Goal: Task Accomplishment & Management: Manage account settings

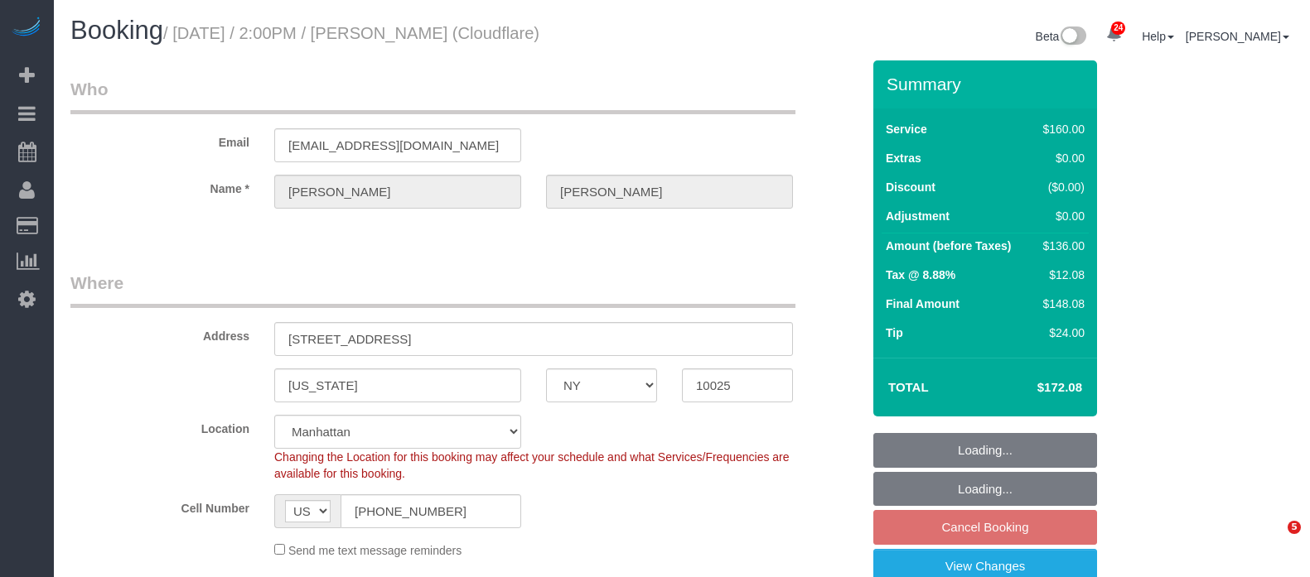
select select "NY"
select select "spot7"
select select "number:89"
select select "number:90"
select select "number:15"
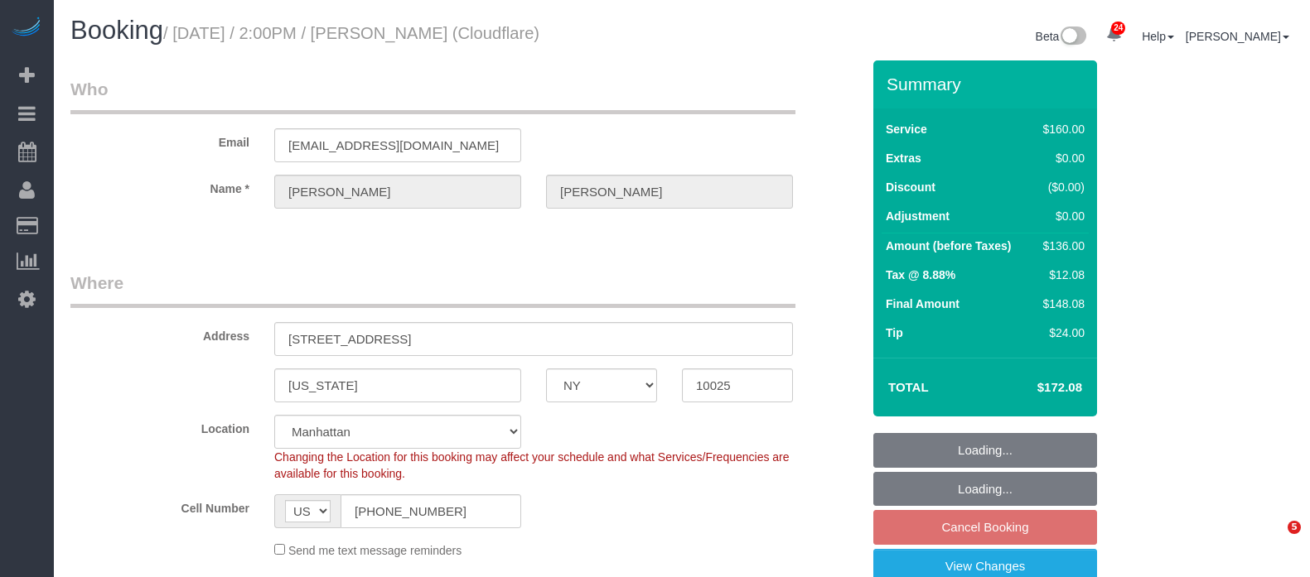
select select "number:5"
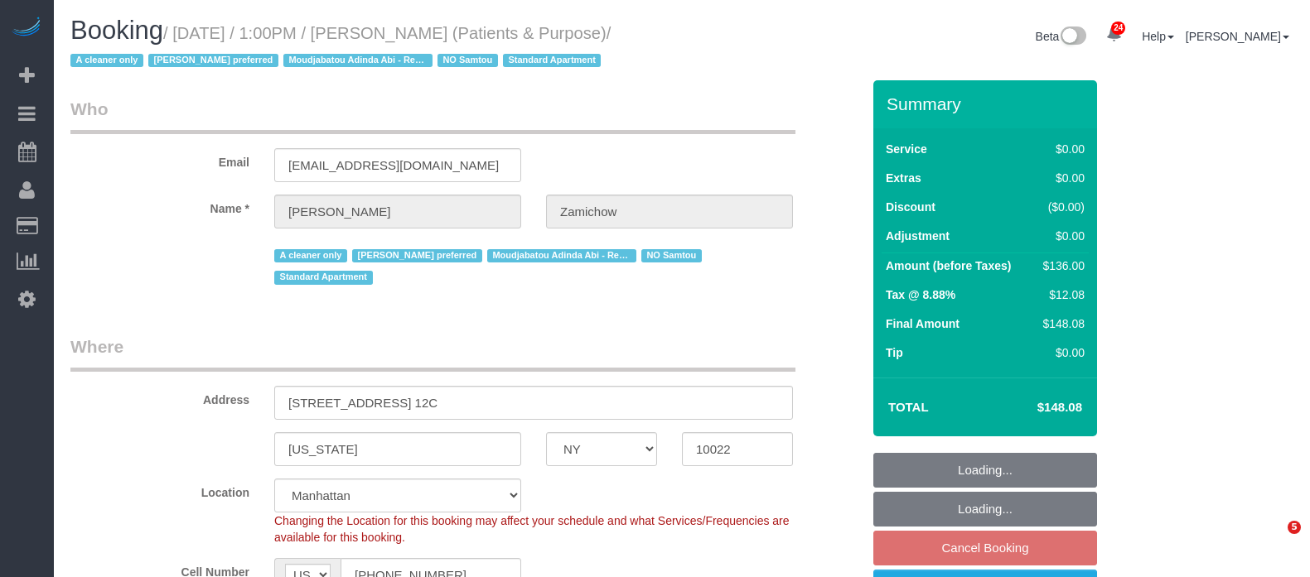
select select "NY"
select select "string:stripe-pm_1QChMk4VGloSiKo73YhVfFtE"
select select "number:89"
select select "number:90"
select select "number:15"
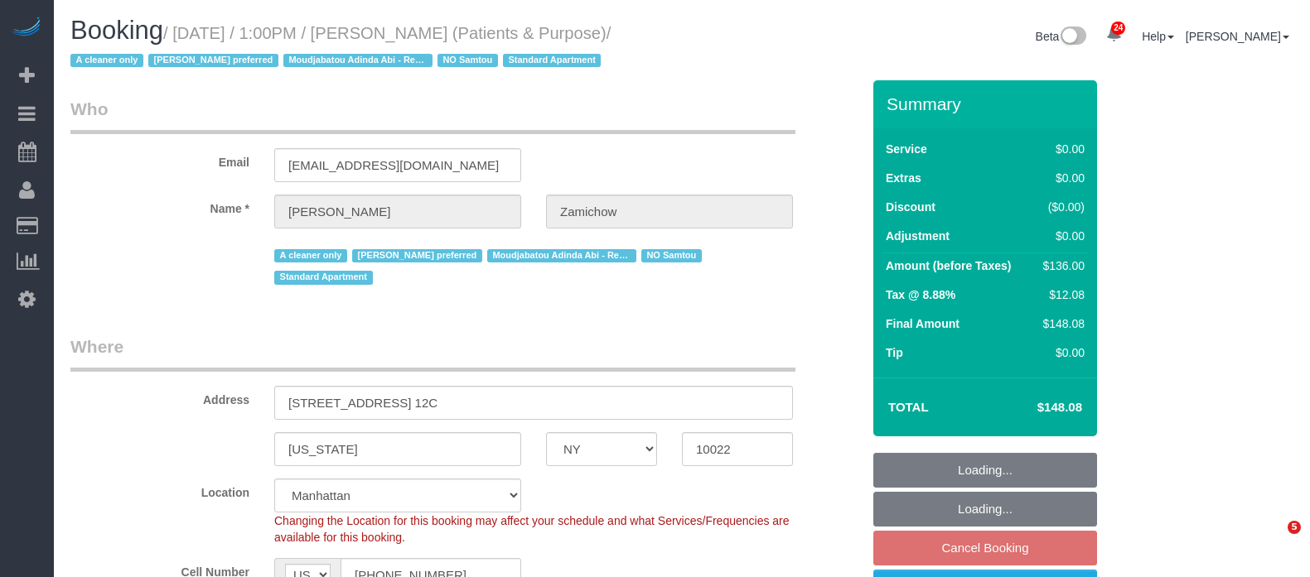
select select "number:7"
select select "object:1535"
select select "1"
select select "spot6"
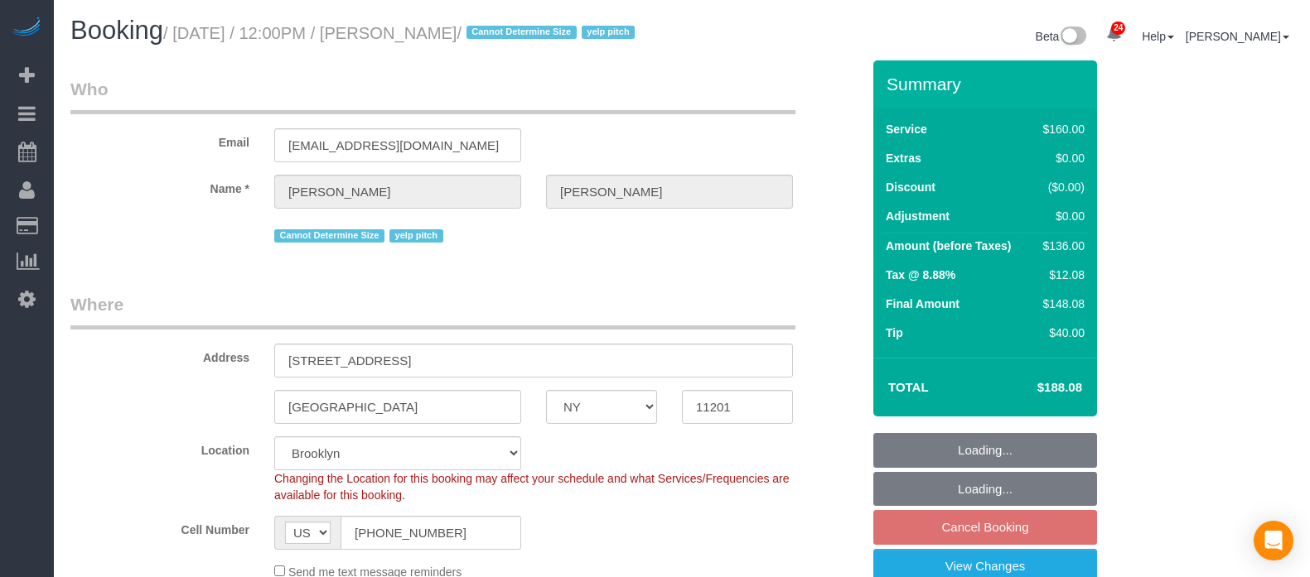
select select "NY"
select select "number:89"
select select "number:90"
select select "number:15"
select select "number:6"
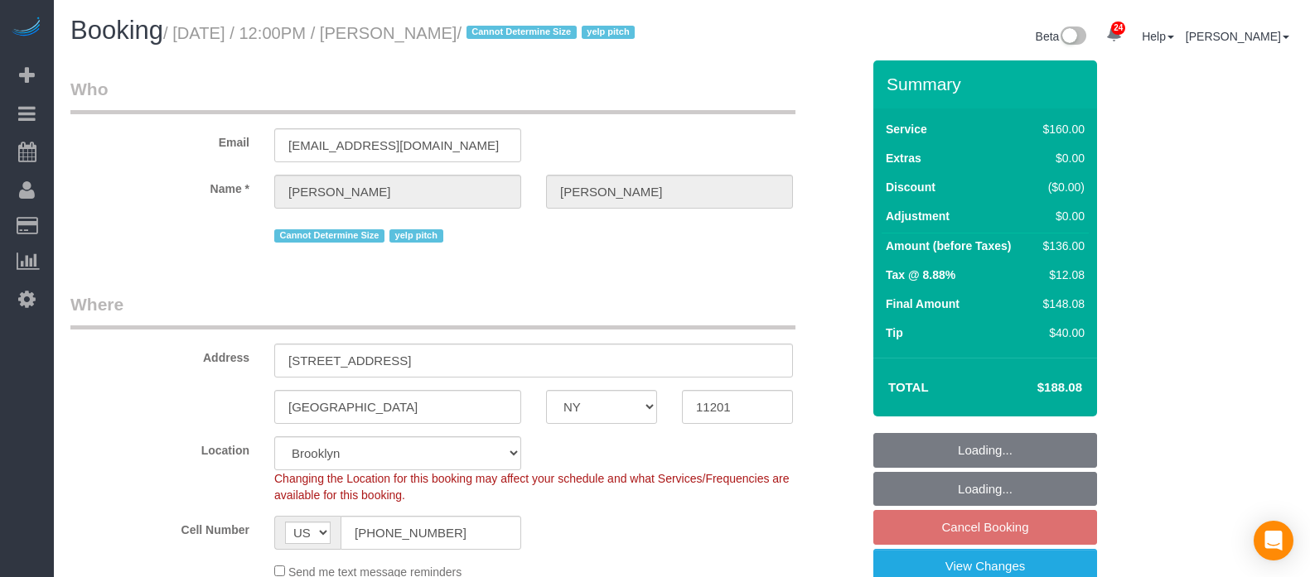
select select "spot65"
select select "NY"
select select "240"
select select "string:stripe-pm_1Rf2gy4VGloSiKo7S6Ideuvg"
select select "spot5"
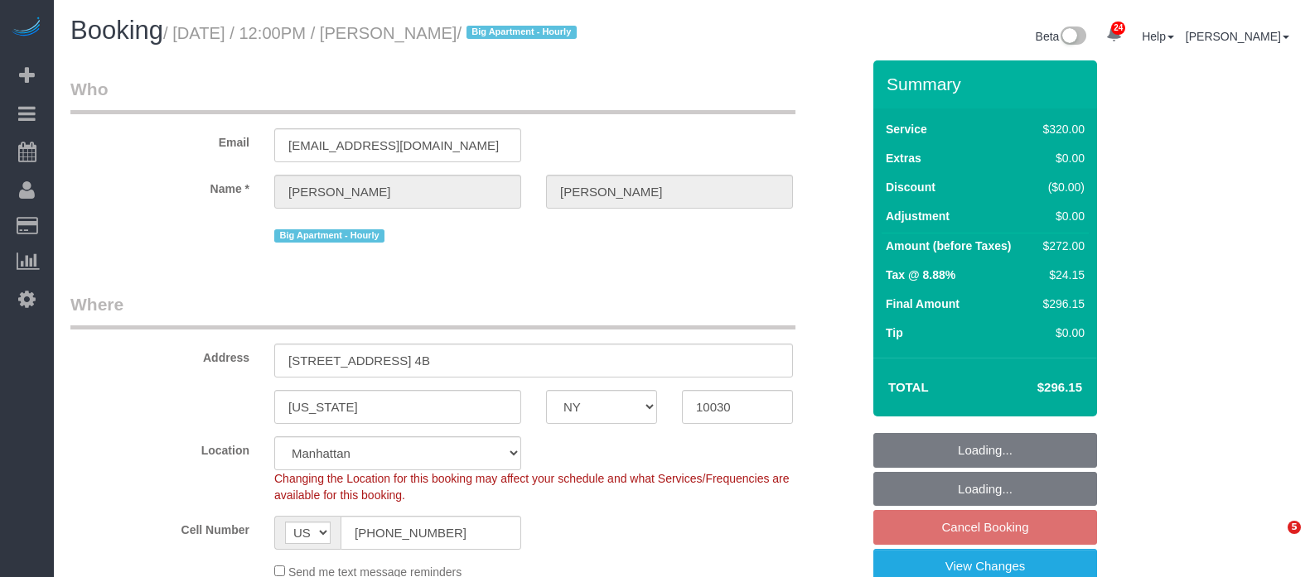
select select "number:89"
select select "number:90"
select select "number:15"
select select "number:5"
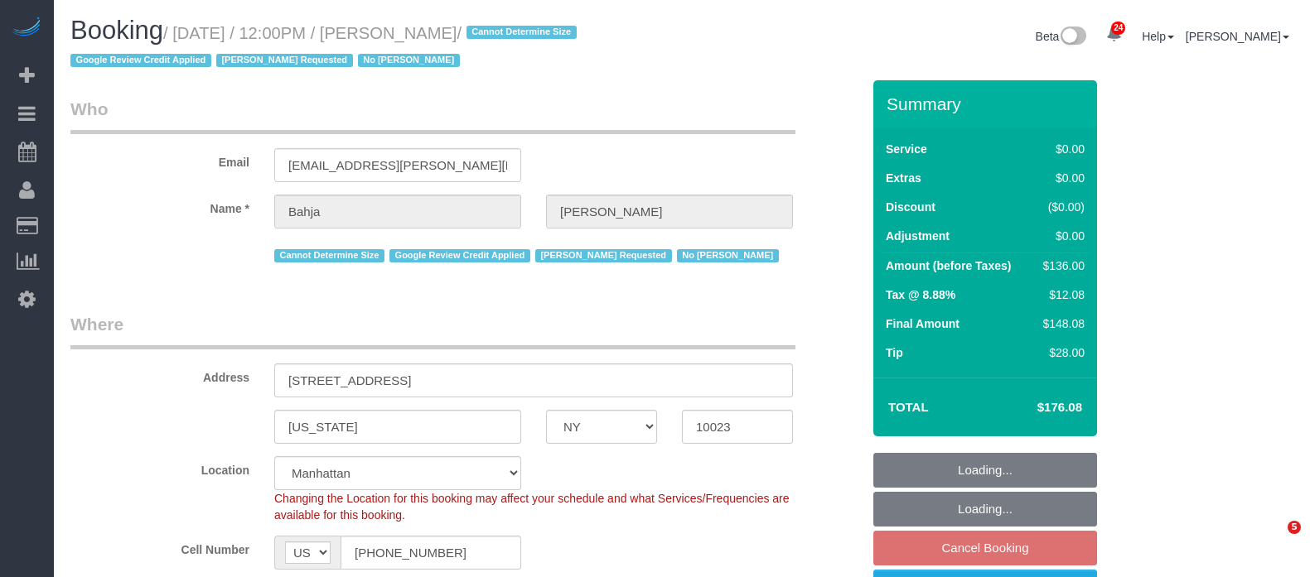
select select "NY"
select select "1"
select select "spot5"
select select "number:59"
select select "number:73"
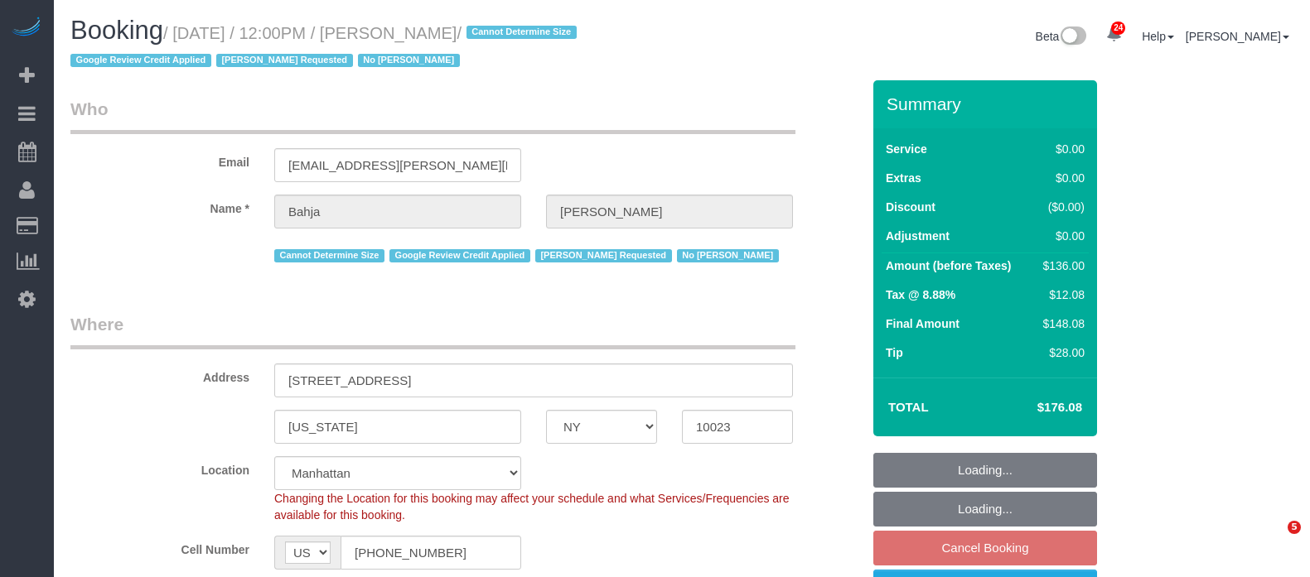
select select "number:15"
select select "number:6"
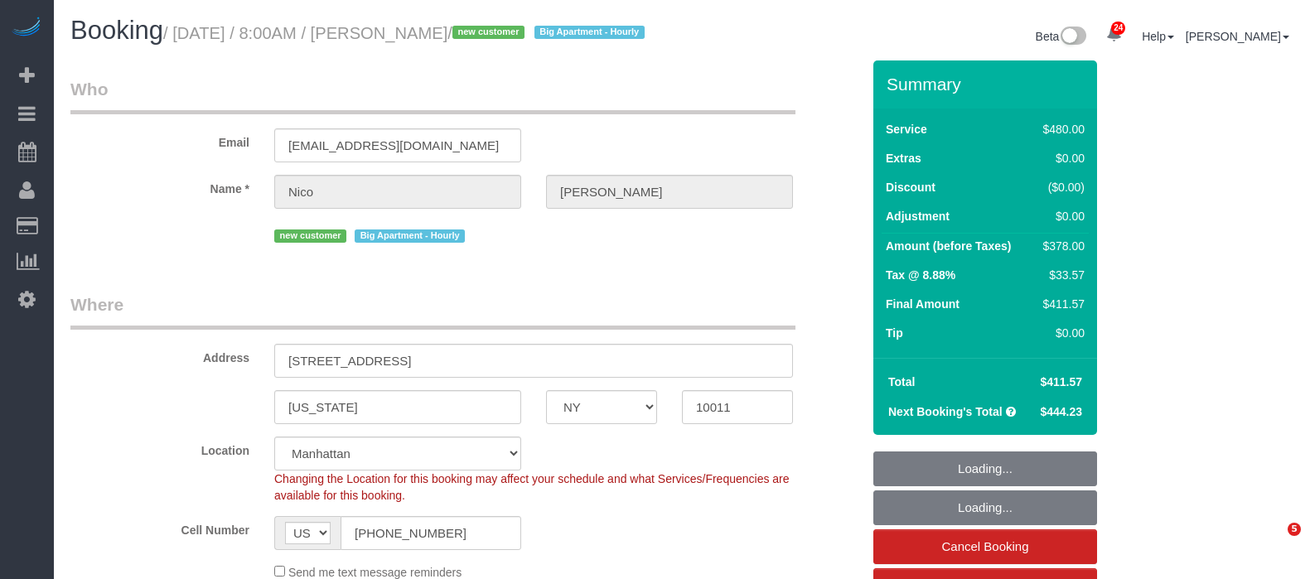
select select "NY"
select select "spot1"
select select "number:56"
select select "number:71"
select select "number:15"
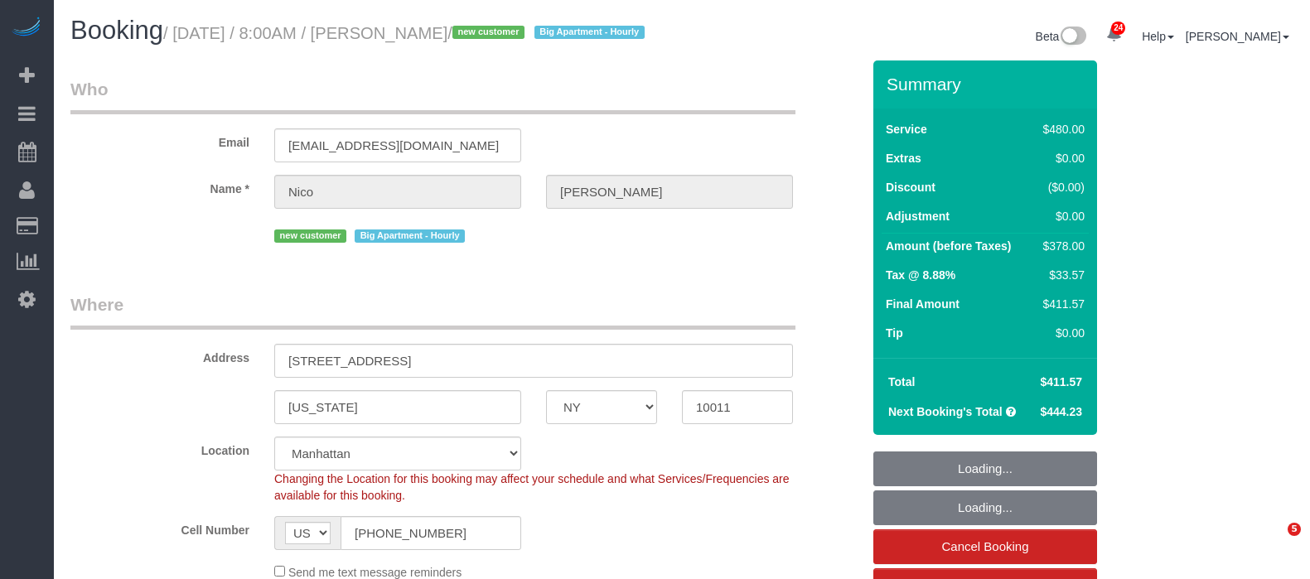
select select "number:5"
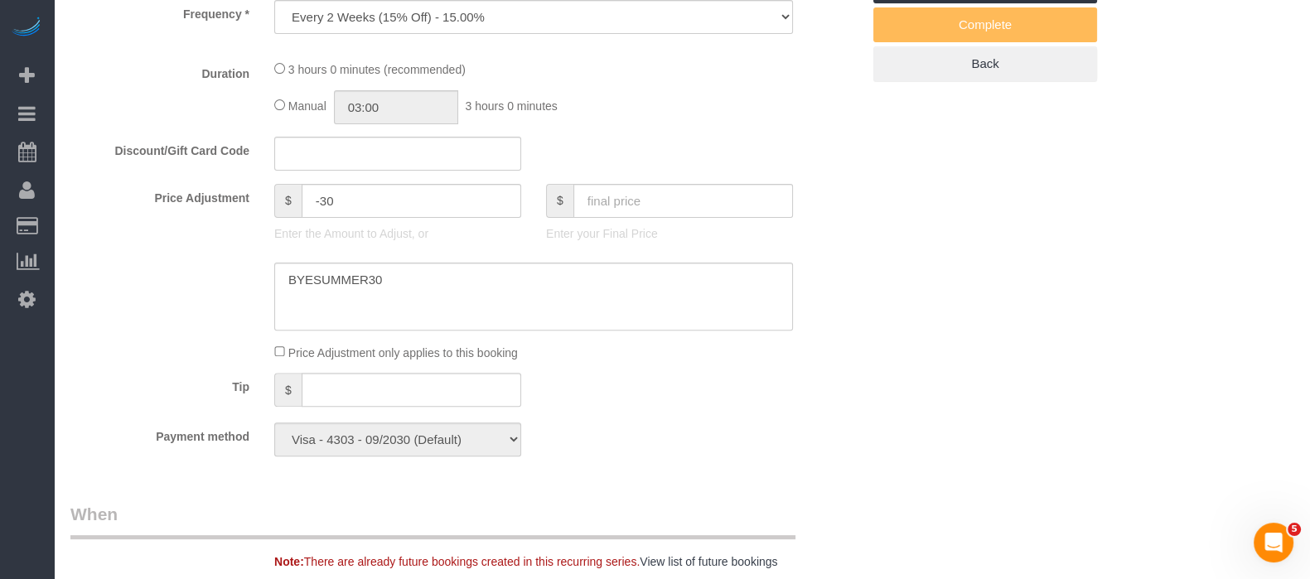
select select "object:1443"
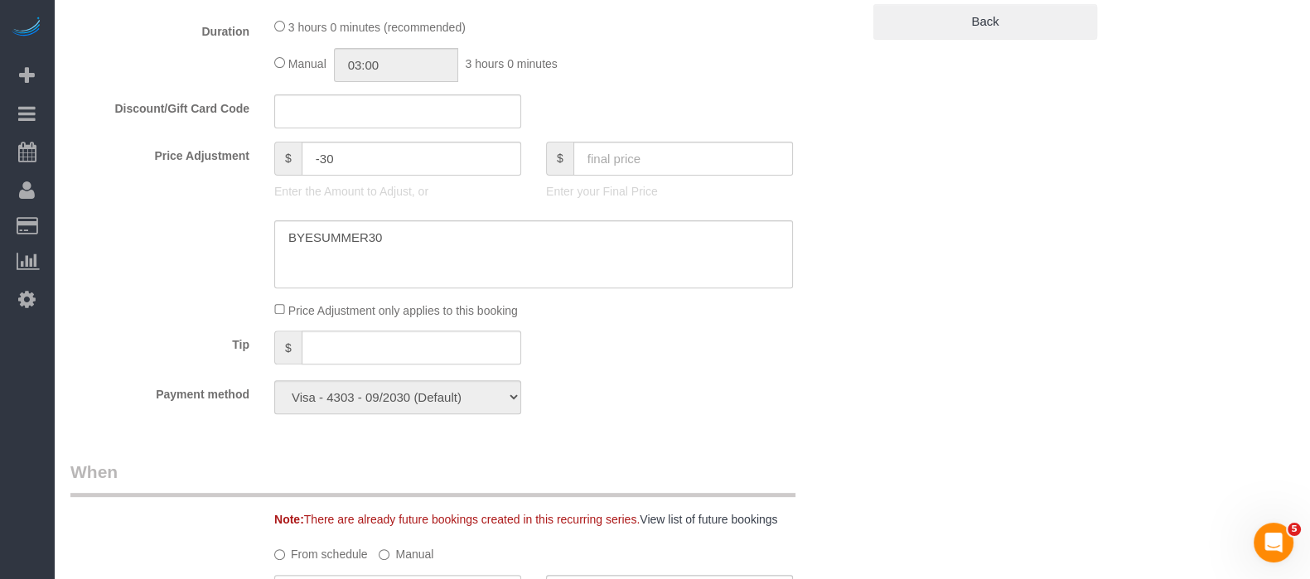
select select "180"
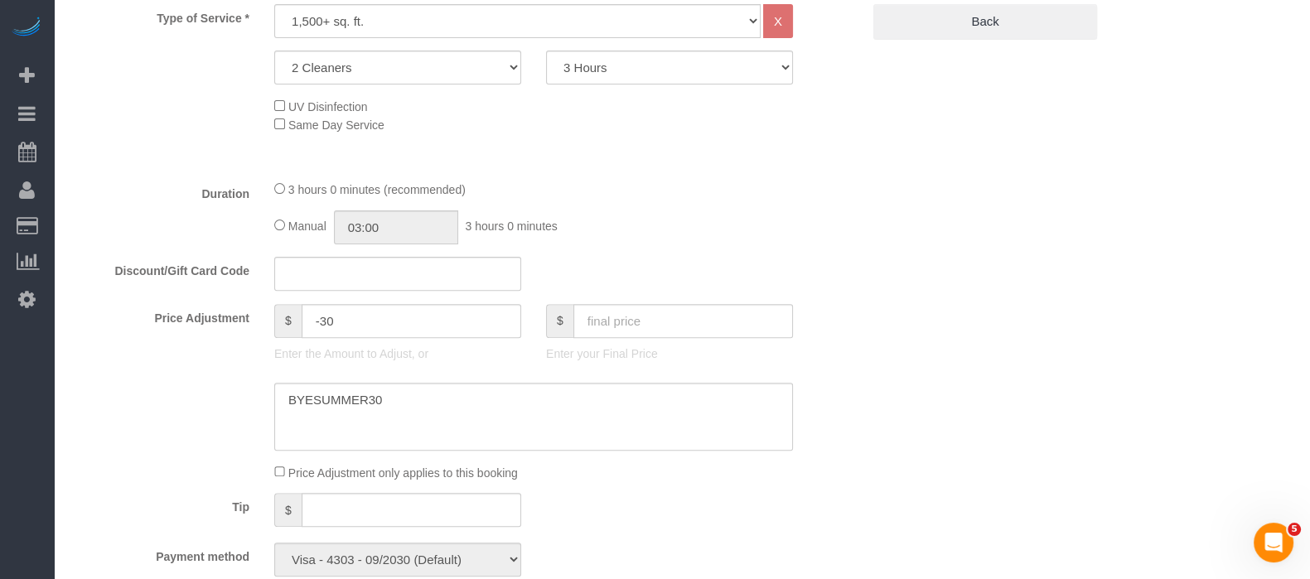
scroll to position [724, 0]
select select "object:1538"
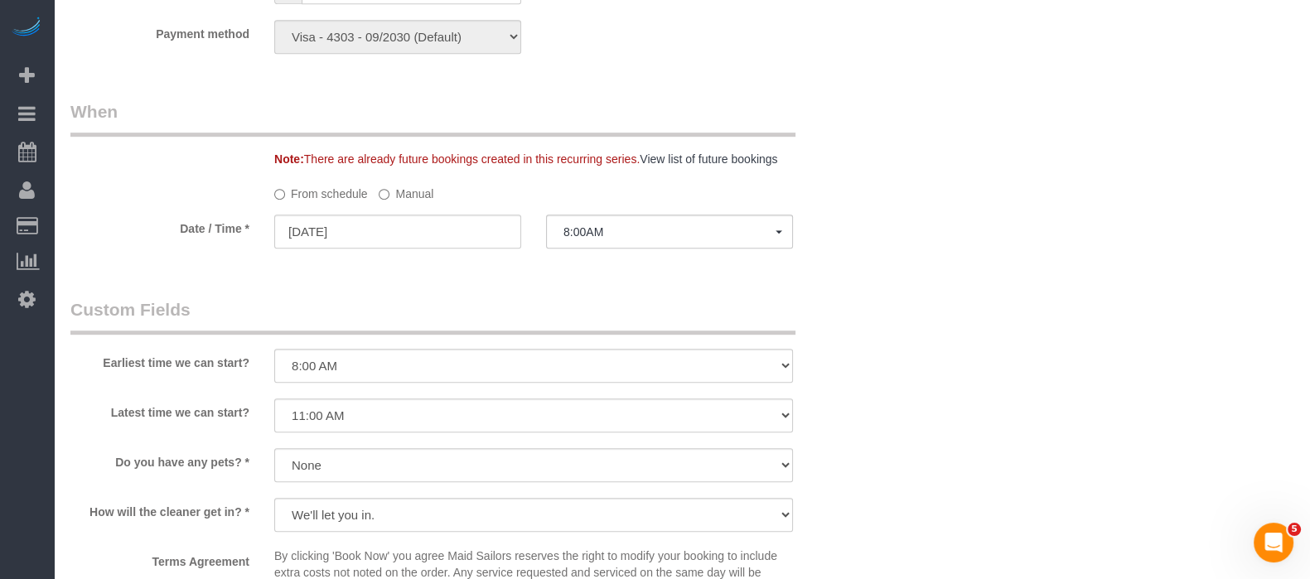
scroll to position [1139, 0]
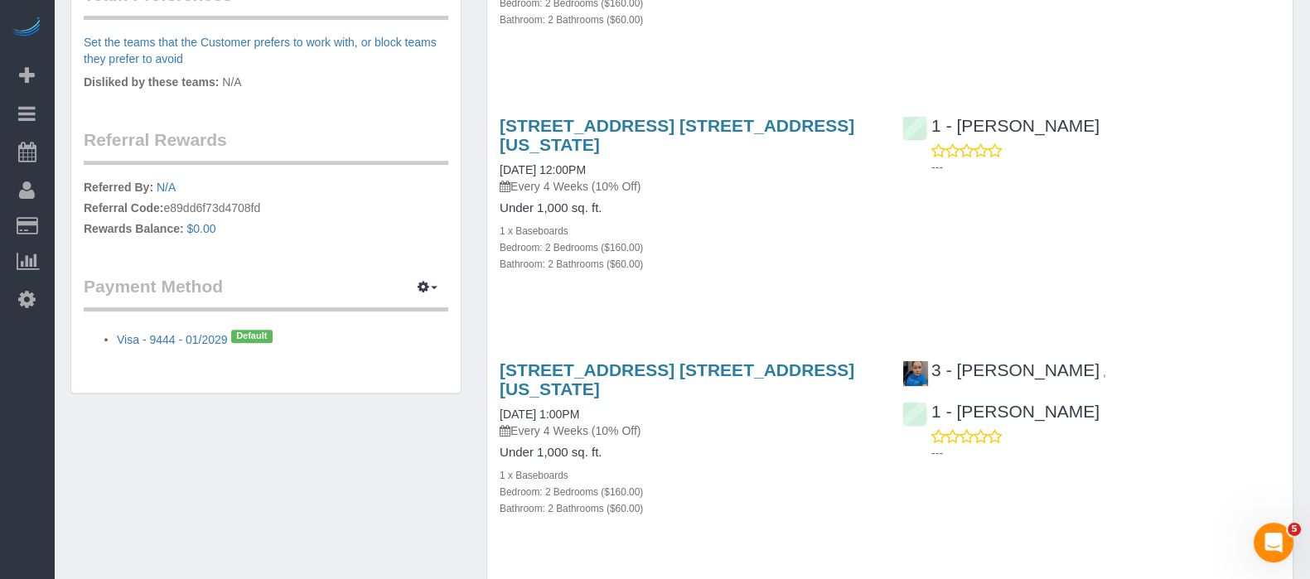
scroll to position [749, 0]
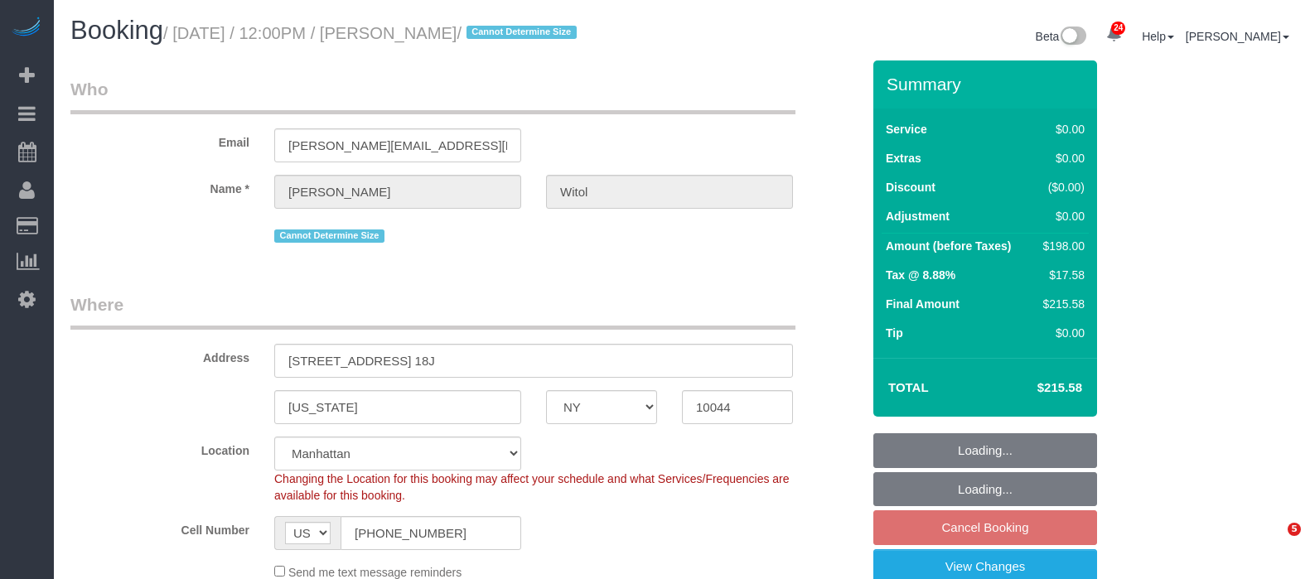
select select "NY"
select select "2"
select select "spot5"
select select "number:58"
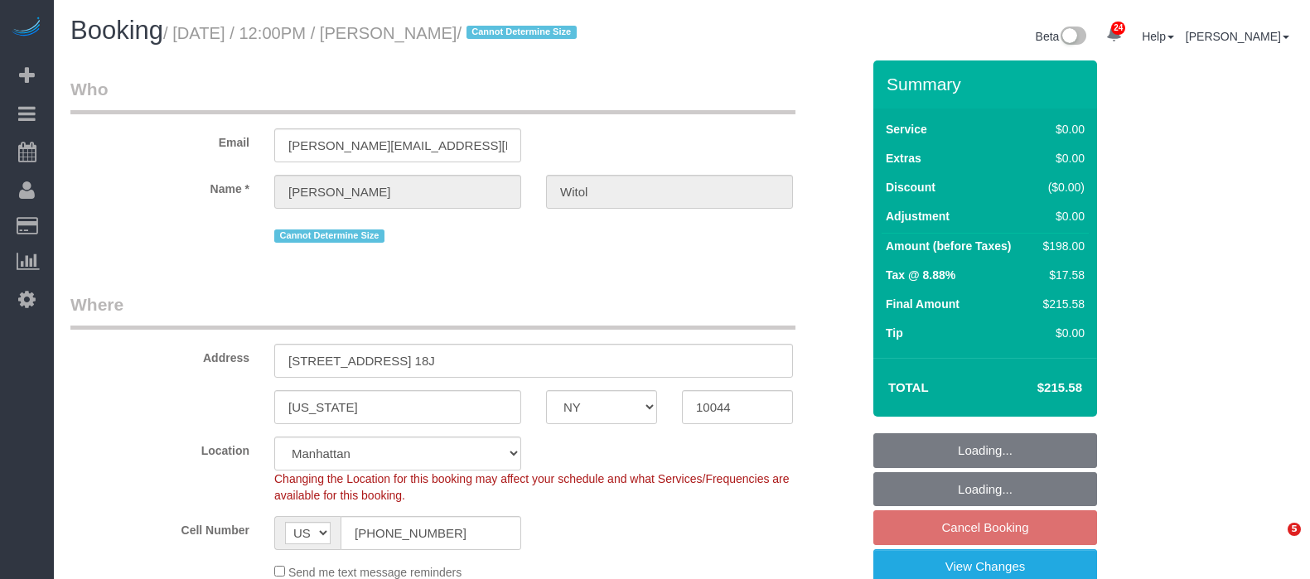
select select "number:75"
select select "number:15"
select select "number:6"
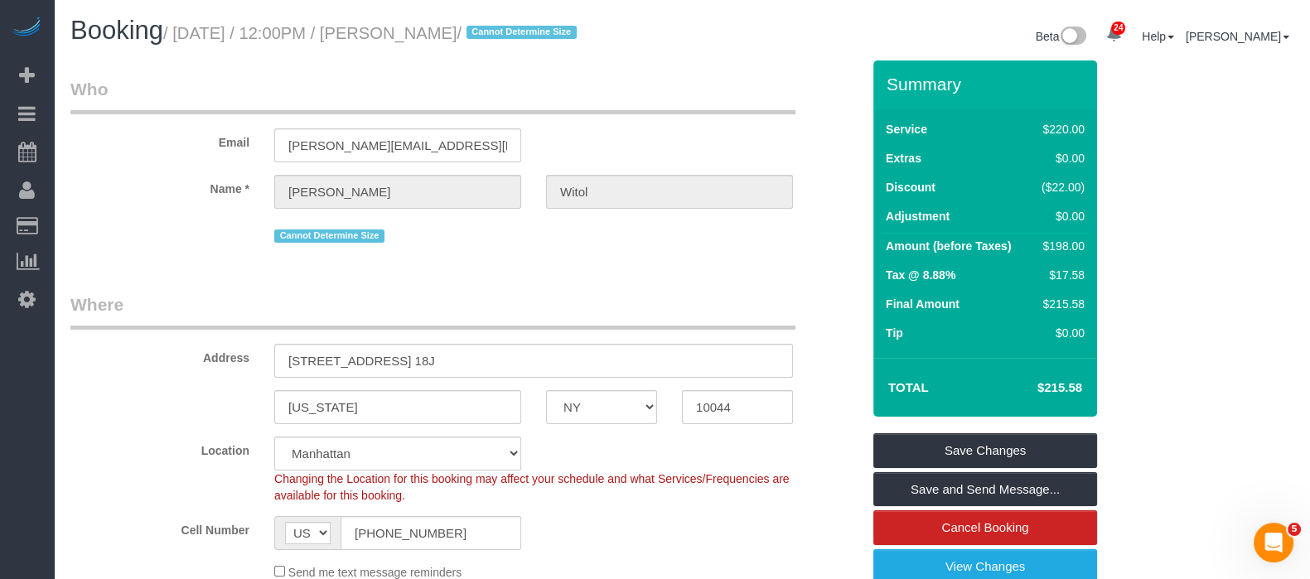
drag, startPoint x: 181, startPoint y: 32, endPoint x: 525, endPoint y: 31, distance: 344.6
click at [525, 31] on small "/ September 23, 2025 / 12:00PM / Dennis Witol / Cannot Determine Size" at bounding box center [372, 33] width 418 height 18
copy small "September 23, 2025 / 12:00PM / Dennis Witol"
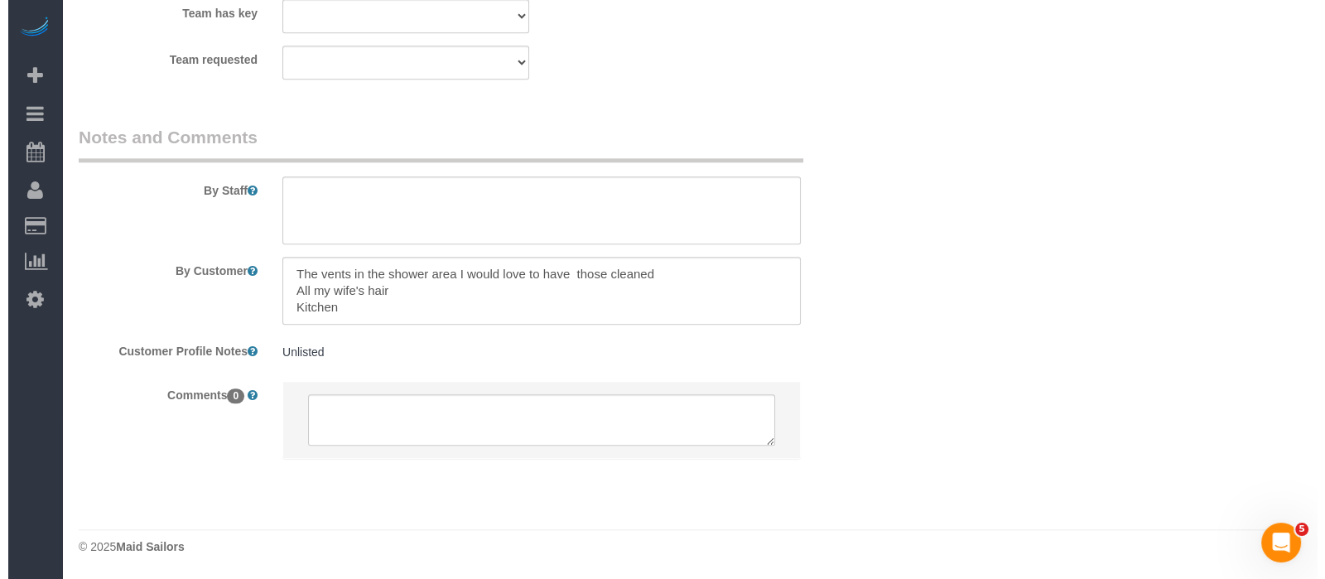
scroll to position [2021, 0]
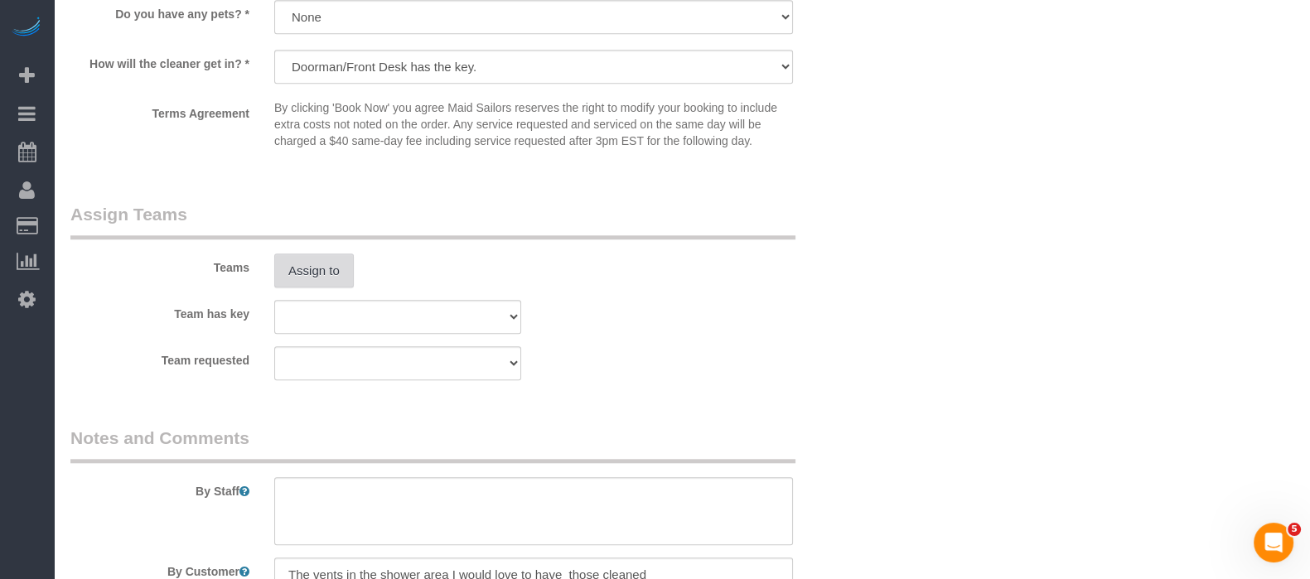
click at [320, 287] on button "Assign to" at bounding box center [314, 270] width 80 height 35
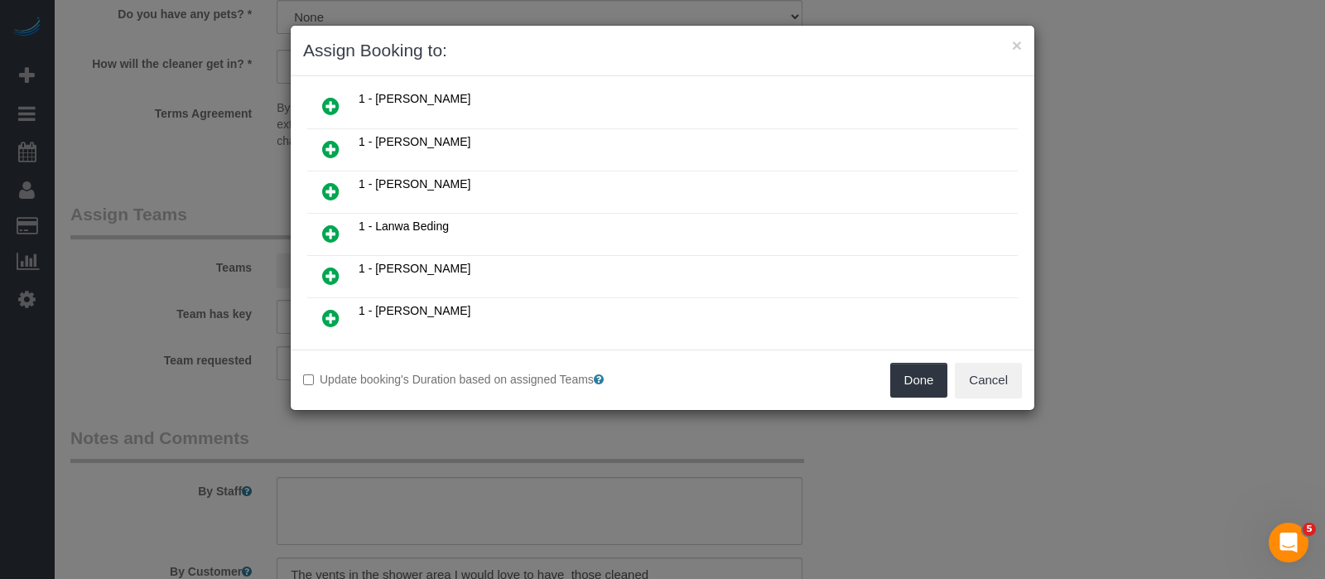
scroll to position [828, 0]
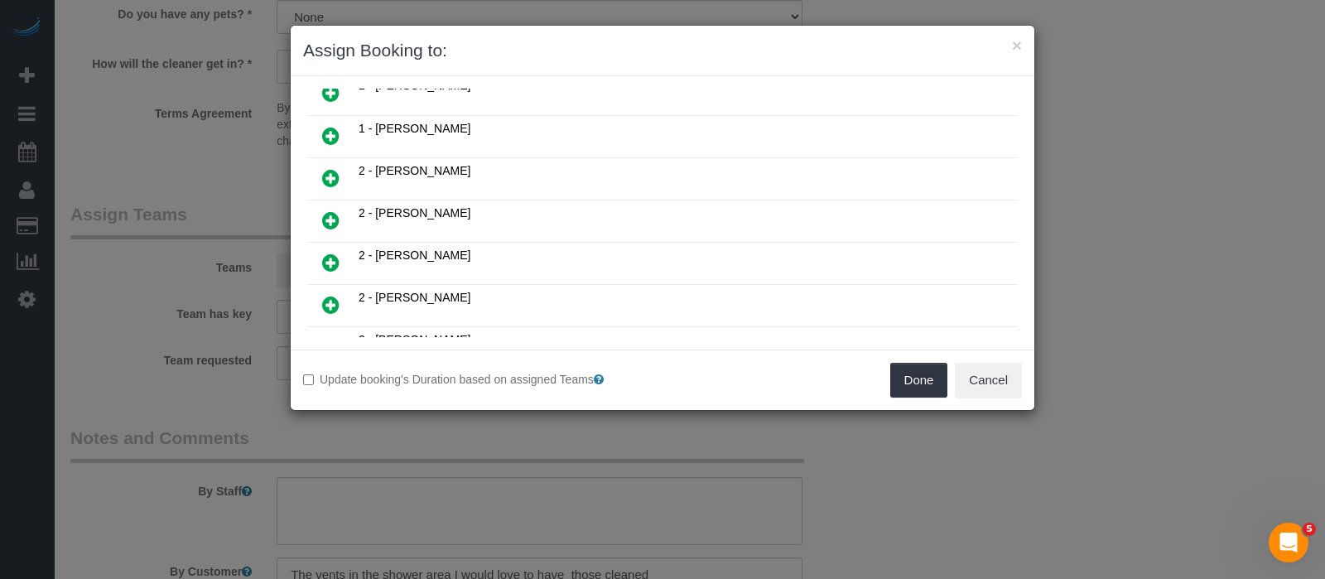
click at [331, 168] on icon at bounding box center [330, 178] width 17 height 20
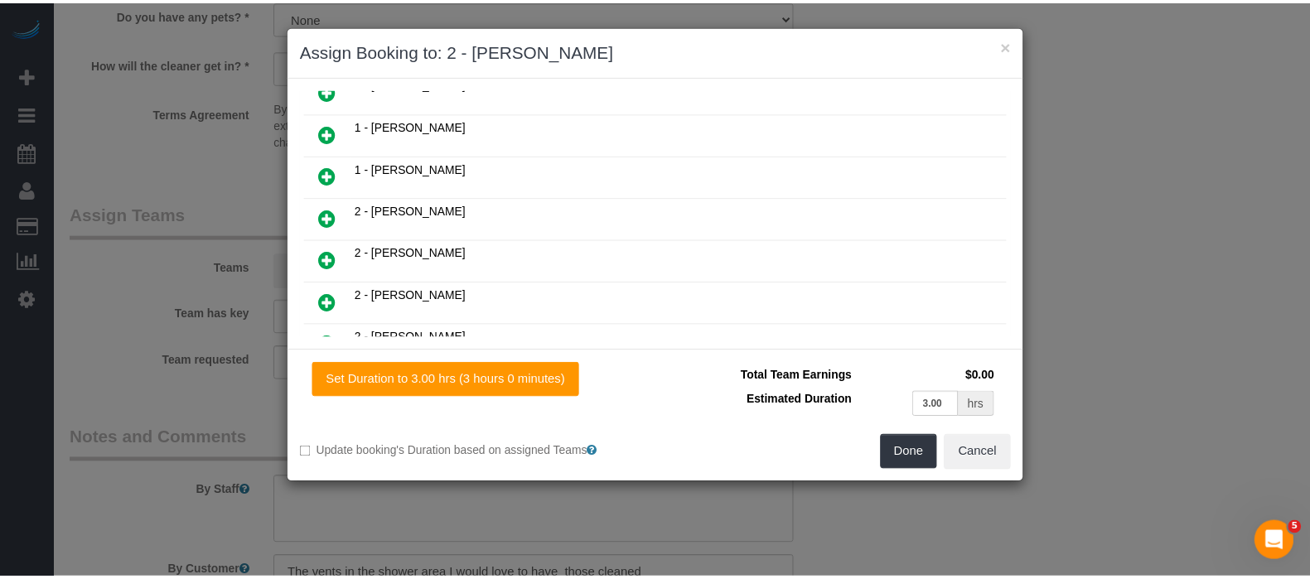
scroll to position [866, 0]
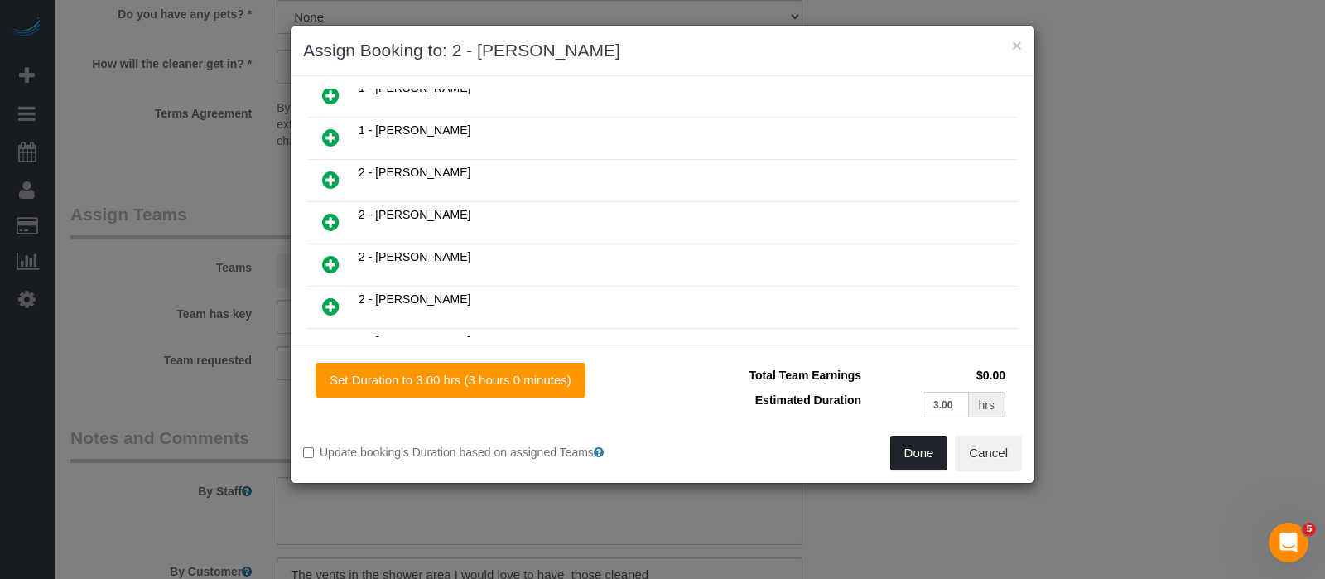
click at [911, 451] on button "Done" at bounding box center [919, 453] width 58 height 35
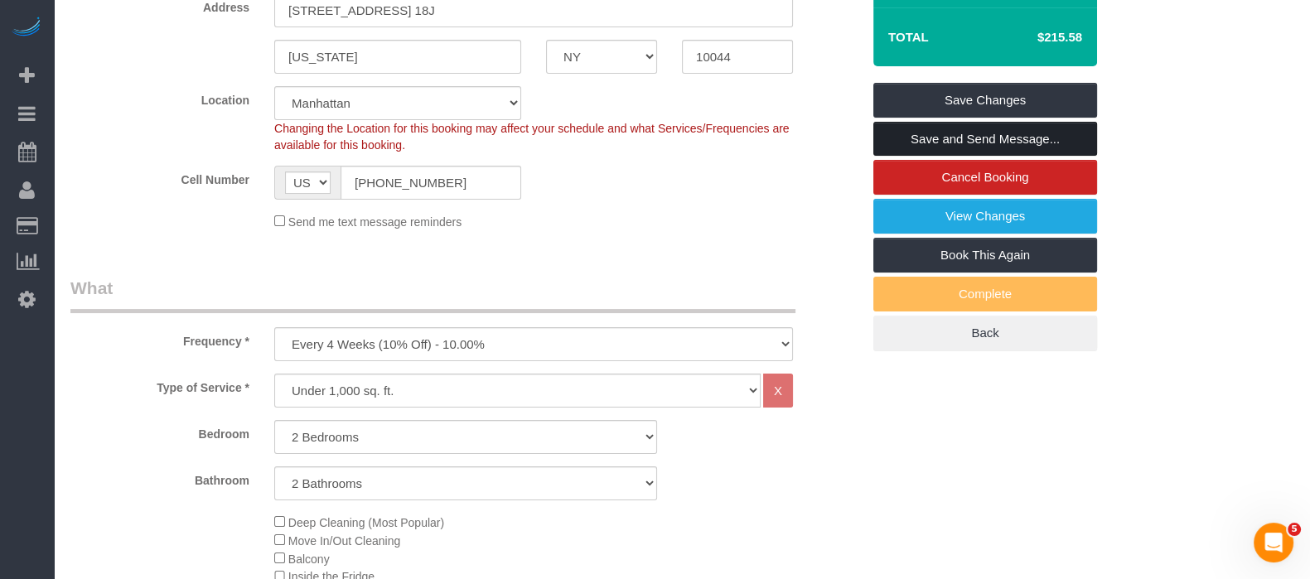
scroll to position [157, 0]
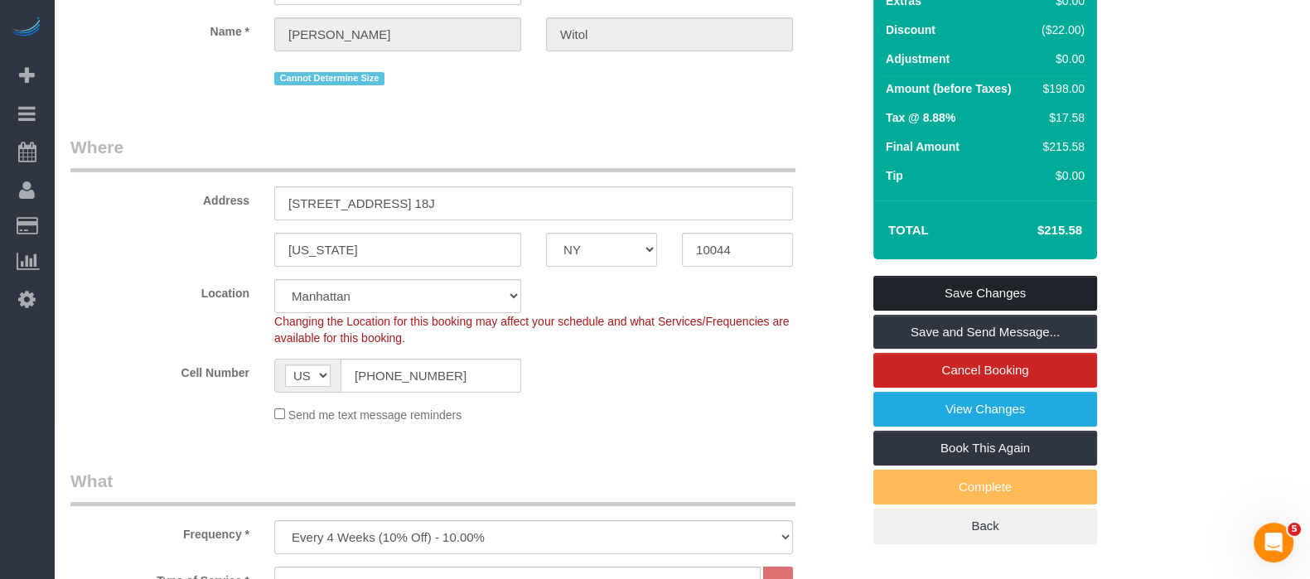
click at [1011, 283] on link "Save Changes" at bounding box center [985, 293] width 224 height 35
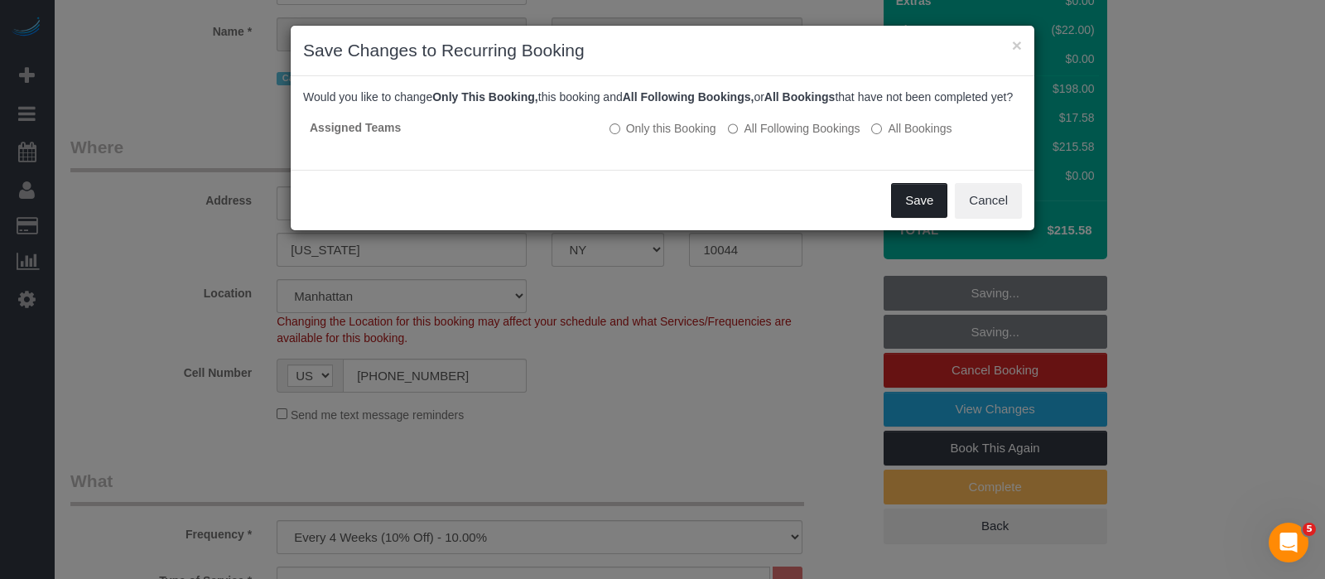
click at [898, 218] on button "Save" at bounding box center [919, 200] width 56 height 35
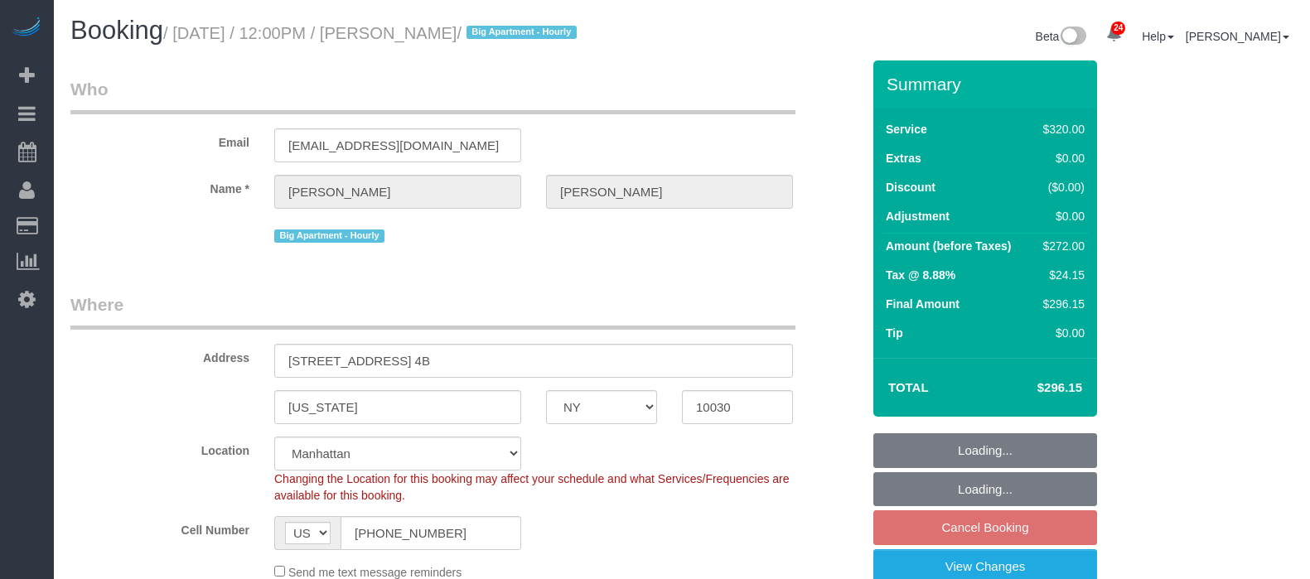
select select "NY"
select select "240"
select select "string:stripe-pm_1Rf2gy4VGloSiKo7S6Ideuvg"
select select "spot5"
select select "number:89"
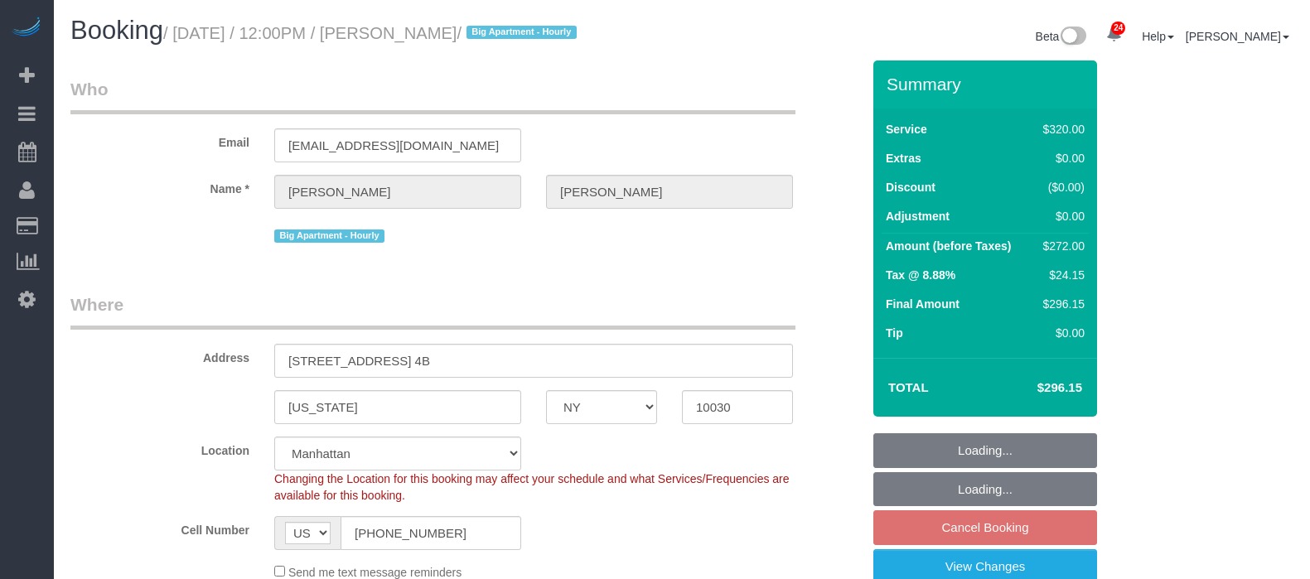
select select "number:90"
select select "number:15"
select select "number:5"
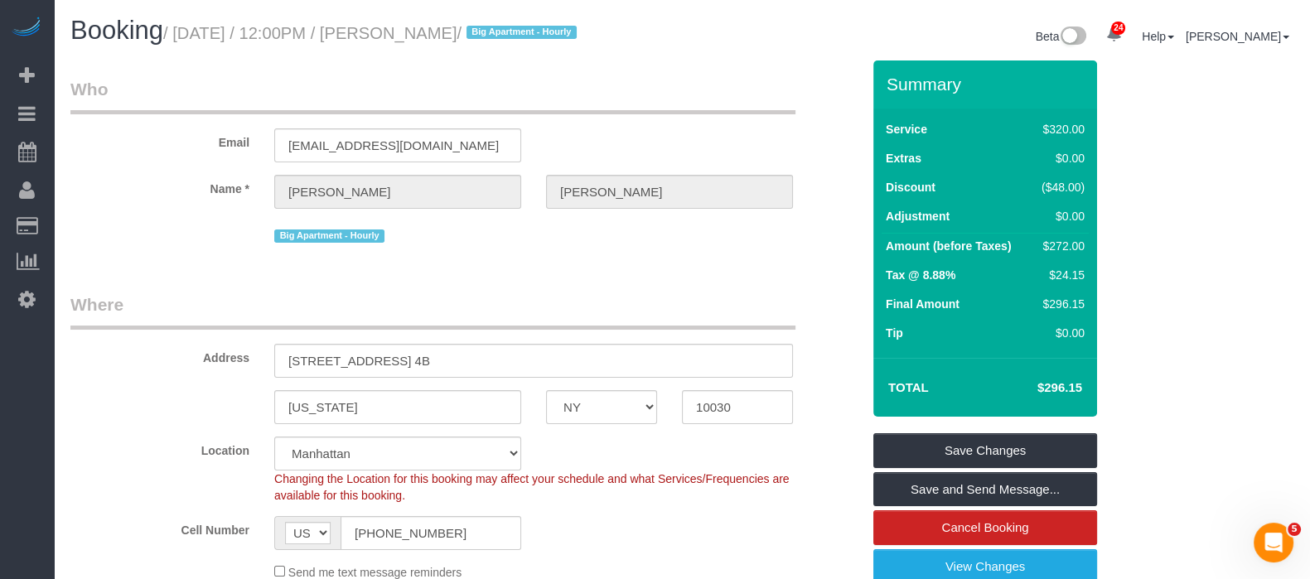
drag, startPoint x: 177, startPoint y: 31, endPoint x: 540, endPoint y: 29, distance: 362.8
click at [540, 29] on small "/ September 23, 2025 / 12:00PM / Sarah Johnson / Big Apartment - Hourly" at bounding box center [372, 33] width 418 height 18
copy small "September 23, 2025 / 12:00PM / Sarah Johnson"
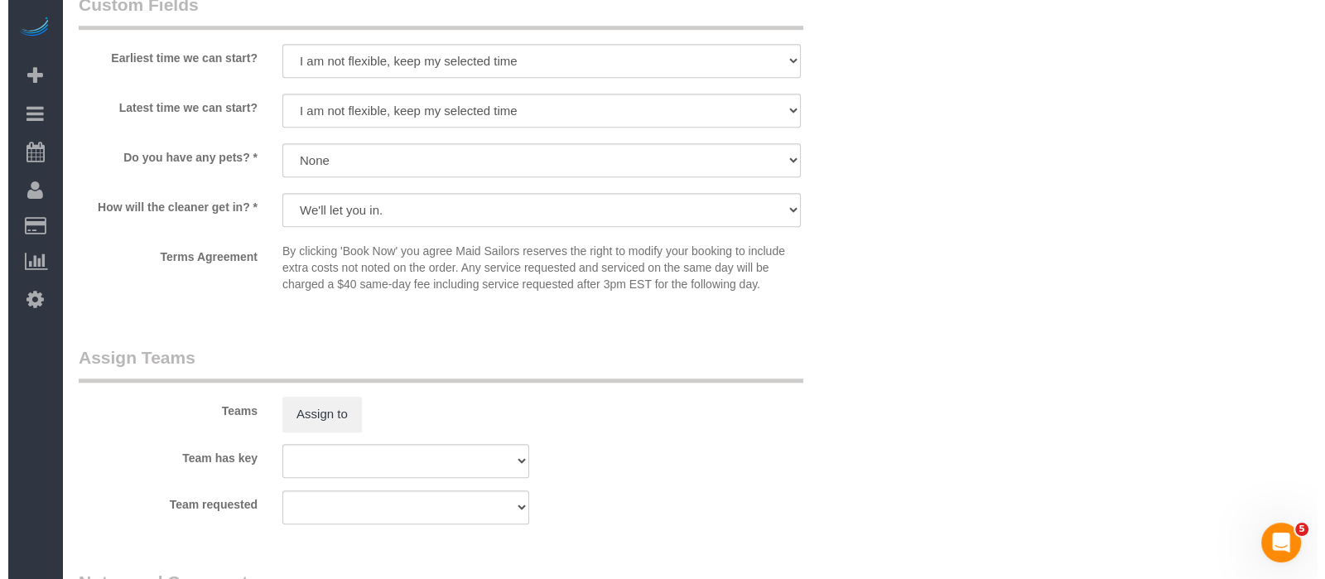
scroll to position [1552, 0]
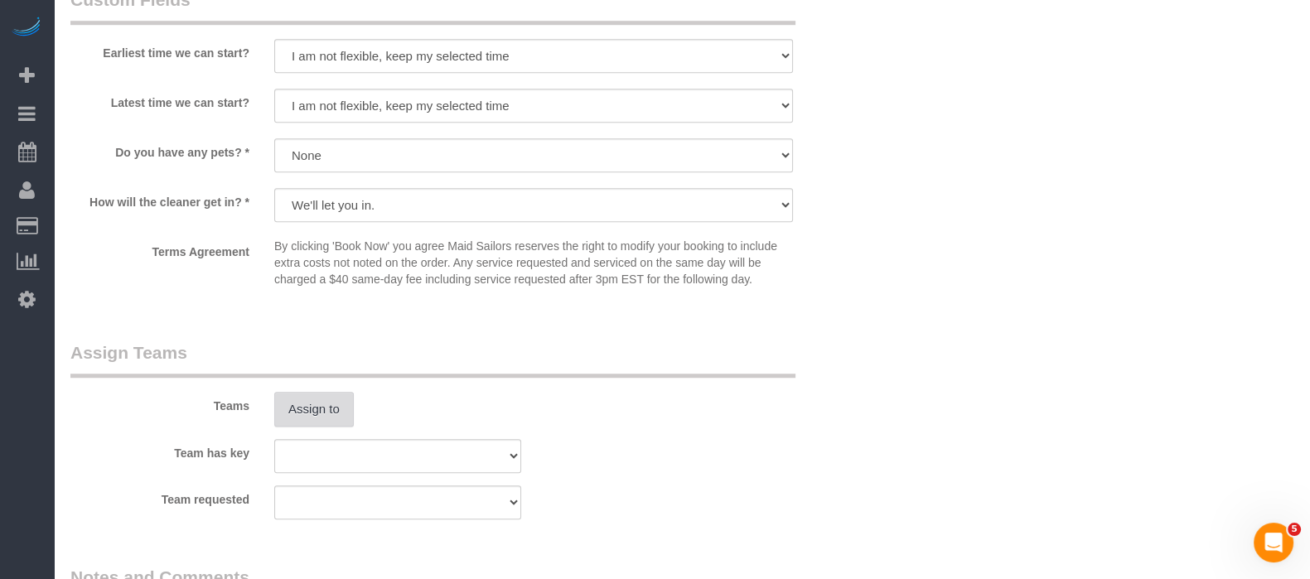
click at [341, 417] on button "Assign to" at bounding box center [314, 409] width 80 height 35
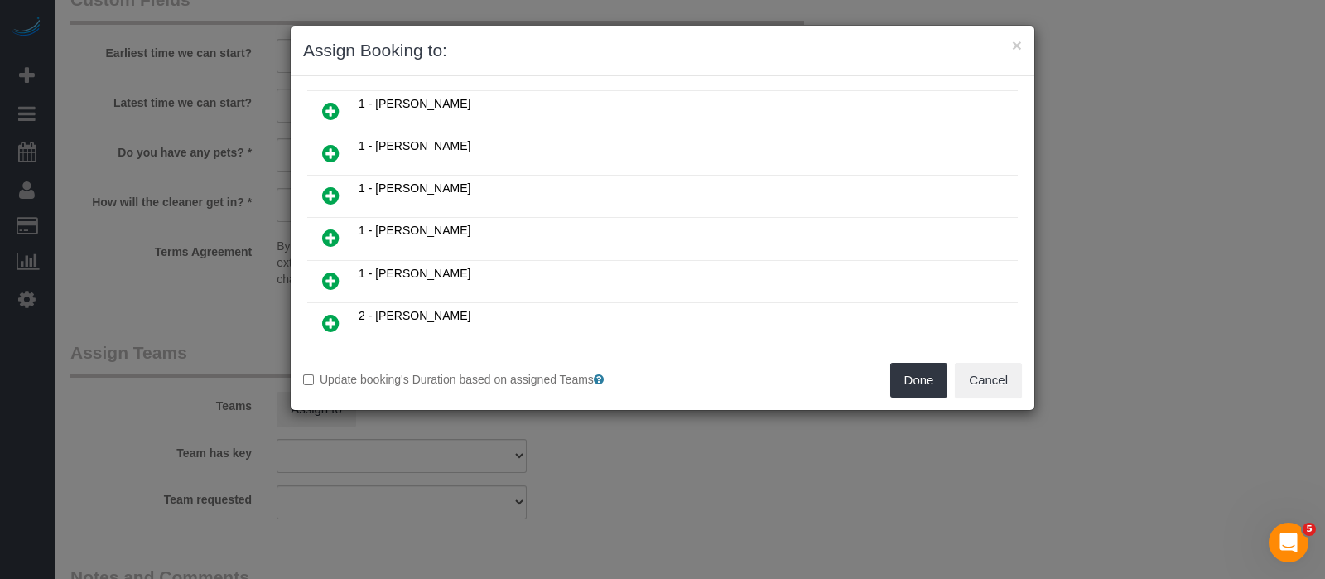
scroll to position [724, 0]
click at [337, 229] on icon at bounding box center [330, 239] width 17 height 20
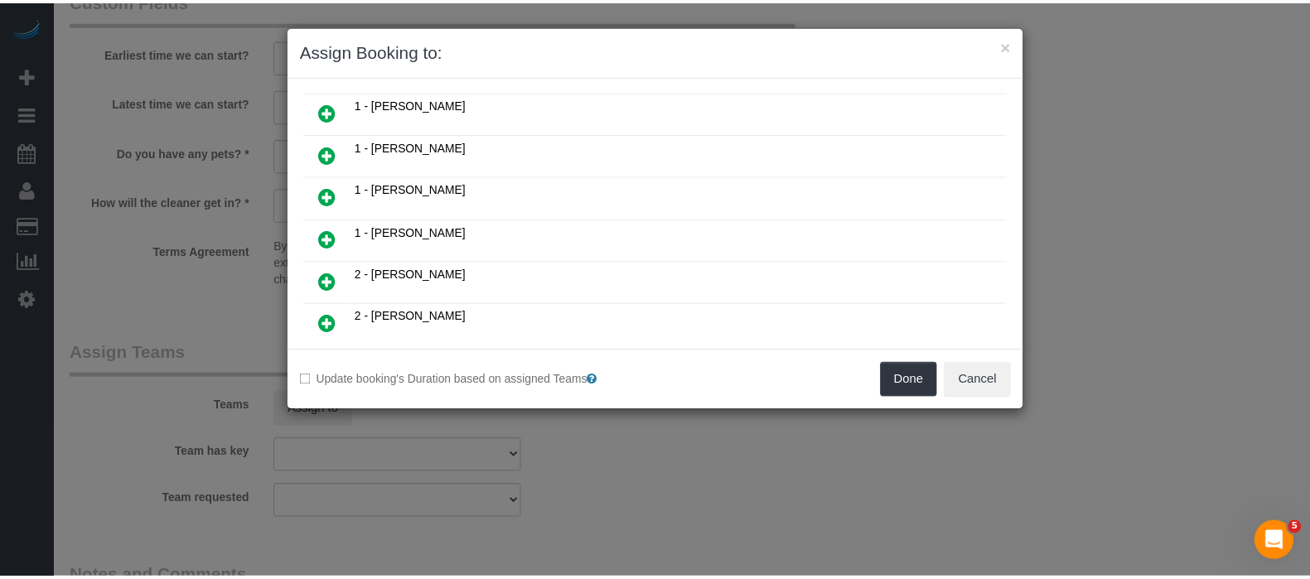
scroll to position [762, 0]
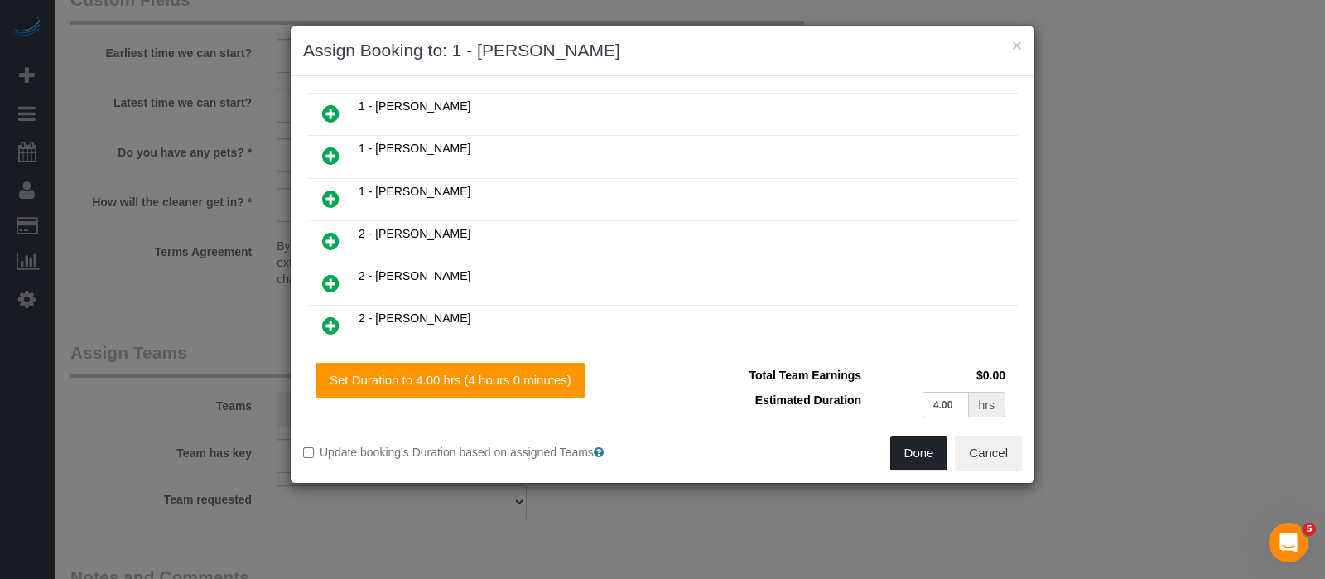
click at [906, 449] on button "Done" at bounding box center [919, 453] width 58 height 35
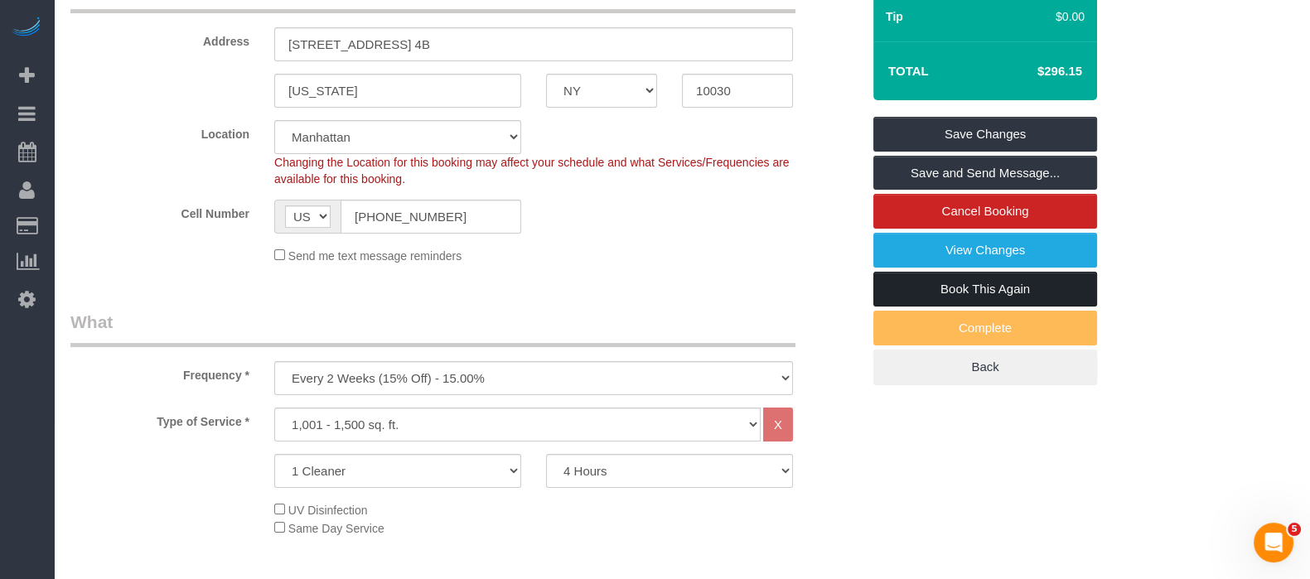
scroll to position [206, 0]
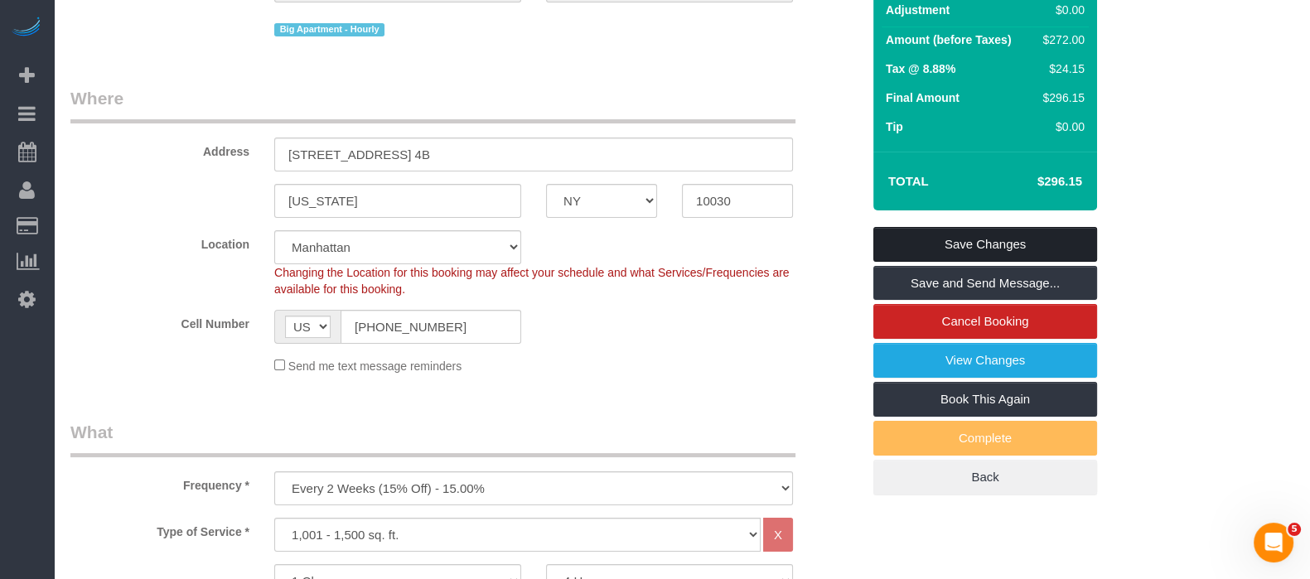
click at [982, 234] on link "Save Changes" at bounding box center [985, 244] width 224 height 35
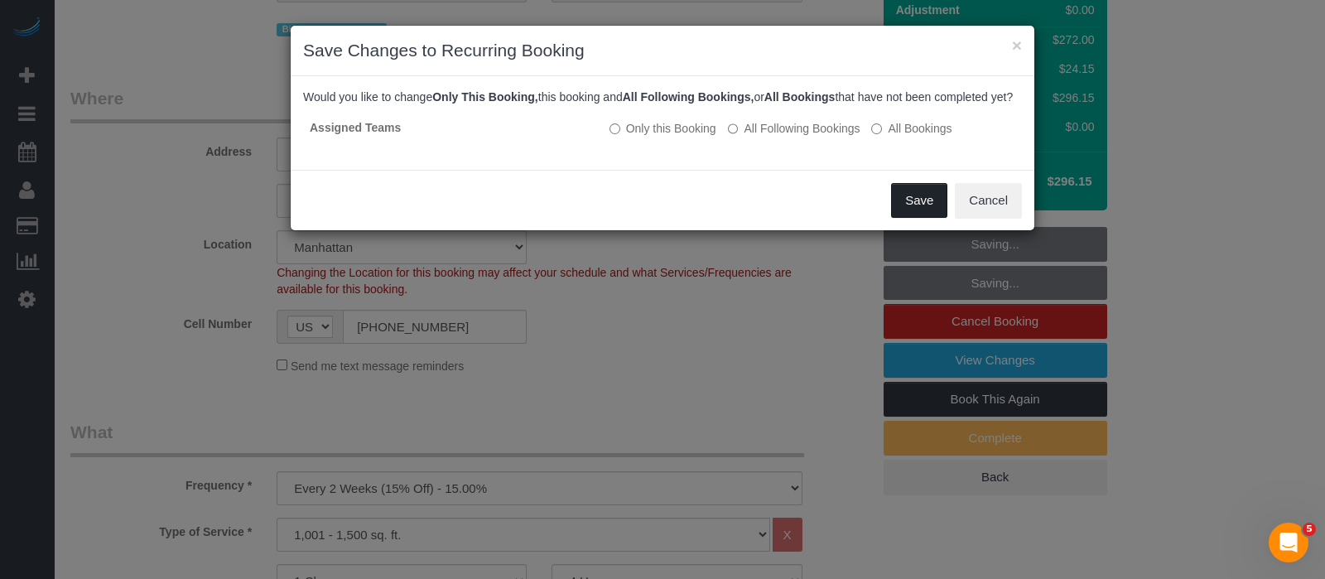
click at [915, 218] on button "Save" at bounding box center [919, 200] width 56 height 35
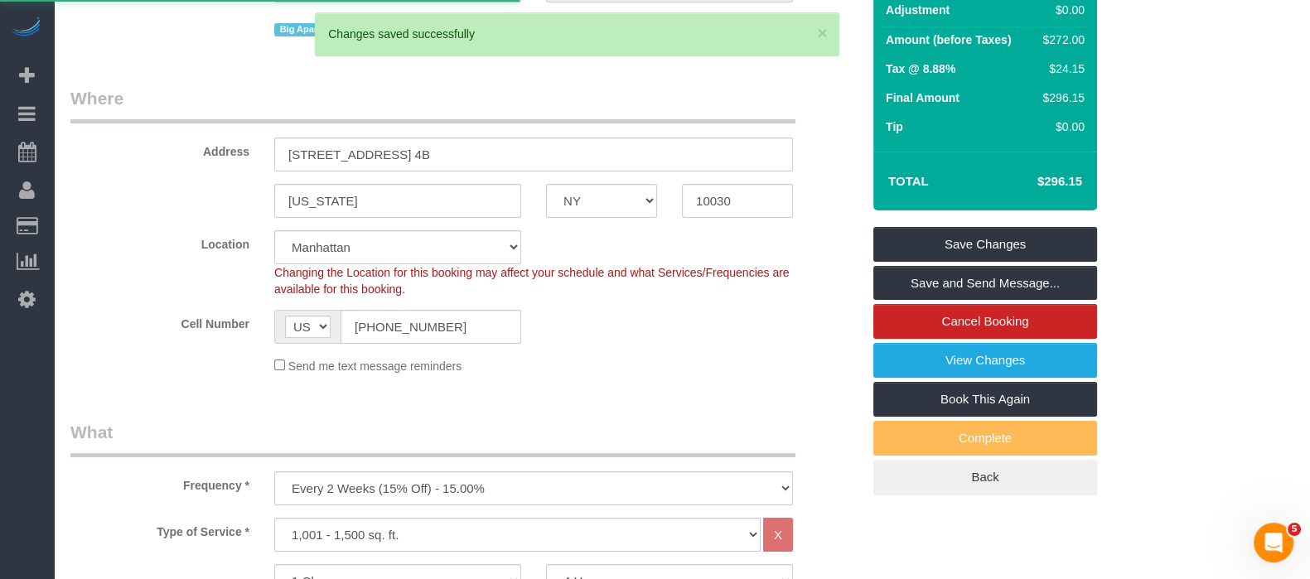
select select "**********"
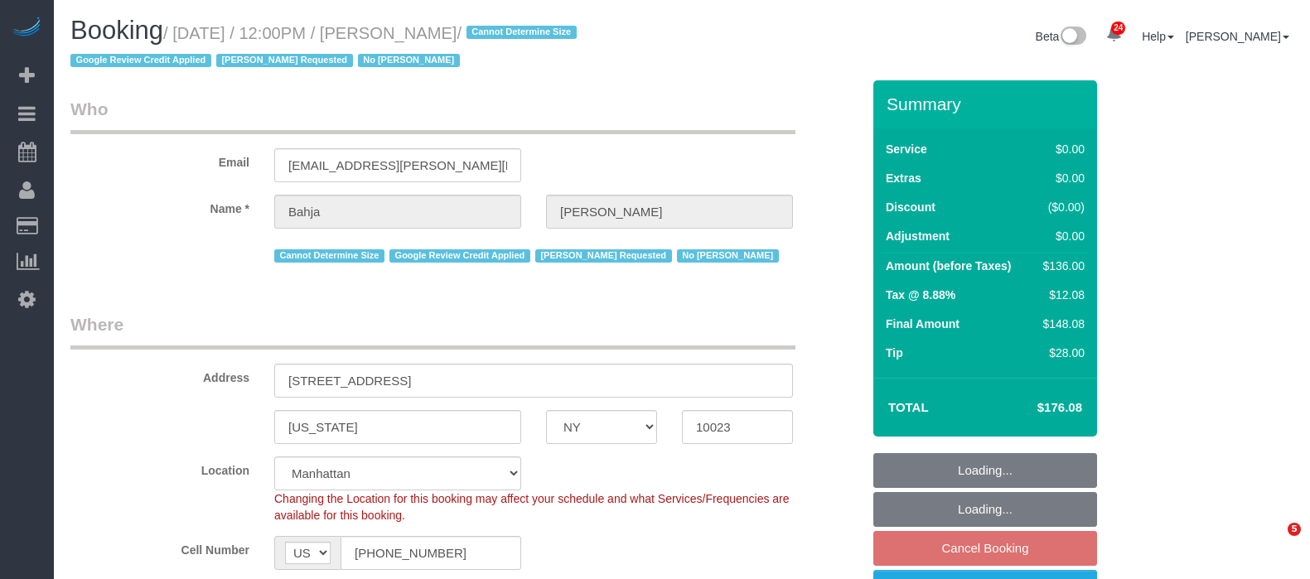
select select "NY"
select select "1"
select select "number:59"
select select "number:73"
select select "number:15"
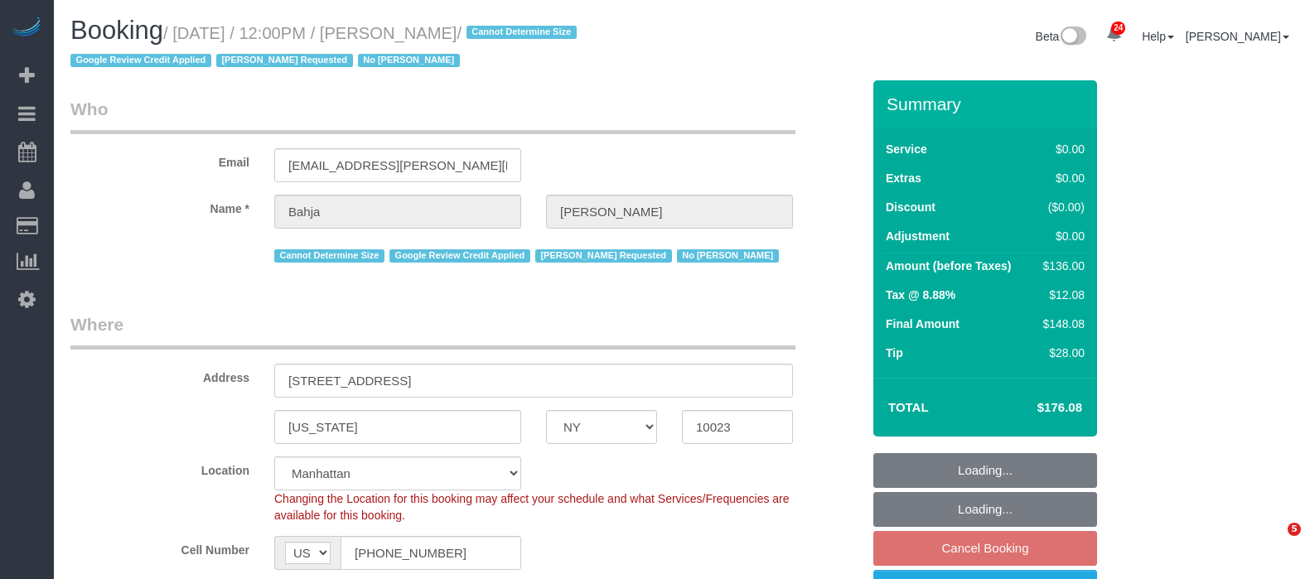
select select "number:6"
select select "spot65"
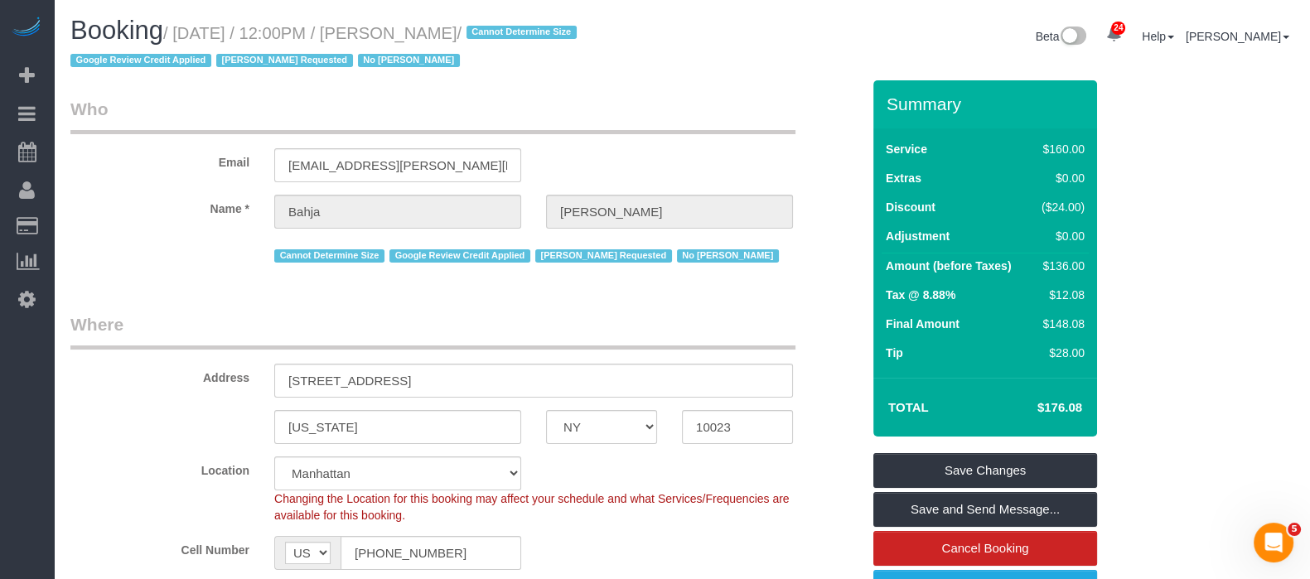
drag, startPoint x: 180, startPoint y: 31, endPoint x: 537, endPoint y: 22, distance: 357.1
click at [538, 24] on small "/ September 23, 2025 / 12:00PM / Bahja Johnson / Cannot Determine Size Google R…" at bounding box center [325, 47] width 511 height 46
copy small "September 23, 2025 / 12:00PM / Bahja Johnson"
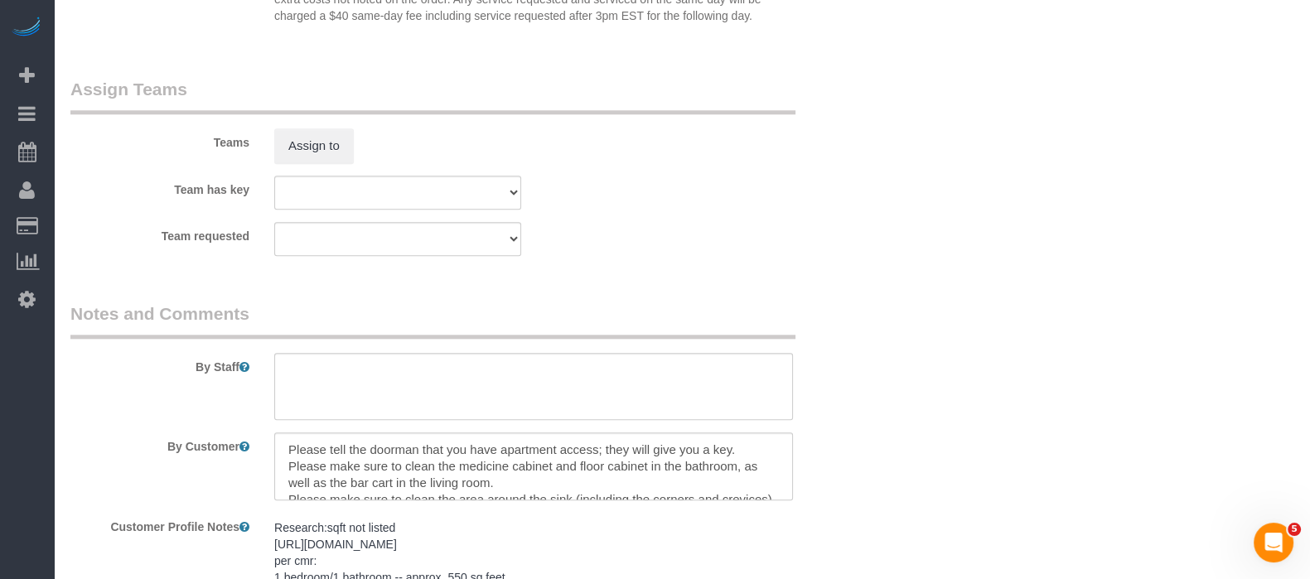
scroll to position [2278, 0]
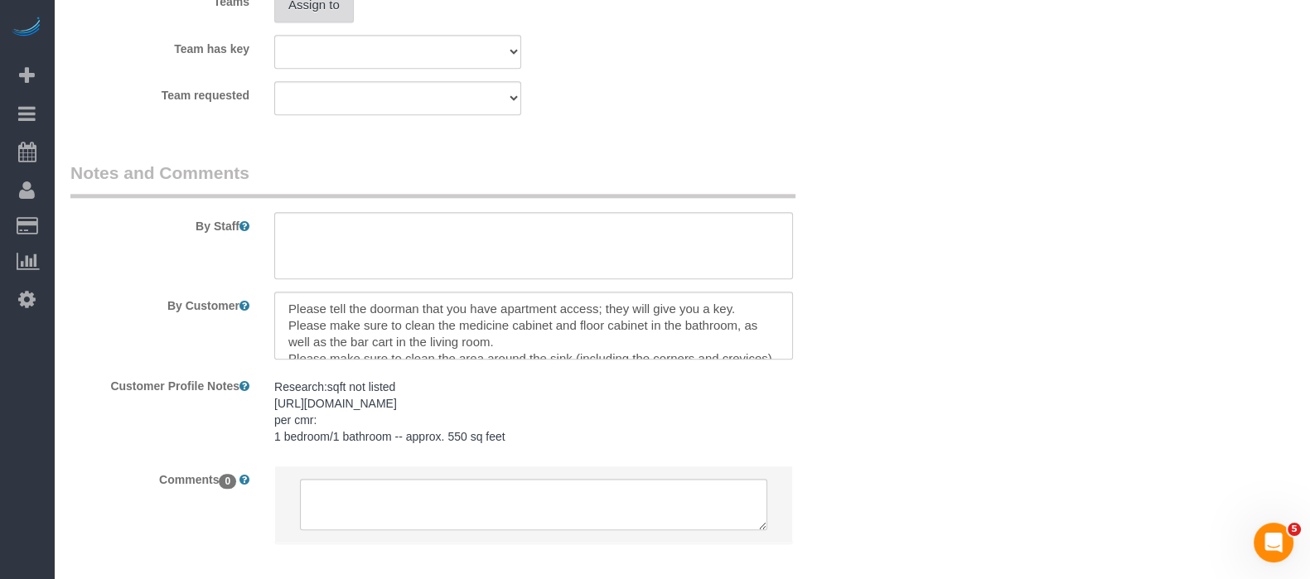
click at [313, 22] on button "Assign to" at bounding box center [314, 5] width 80 height 35
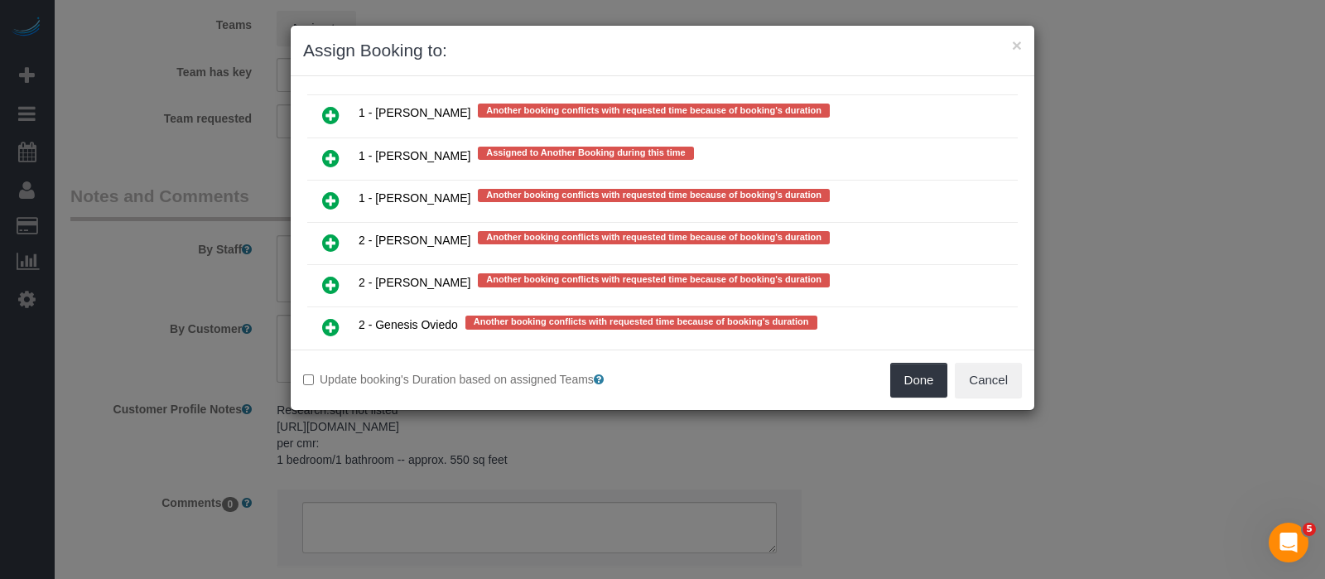
scroll to position [3600, 0]
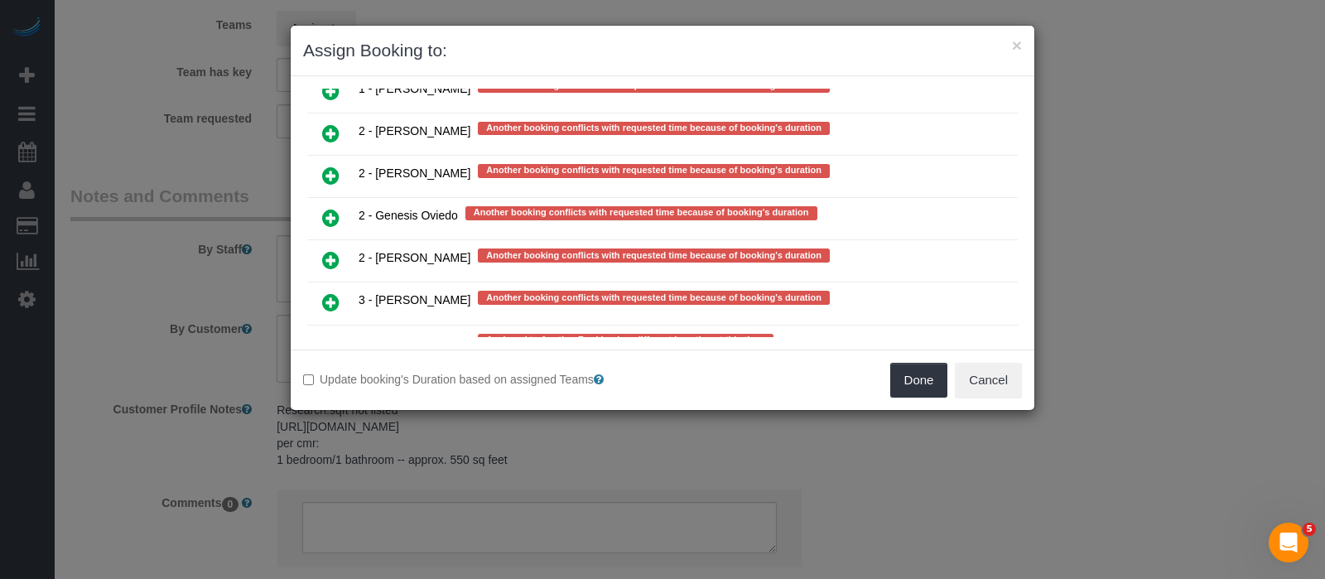
click at [334, 378] on icon at bounding box center [330, 388] width 17 height 20
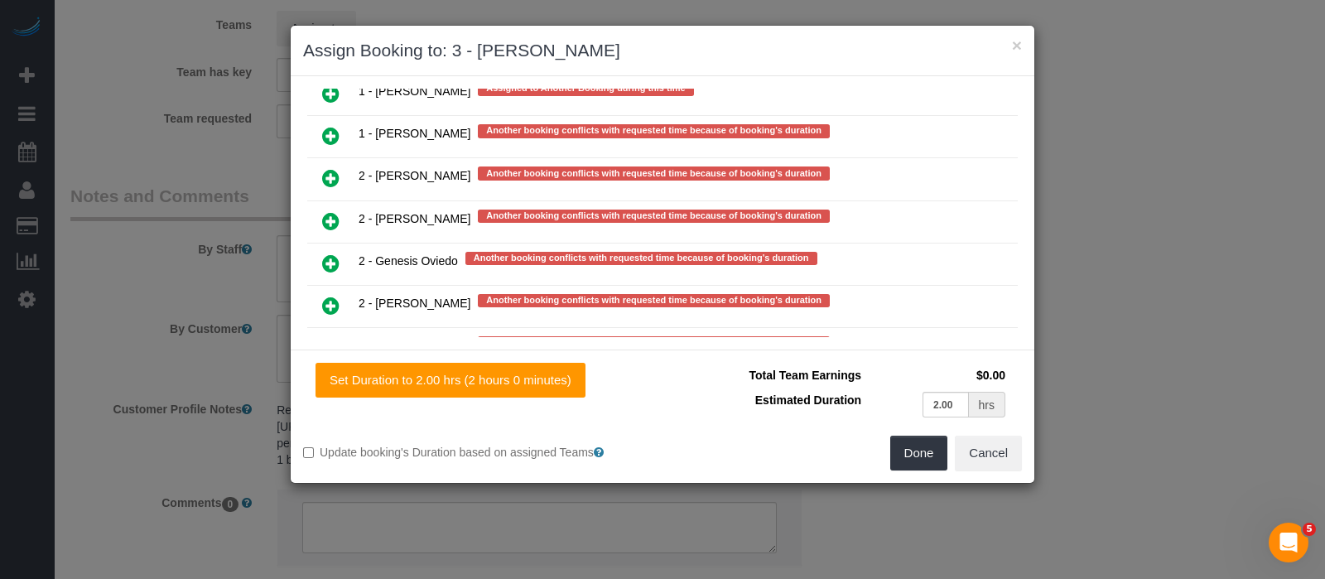
scroll to position [3605, 0]
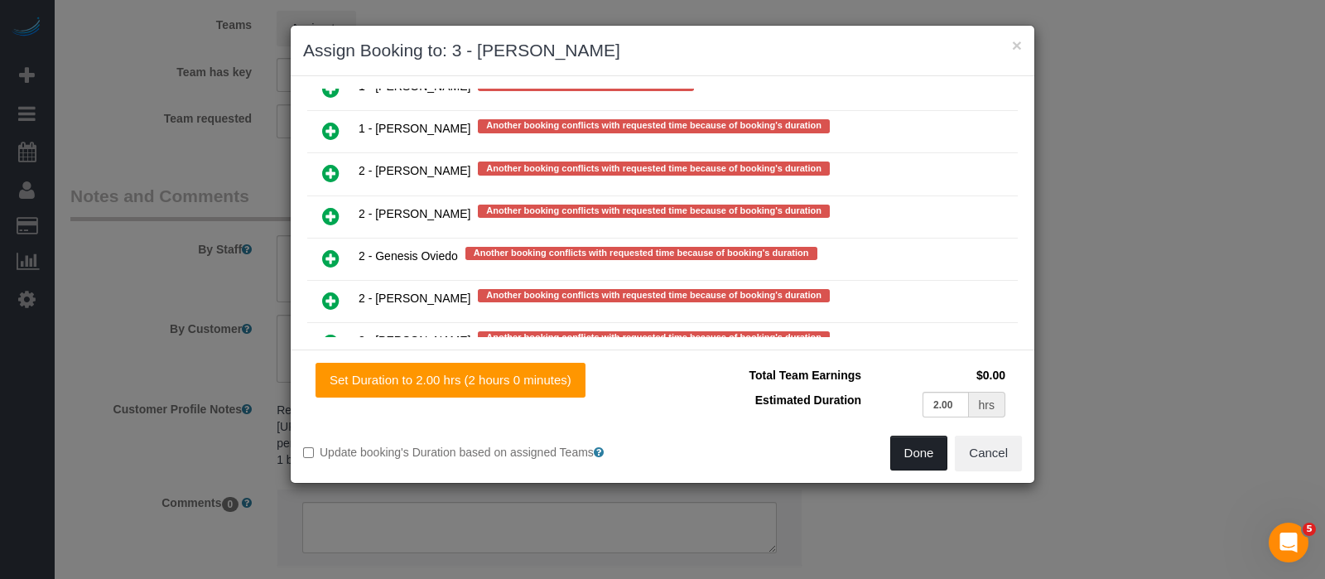
click at [919, 457] on button "Done" at bounding box center [919, 453] width 58 height 35
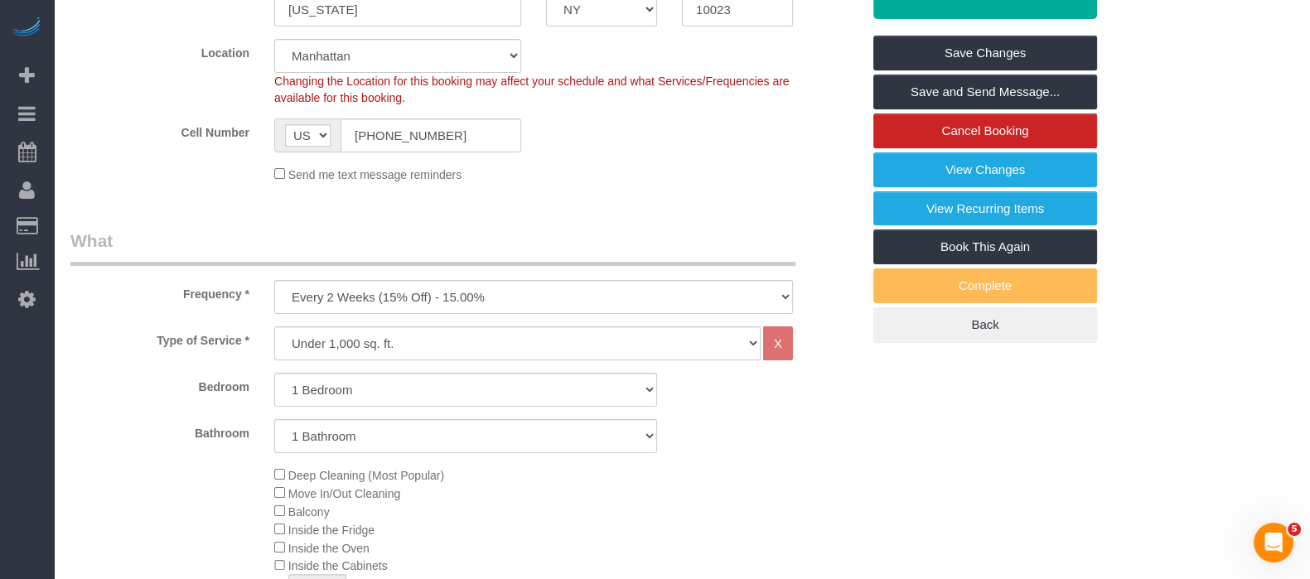
scroll to position [413, 0]
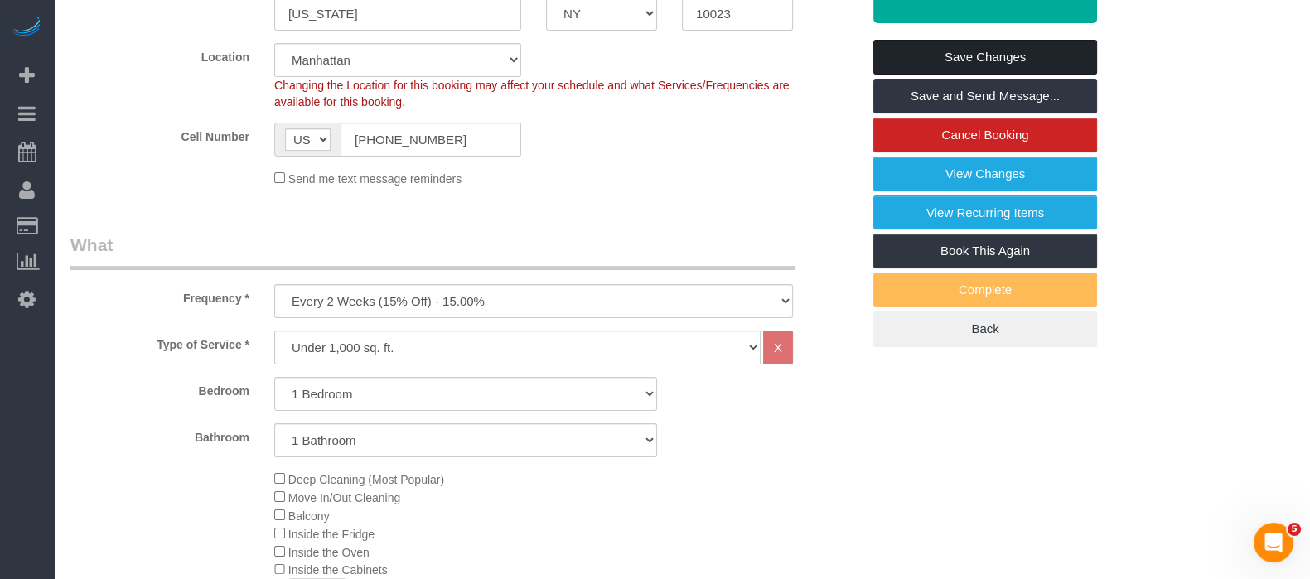
click at [979, 51] on link "Save Changes" at bounding box center [985, 57] width 224 height 35
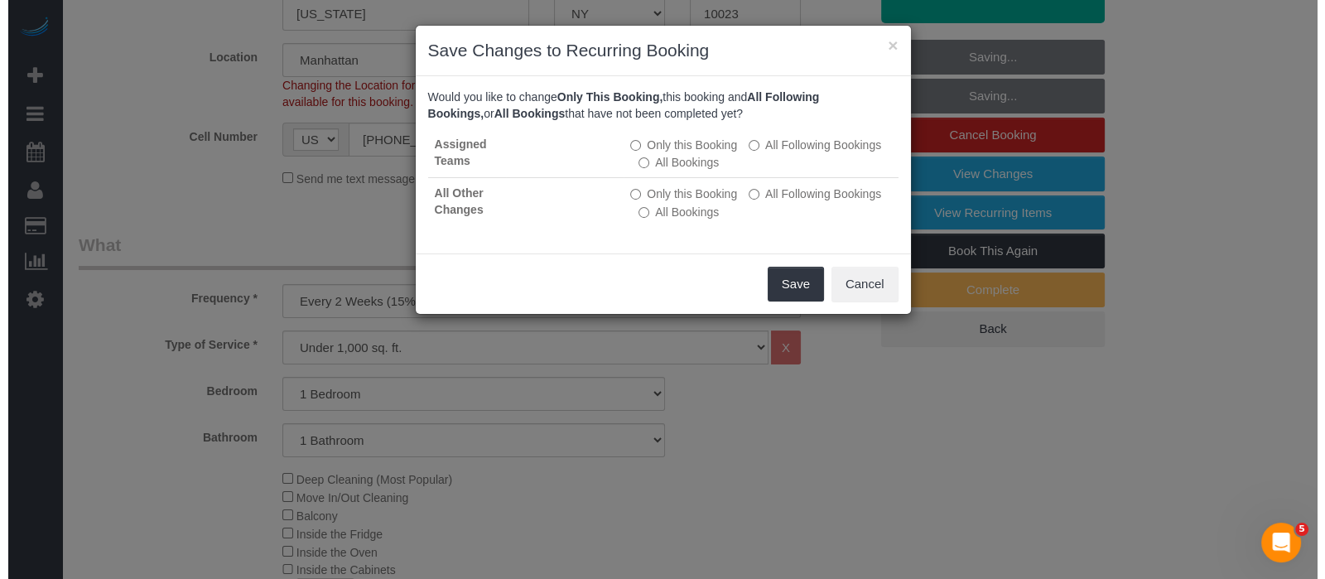
scroll to position [0, 0]
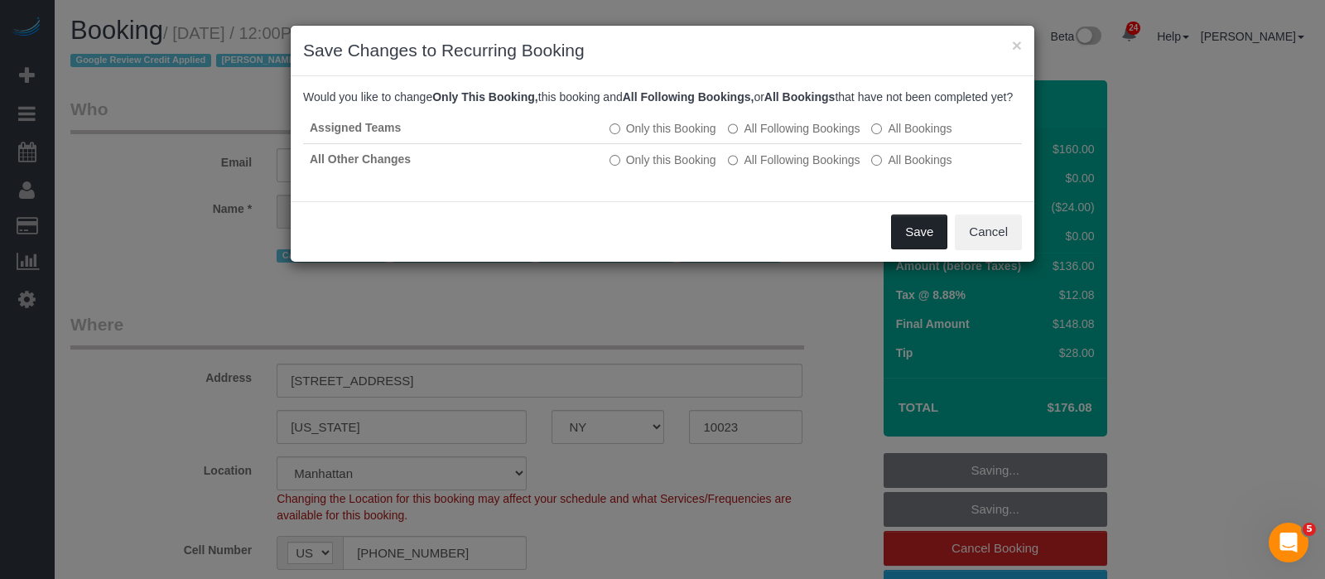
click at [908, 249] on button "Save" at bounding box center [919, 232] width 56 height 35
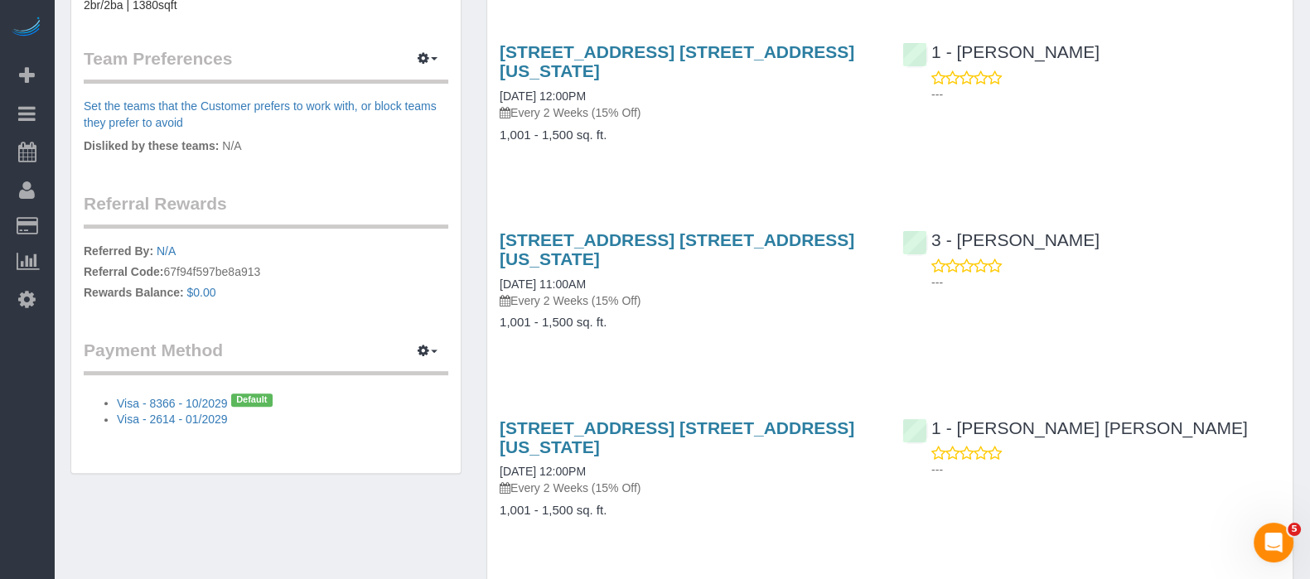
scroll to position [637, 0]
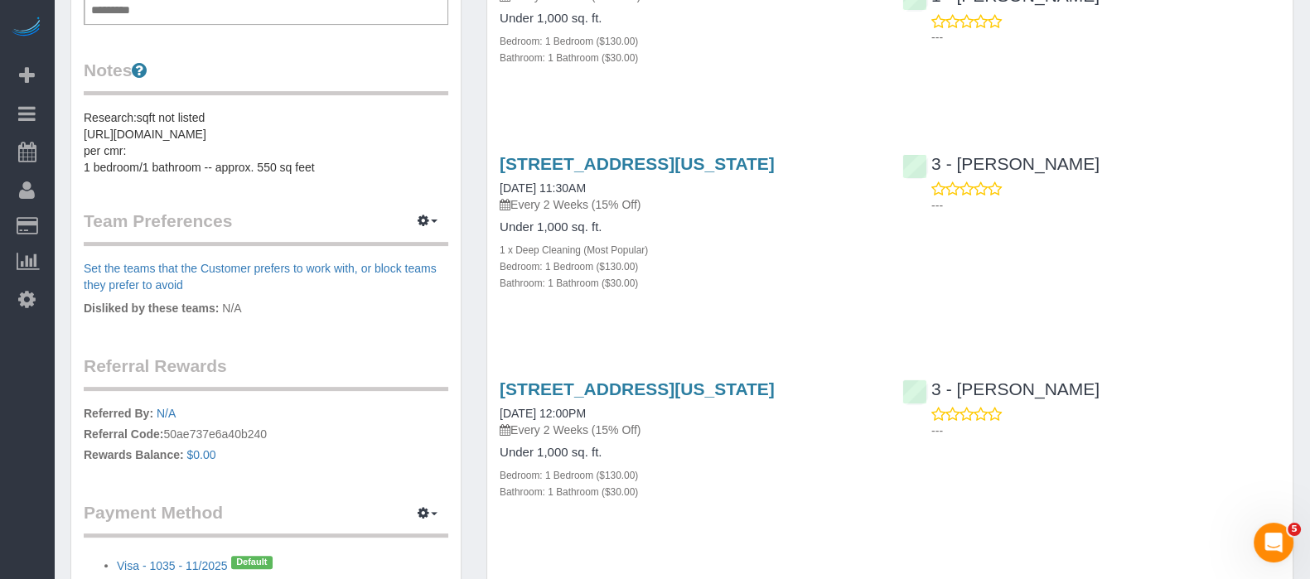
scroll to position [518, 0]
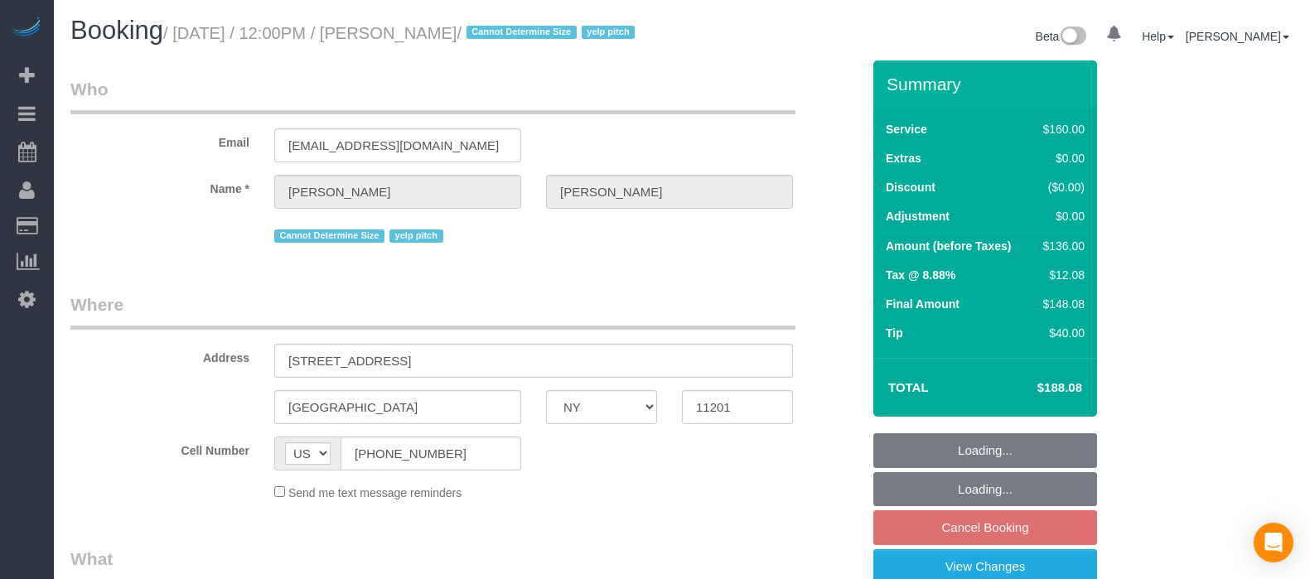
select select "NY"
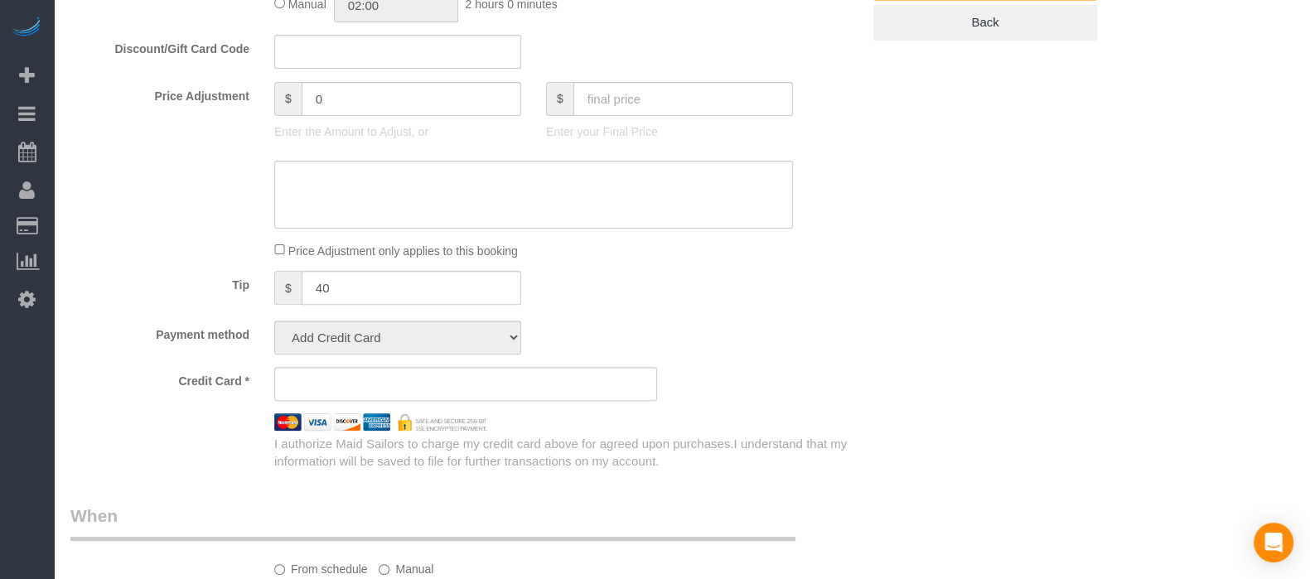
select select "object:977"
select select "string:stripe-pm_1ND9ZO4VGloSiKo7m8VPbBys"
select select "spot65"
select select "number:89"
select select "number:90"
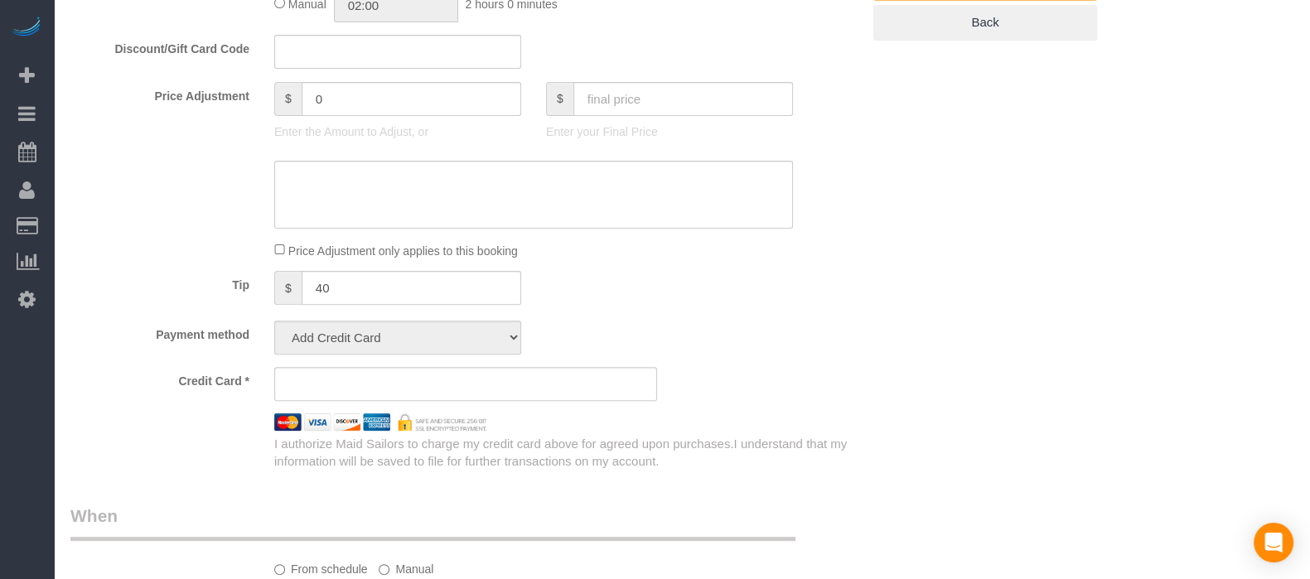
select select "number:15"
select select "number:6"
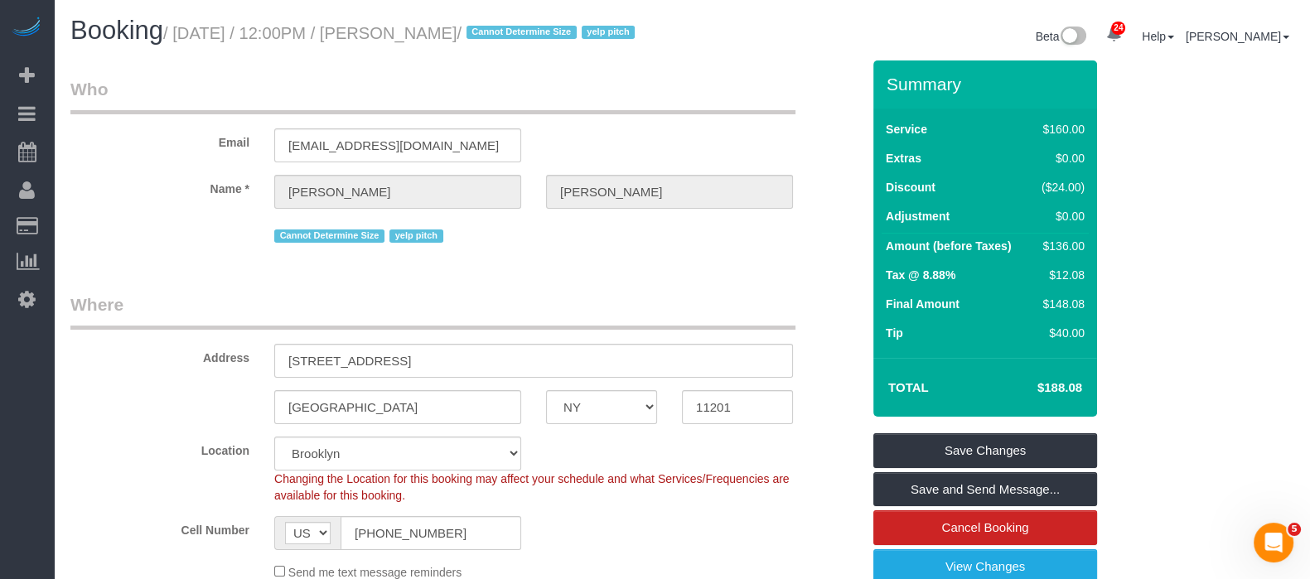
drag, startPoint x: 180, startPoint y: 36, endPoint x: 534, endPoint y: 36, distance: 354.5
click at [534, 36] on small "/ [DATE] / 12:00PM / [PERSON_NAME] / Cannot Determine Size yelp pitch" at bounding box center [401, 33] width 476 height 18
copy small "[DATE] / 12:00PM / [PERSON_NAME]"
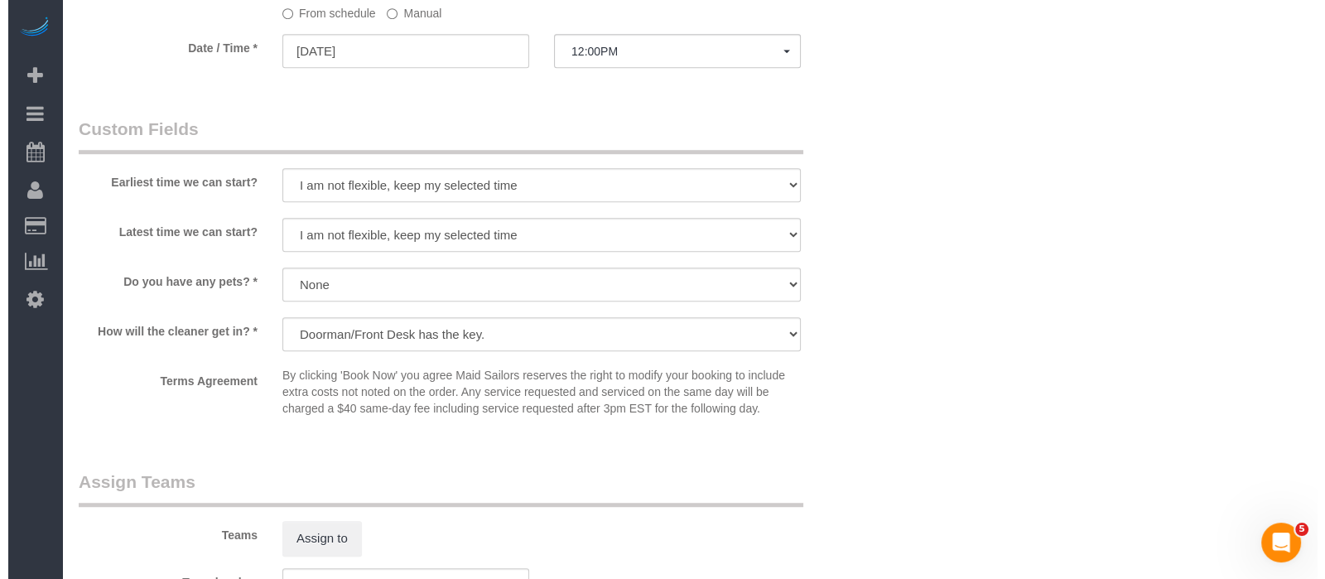
scroll to position [1656, 0]
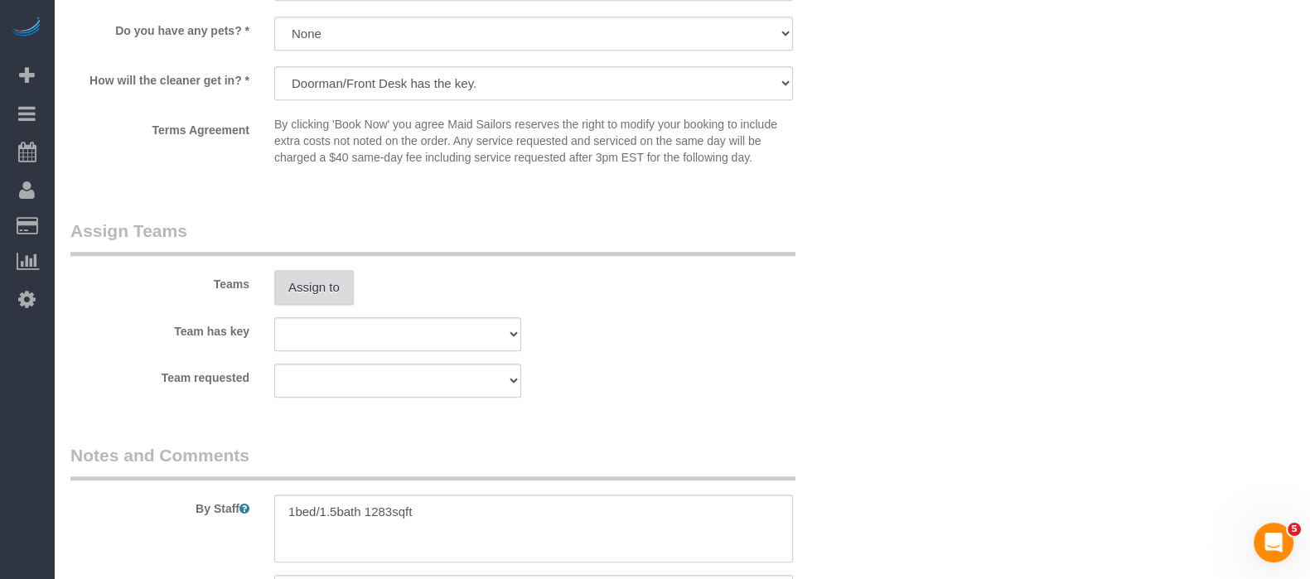
click at [320, 305] on button "Assign to" at bounding box center [314, 287] width 80 height 35
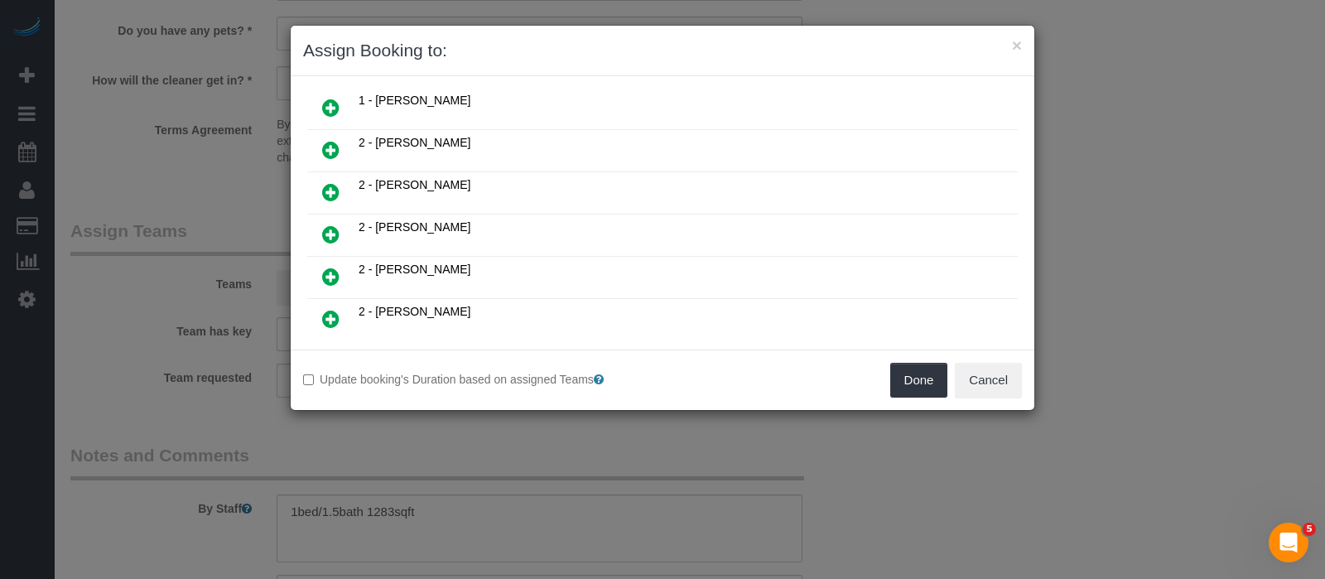
scroll to position [932, 0]
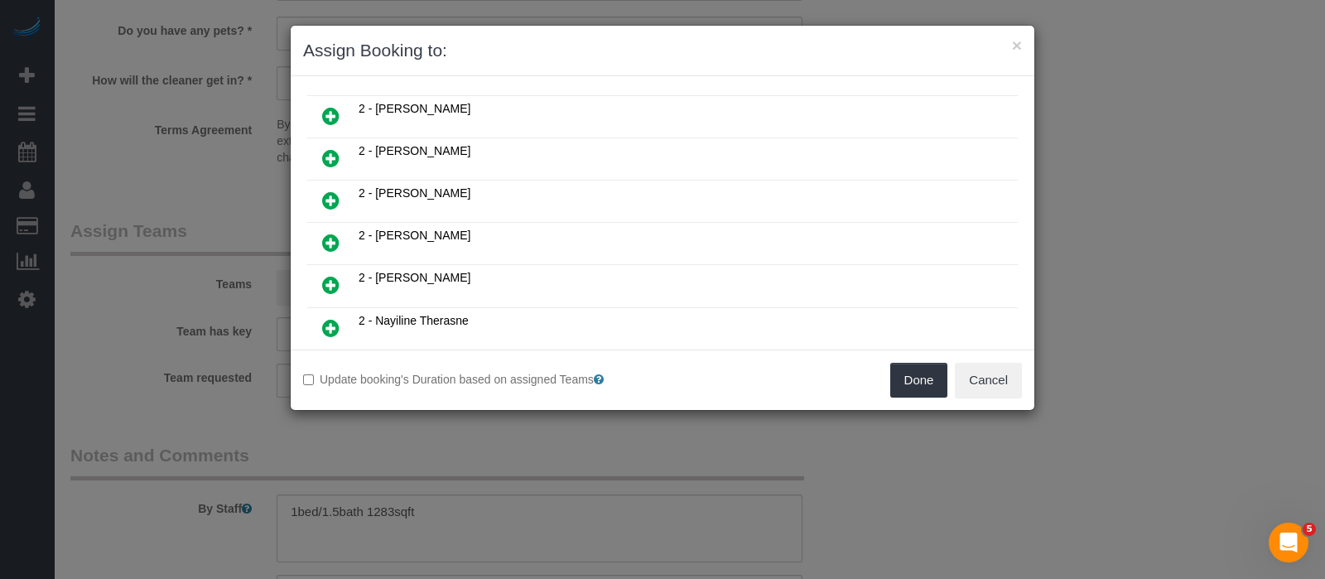
drag, startPoint x: 330, startPoint y: 200, endPoint x: 417, endPoint y: 228, distance: 92.0
click at [329, 233] on icon at bounding box center [330, 243] width 17 height 20
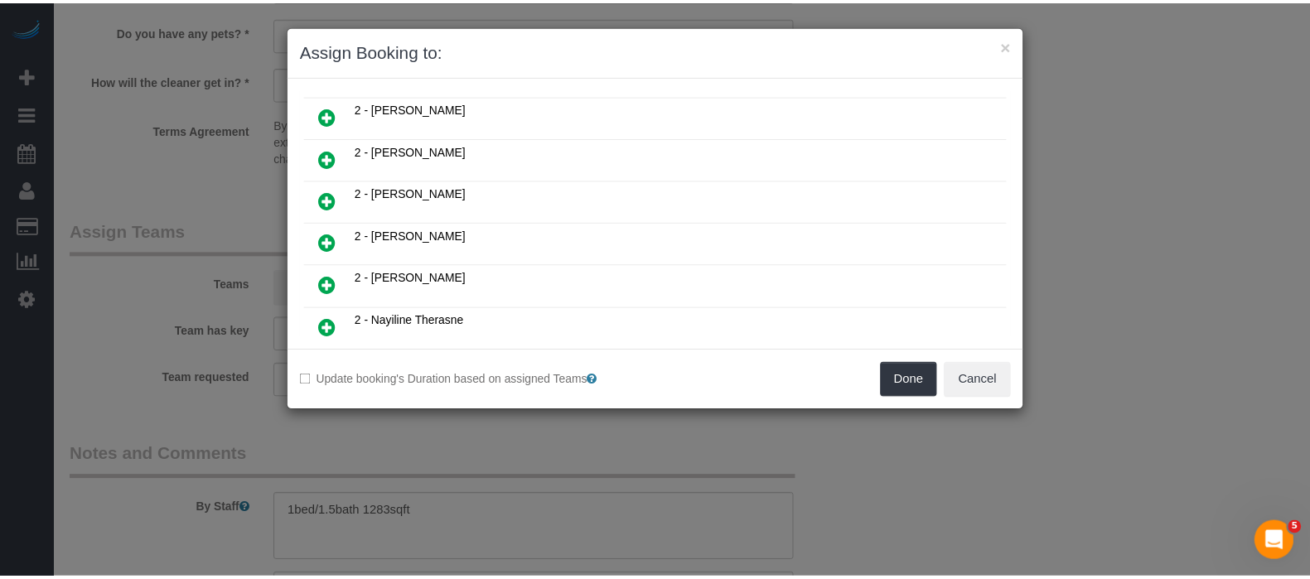
scroll to position [969, 0]
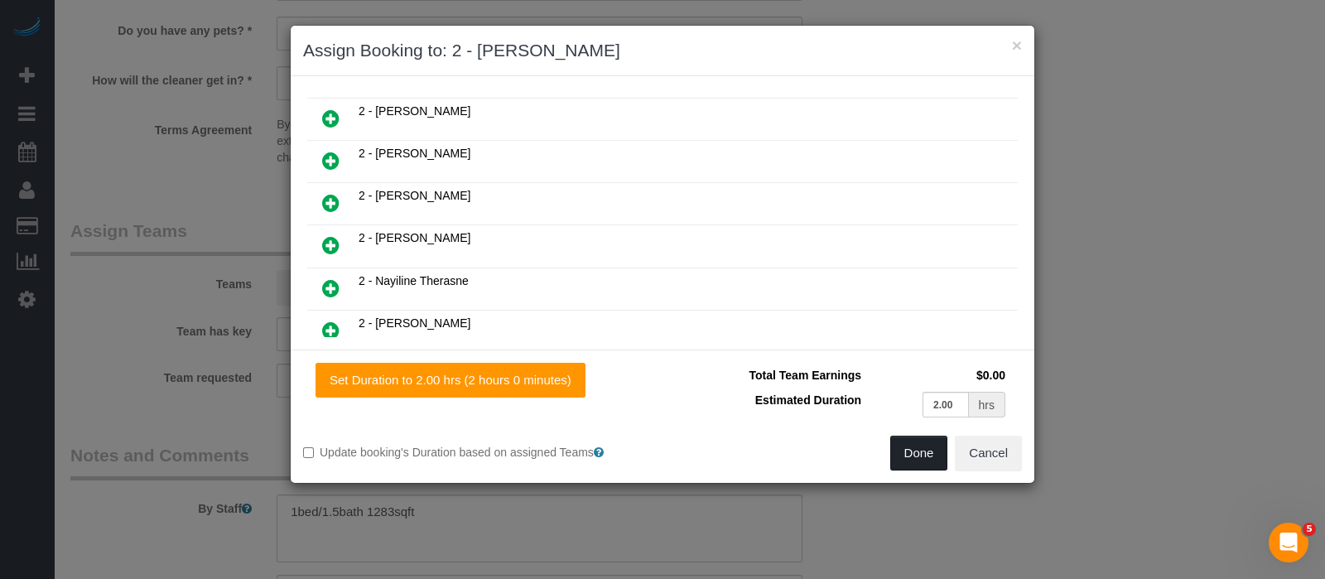
drag, startPoint x: 922, startPoint y: 449, endPoint x: 914, endPoint y: 429, distance: 21.5
click at [922, 449] on button "Done" at bounding box center [919, 453] width 58 height 35
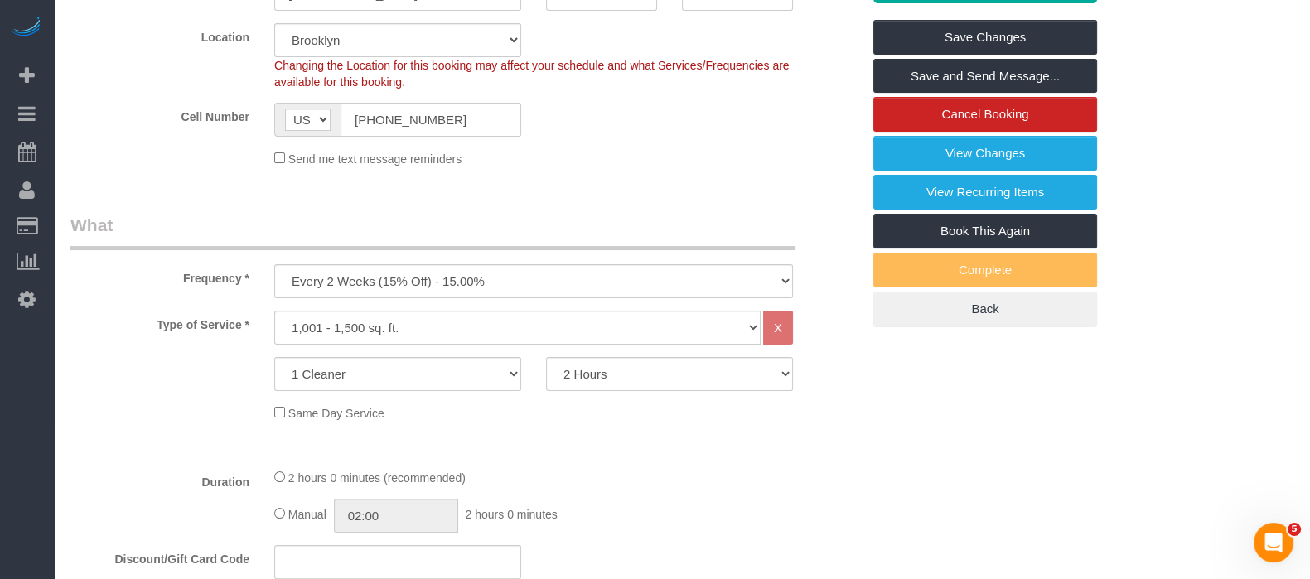
scroll to position [0, 0]
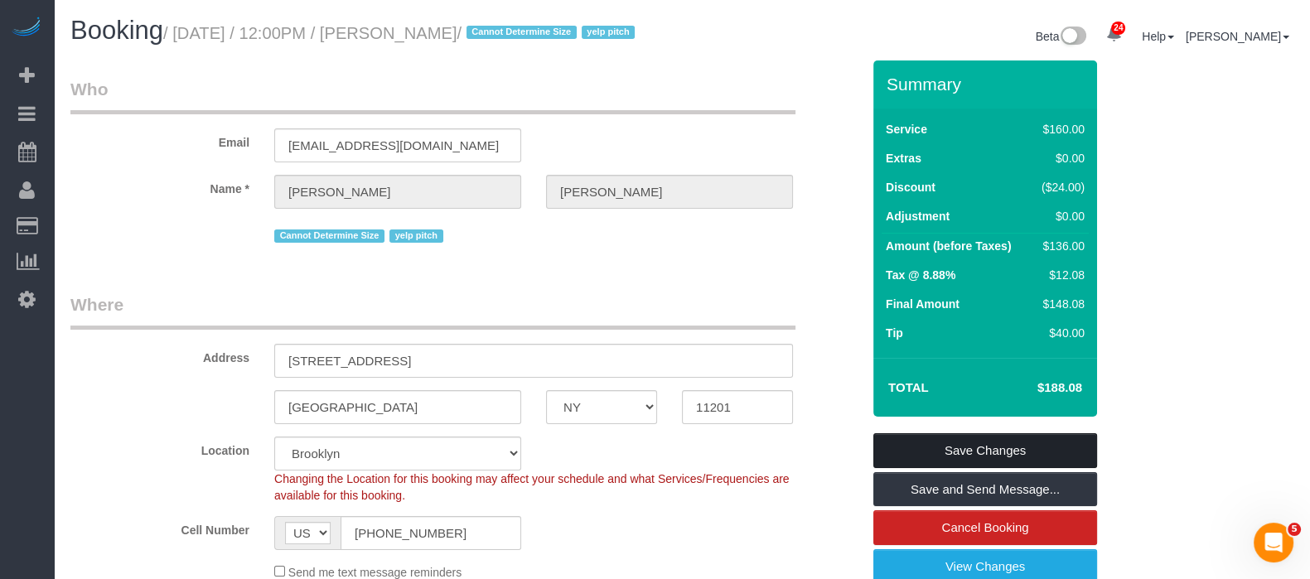
drag, startPoint x: 1015, startPoint y: 458, endPoint x: 982, endPoint y: 444, distance: 35.2
click at [1015, 457] on link "Save Changes" at bounding box center [985, 450] width 224 height 35
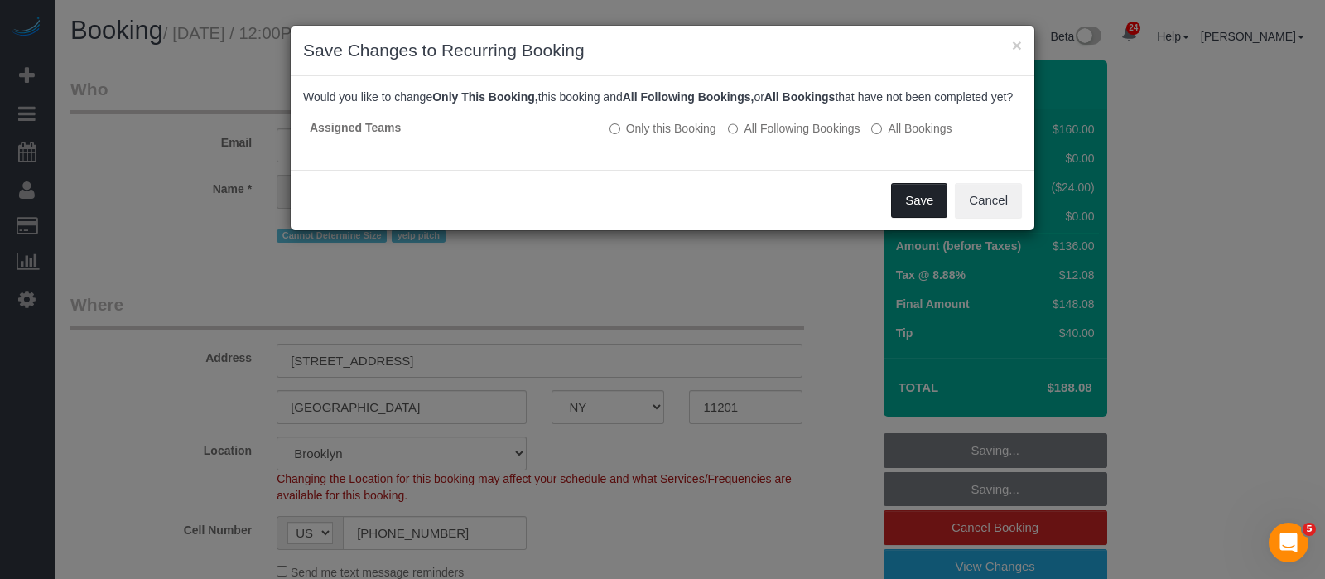
drag, startPoint x: 907, startPoint y: 210, endPoint x: 915, endPoint y: 217, distance: 10.6
click at [909, 210] on button "Save" at bounding box center [919, 200] width 56 height 35
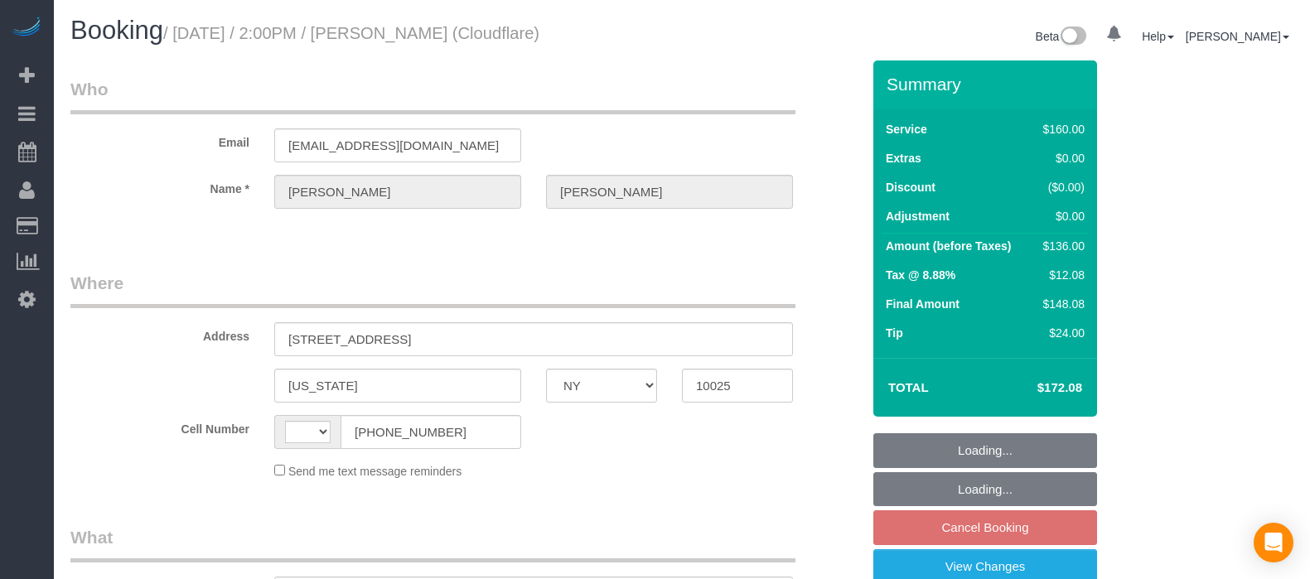
select select "NY"
select select "spot7"
select select "number:89"
select select "number:90"
select select "number:15"
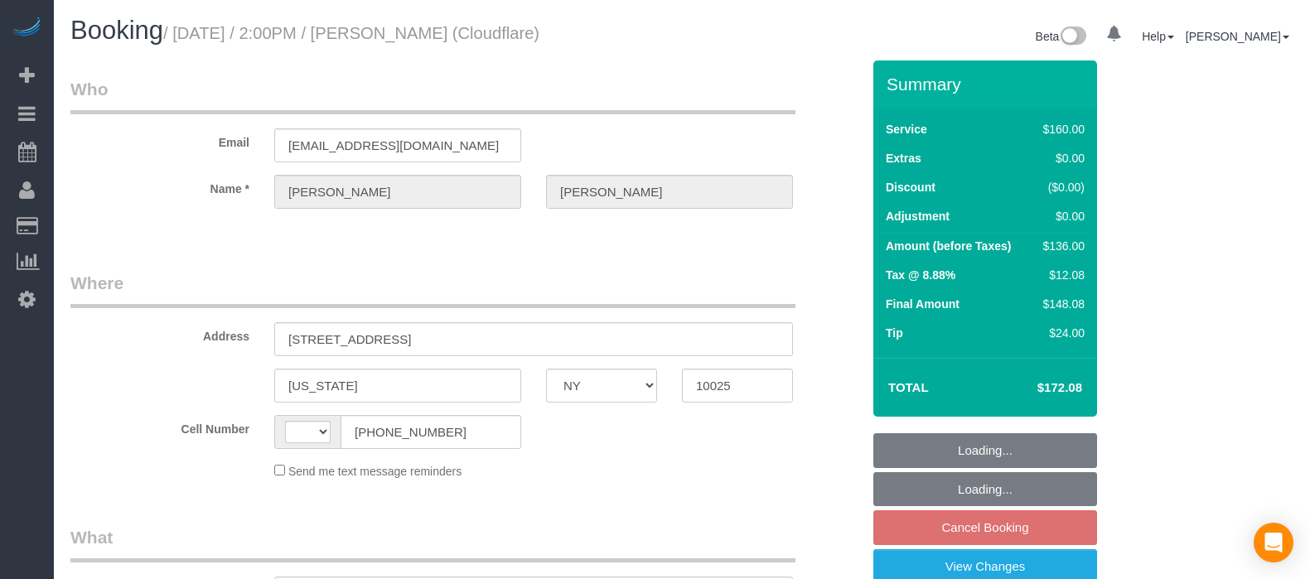
select select "number:5"
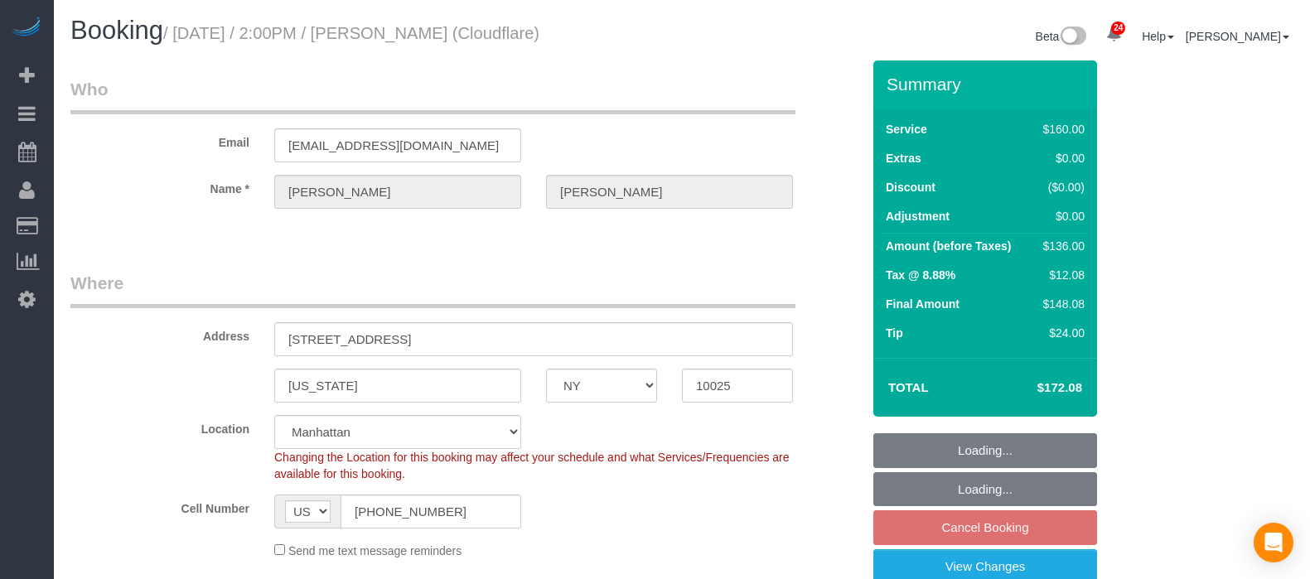
select select "string:US"
select select "object:1008"
select select "string:stripe-pm_1PDJvx4VGloSiKo7k6lDRlAk"
select select "object:1935"
select select "spot67"
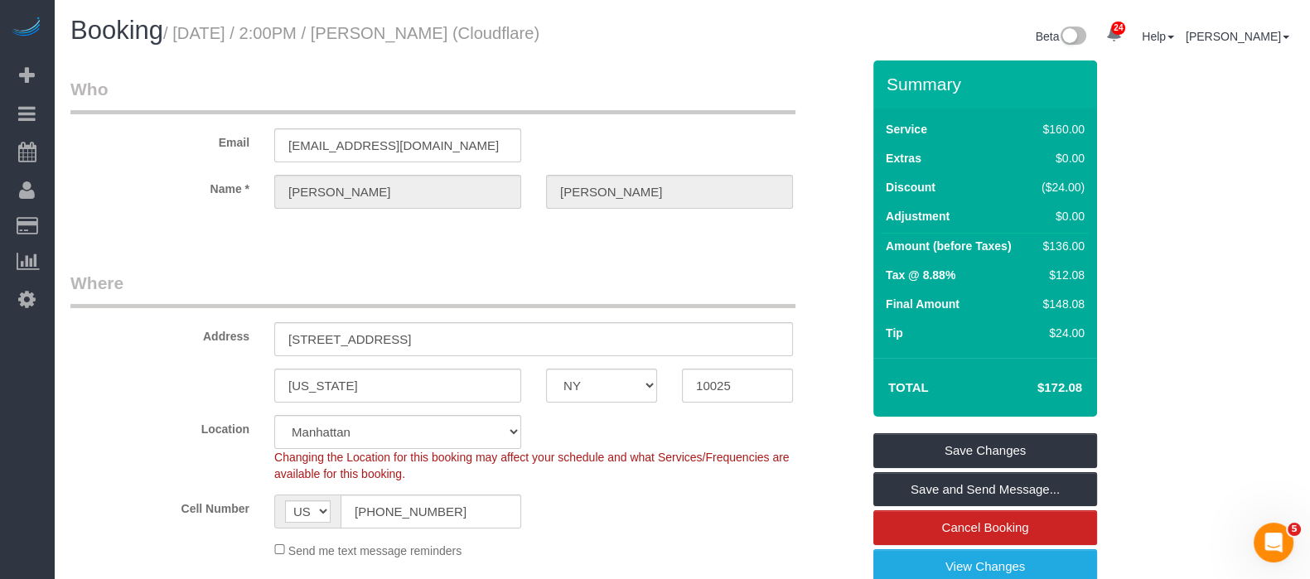
drag, startPoint x: 179, startPoint y: 34, endPoint x: 538, endPoint y: 31, distance: 359.5
click at [538, 31] on small "/ September 23, 2025 / 2:00PM / Kellam Witherington (Cloudflare)" at bounding box center [351, 33] width 376 height 18
copy small "September 23, 2025 / 2:00PM / Kellam Withering"
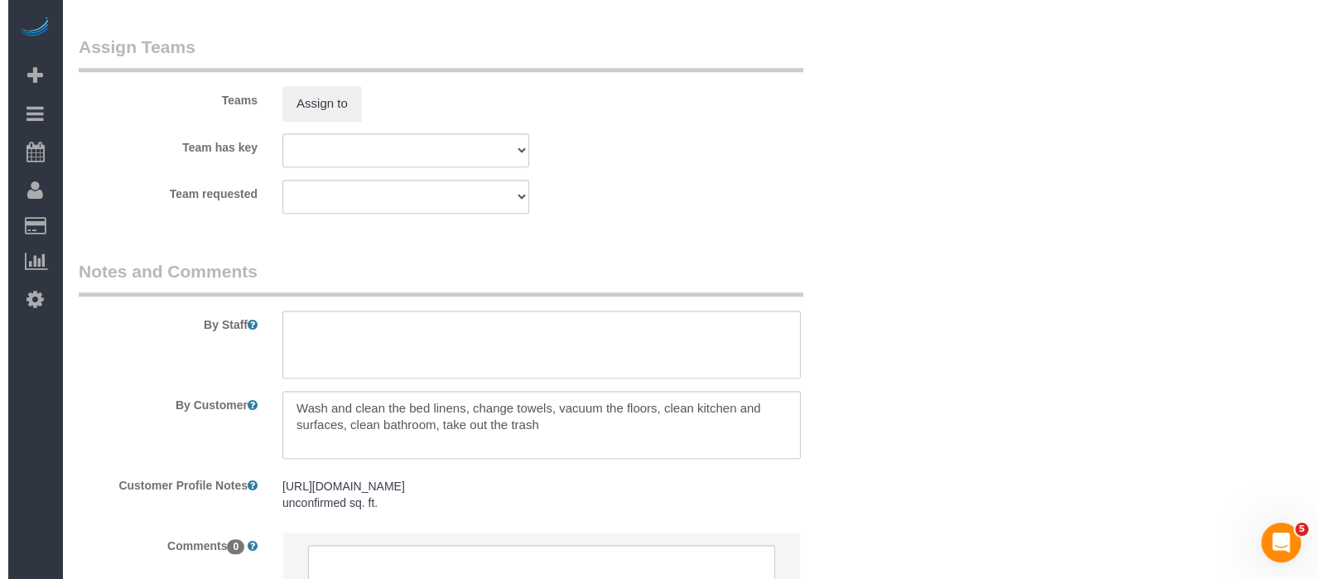
scroll to position [1864, 0]
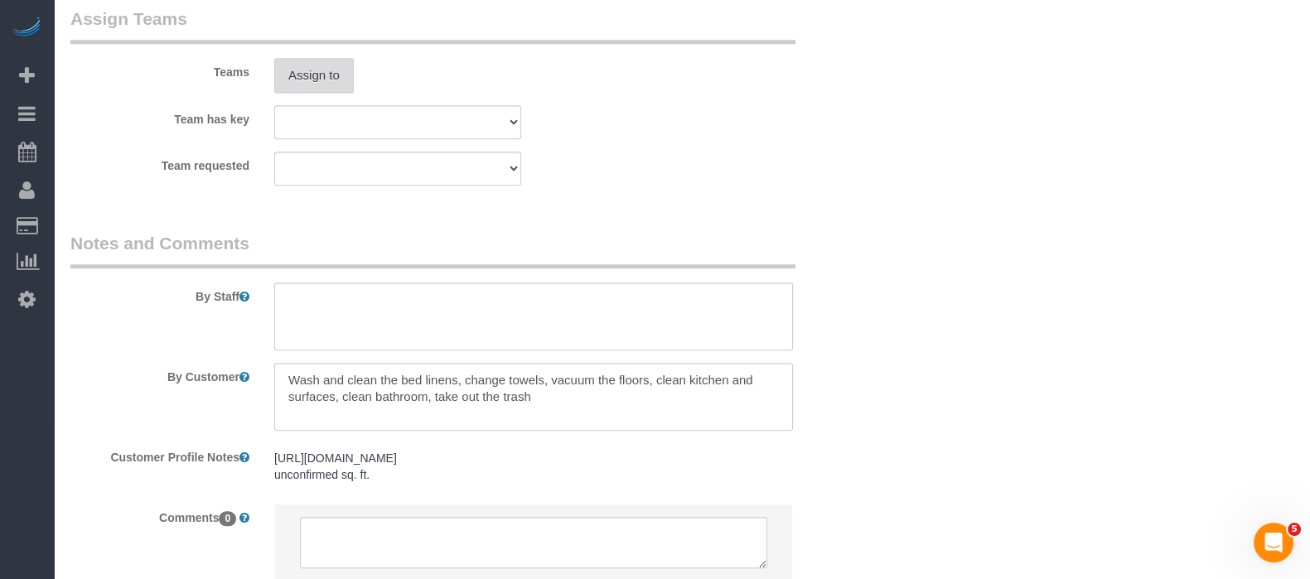
click at [325, 88] on button "Assign to" at bounding box center [314, 75] width 80 height 35
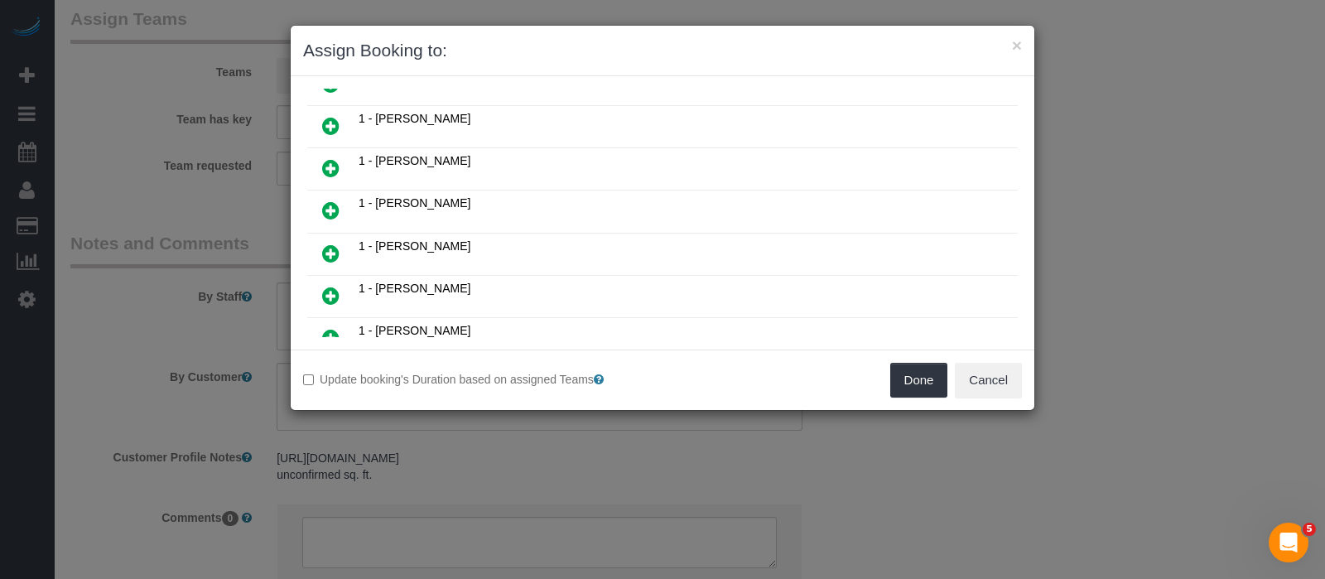
scroll to position [206, 0]
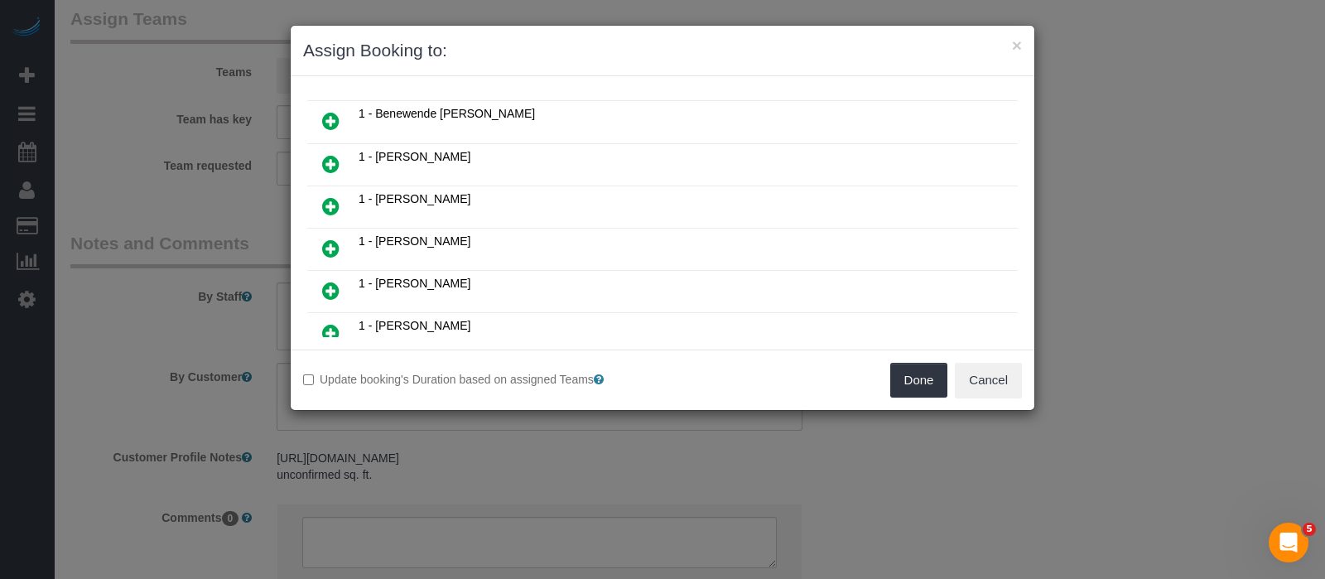
click at [342, 151] on link at bounding box center [330, 164] width 39 height 33
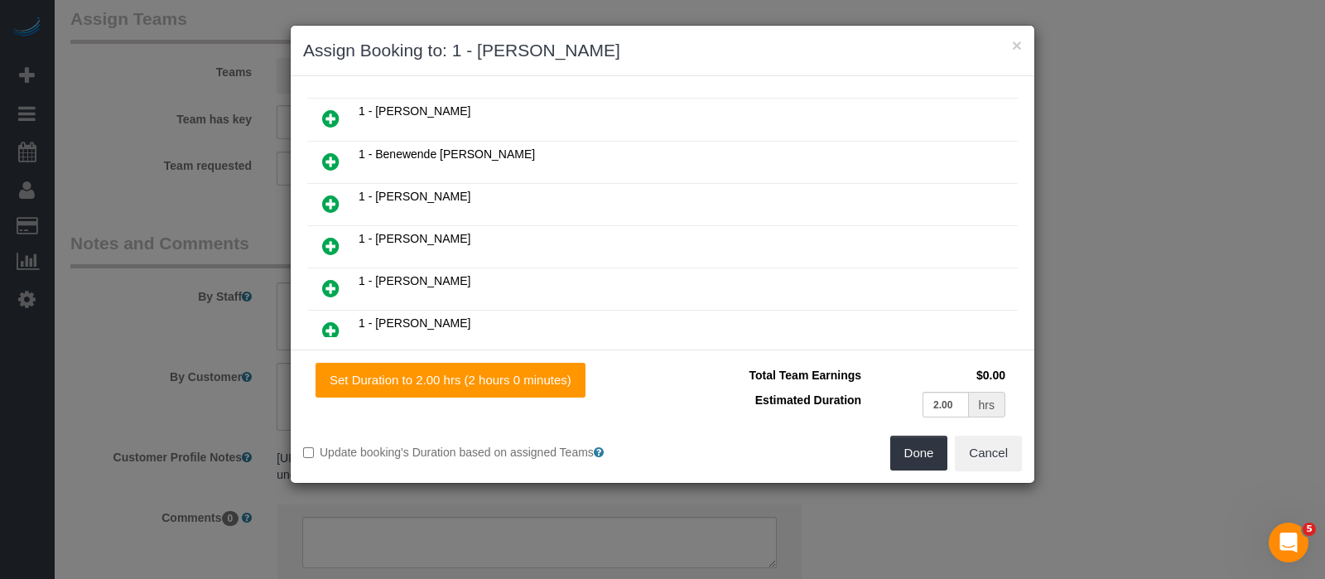
scroll to position [245, 0]
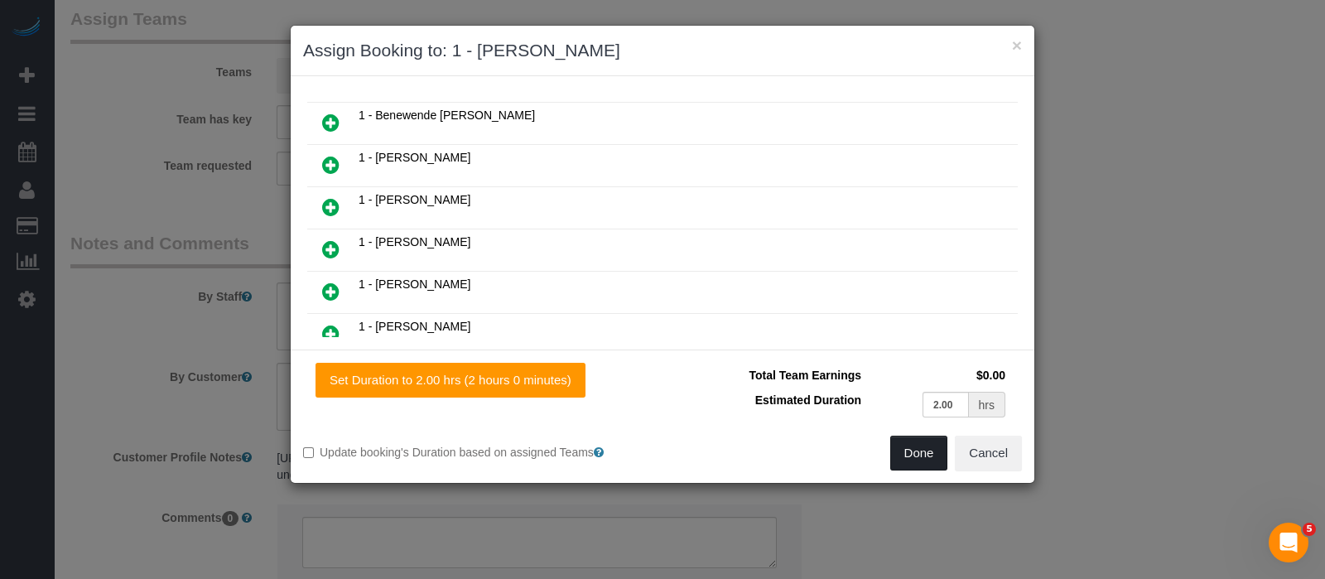
click at [907, 446] on button "Done" at bounding box center [919, 453] width 58 height 35
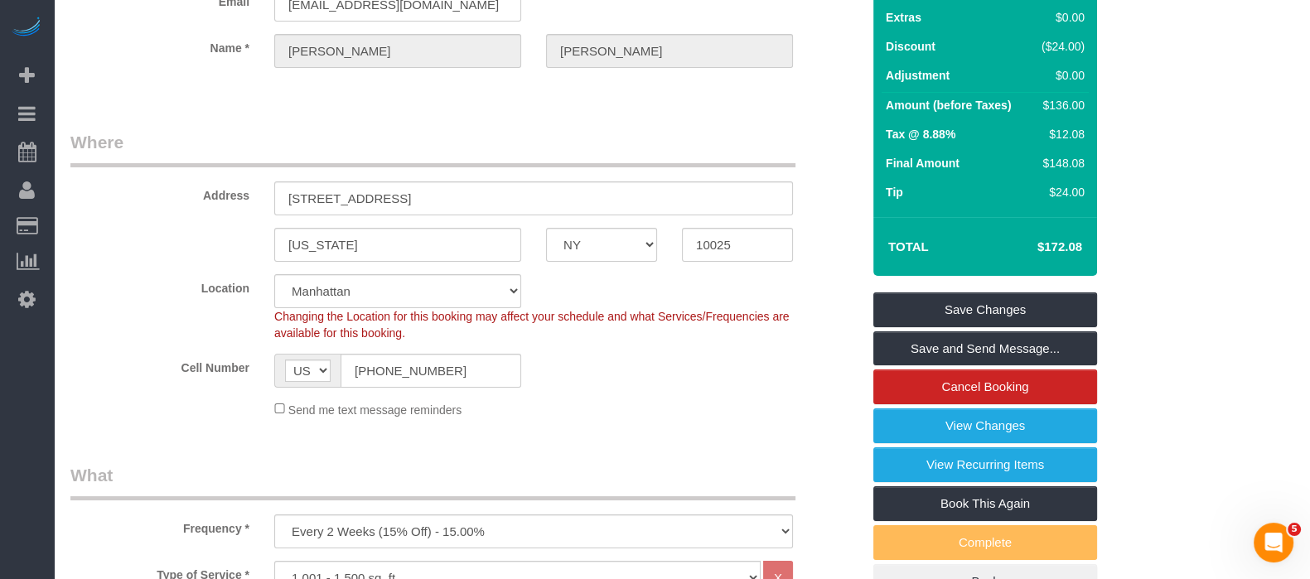
scroll to position [0, 0]
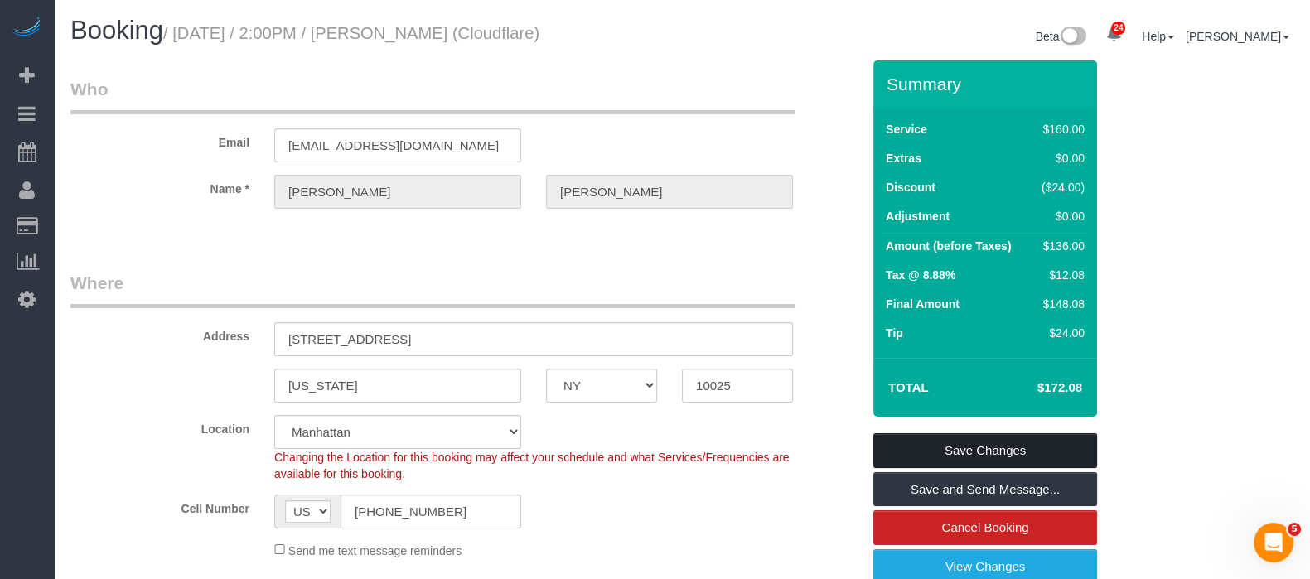
click at [1027, 450] on link "Save Changes" at bounding box center [985, 450] width 224 height 35
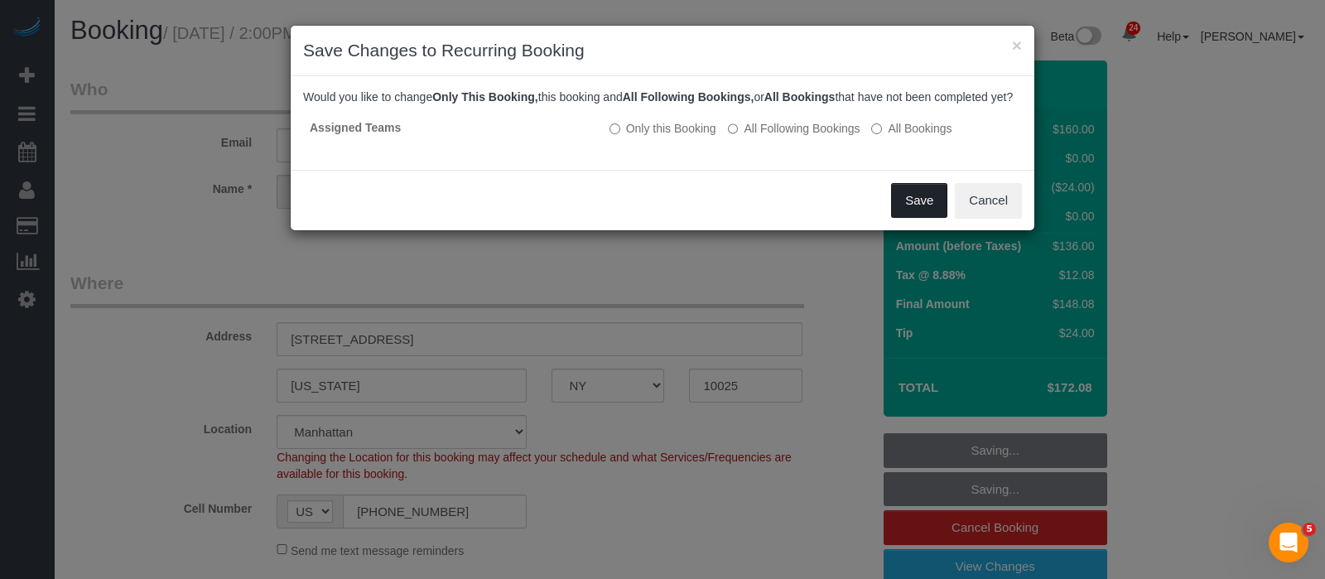
click at [909, 212] on button "Save" at bounding box center [919, 200] width 56 height 35
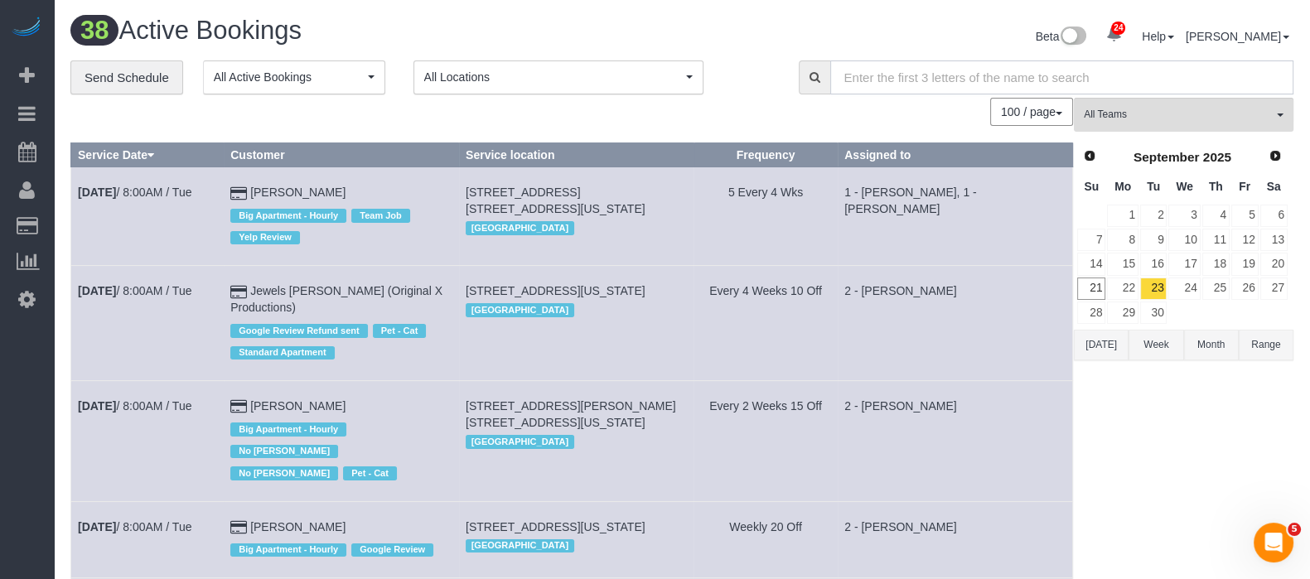
click at [881, 71] on input "text" at bounding box center [1062, 77] width 464 height 34
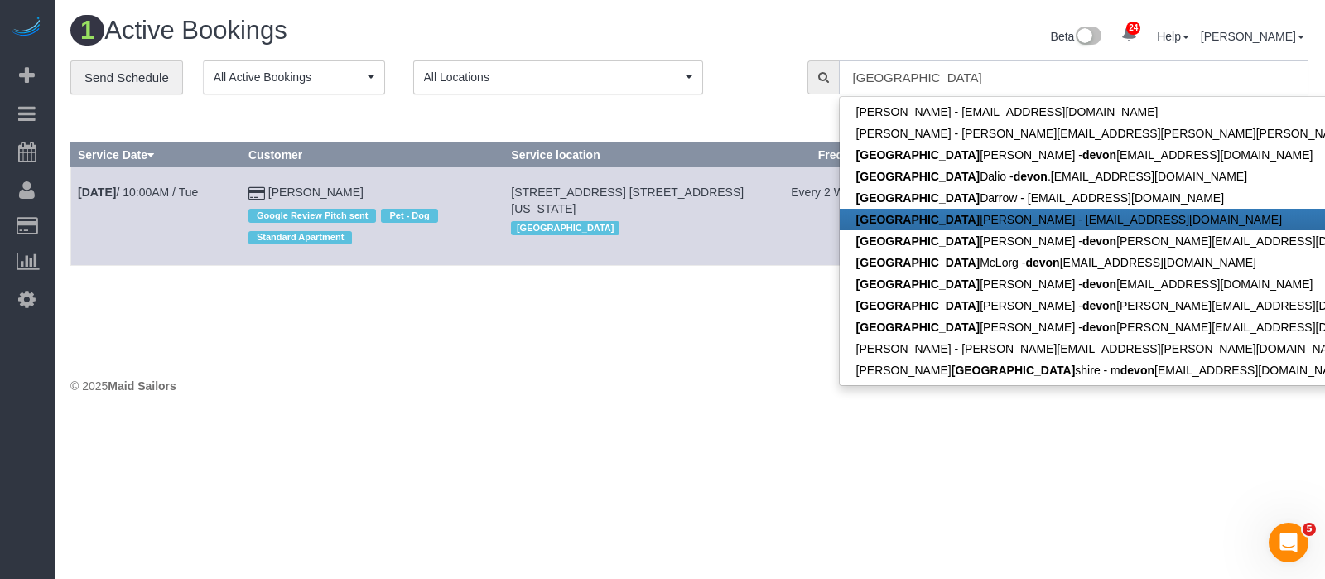
type input "DEVON"
click at [526, 333] on div "0 Bookings found. We couldn't find any bookings that matched your search. Creat…" at bounding box center [579, 229] width 1019 height 262
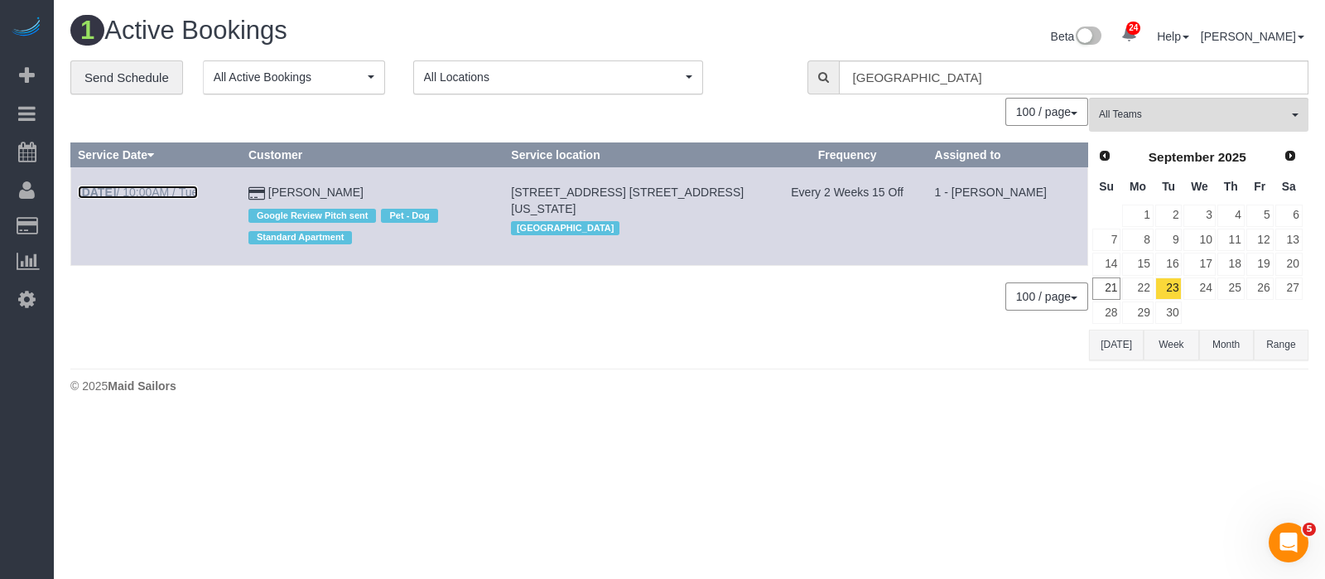
click at [152, 190] on link "Sep 23rd / 10:00AM / Tue" at bounding box center [138, 192] width 120 height 13
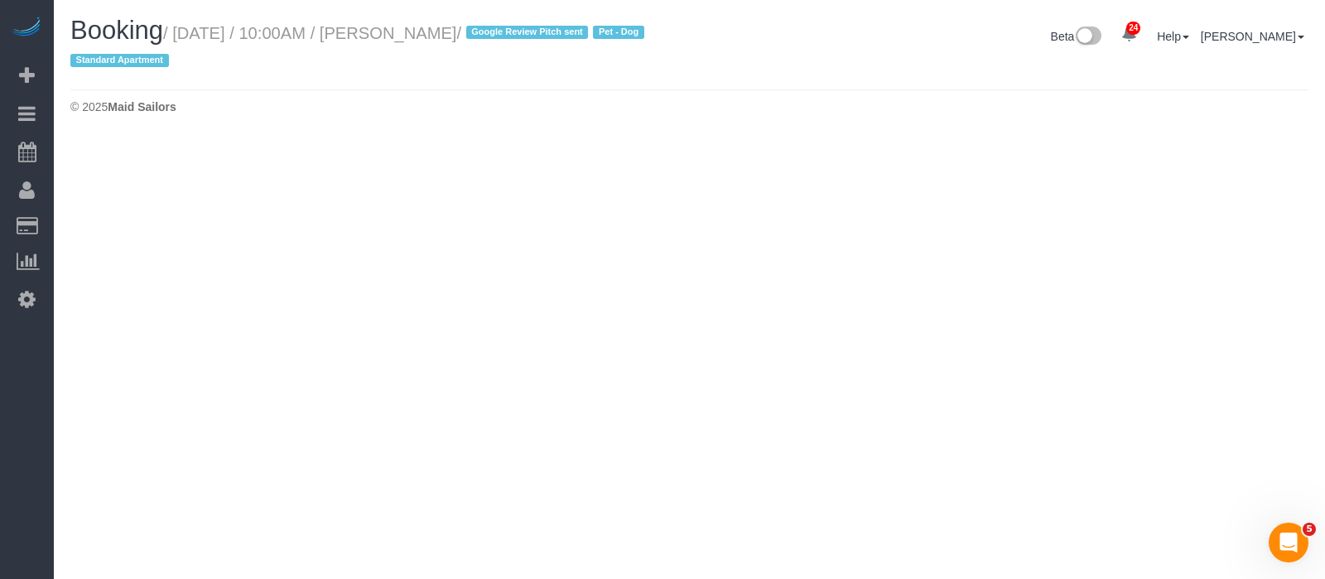
select select "NY"
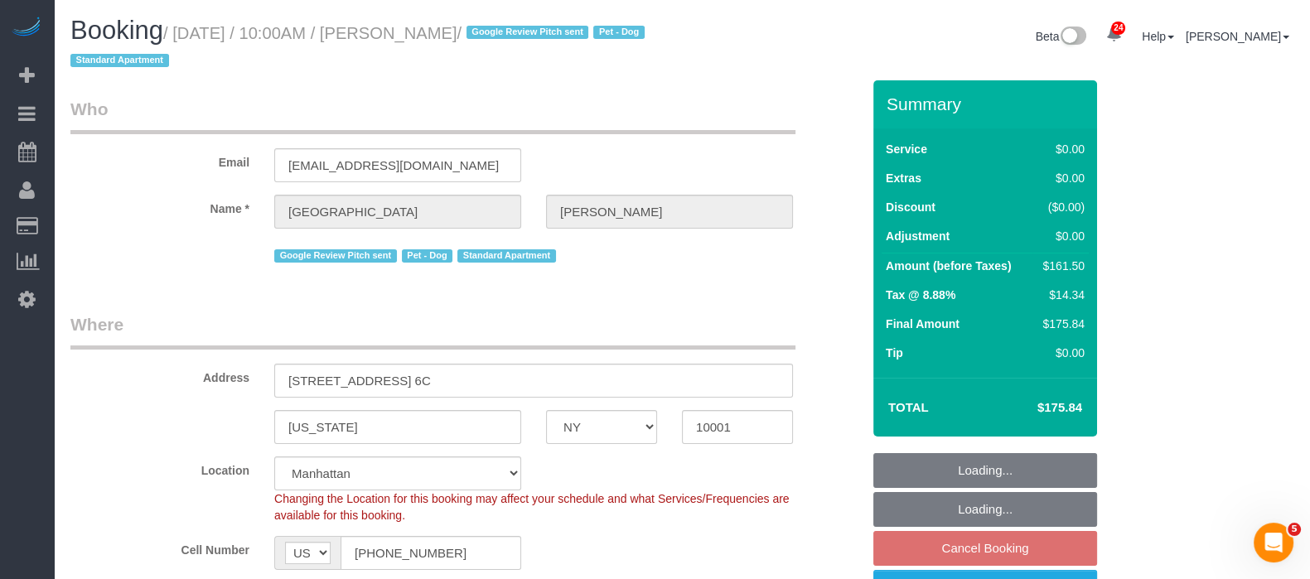
select select "object:6134"
select select "string:stripe-pm_1Oe5Vq4VGloSiKo7A6D1LOqR"
select select "spot123"
select select "number:57"
select select "number:75"
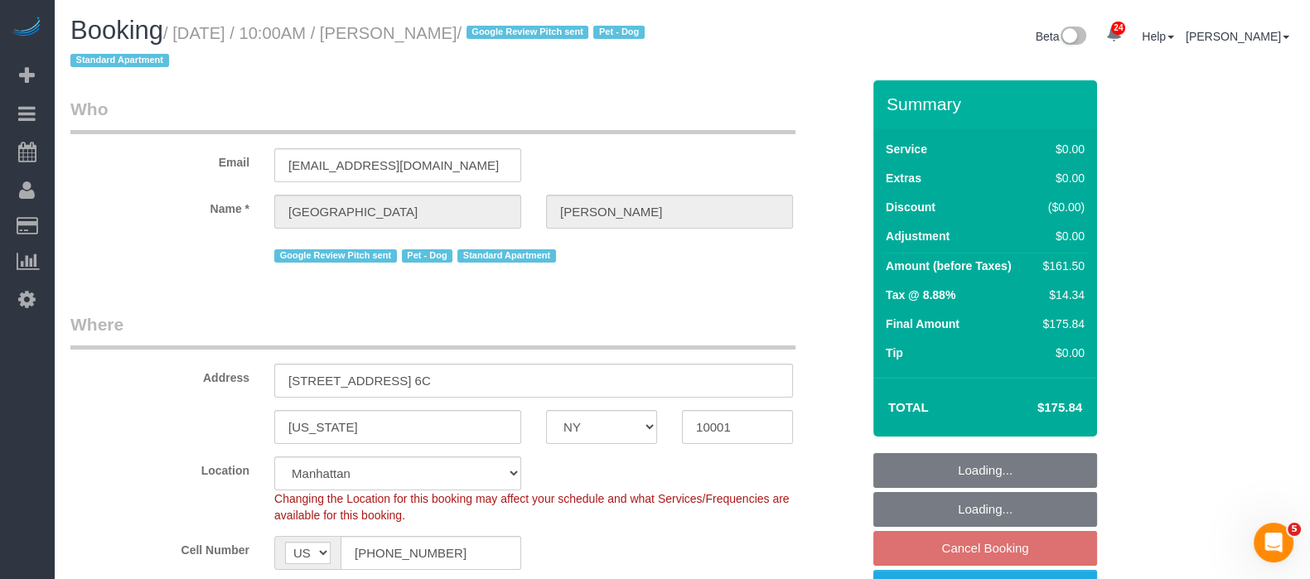
select select "number:13"
select select "number:6"
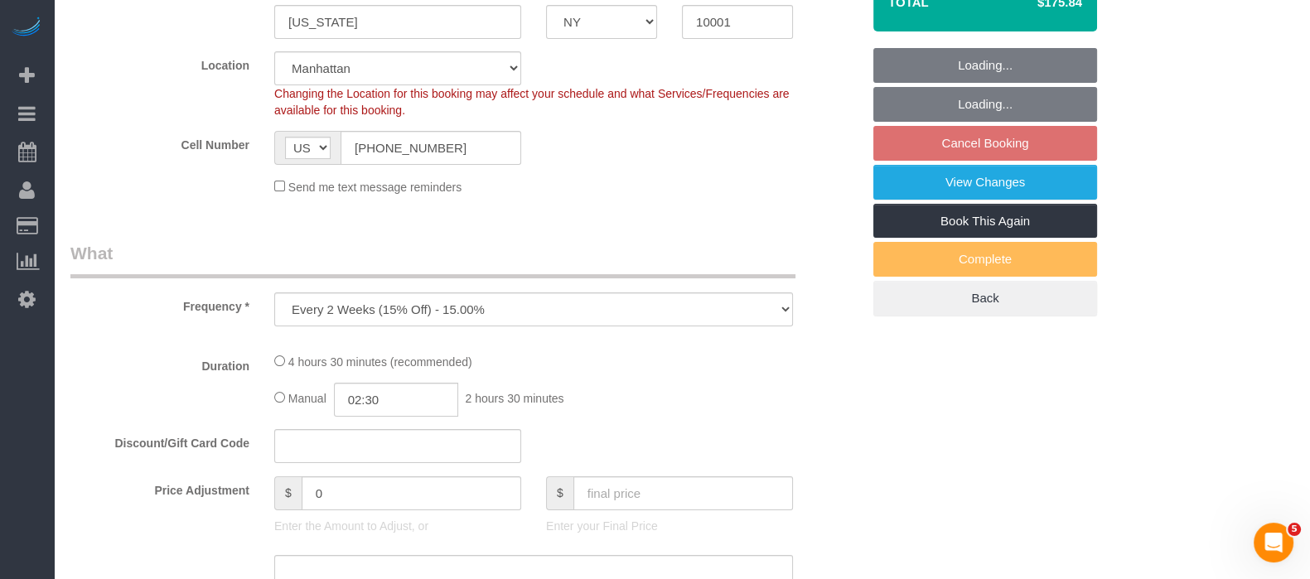
select select "object:6744"
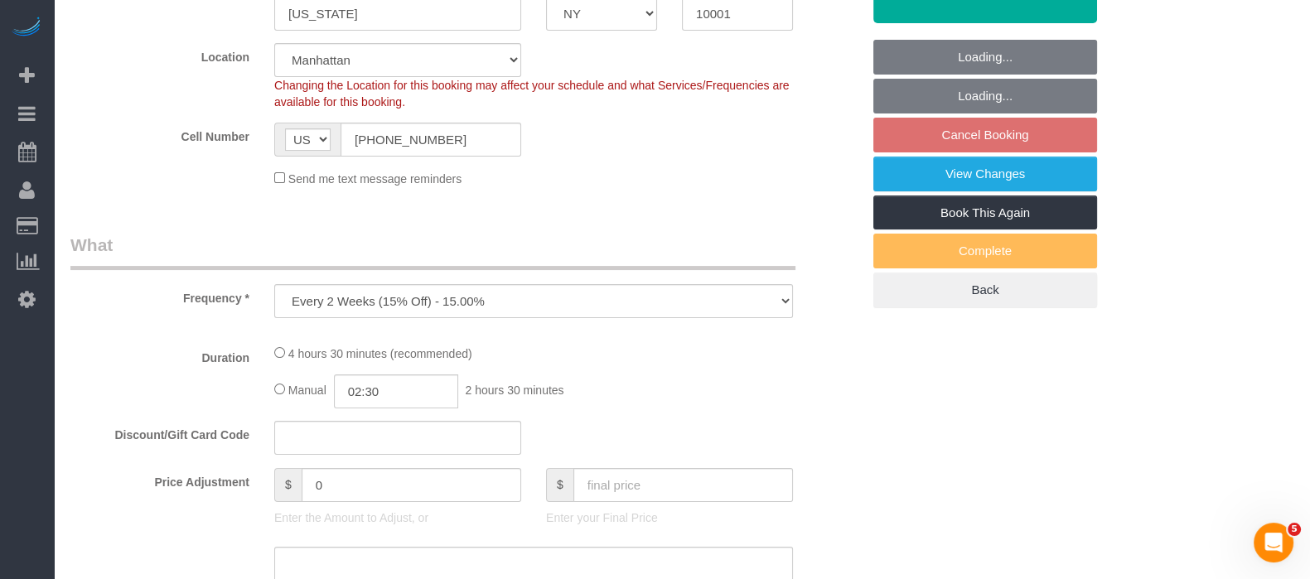
select select "2"
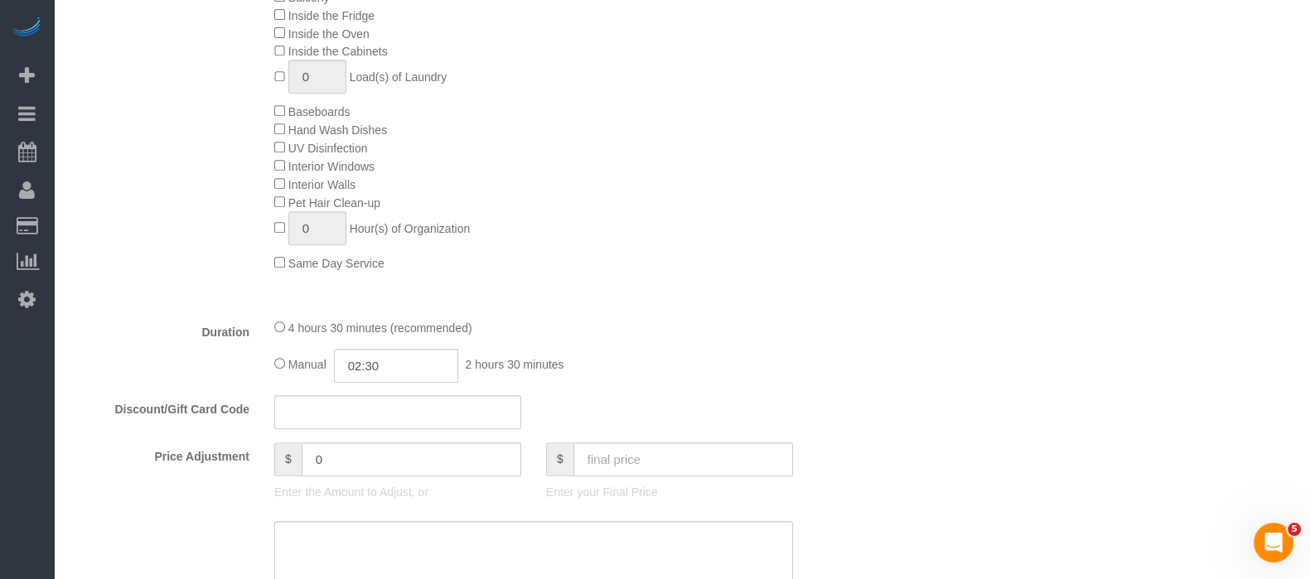
select select "2"
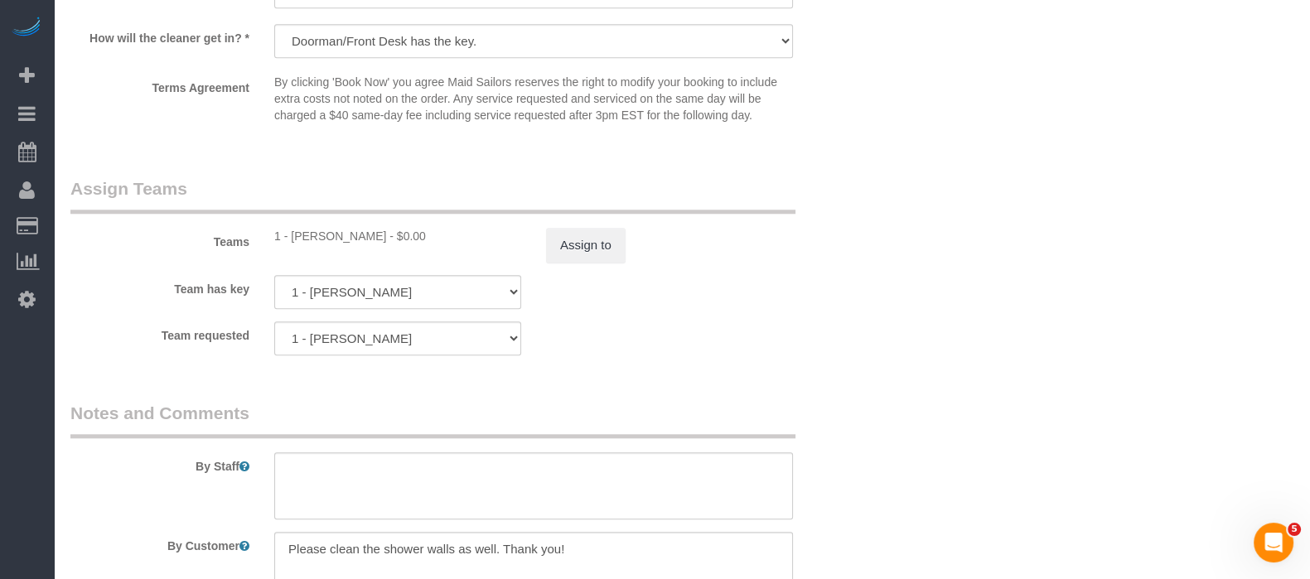
scroll to position [2071, 0]
click at [593, 271] on sui-booking-teams "Teams 1 - Emely Jimenez - $0.00 Assign to Team has key 1 - Emely Jimenez 000- D…" at bounding box center [465, 261] width 790 height 179
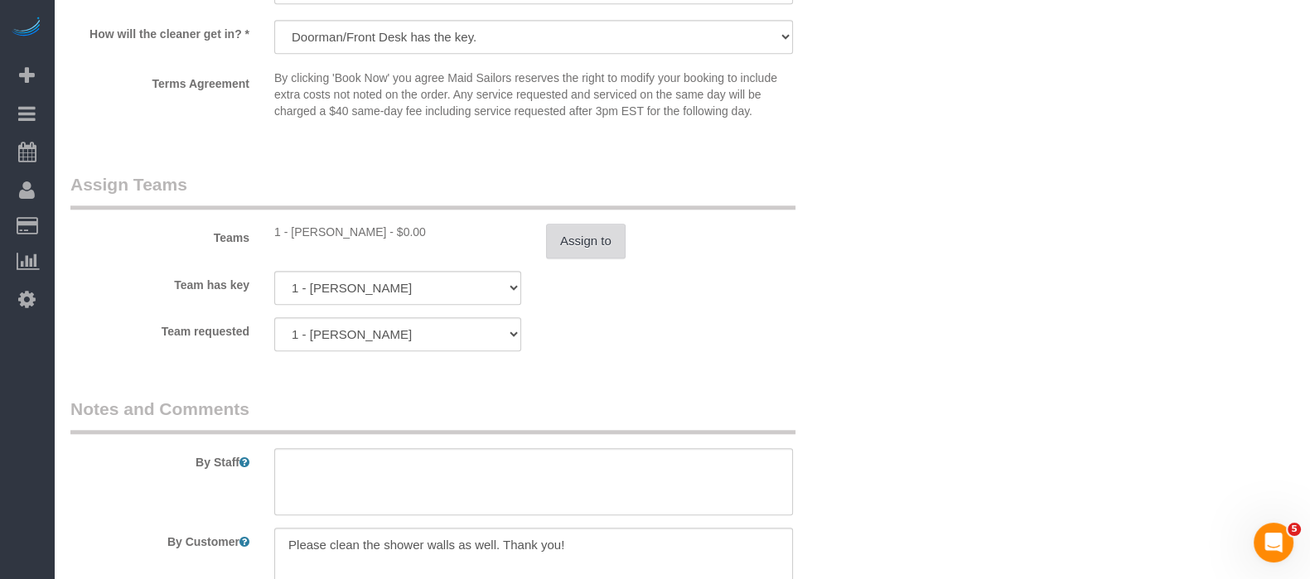
click at [592, 258] on button "Assign to" at bounding box center [586, 241] width 80 height 35
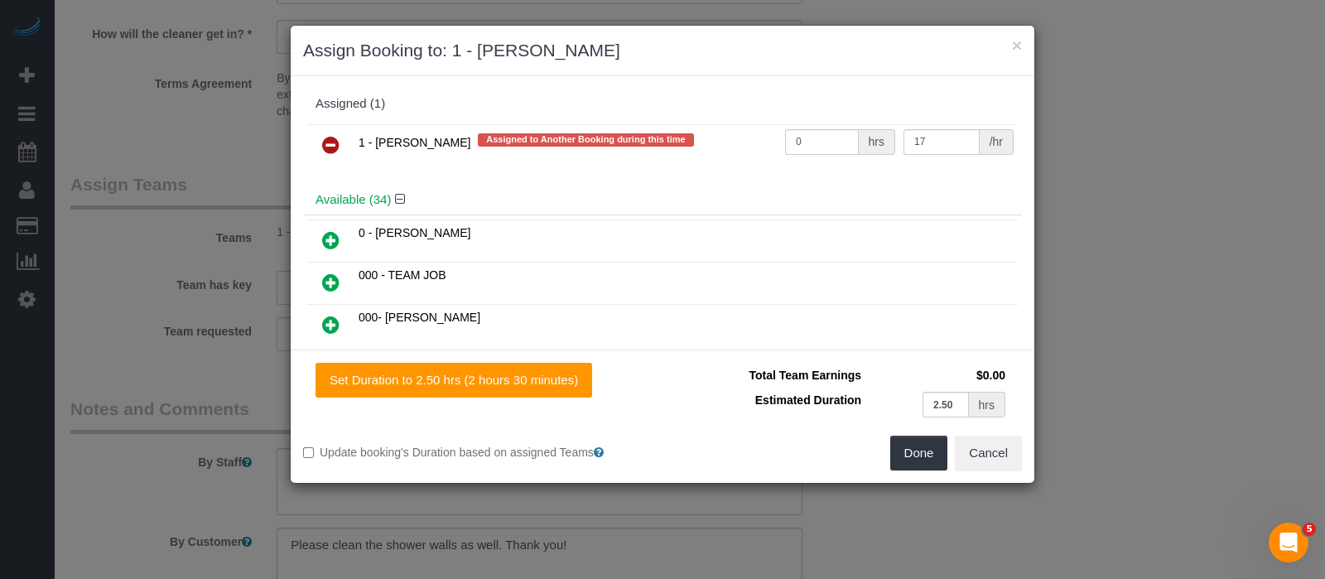
drag, startPoint x: 327, startPoint y: 138, endPoint x: 464, endPoint y: 196, distance: 148.5
click at [328, 138] on icon at bounding box center [330, 145] width 17 height 20
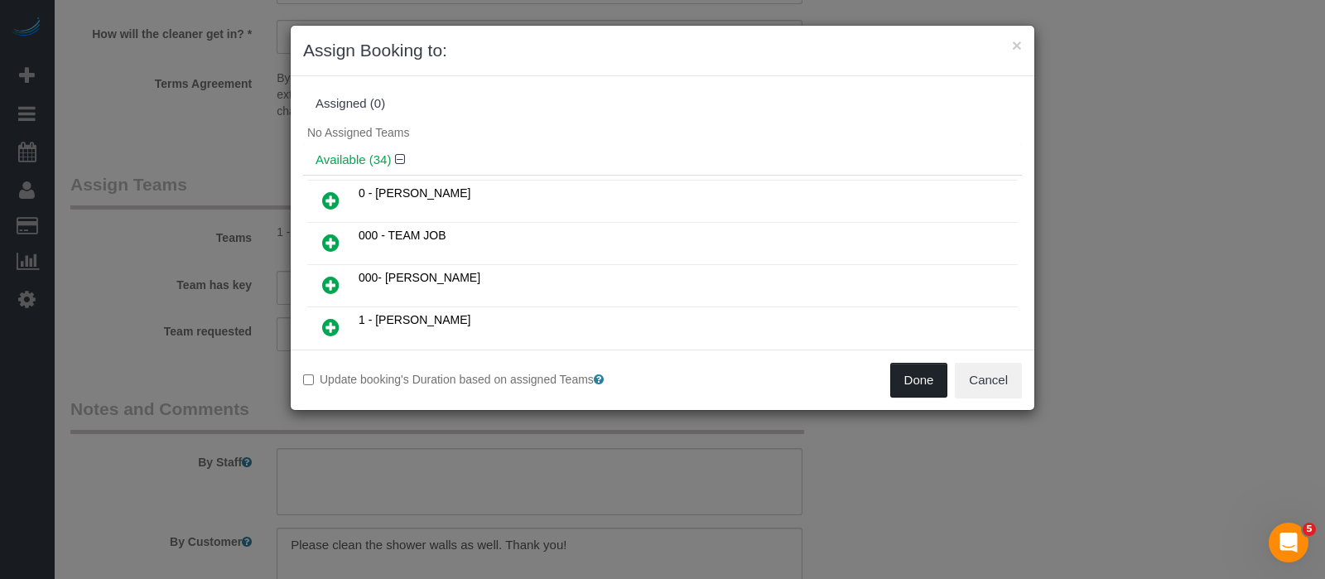
drag, startPoint x: 910, startPoint y: 380, endPoint x: 876, endPoint y: 379, distance: 34.0
click at [911, 380] on button "Done" at bounding box center [919, 380] width 58 height 35
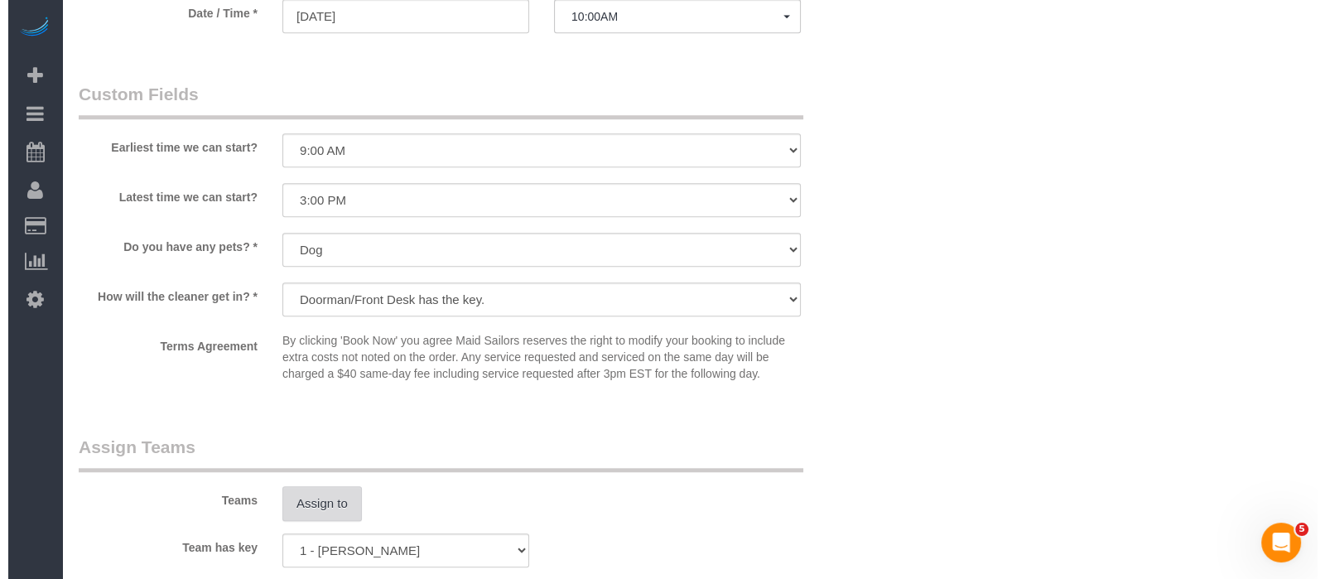
scroll to position [1864, 0]
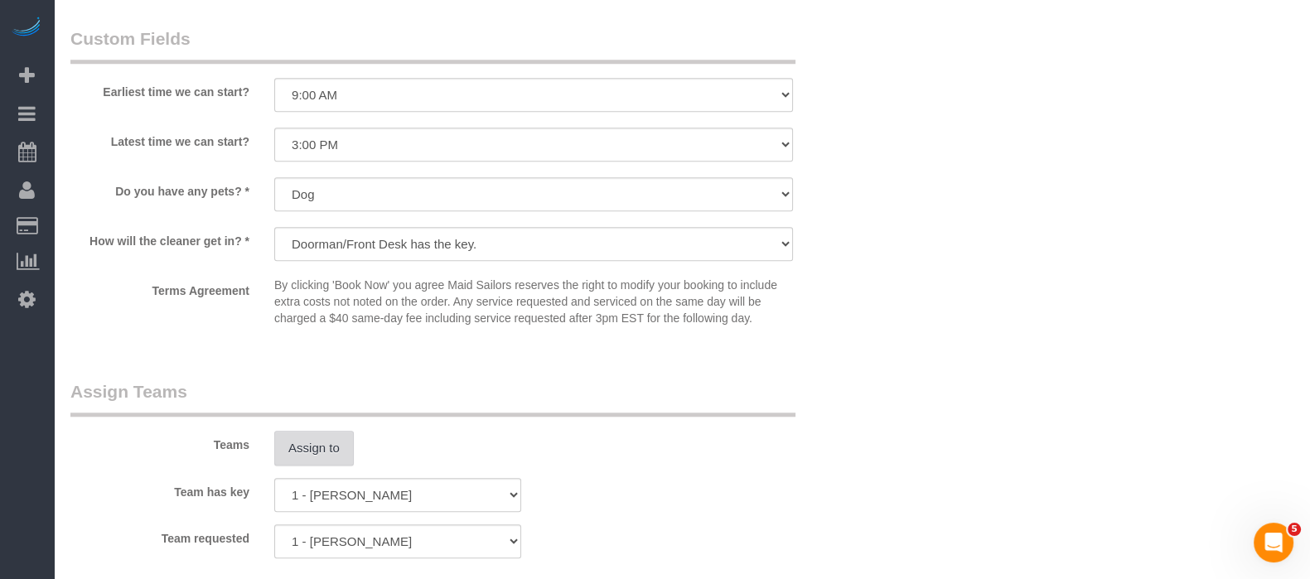
click at [302, 454] on button "Assign to" at bounding box center [314, 448] width 80 height 35
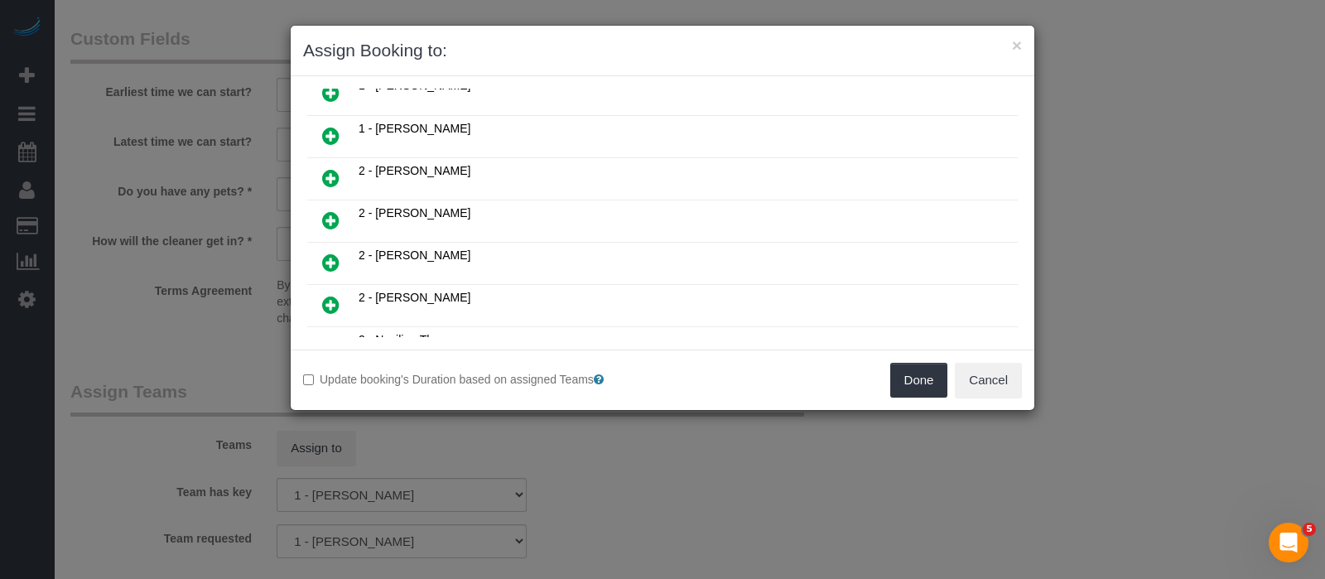
scroll to position [932, 0]
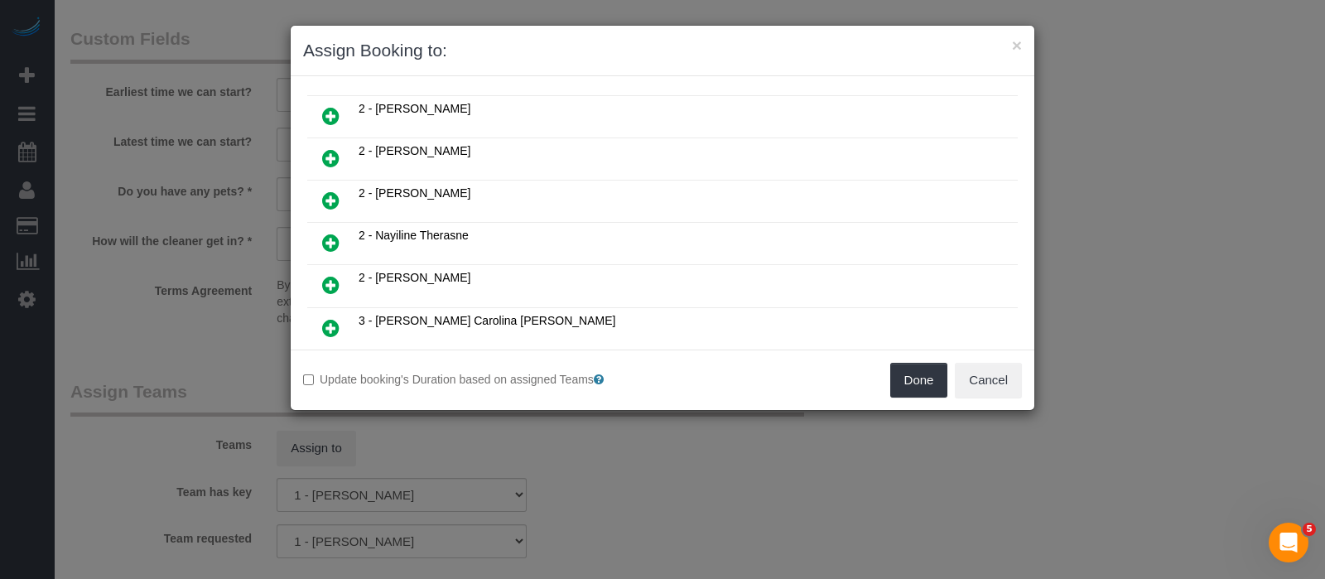
click at [324, 233] on icon at bounding box center [330, 243] width 17 height 20
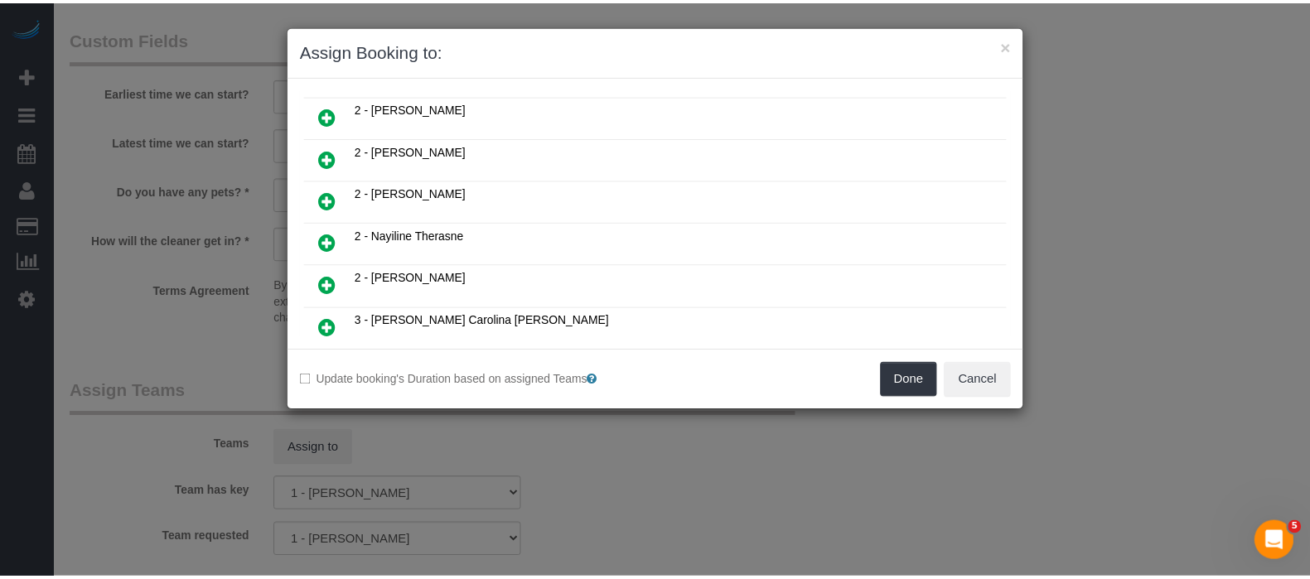
scroll to position [969, 0]
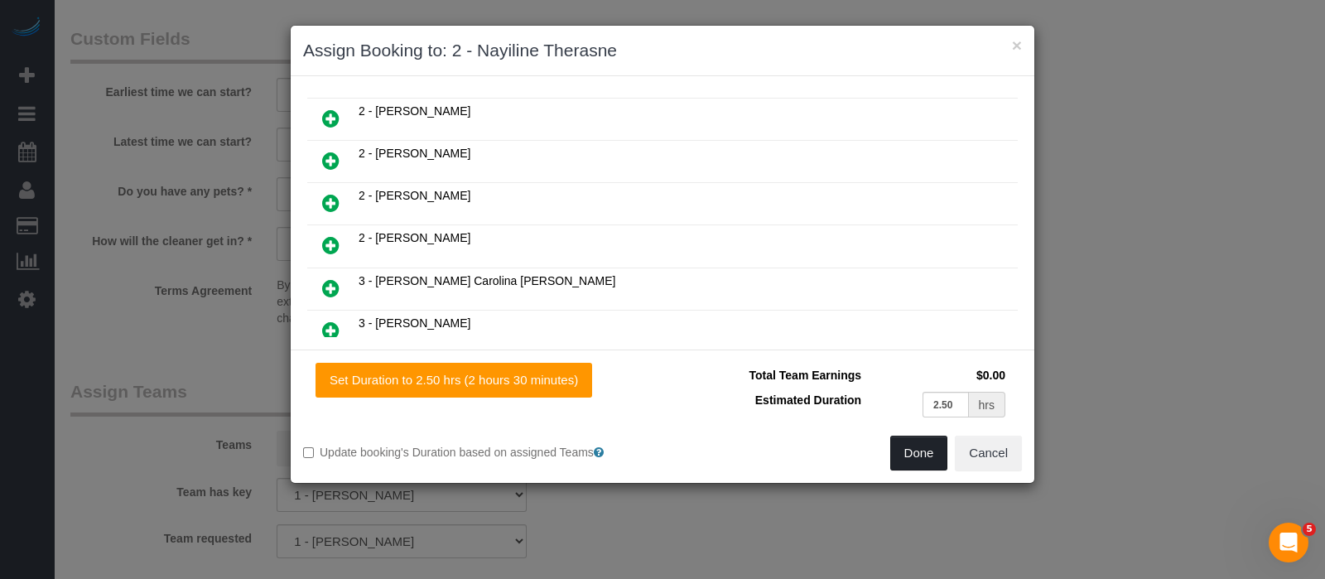
click at [918, 455] on button "Done" at bounding box center [919, 453] width 58 height 35
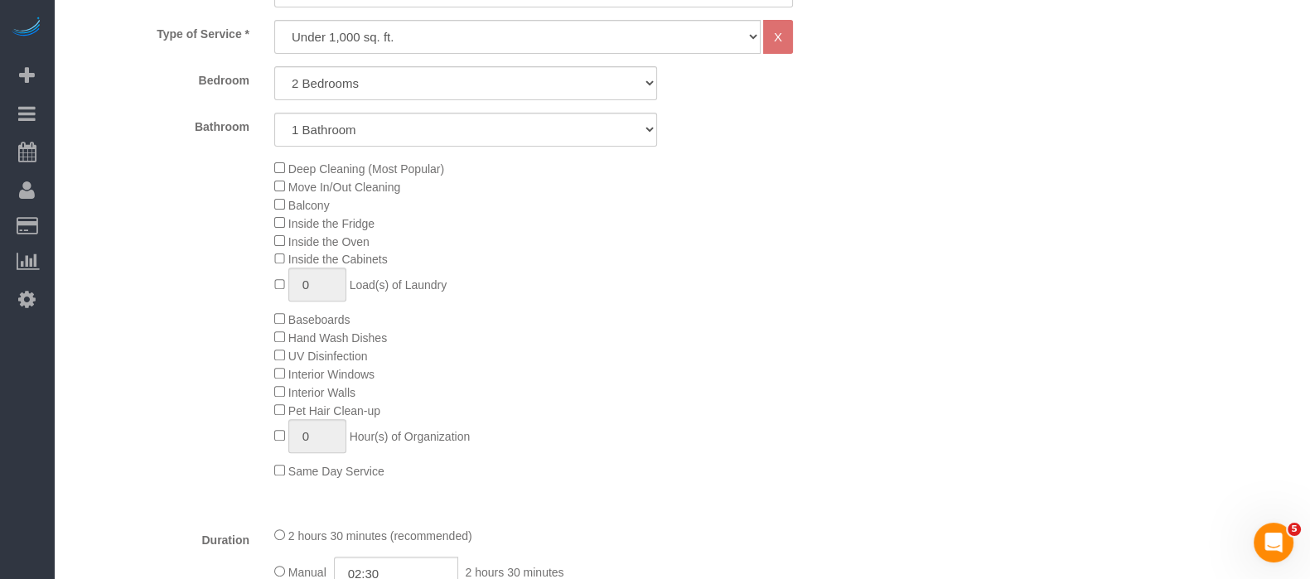
scroll to position [206, 0]
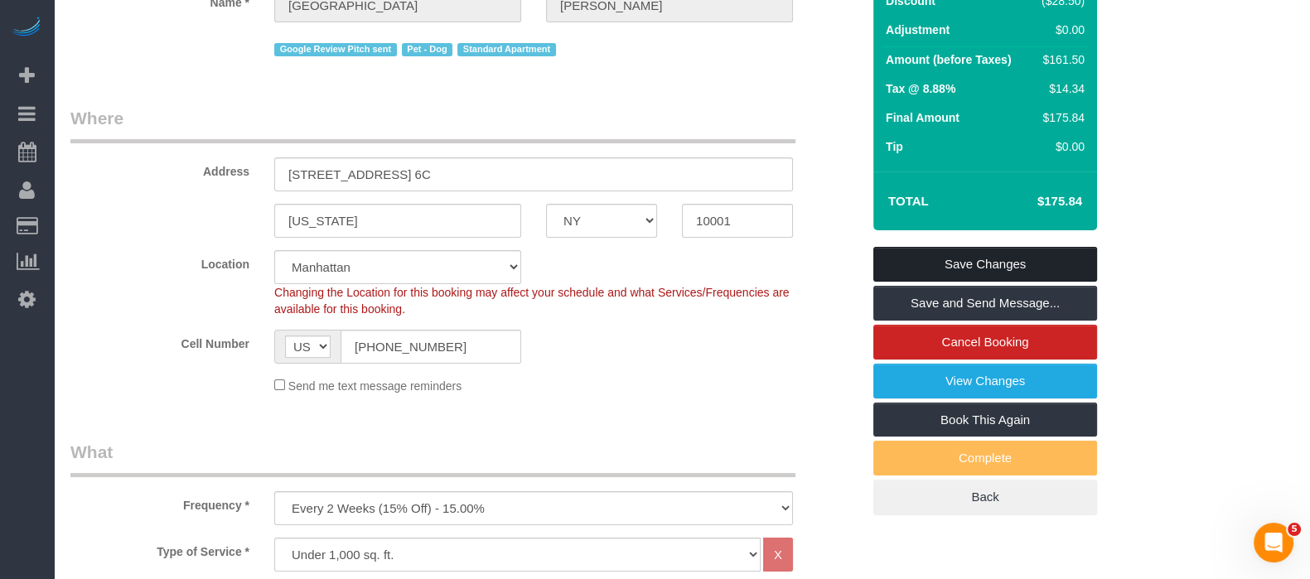
click at [954, 258] on link "Save Changes" at bounding box center [985, 264] width 224 height 35
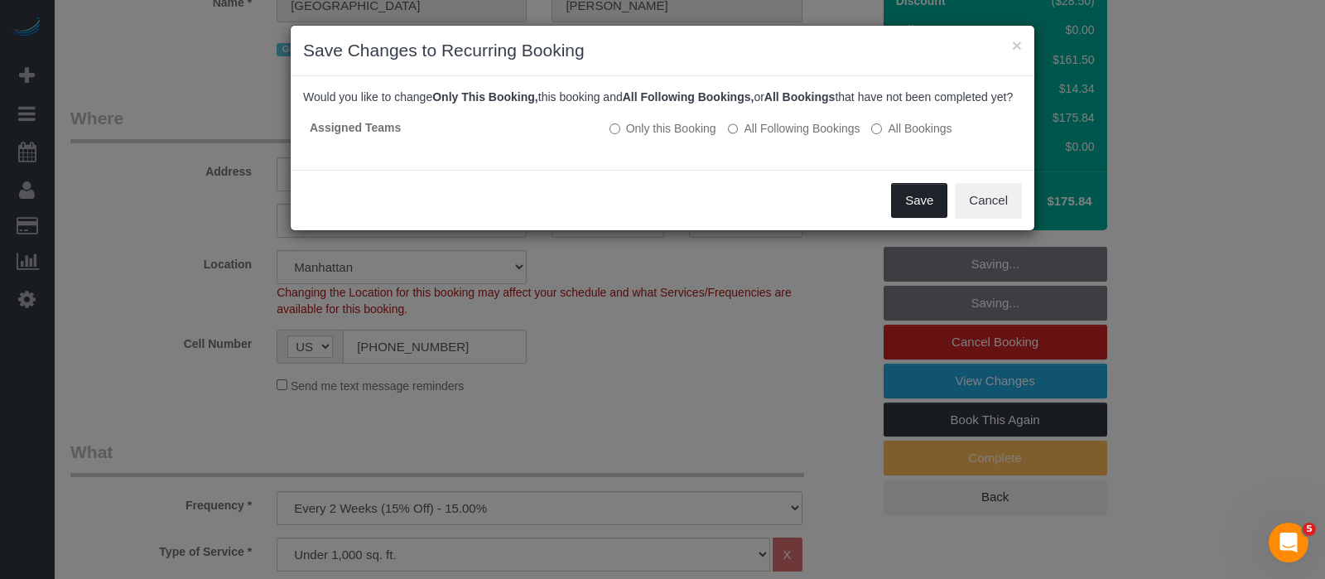
drag, startPoint x: 922, startPoint y: 217, endPoint x: 813, endPoint y: 244, distance: 112.5
click at [922, 217] on button "Save" at bounding box center [919, 200] width 56 height 35
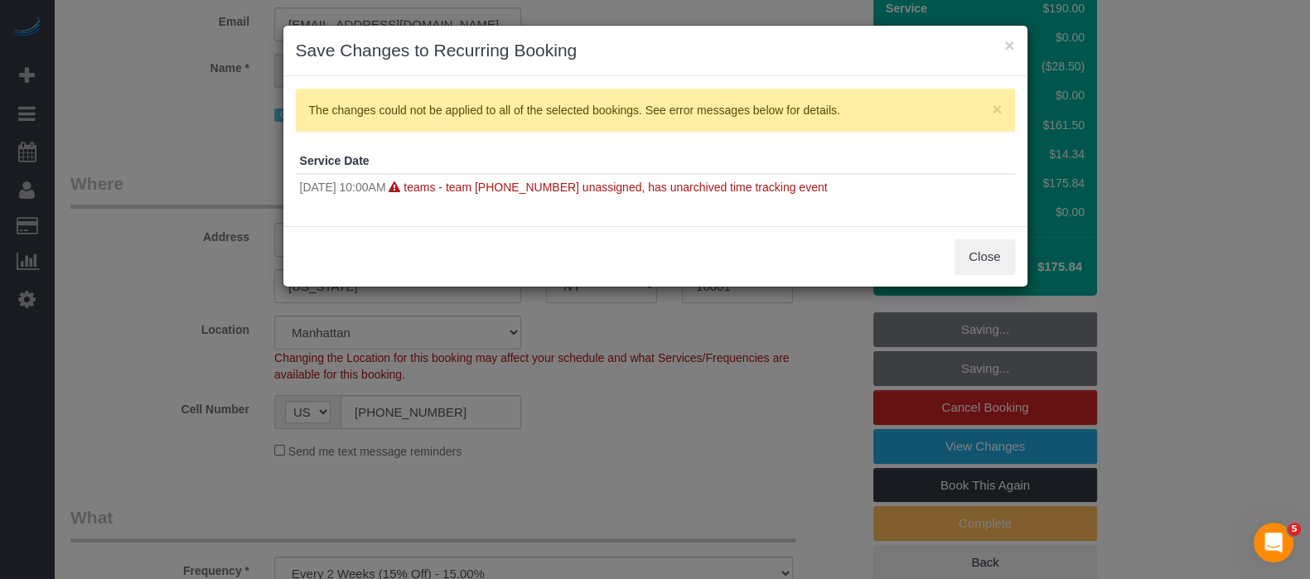
scroll to position [0, 0]
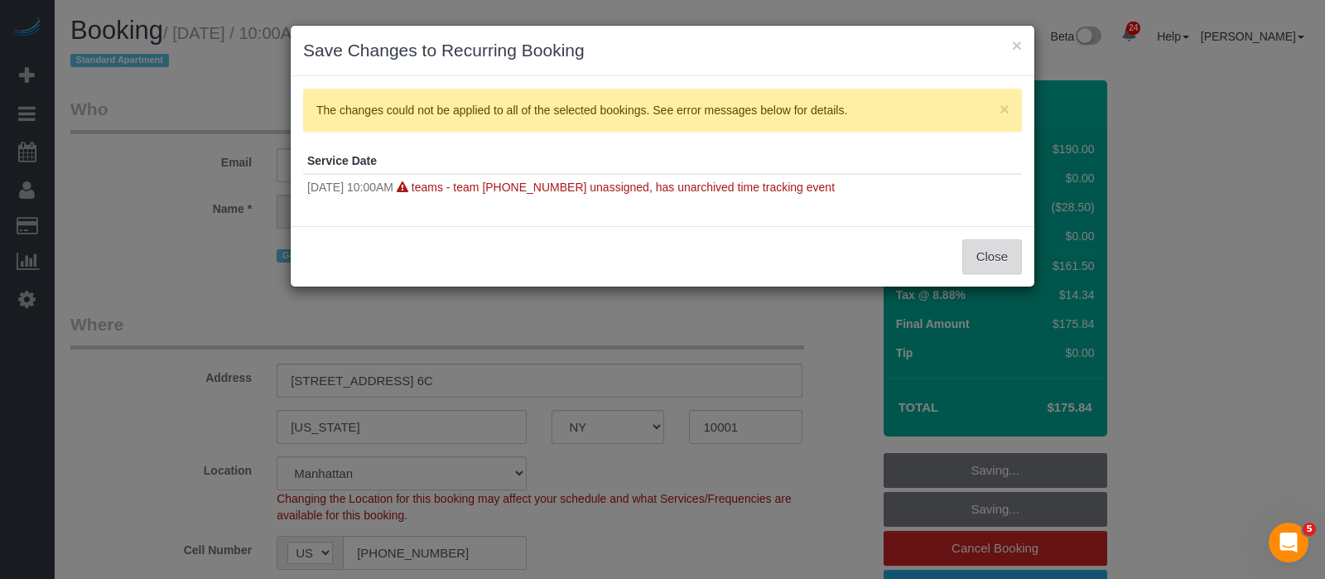
click at [976, 258] on button "Close" at bounding box center [993, 256] width 60 height 35
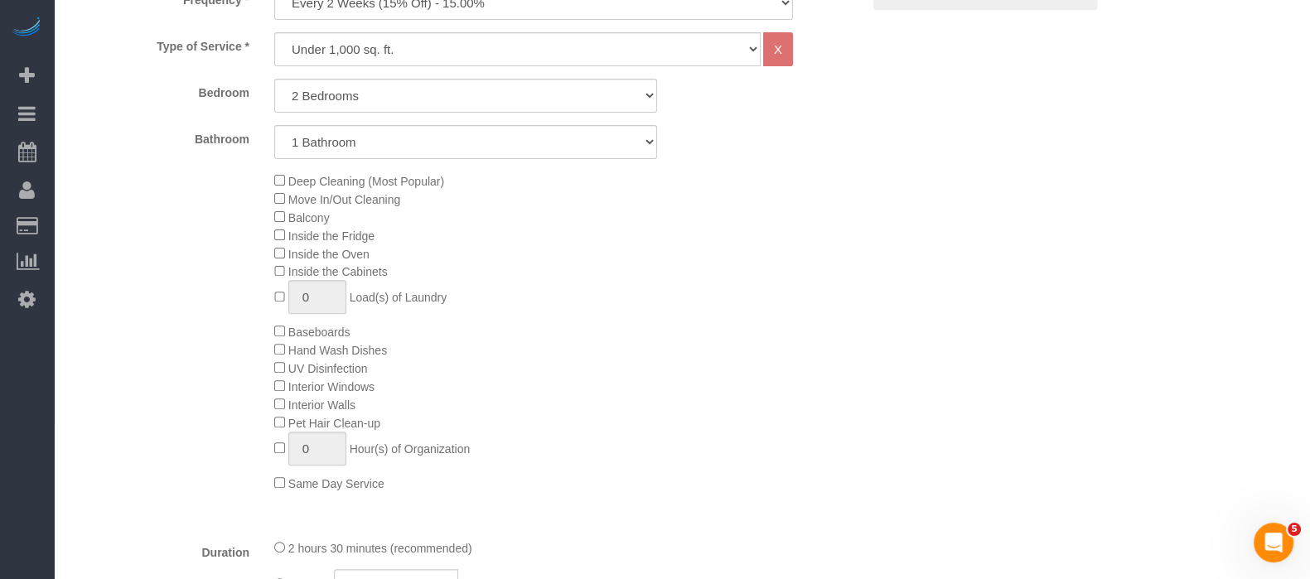
scroll to position [194, 0]
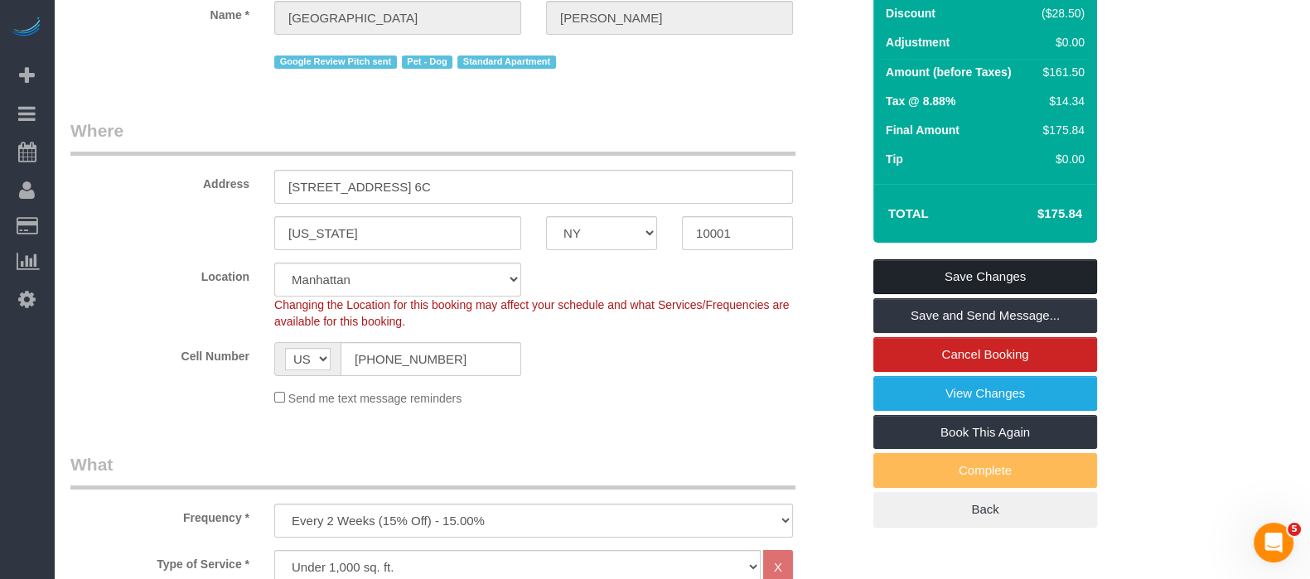
click at [1050, 274] on link "Save Changes" at bounding box center [985, 276] width 224 height 35
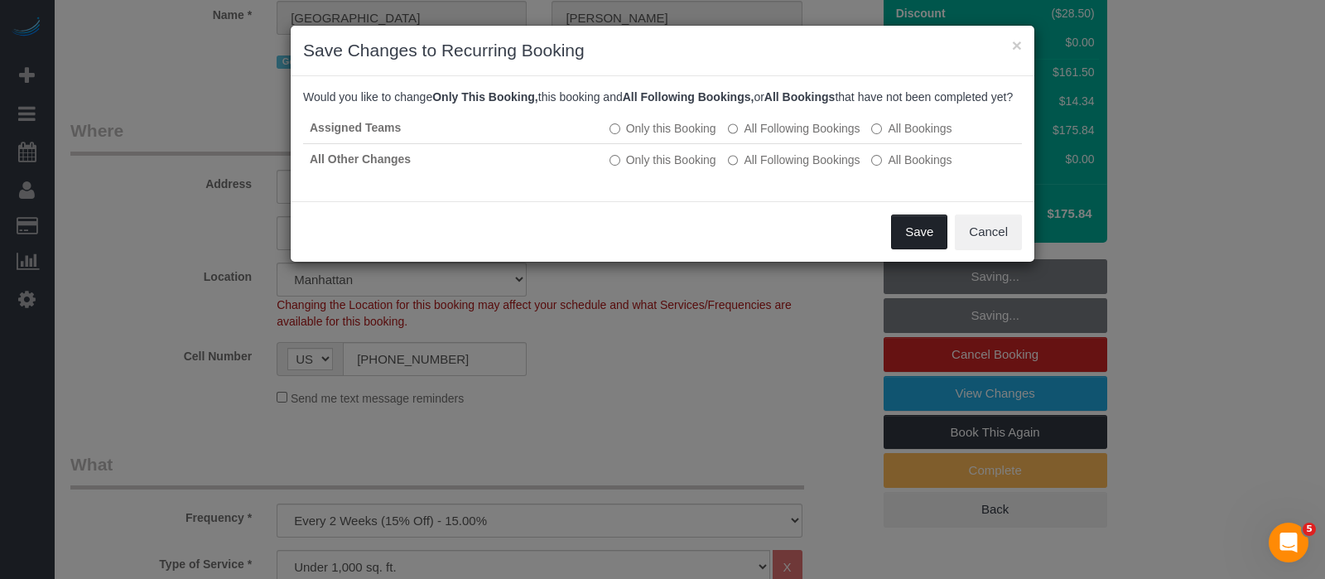
click at [924, 249] on button "Save" at bounding box center [919, 232] width 56 height 35
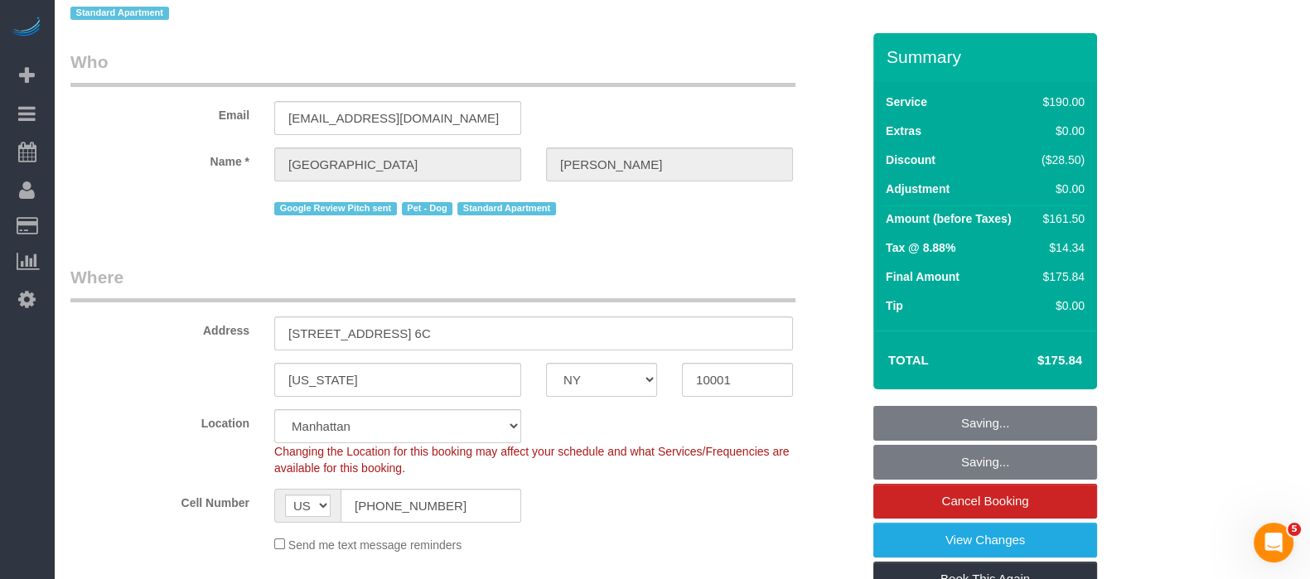
scroll to position [0, 0]
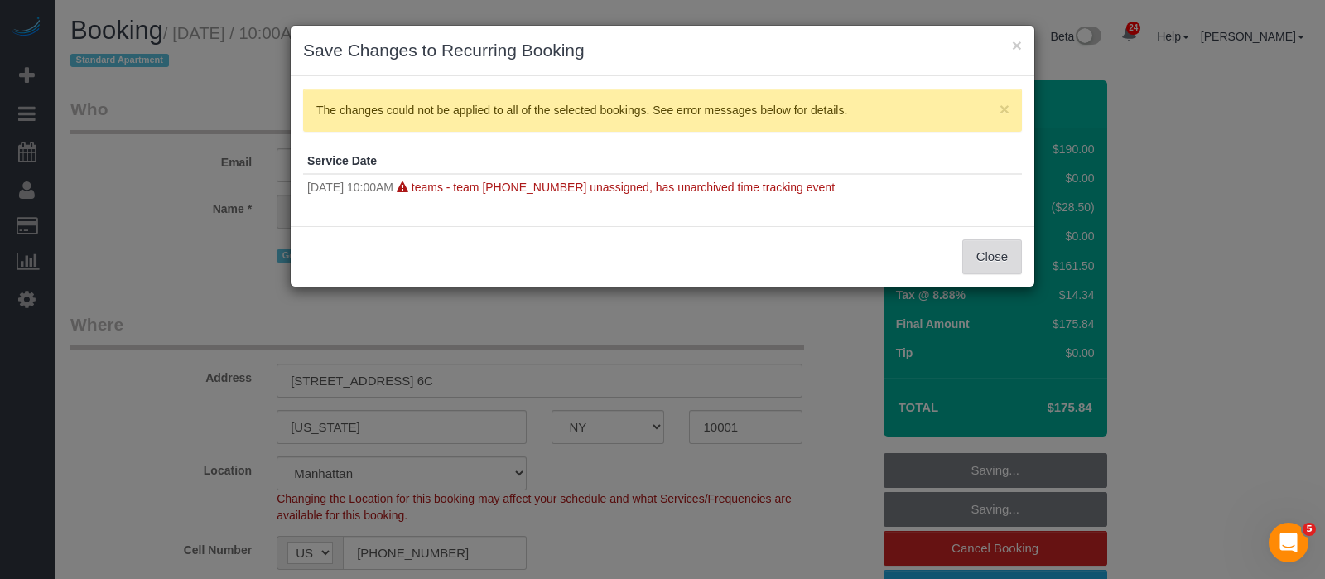
click at [975, 240] on button "Close" at bounding box center [993, 256] width 60 height 35
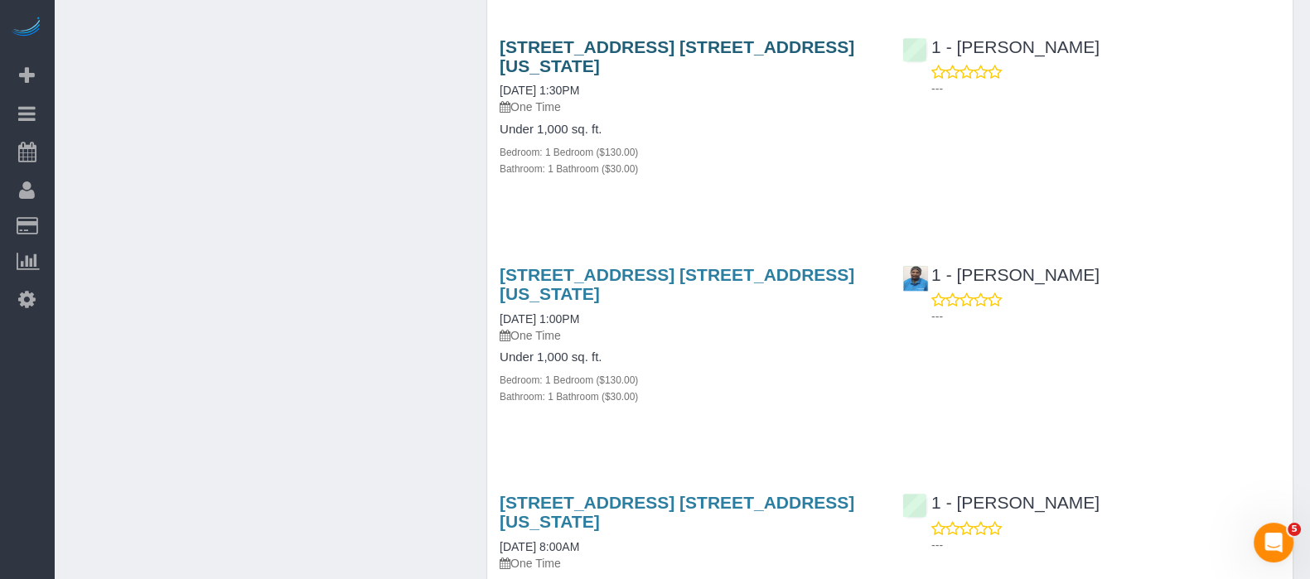
scroll to position [3106, 0]
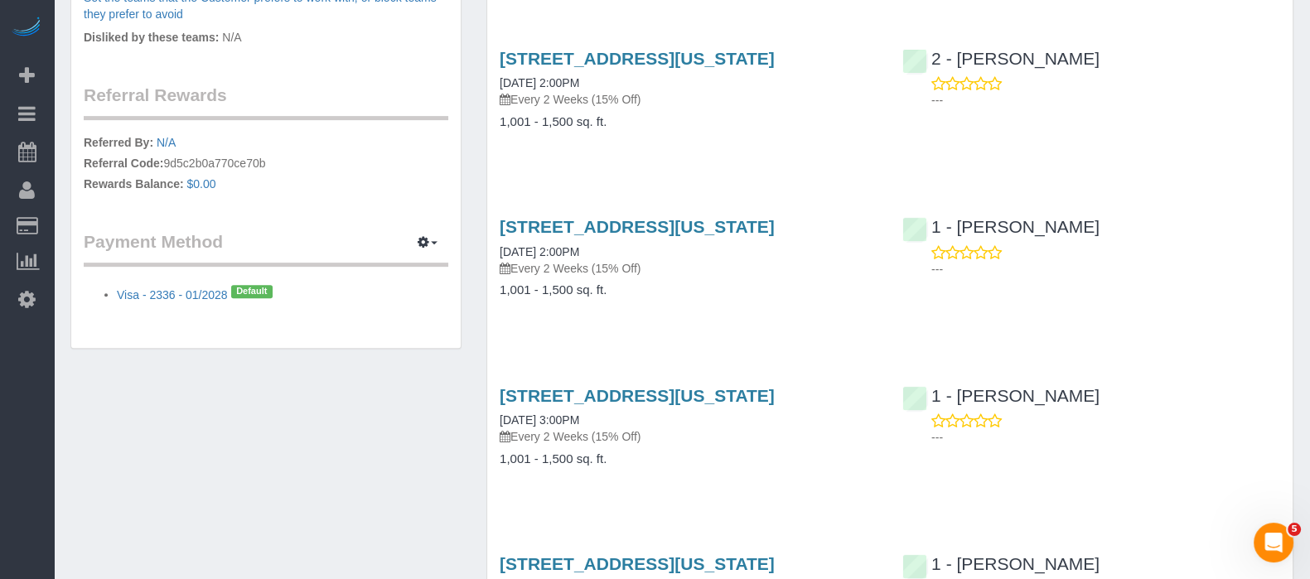
scroll to position [1035, 0]
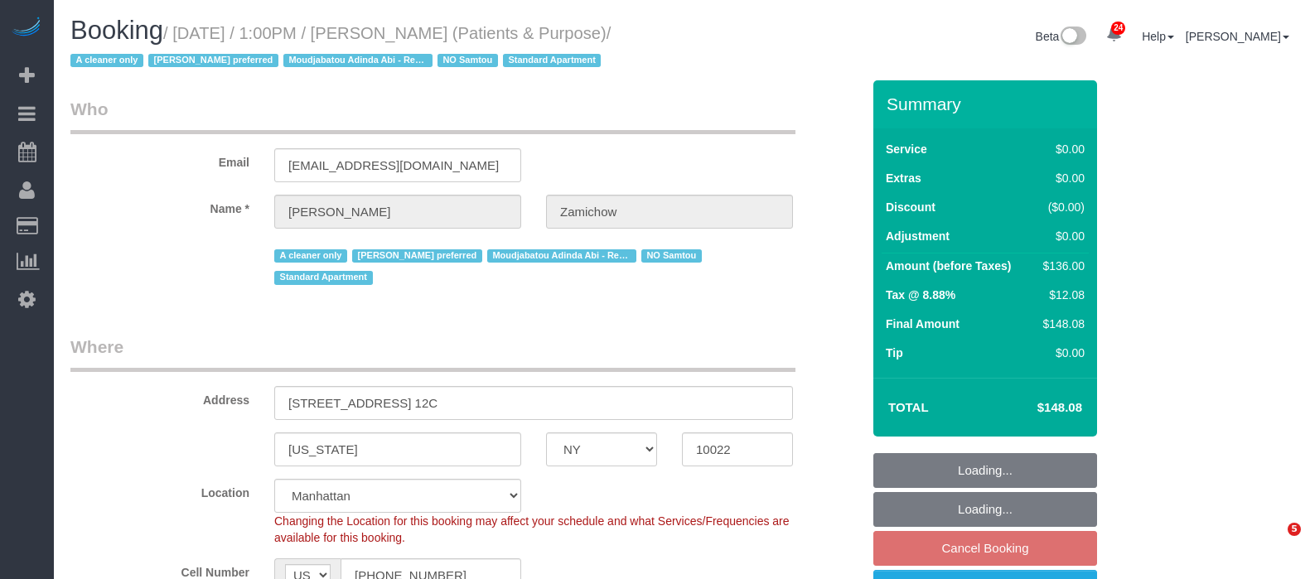
select select "NY"
select select "1"
select select "string:stripe-pm_1QChMk4VGloSiKo73YhVfFtE"
select select "spot6"
select select "number:89"
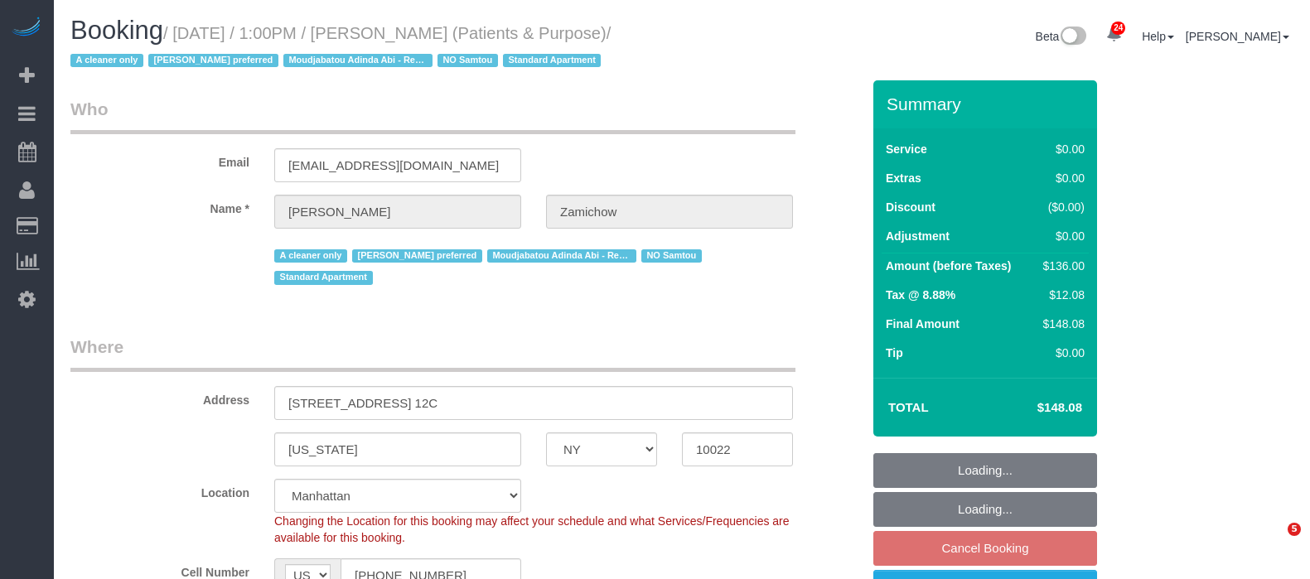
select select "number:90"
select select "number:15"
select select "number:7"
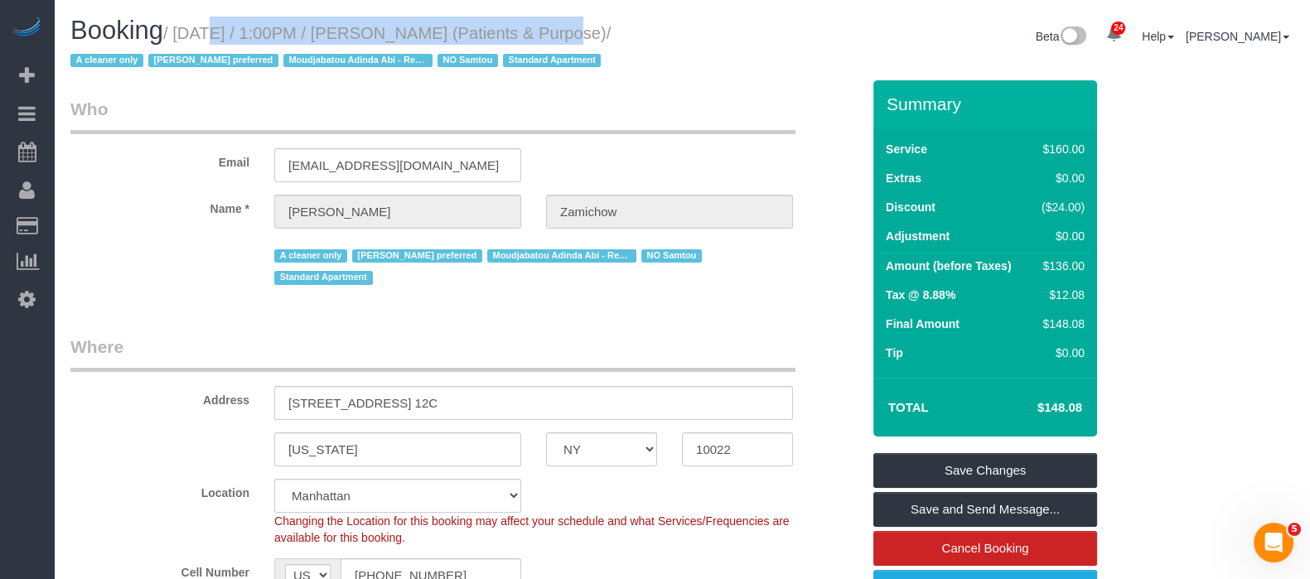
drag, startPoint x: 181, startPoint y: 27, endPoint x: 551, endPoint y: 18, distance: 370.4
click at [551, 18] on h1 "Booking / [DATE] / 1:00PM / [PERSON_NAME] (Patients & Purpose) / A cleaner only…" at bounding box center [369, 45] width 599 height 56
copy small "[DATE] / 1:00PM / [PERSON_NAME]"
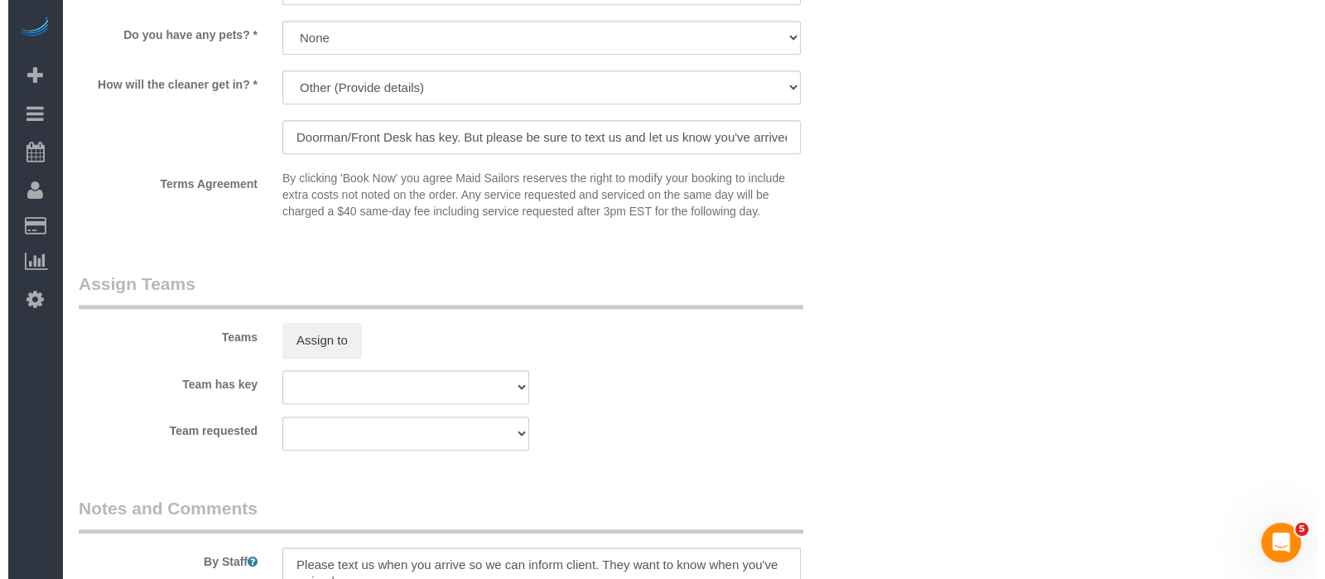
scroll to position [2174, 0]
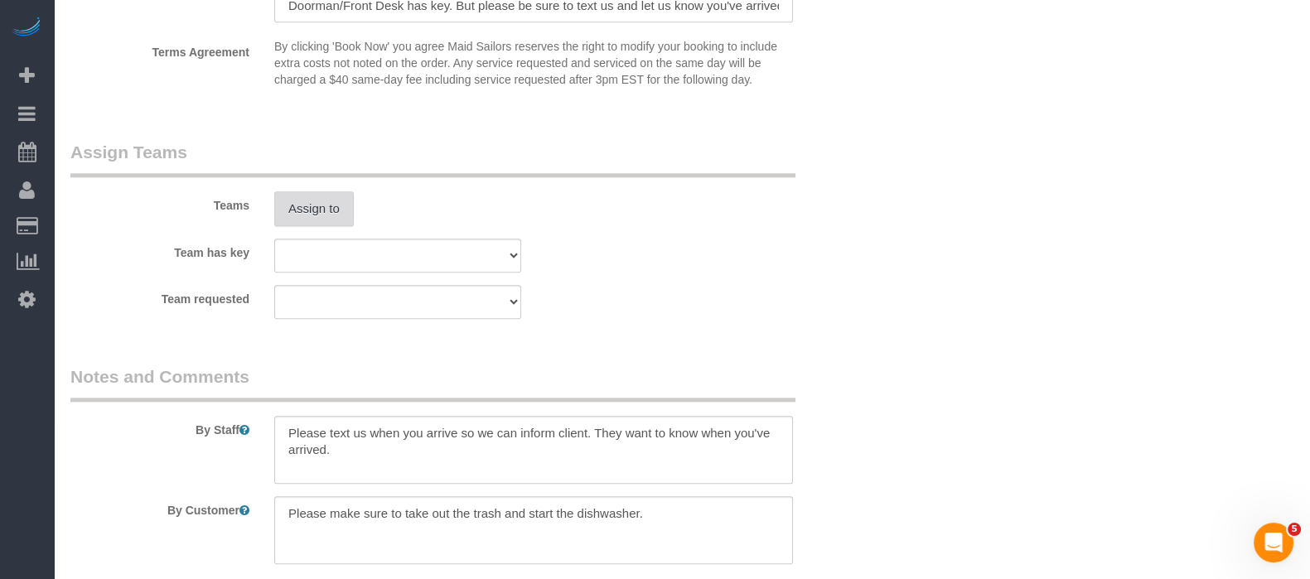
click at [305, 191] on button "Assign to" at bounding box center [314, 208] width 80 height 35
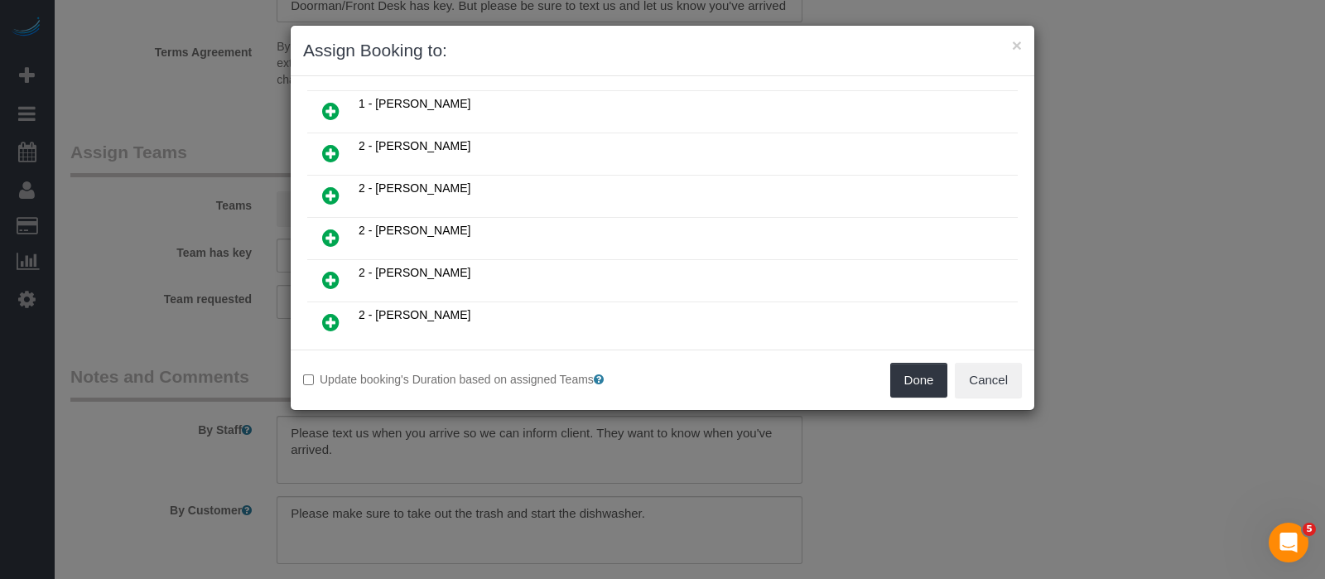
scroll to position [932, 0]
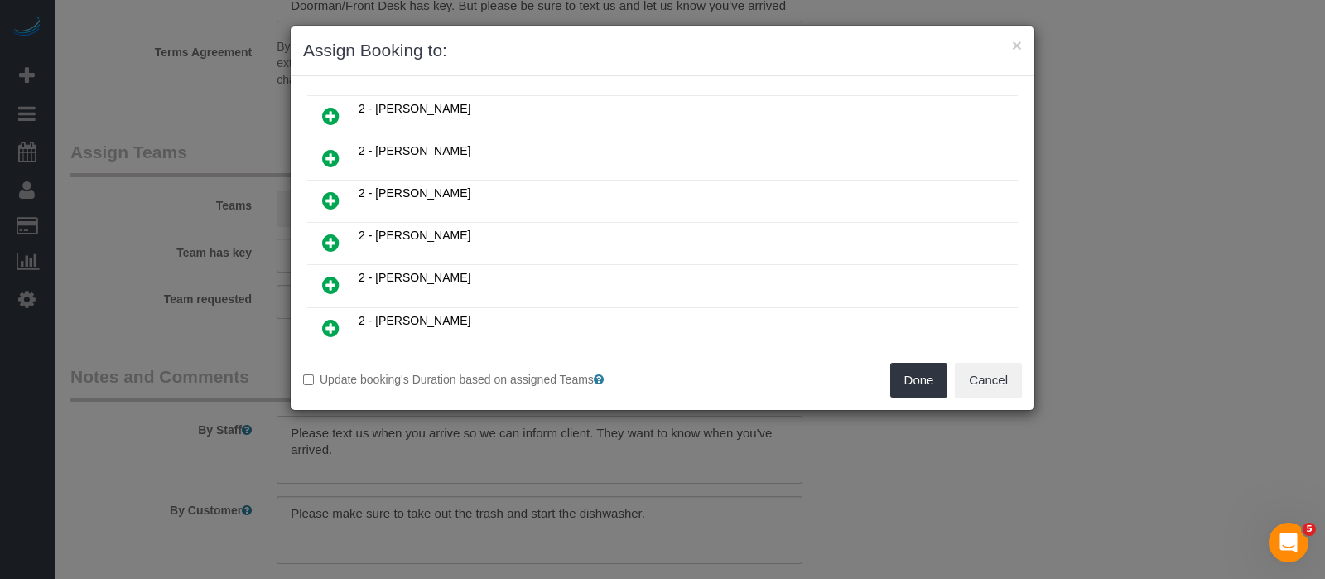
drag, startPoint x: 329, startPoint y: 158, endPoint x: 634, endPoint y: 225, distance: 312.1
click at [331, 191] on icon at bounding box center [330, 201] width 17 height 20
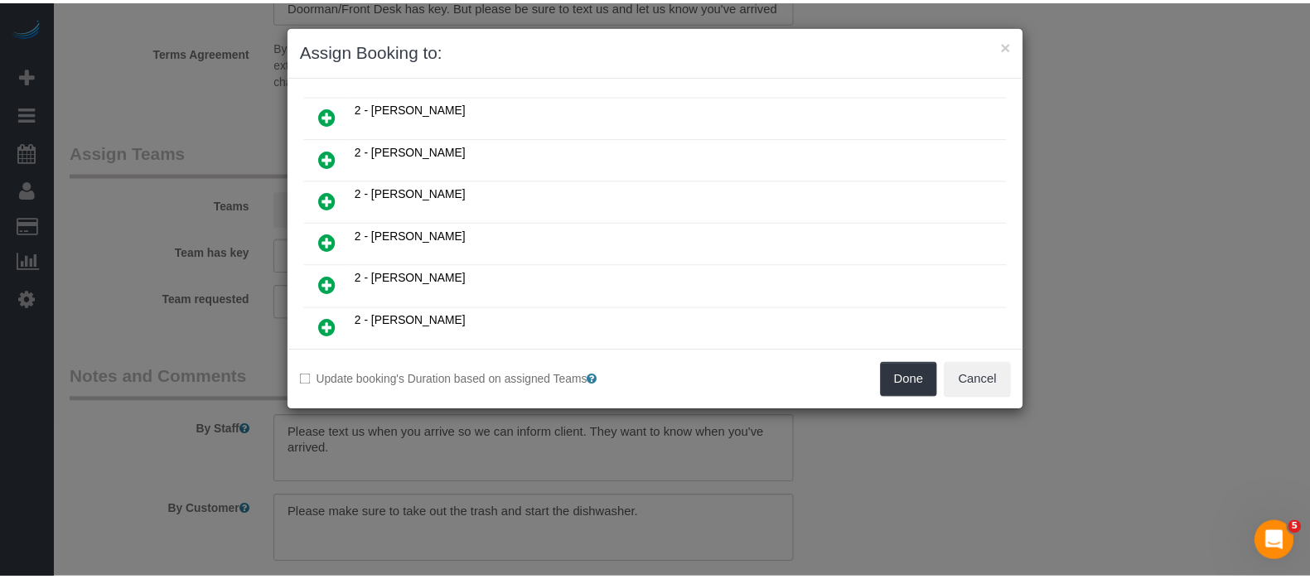
scroll to position [969, 0]
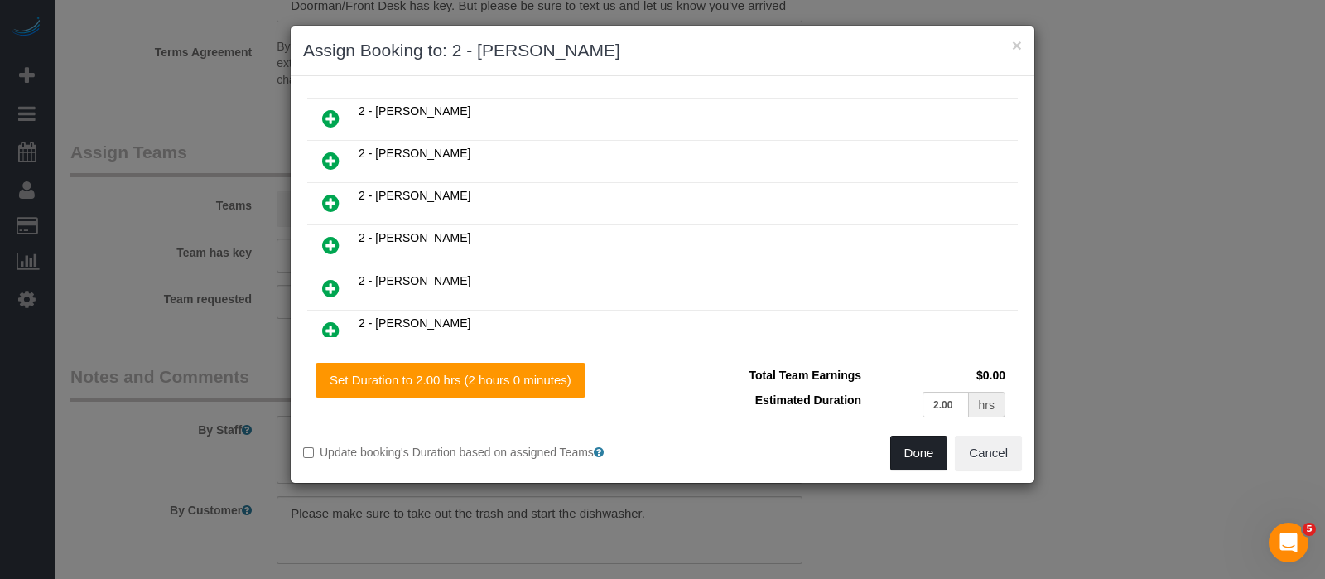
click at [907, 453] on button "Done" at bounding box center [919, 453] width 58 height 35
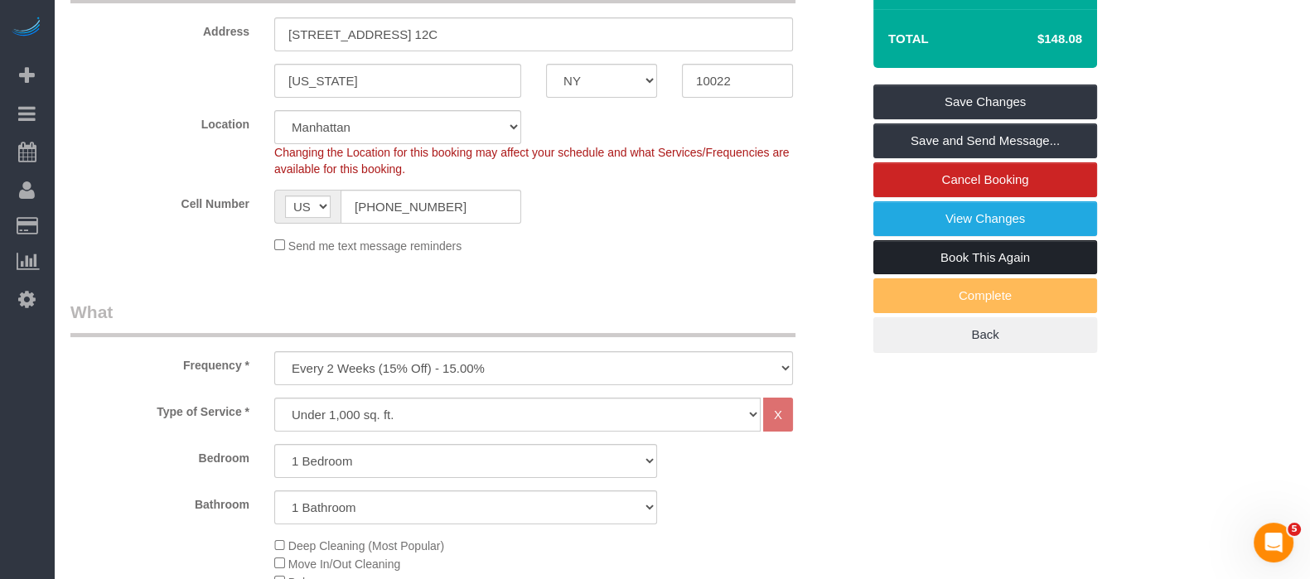
scroll to position [311, 0]
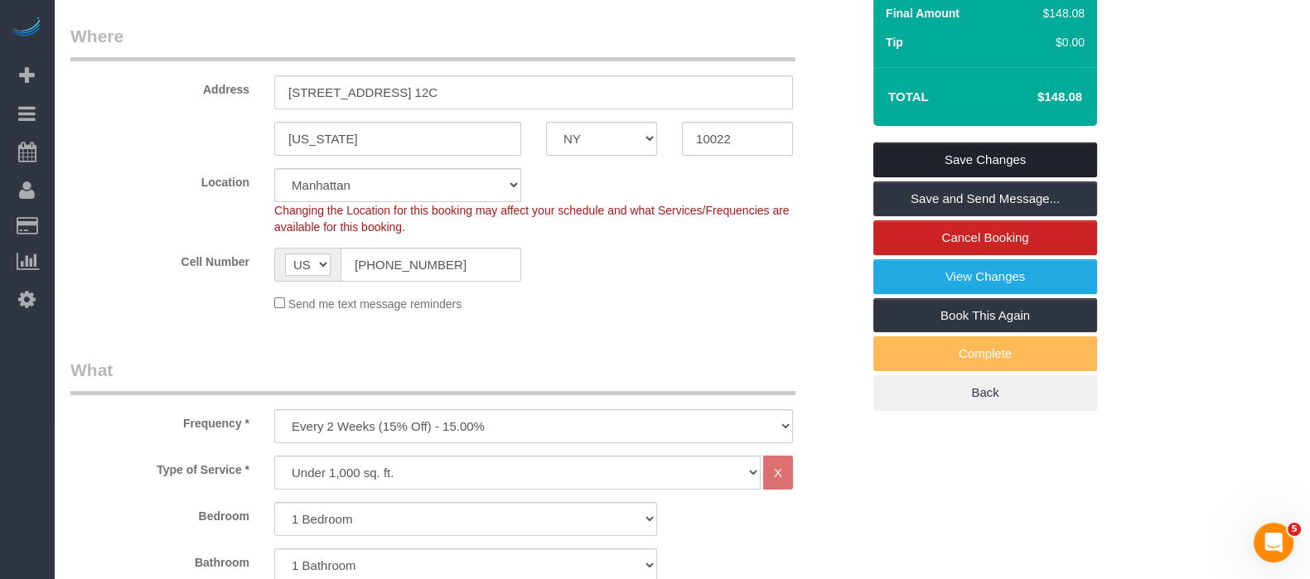
click at [985, 152] on link "Save Changes" at bounding box center [985, 159] width 224 height 35
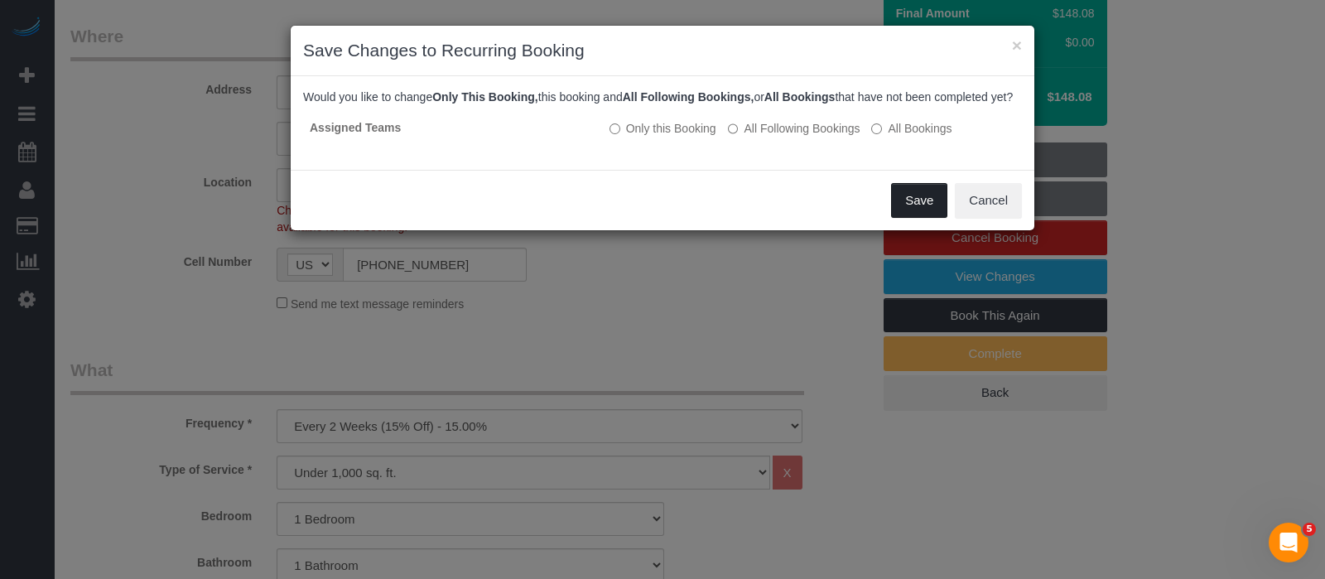
click at [923, 218] on button "Save" at bounding box center [919, 200] width 56 height 35
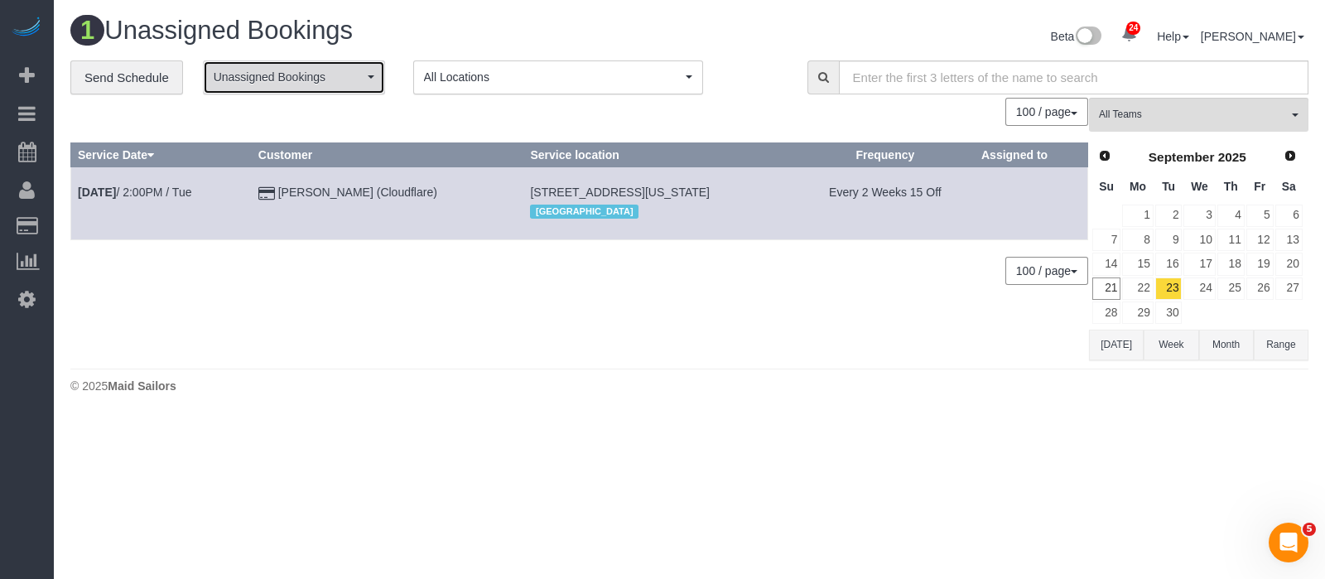
click at [364, 89] on button "Unassigned Bookings" at bounding box center [294, 77] width 182 height 34
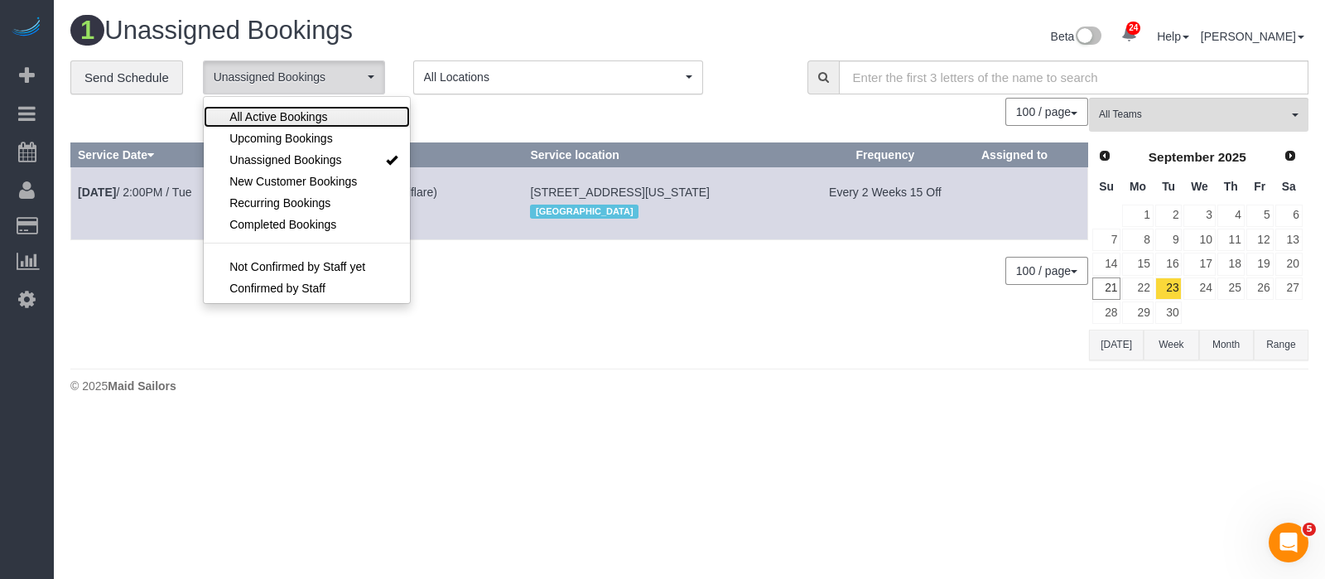
click at [302, 118] on span "All Active Bookings" at bounding box center [278, 117] width 98 height 17
select select "***"
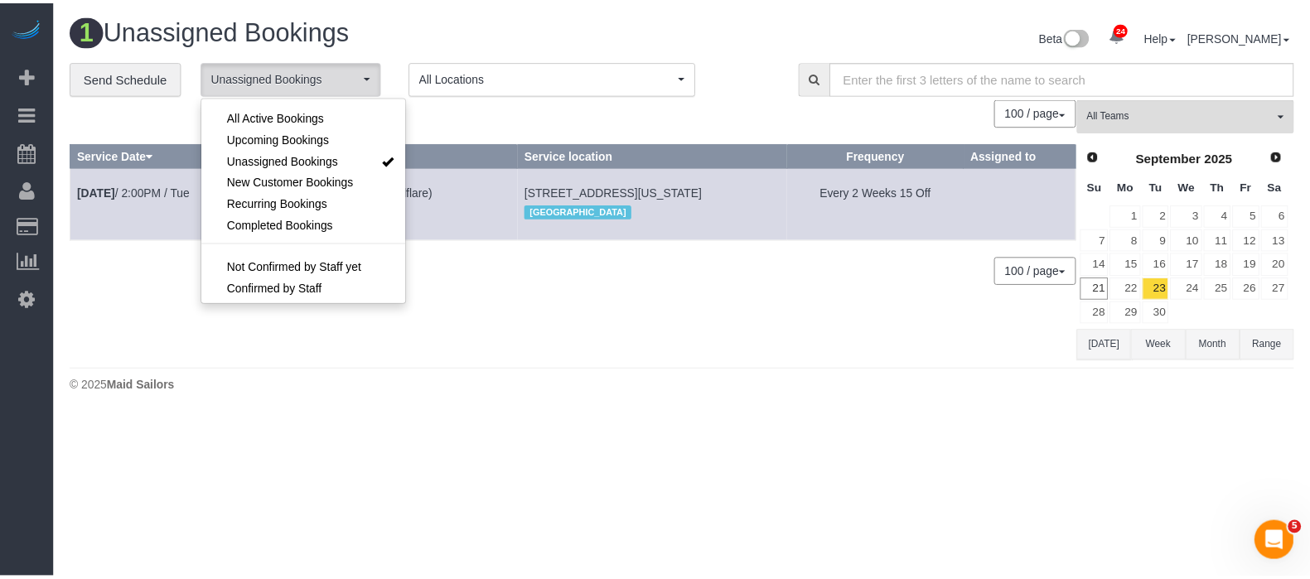
scroll to position [24, 0]
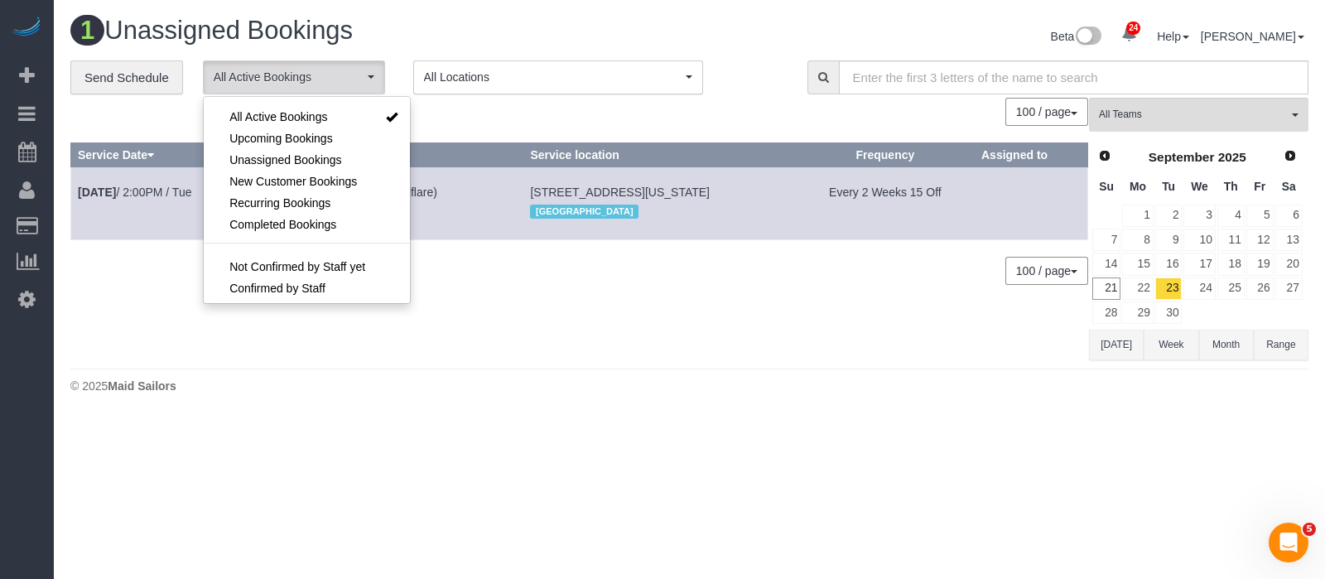
click at [465, 39] on h1 "1 Unassigned Bookings" at bounding box center [373, 31] width 607 height 28
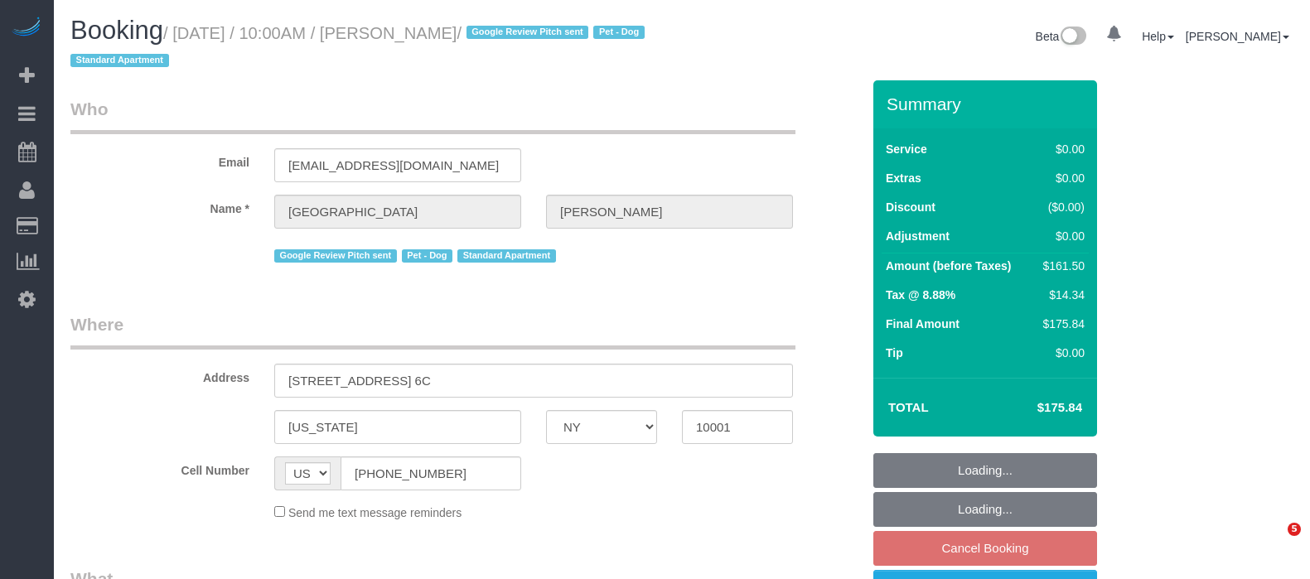
select select "NY"
select select "object:923"
select select "2"
select select "number:57"
select select "number:75"
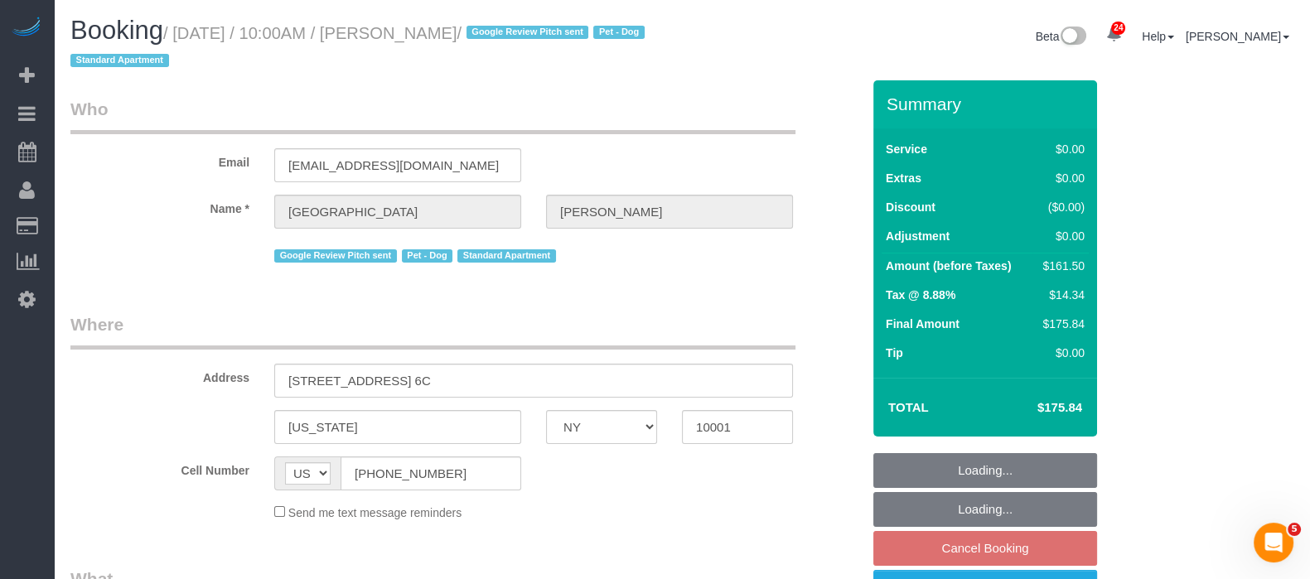
select select "number:13"
select select "number:6"
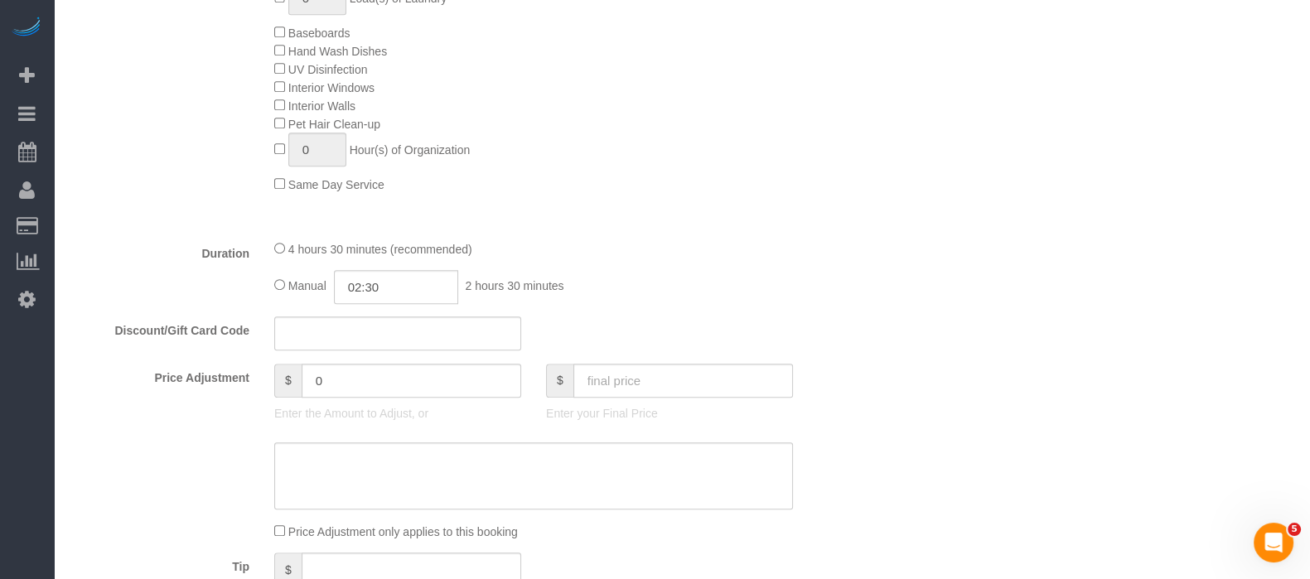
select select "2"
select select "object:1535"
select select "spot3"
select select "string:stripe-pm_1Oe5Vq4VGloSiKo7A6D1LOqR"
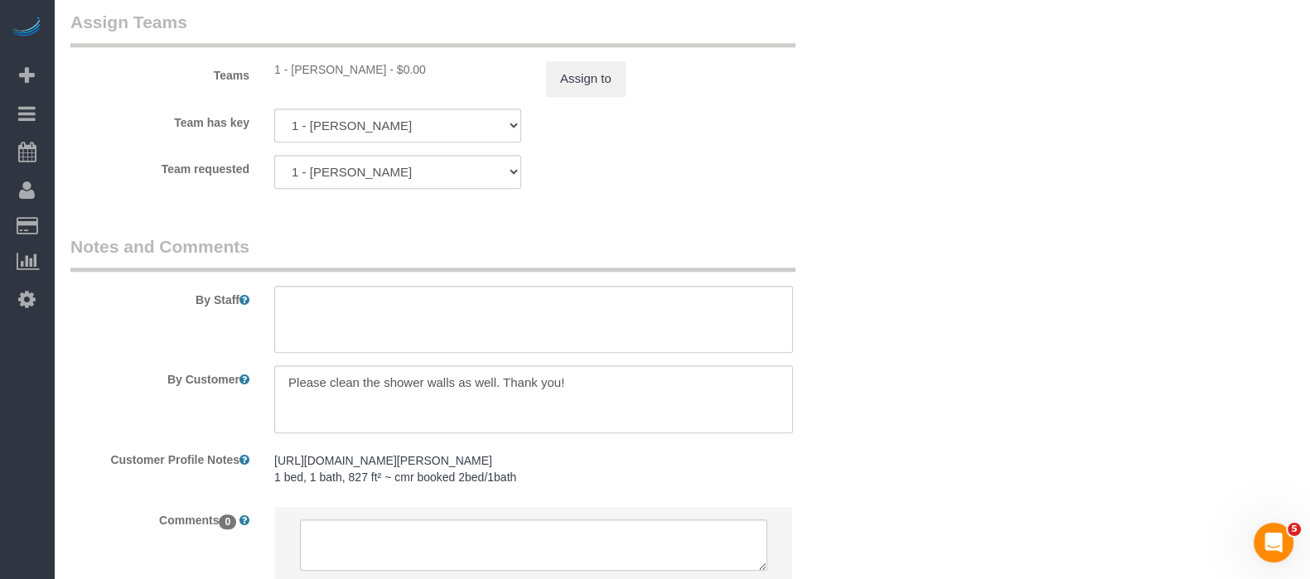
scroll to position [2162, 0]
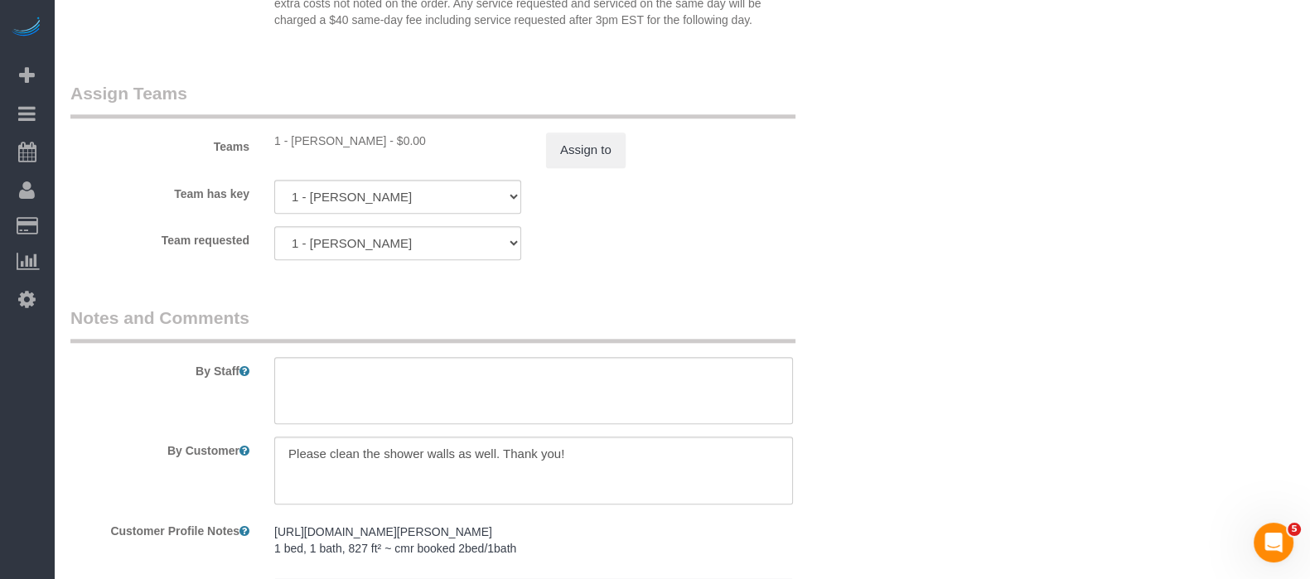
click at [580, 137] on div "Teams 1 - [PERSON_NAME] - $0.00 Assign to" at bounding box center [465, 124] width 815 height 86
click at [570, 160] on button "Assign to" at bounding box center [586, 150] width 80 height 35
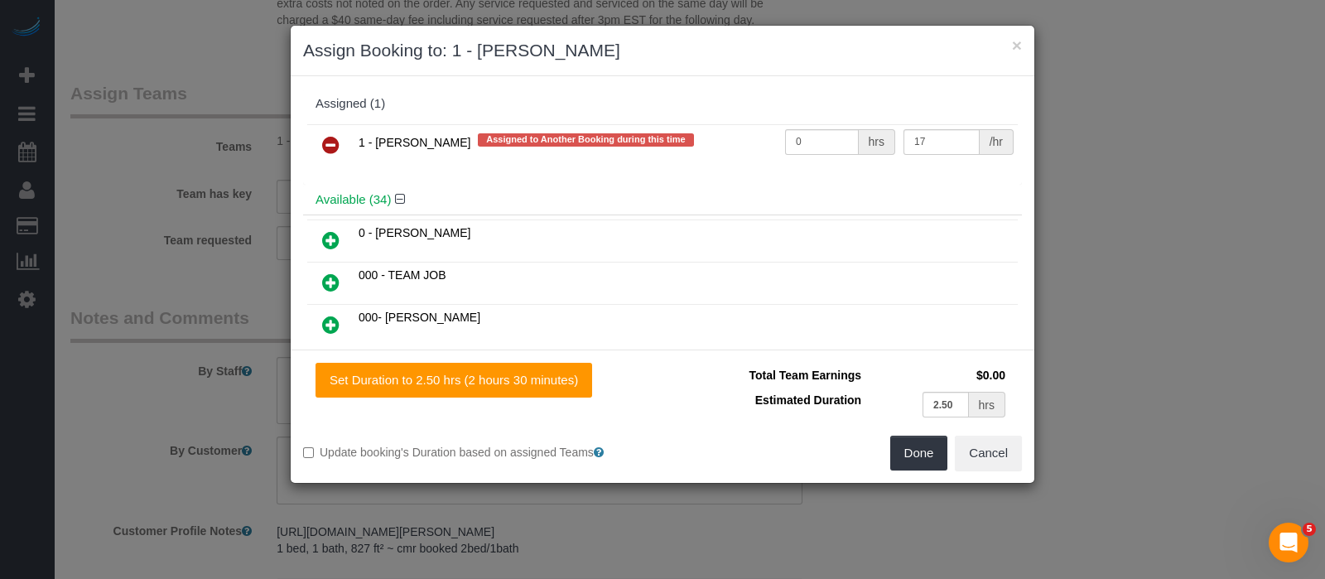
click at [339, 135] on icon at bounding box center [330, 145] width 17 height 20
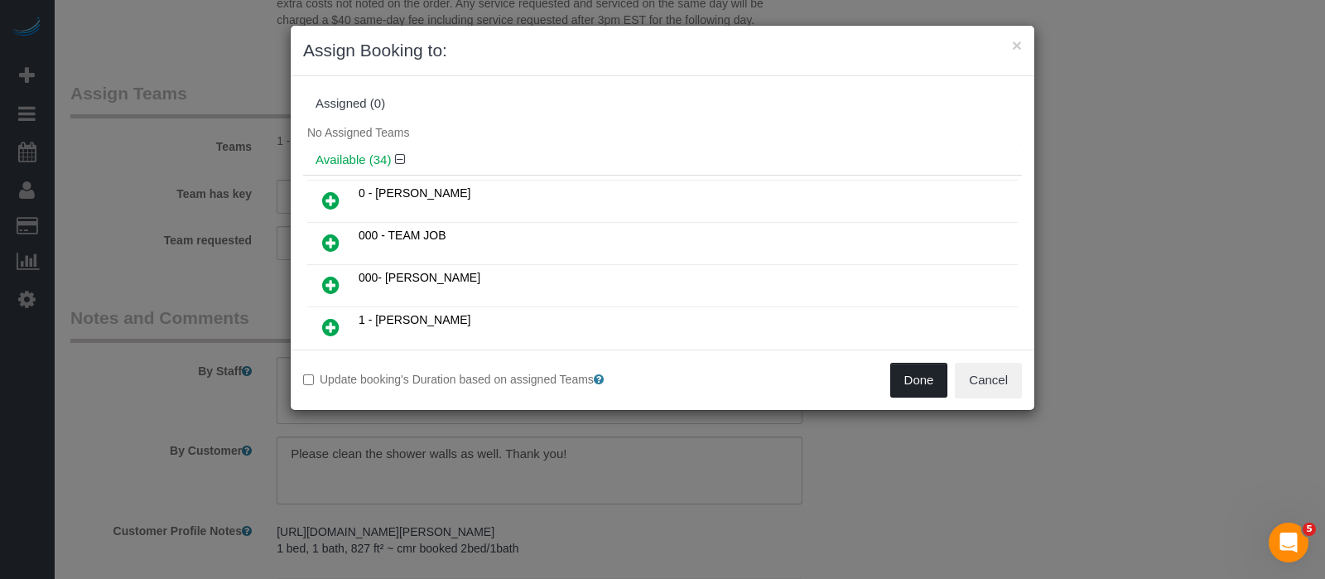
click at [909, 380] on button "Done" at bounding box center [919, 380] width 58 height 35
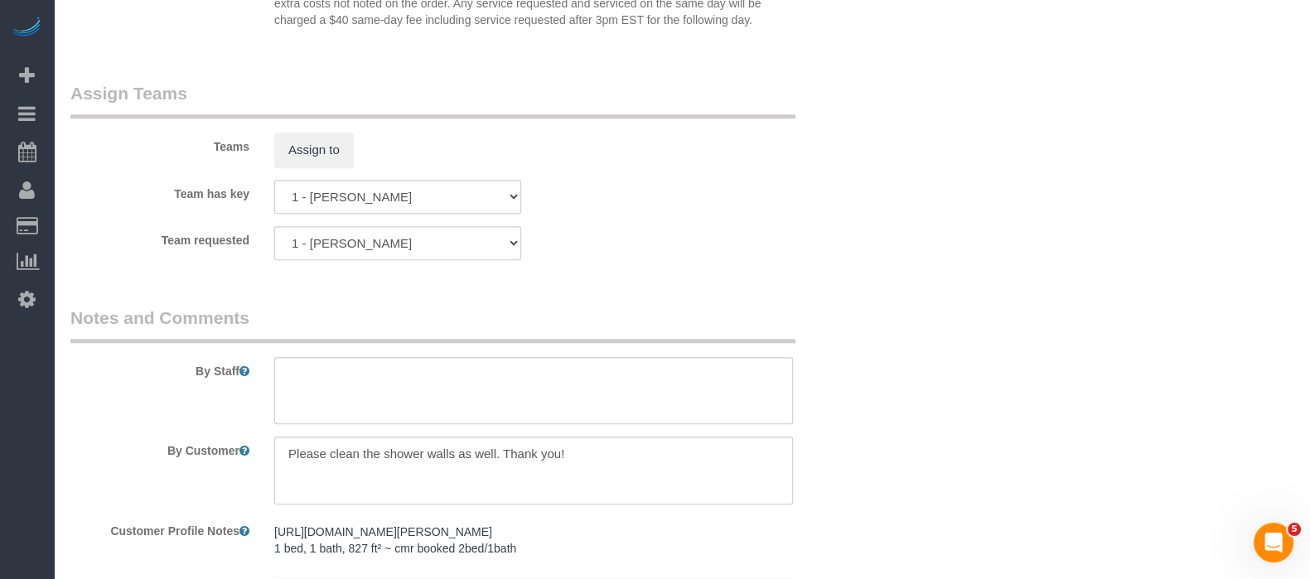
click at [924, 253] on div "× Assign Booking to: Assigned (0) No Assigned Teams Available (34) 0 - [PERSON_…" at bounding box center [655, 122] width 746 height 386
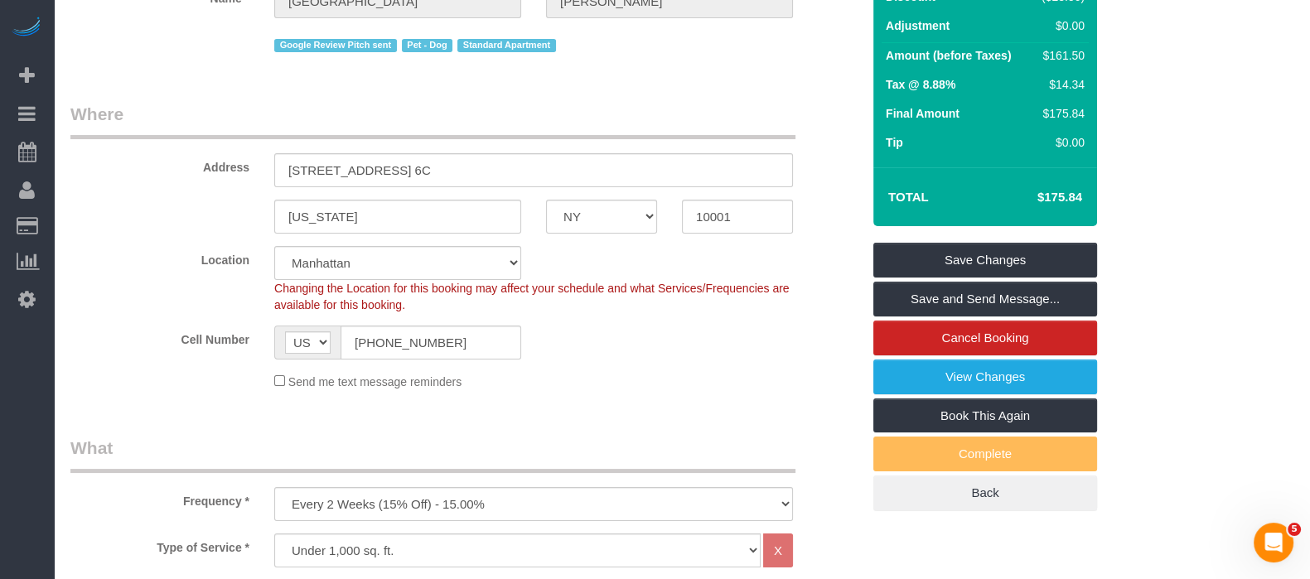
scroll to position [90, 0]
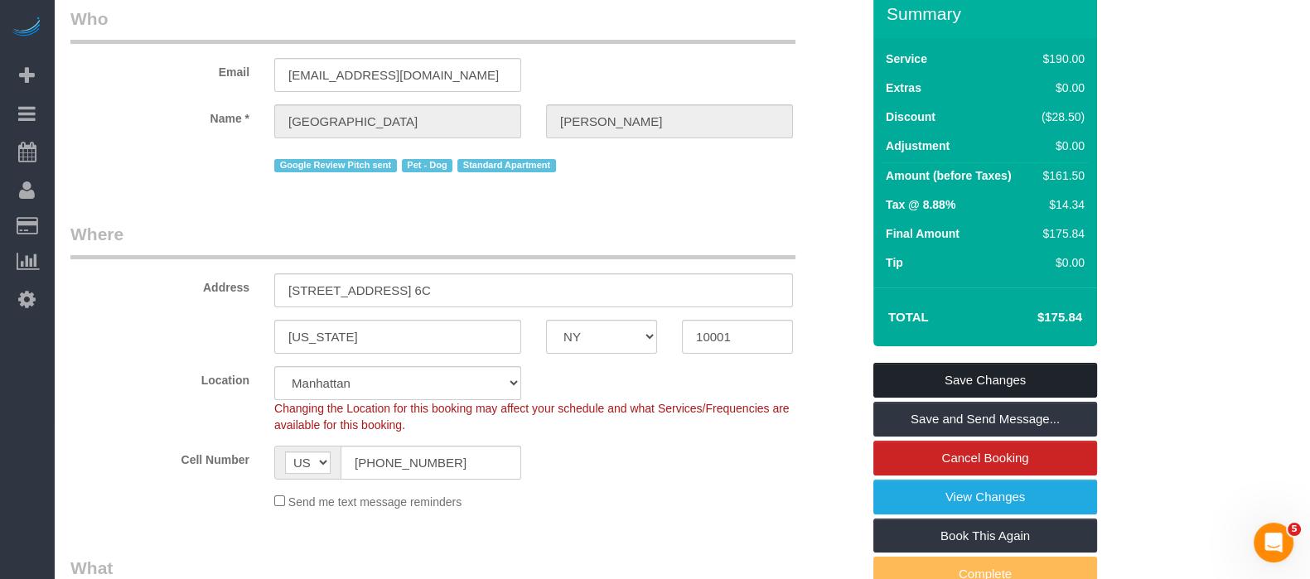
click at [976, 381] on link "Save Changes" at bounding box center [985, 380] width 224 height 35
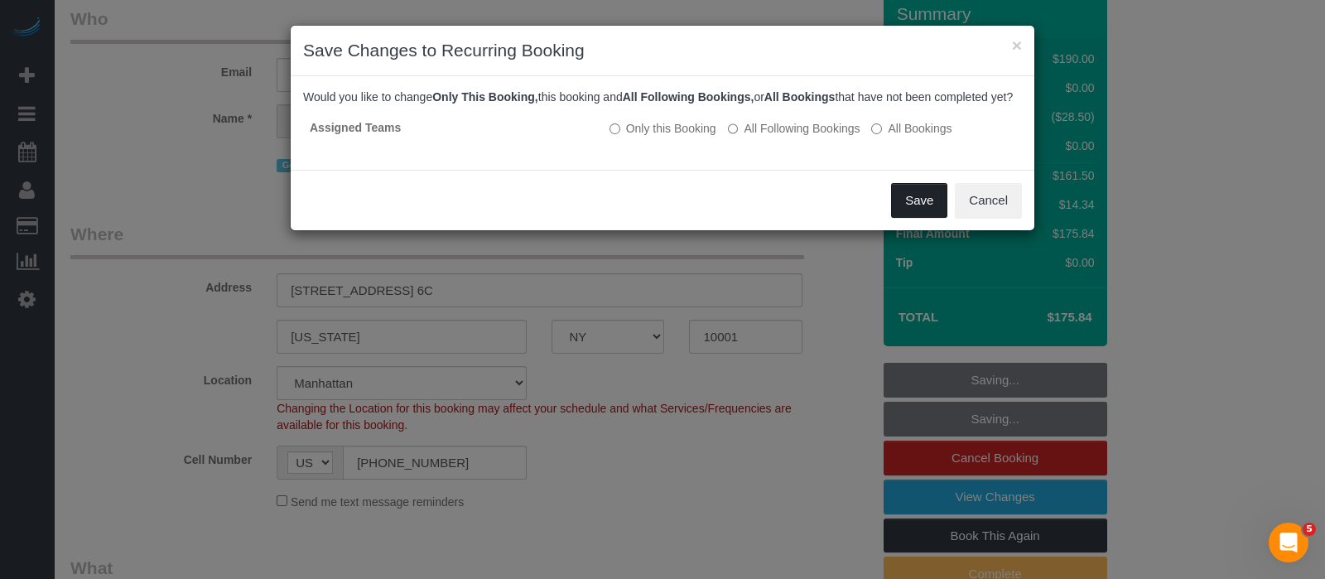
click at [922, 215] on button "Save" at bounding box center [919, 200] width 56 height 35
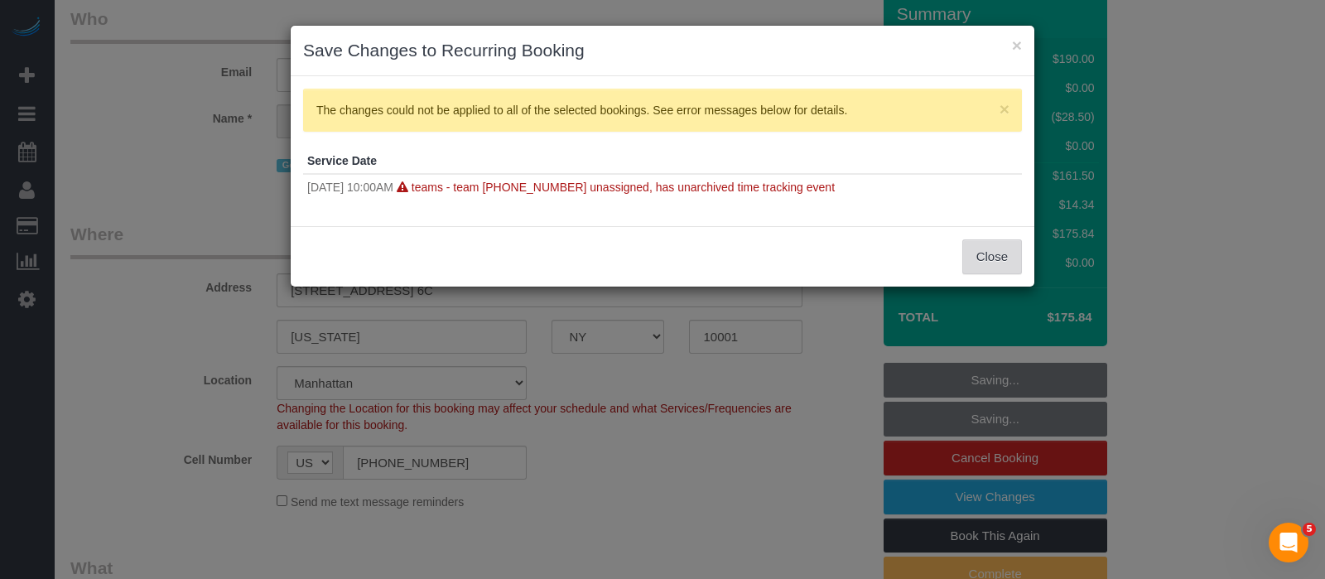
click at [986, 250] on button "Close" at bounding box center [993, 256] width 60 height 35
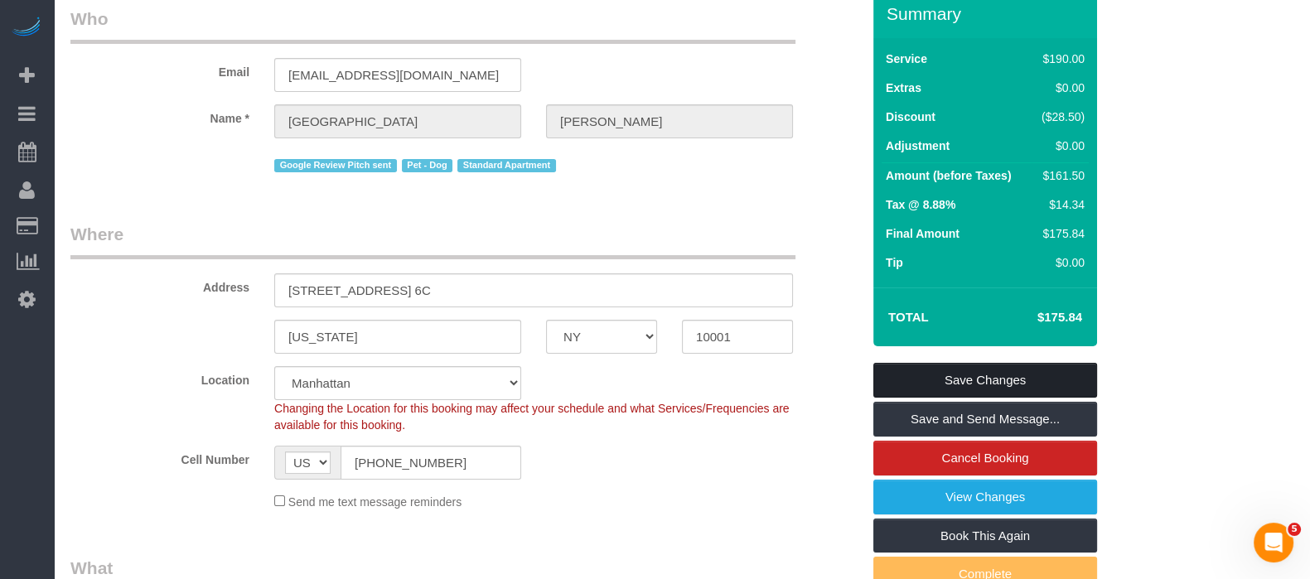
click at [1025, 374] on link "Save Changes" at bounding box center [985, 380] width 224 height 35
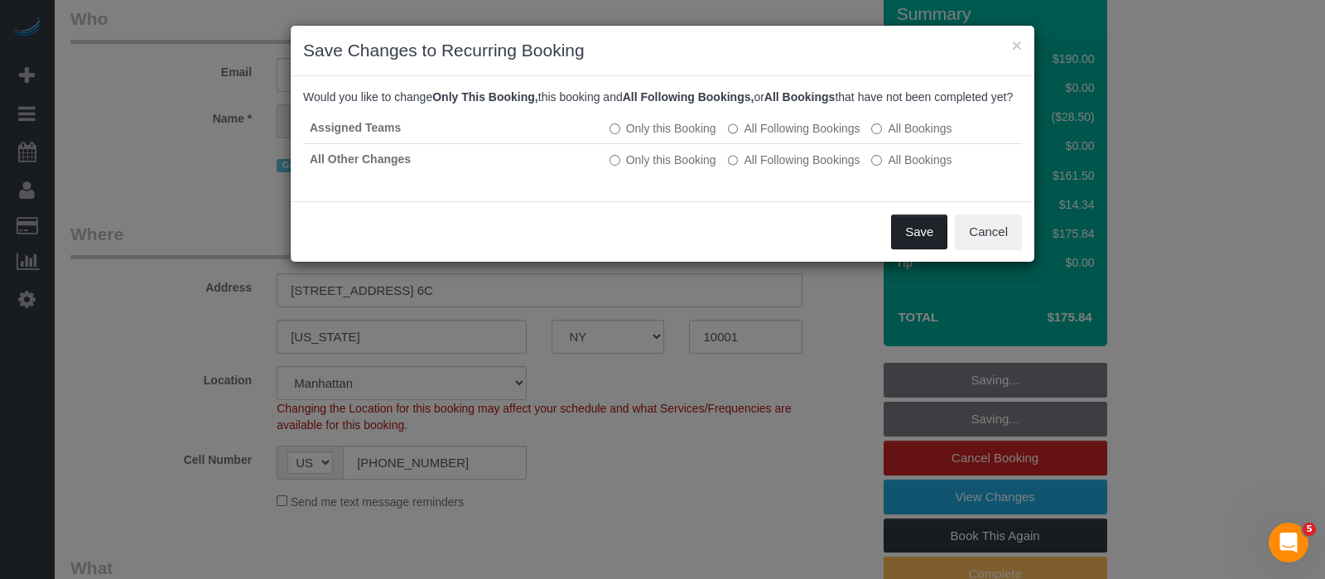
click at [905, 246] on button "Save" at bounding box center [919, 232] width 56 height 35
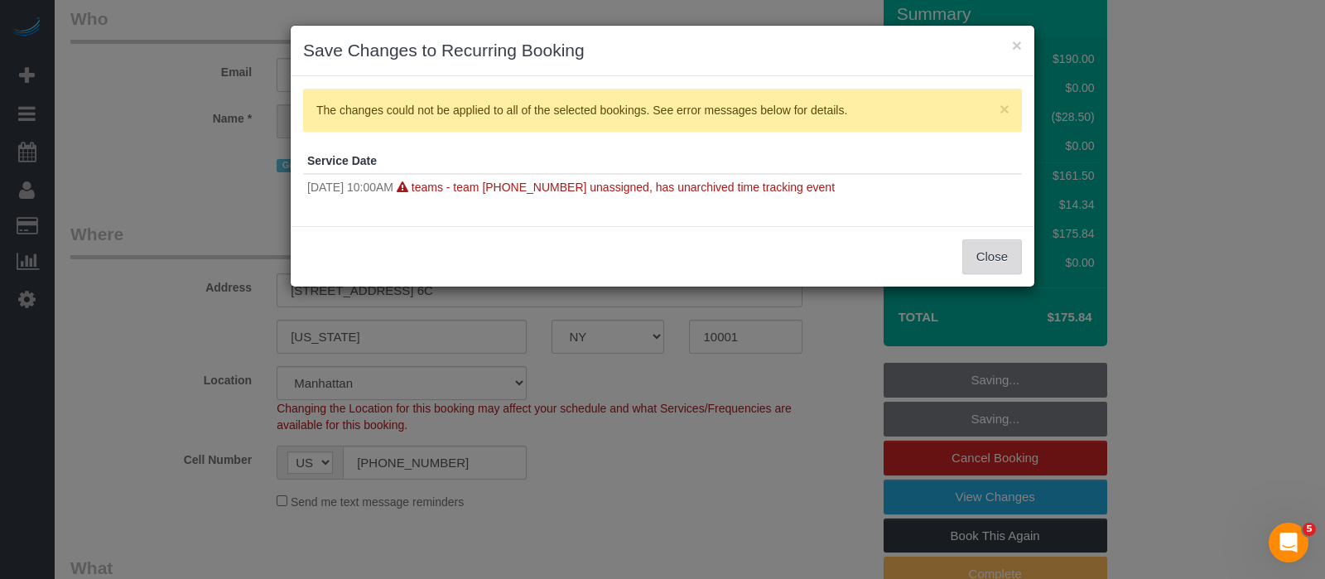
drag, startPoint x: 990, startPoint y: 258, endPoint x: 977, endPoint y: 253, distance: 13.1
click at [991, 258] on button "Close" at bounding box center [993, 256] width 60 height 35
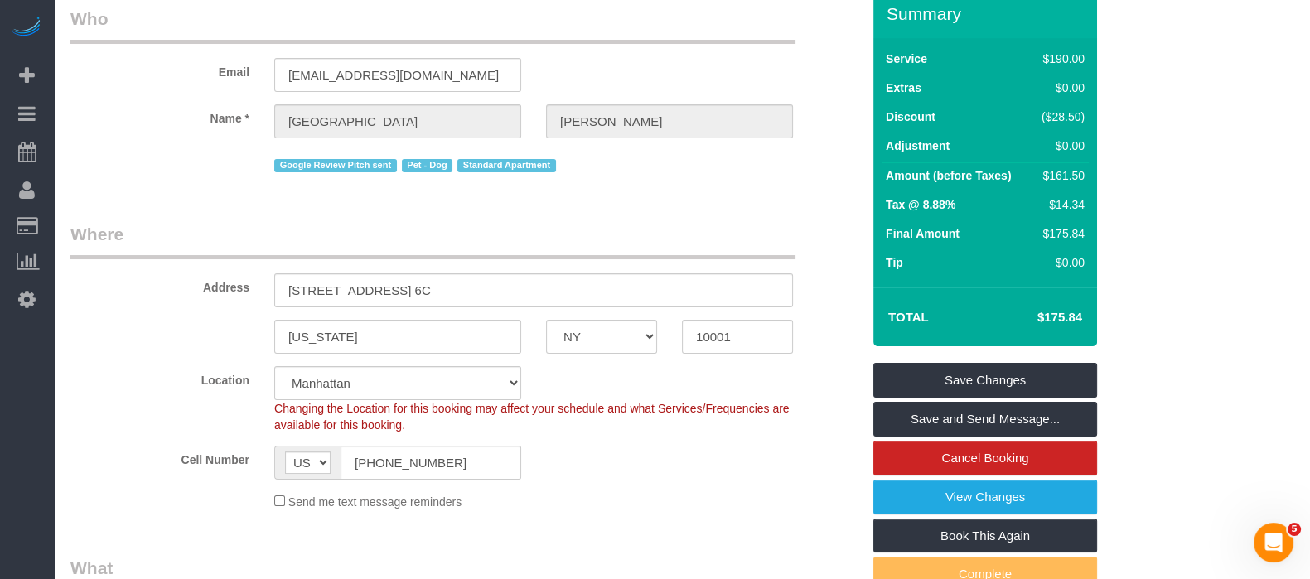
click at [116, 162] on div "Google Review Pitch sent Pet - Dog Standard Apartment" at bounding box center [465, 164] width 815 height 26
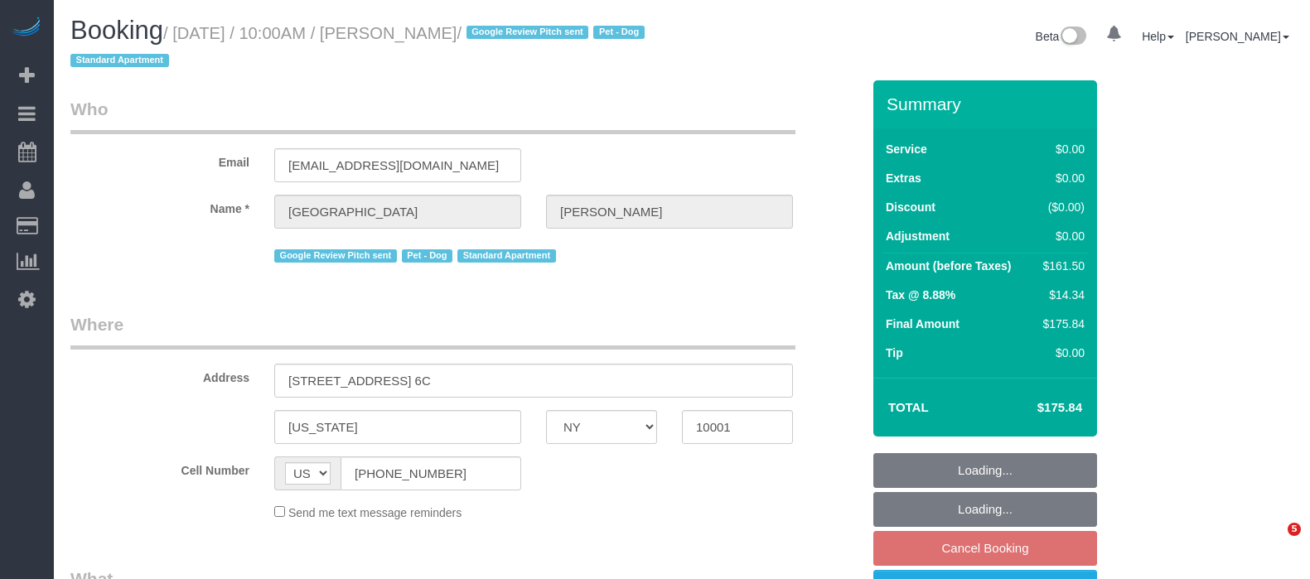
select select "NY"
select select "object:820"
select select "string:stripe-pm_1Oe5Vq4VGloSiKo7A6D1LOqR"
select select "number:57"
select select "number:75"
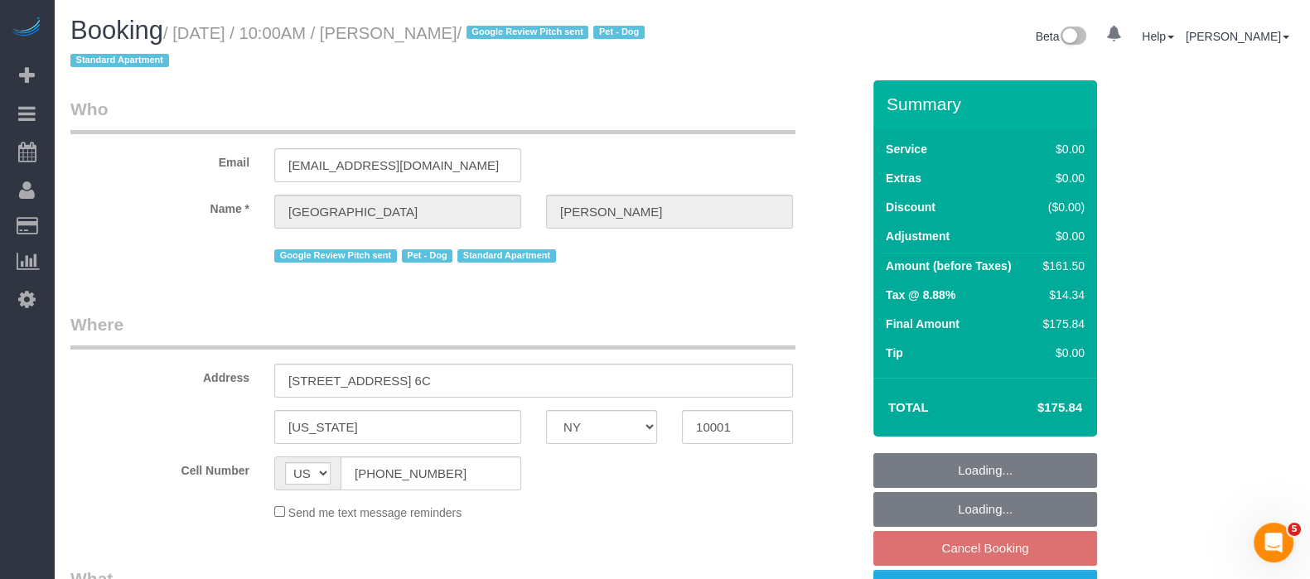
select select "number:13"
select select "number:6"
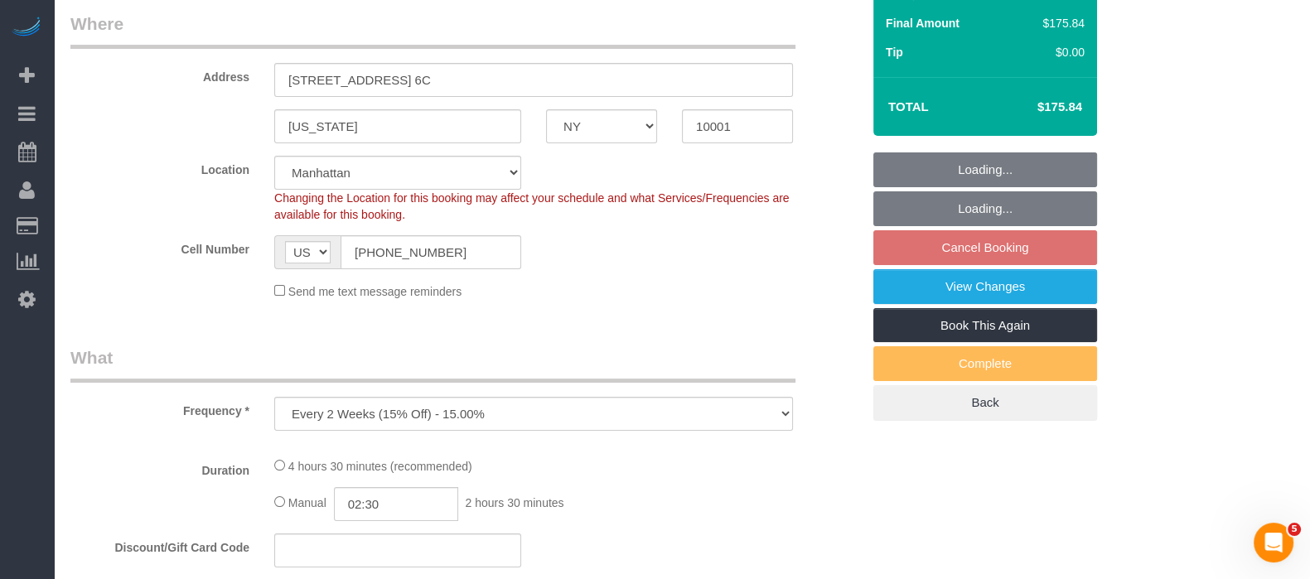
select select "object:975"
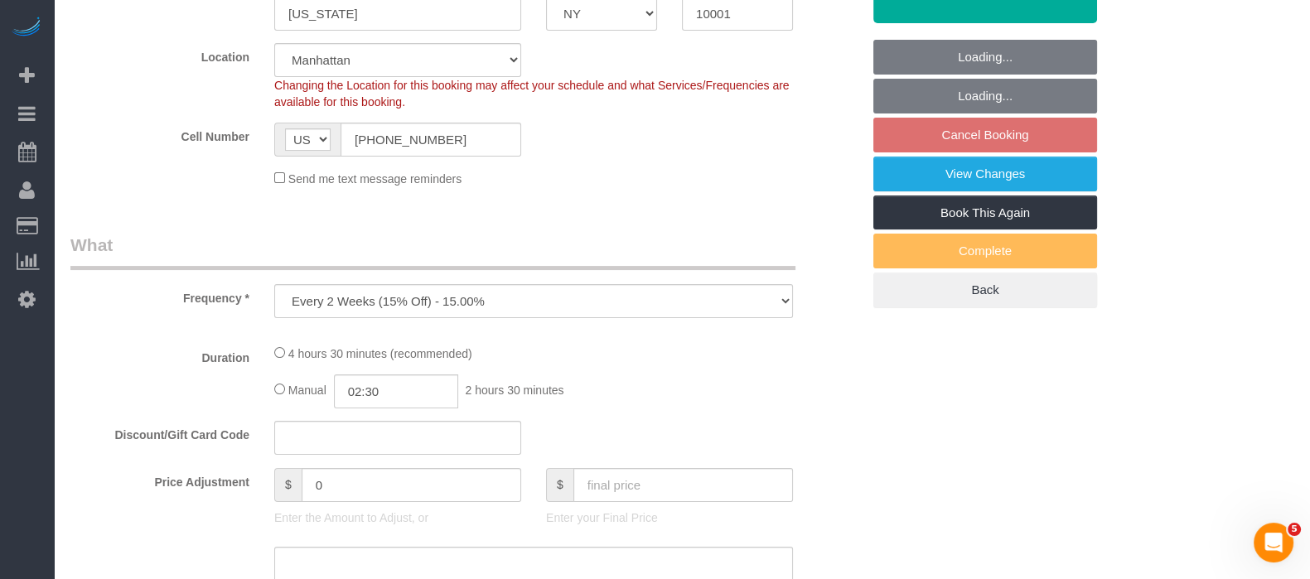
select select "2"
select select "spot3"
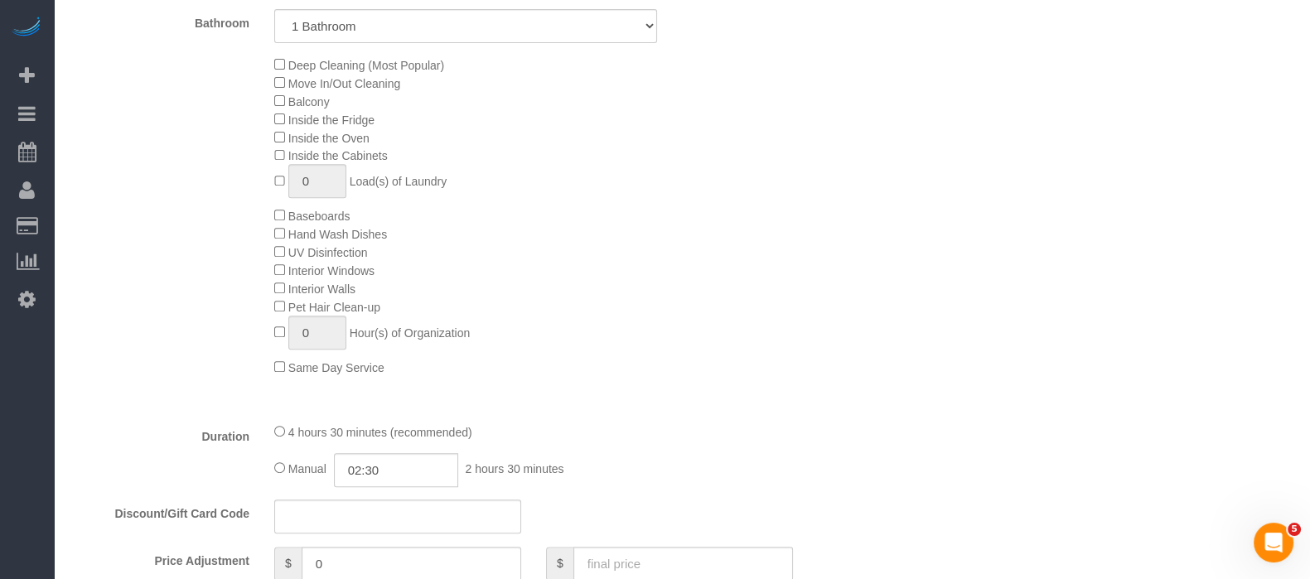
select select "2"
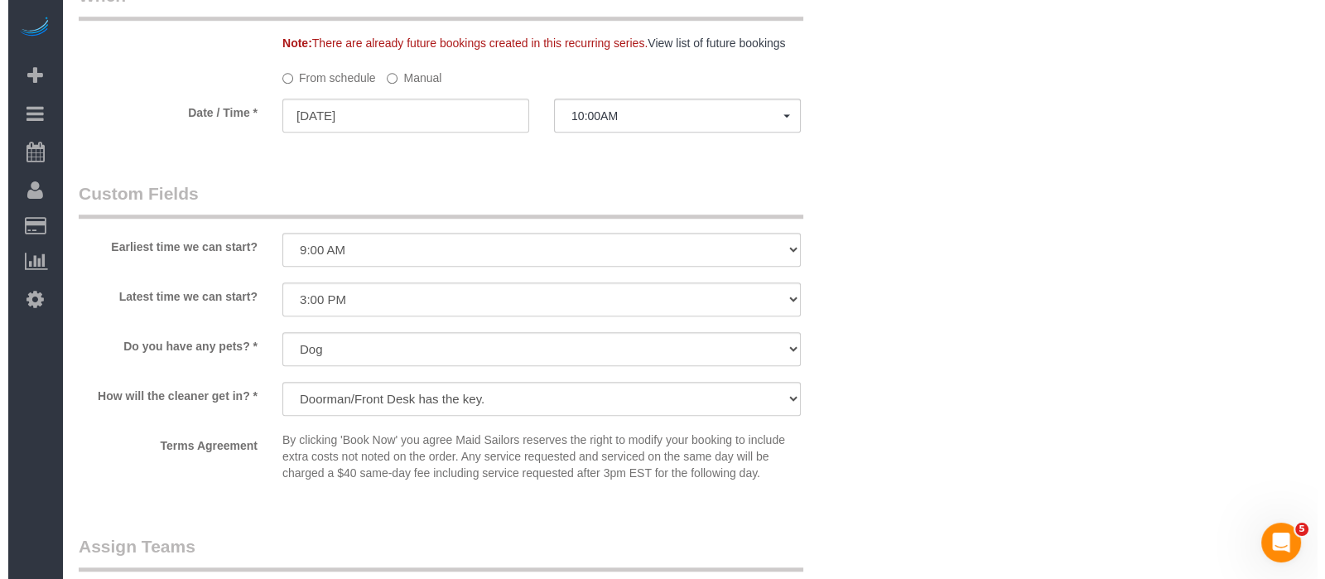
scroll to position [1967, 0]
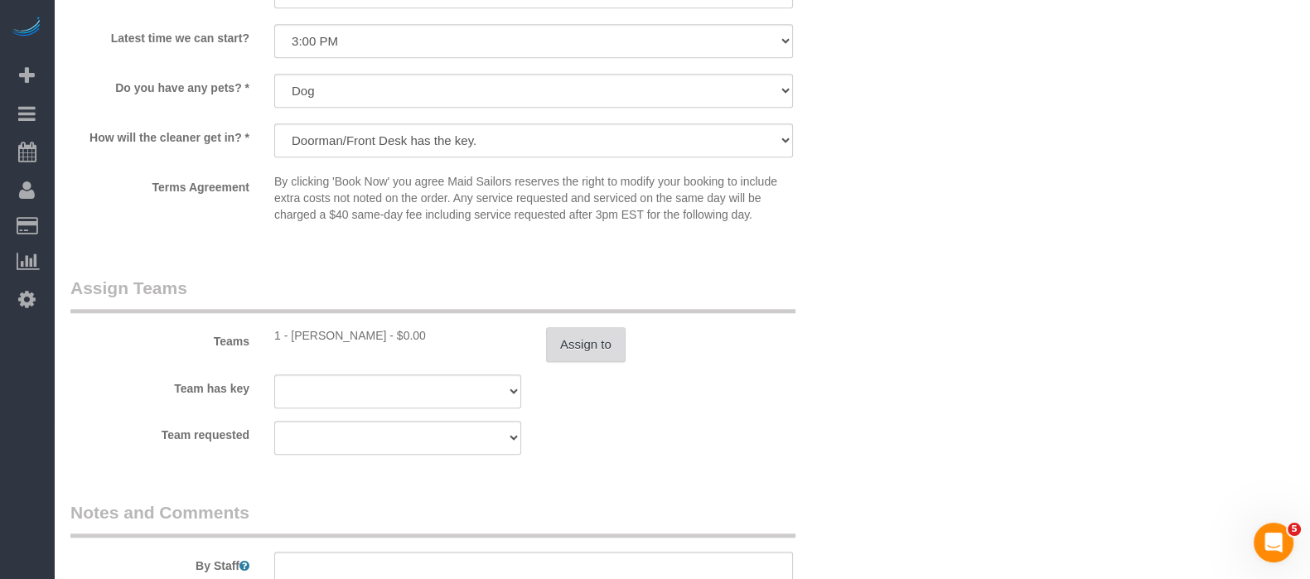
click at [595, 357] on button "Assign to" at bounding box center [586, 344] width 80 height 35
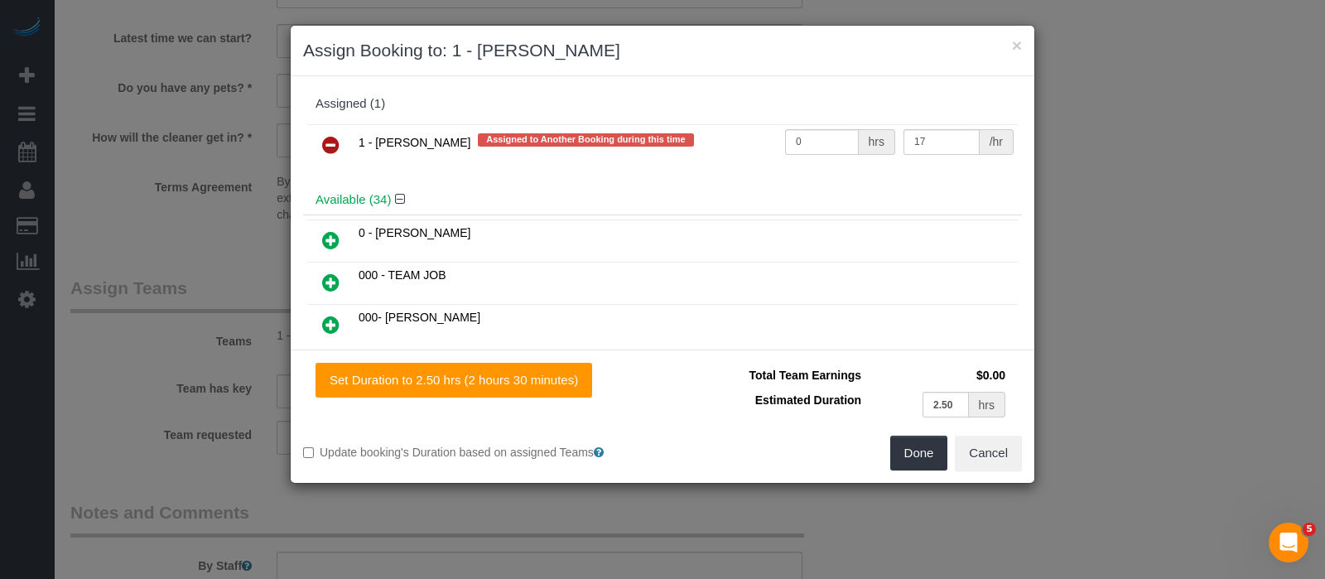
click at [332, 135] on icon at bounding box center [330, 145] width 17 height 20
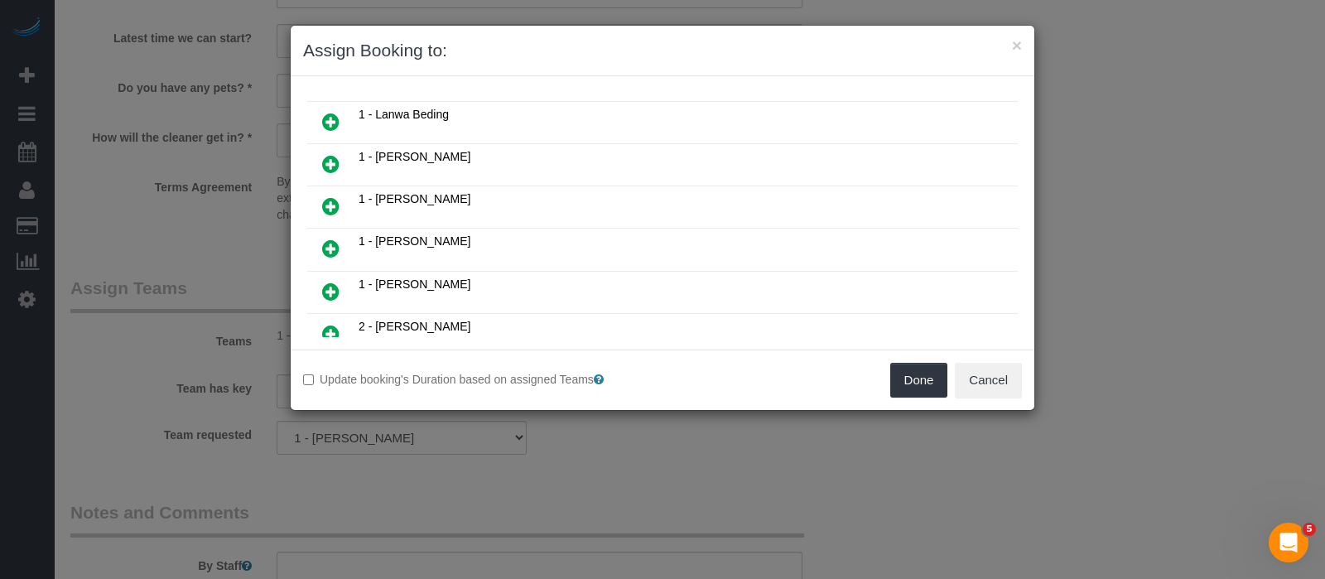
scroll to position [932, 0]
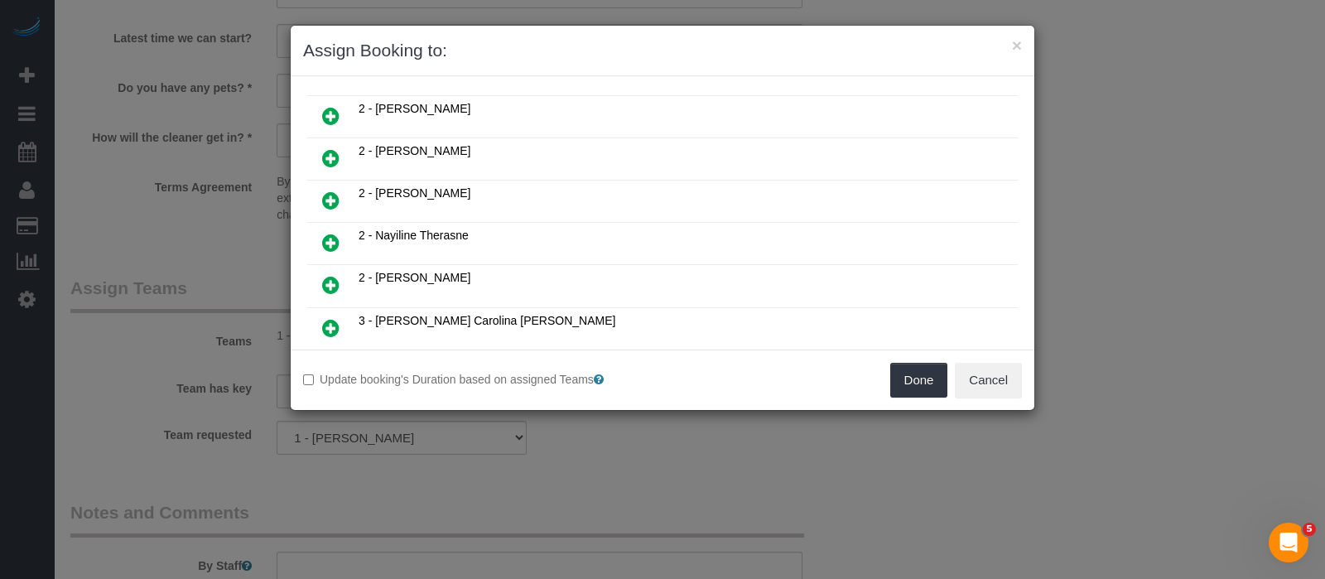
click at [325, 233] on icon at bounding box center [330, 243] width 17 height 20
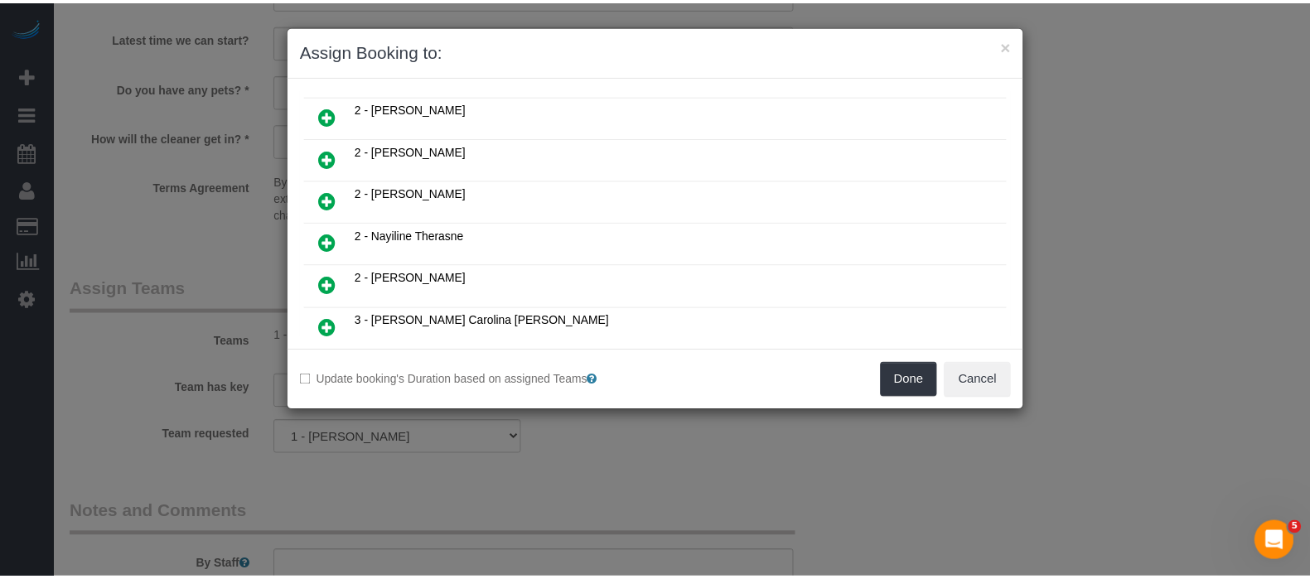
scroll to position [969, 0]
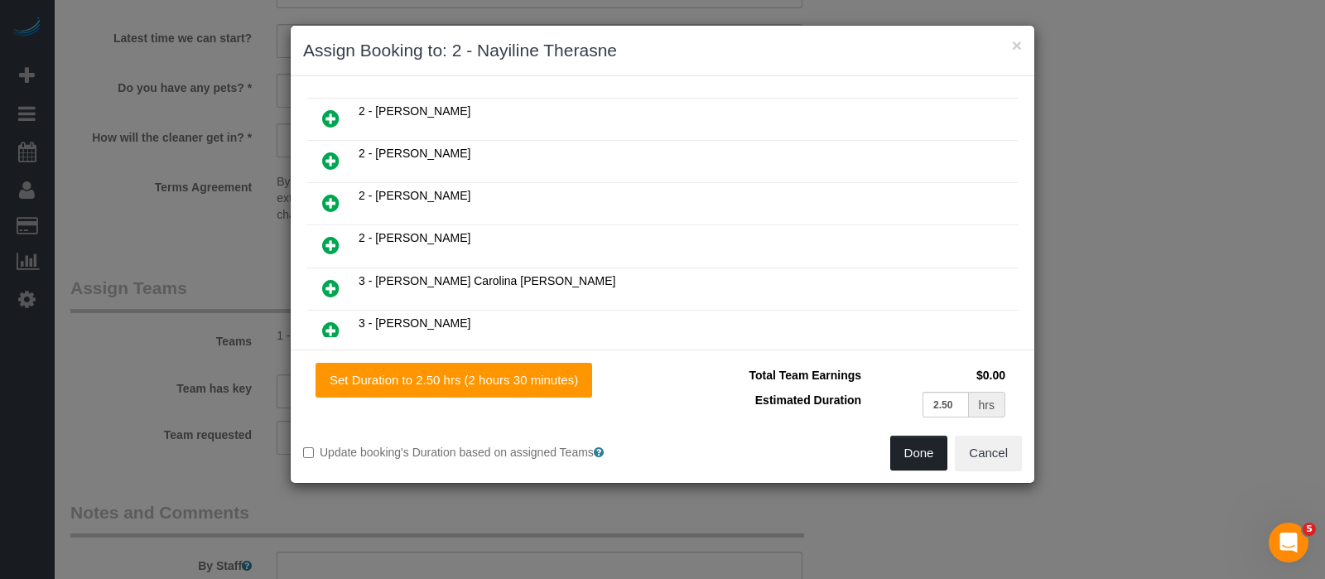
click at [919, 458] on button "Done" at bounding box center [919, 453] width 58 height 35
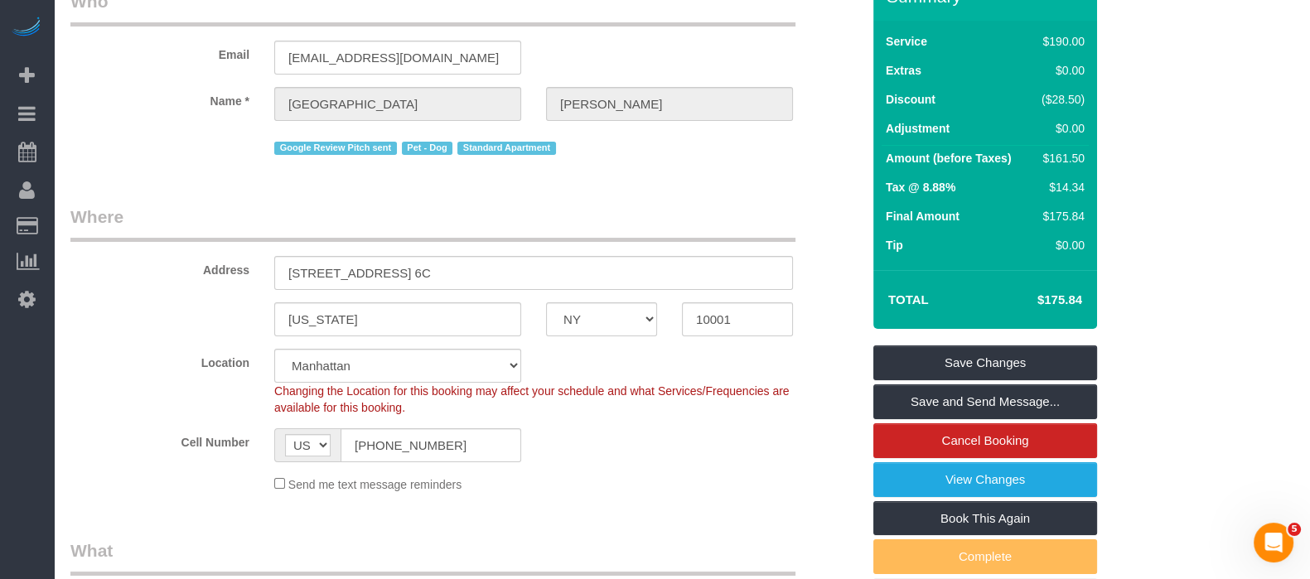
scroll to position [103, 0]
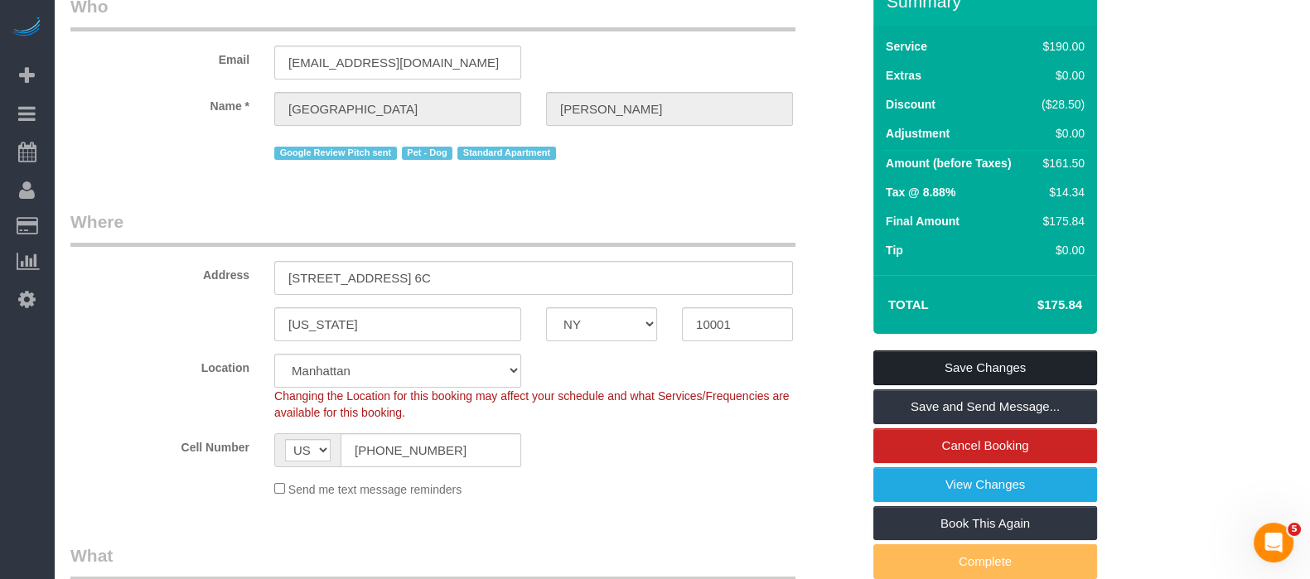
click at [967, 365] on link "Save Changes" at bounding box center [985, 367] width 224 height 35
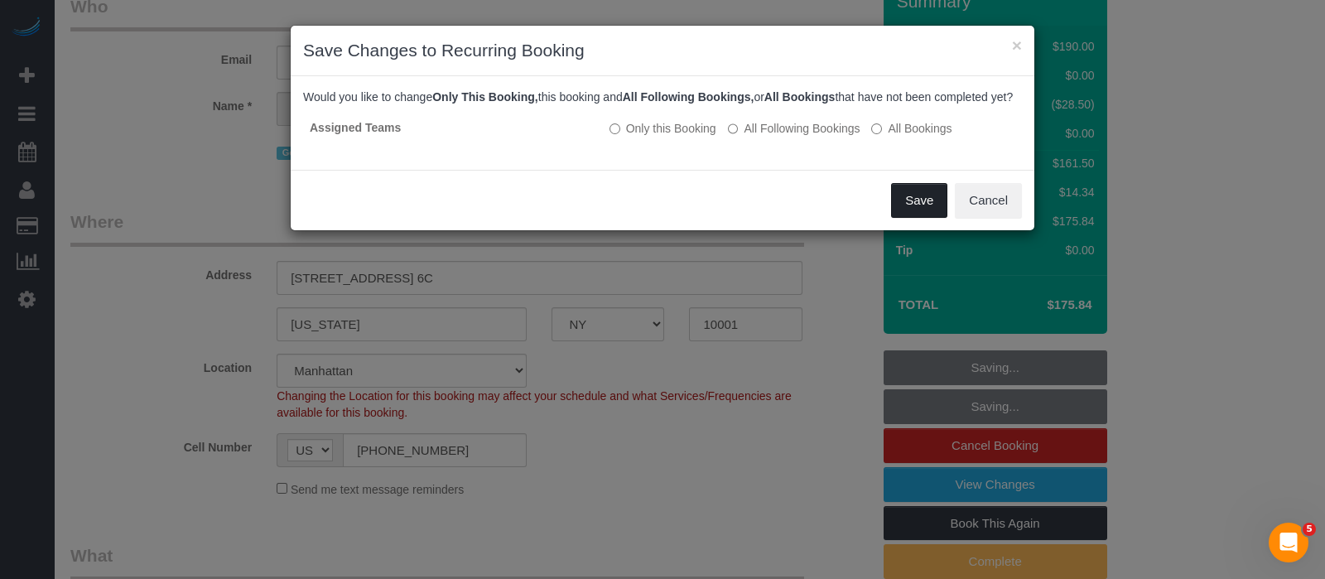
click at [918, 209] on button "Save" at bounding box center [919, 200] width 56 height 35
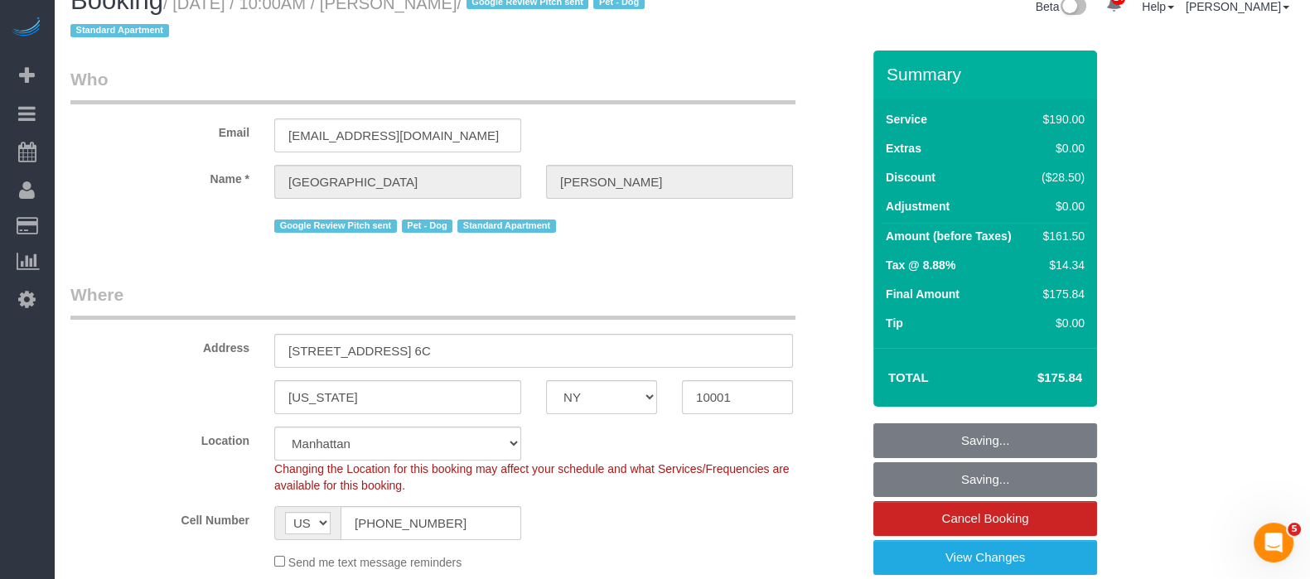
scroll to position [0, 0]
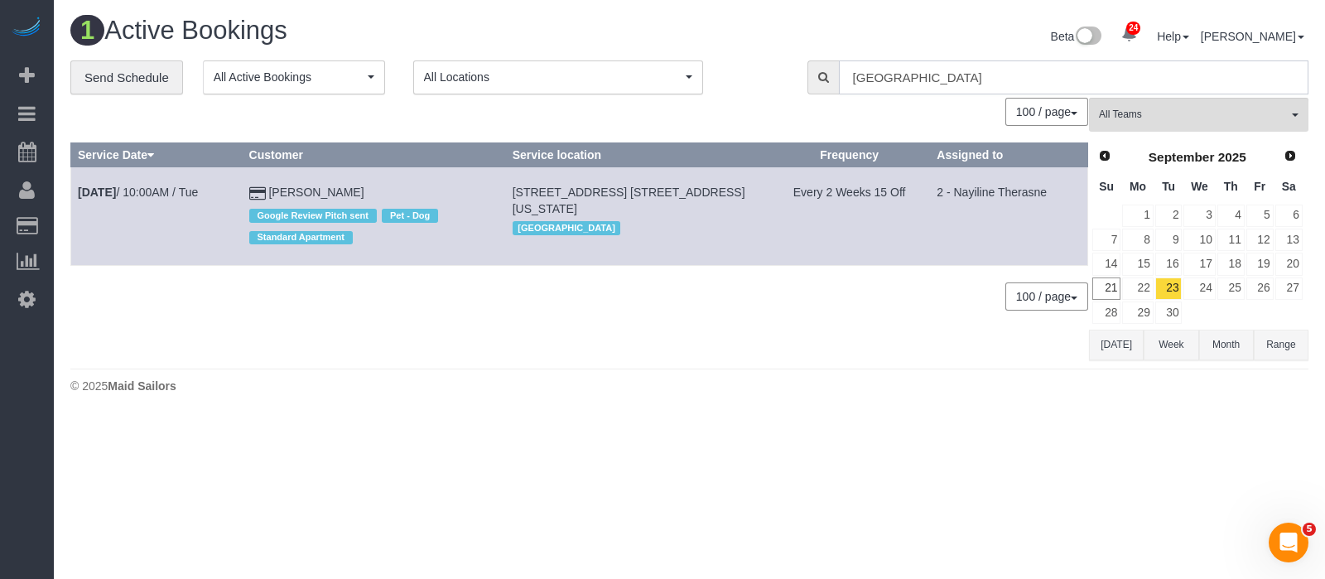
click at [964, 82] on input "DEVON" at bounding box center [1074, 77] width 470 height 34
type input "D"
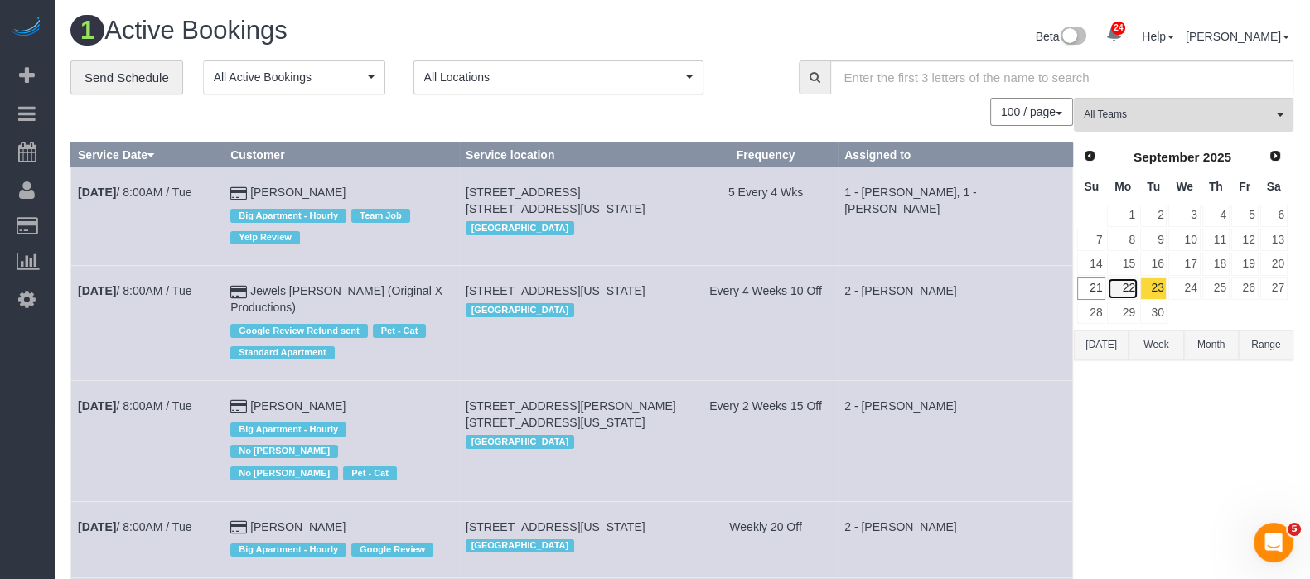
click at [1135, 281] on link "22" at bounding box center [1122, 289] width 31 height 22
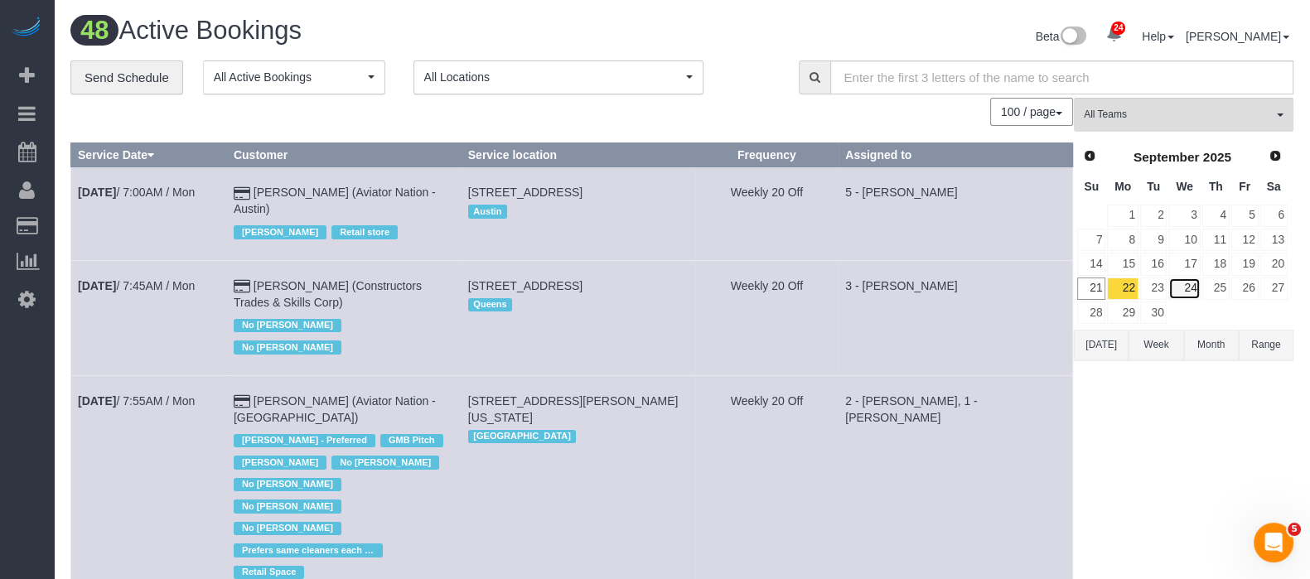
click at [1179, 283] on link "24" at bounding box center [1183, 289] width 31 height 22
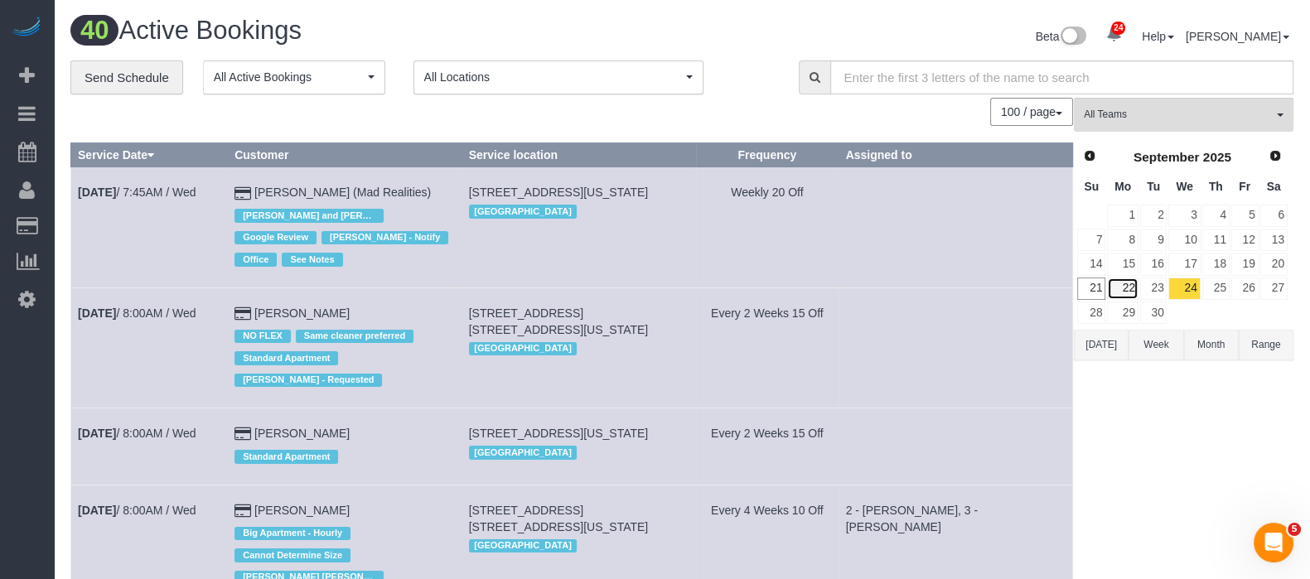
click at [1130, 290] on link "22" at bounding box center [1122, 289] width 31 height 22
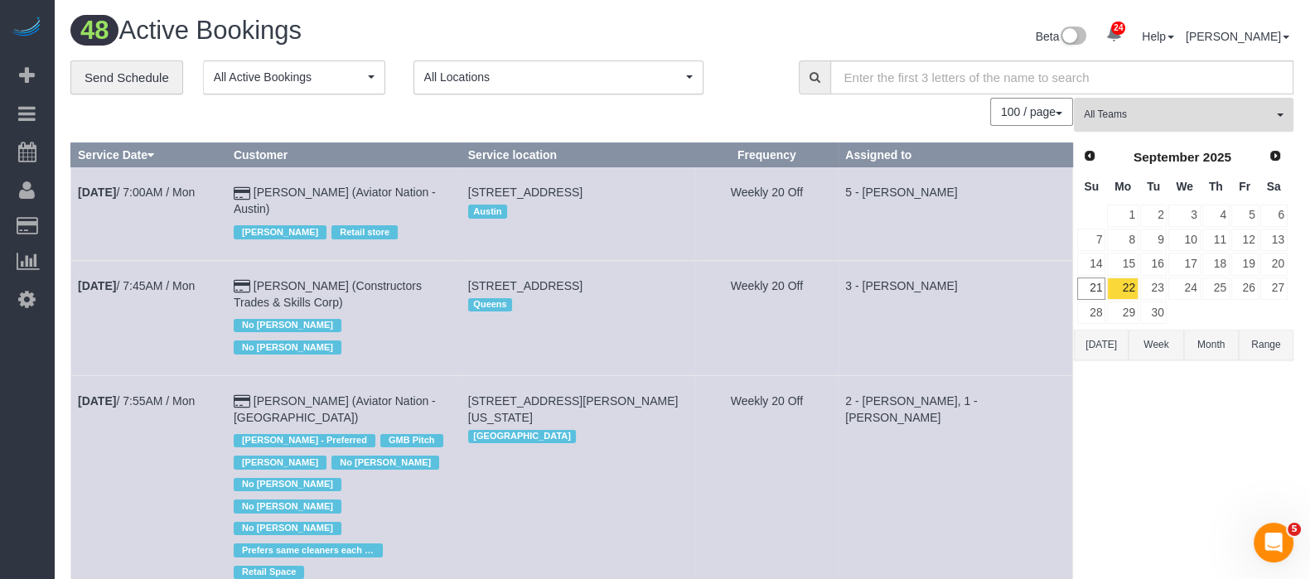
click at [1275, 110] on button "All Teams" at bounding box center [1184, 115] width 220 height 34
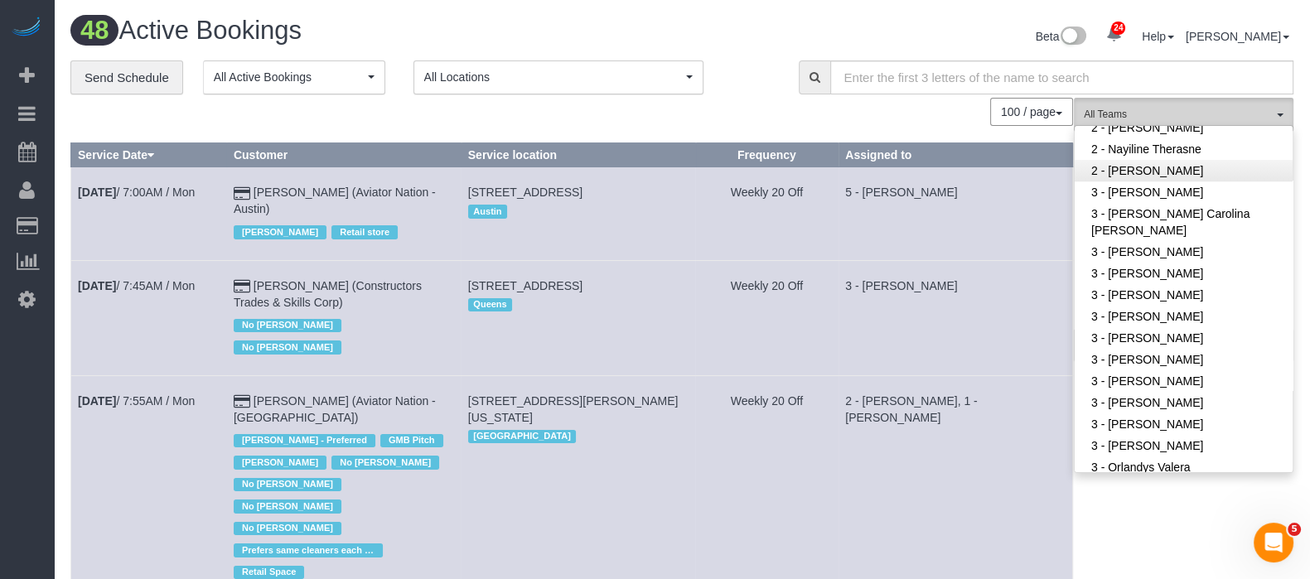
scroll to position [1552, 0]
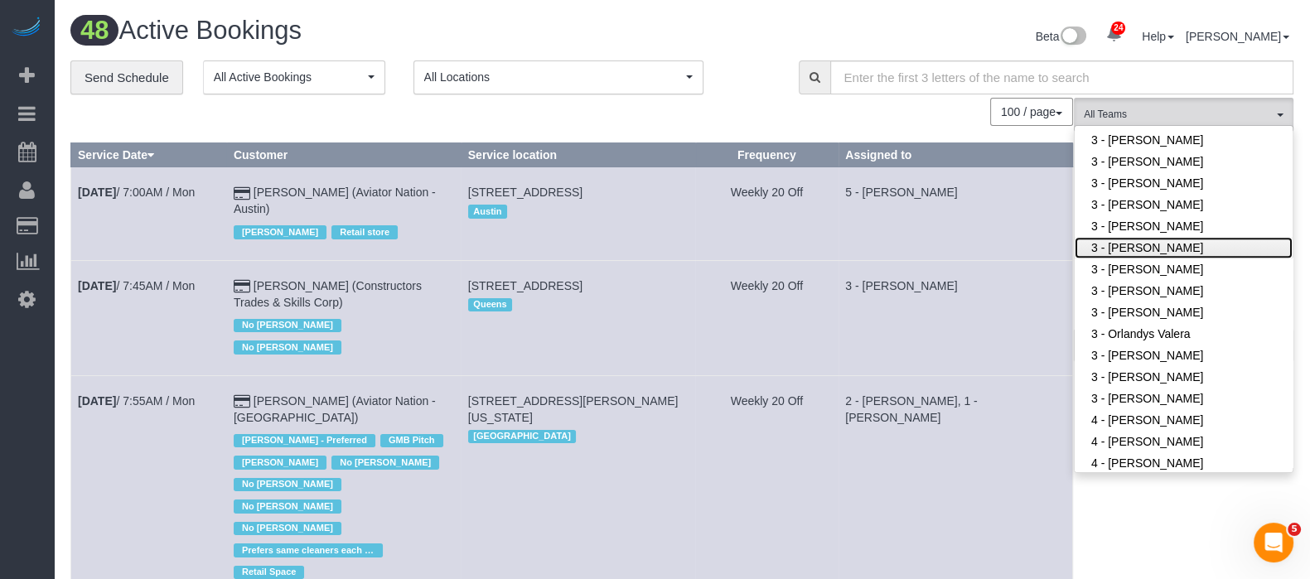
click at [1230, 237] on link "3 - [PERSON_NAME]" at bounding box center [1183, 248] width 218 height 22
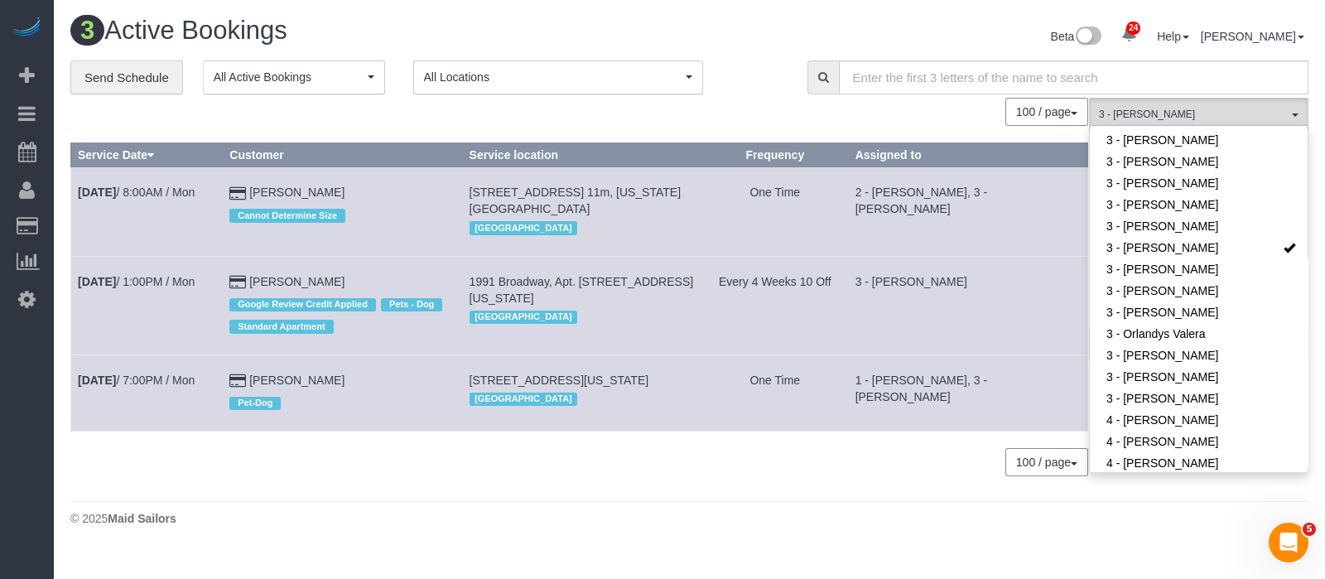
drag, startPoint x: 476, startPoint y: 383, endPoint x: 575, endPoint y: 402, distance: 100.4
click at [575, 400] on td "320 West 38th Street , Apt. 2131, New York, NY 10018 Manhattan" at bounding box center [581, 393] width 239 height 76
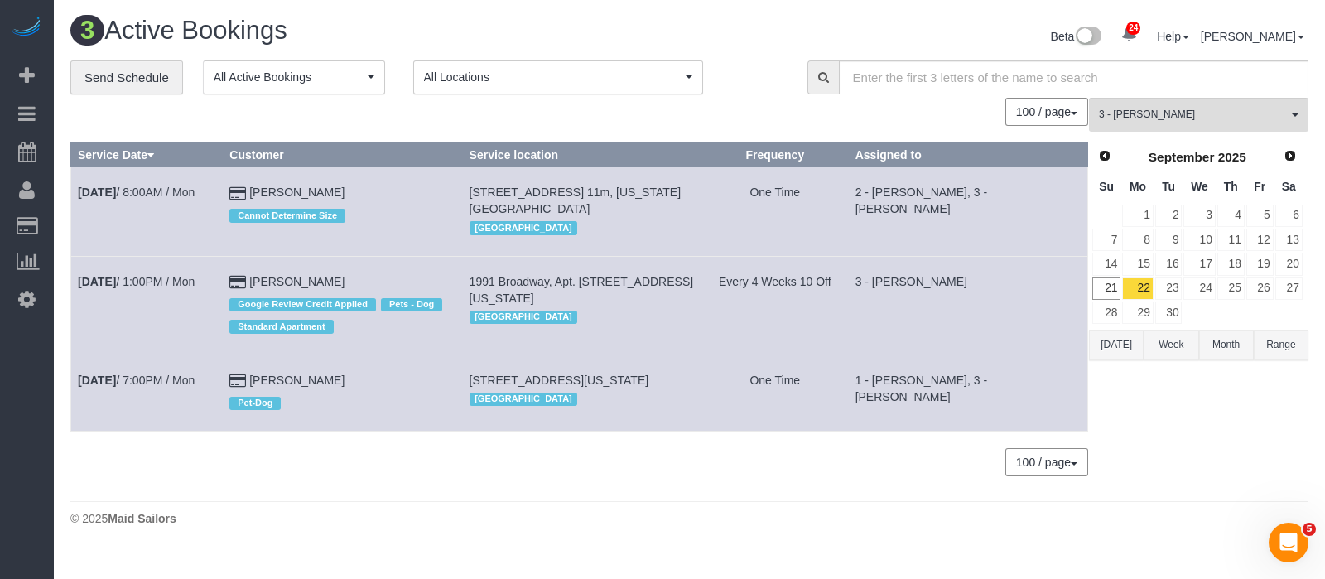
copy span "320 West 38th Street , Apt. 2131, New York, NY 10018"
click at [1288, 113] on button "3 - Maria Bonilla All Teams" at bounding box center [1199, 115] width 220 height 34
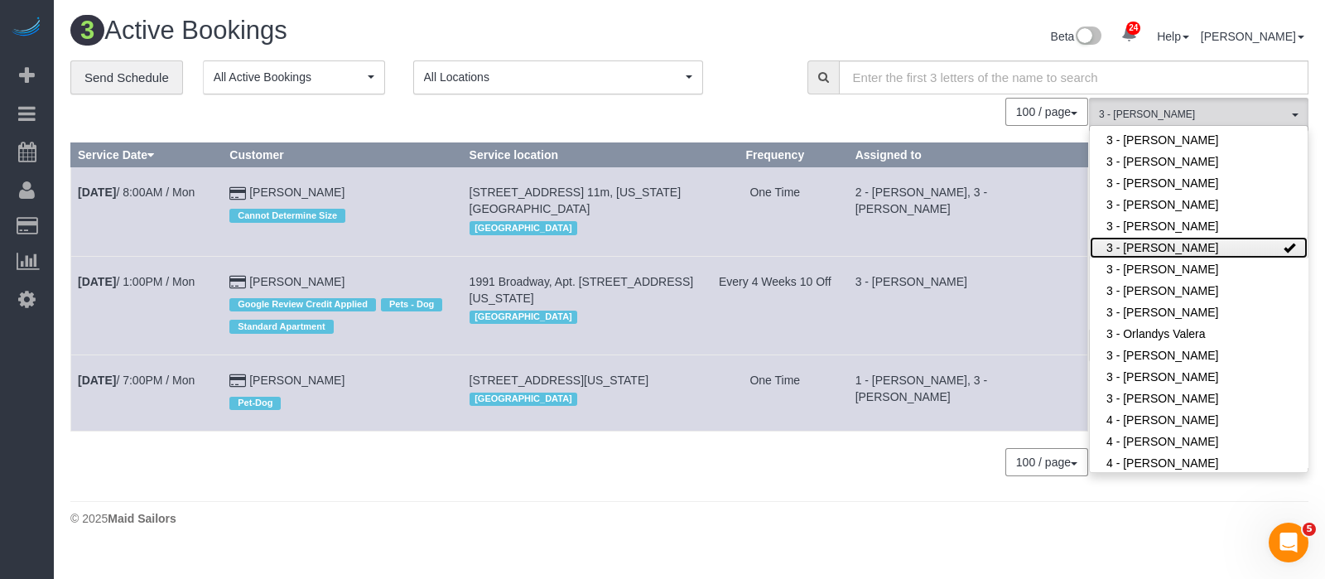
click at [1215, 237] on link "3 - [PERSON_NAME]" at bounding box center [1199, 248] width 218 height 22
click at [762, 83] on div "**********" at bounding box center [426, 77] width 712 height 35
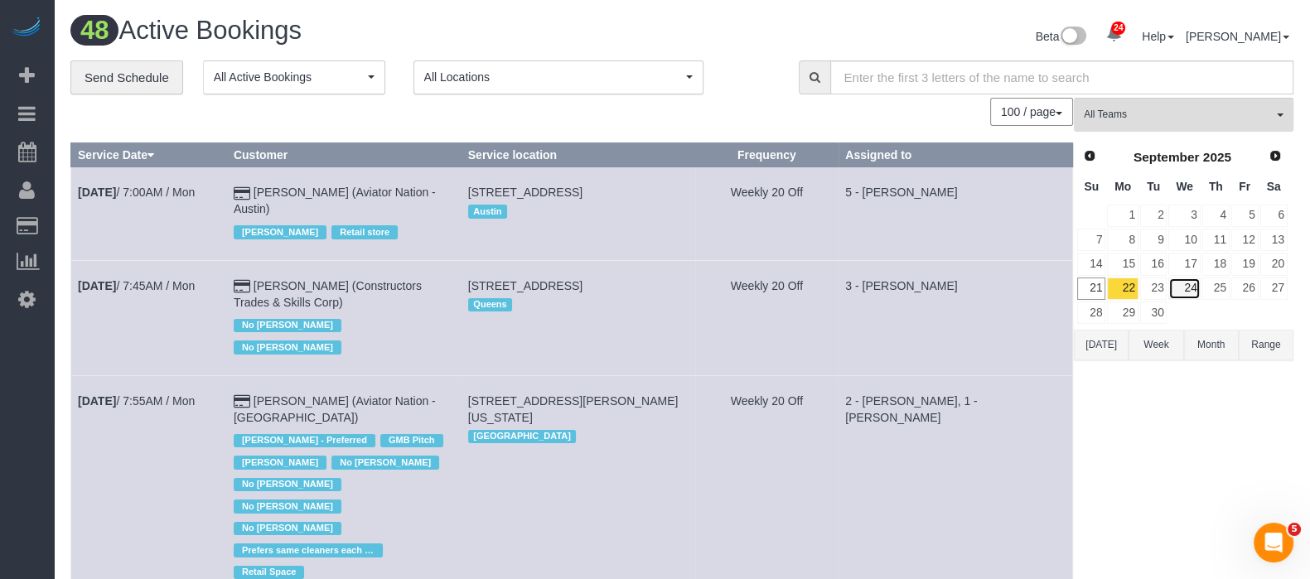
click at [1185, 286] on link "24" at bounding box center [1183, 289] width 31 height 22
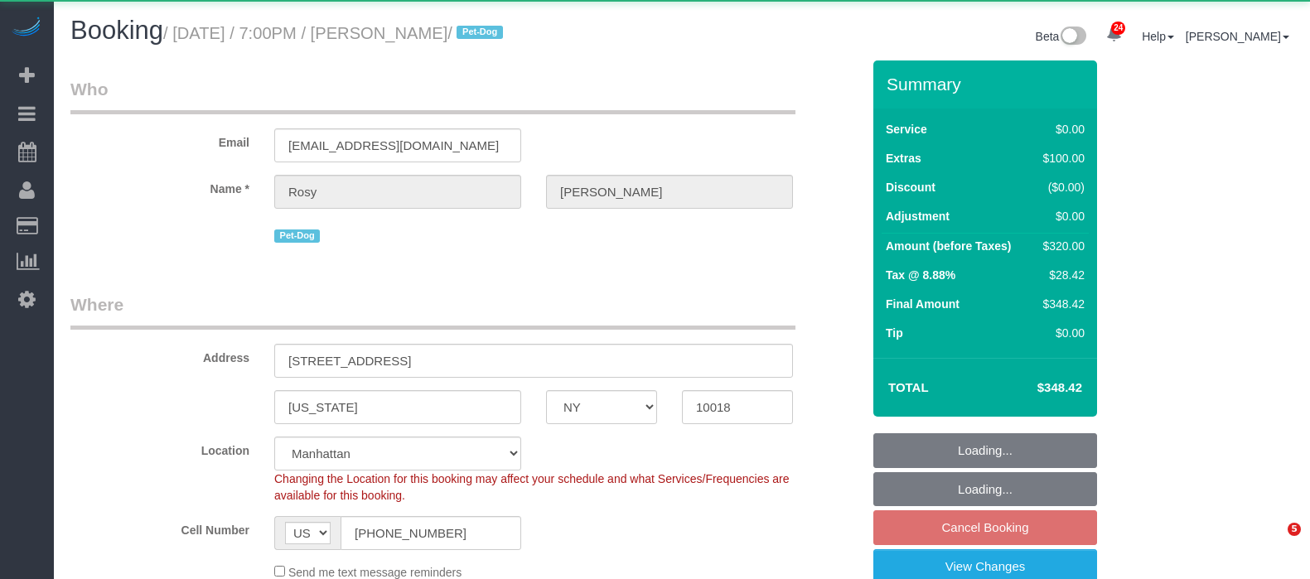
select select "NY"
select select "number:89"
select select "number:90"
select select "number:13"
select select "number:5"
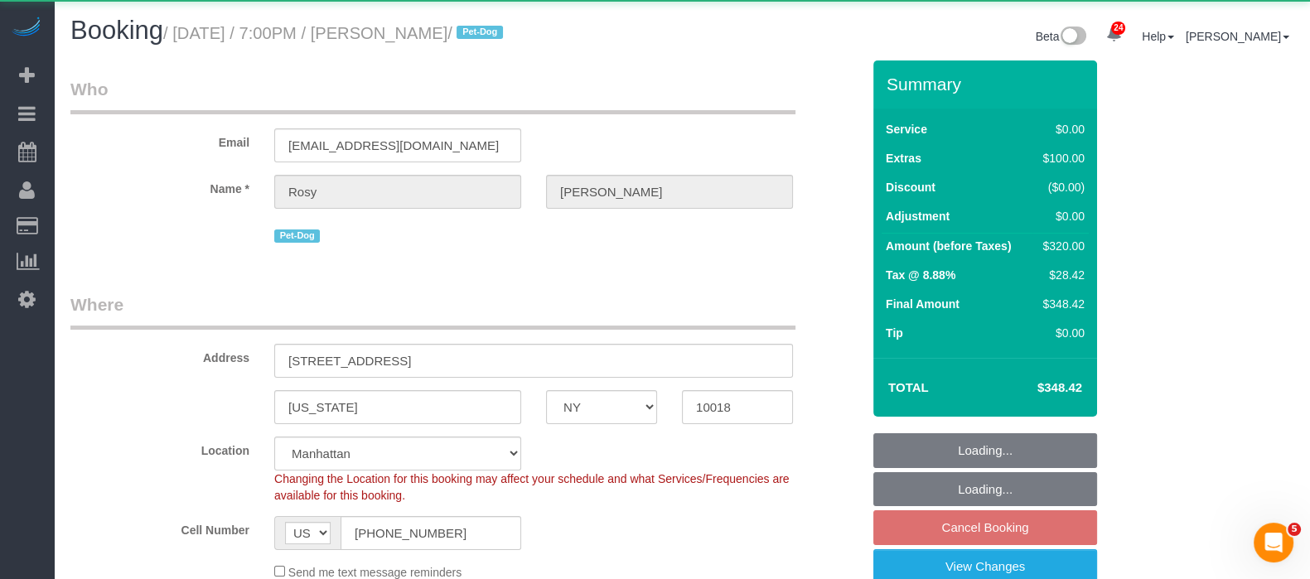
select select "string:stripe-pm_1Rs7Uq4VGloSiKo7xMFxe4f9"
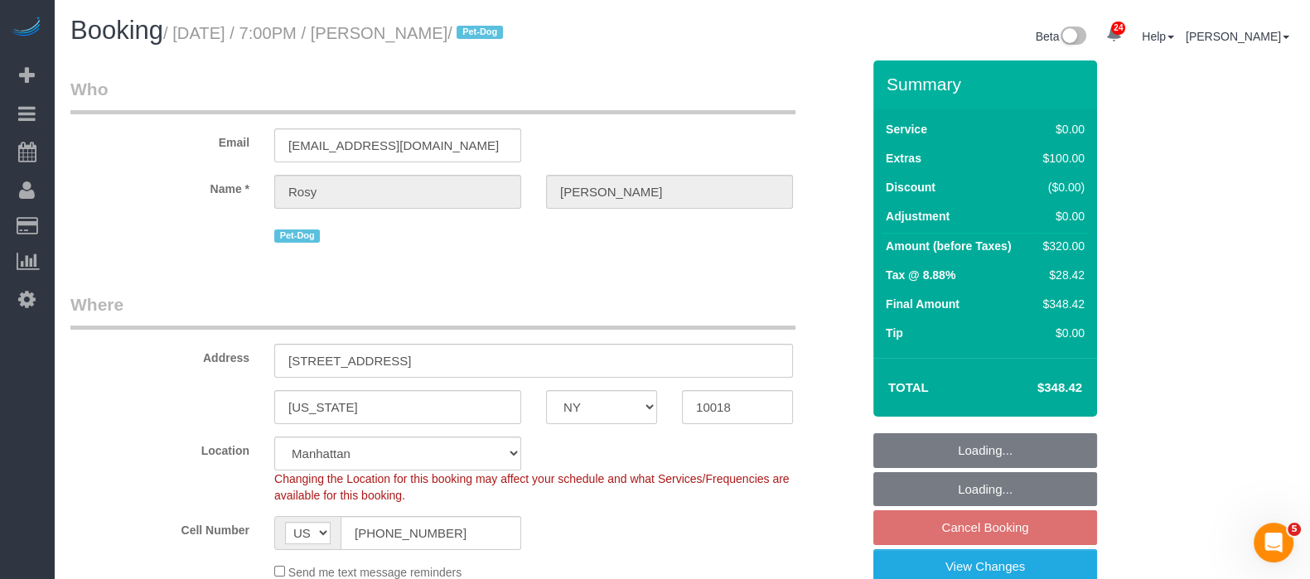
select select "spot5"
select select "2"
select select "object:1566"
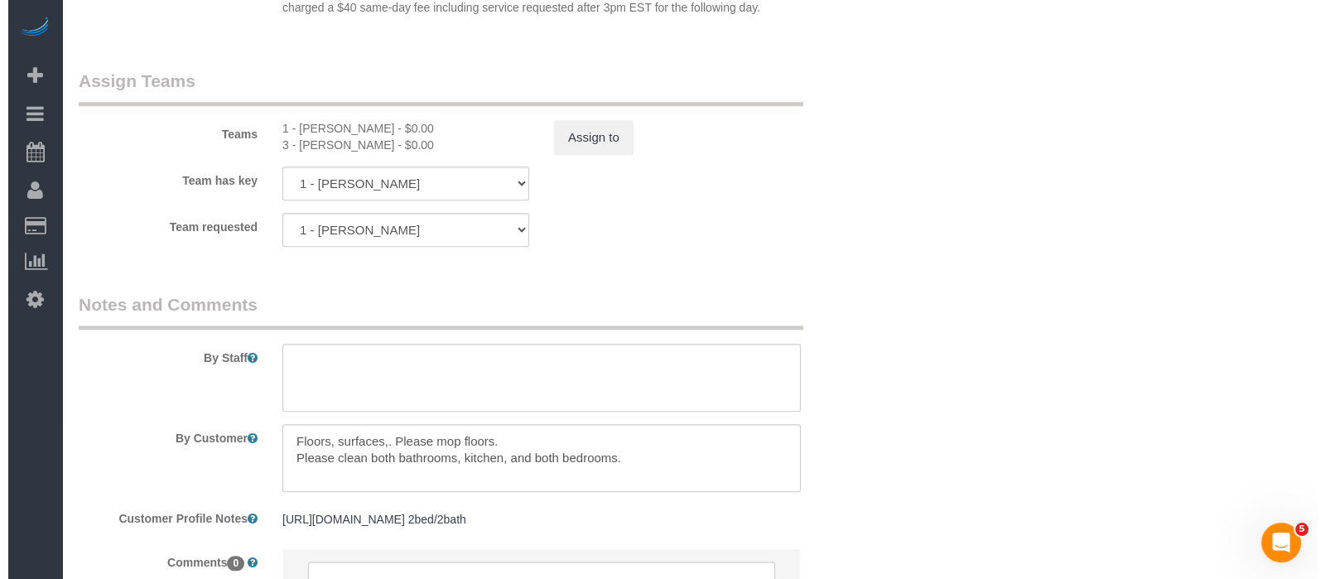
scroll to position [2112, 0]
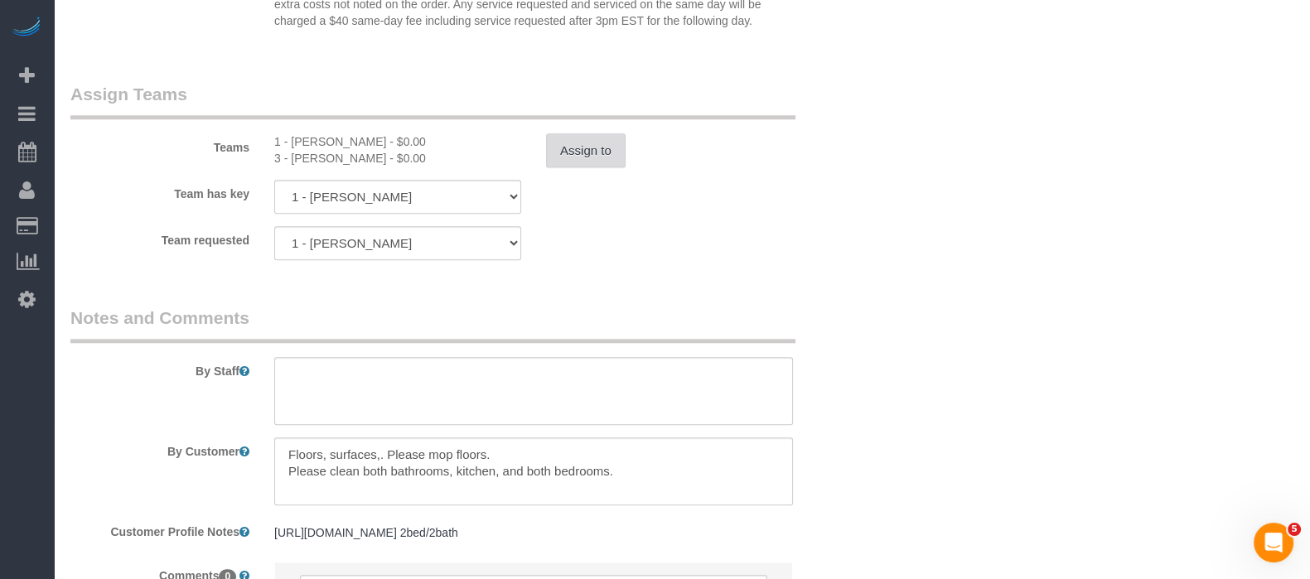
click at [591, 149] on button "Assign to" at bounding box center [586, 150] width 80 height 35
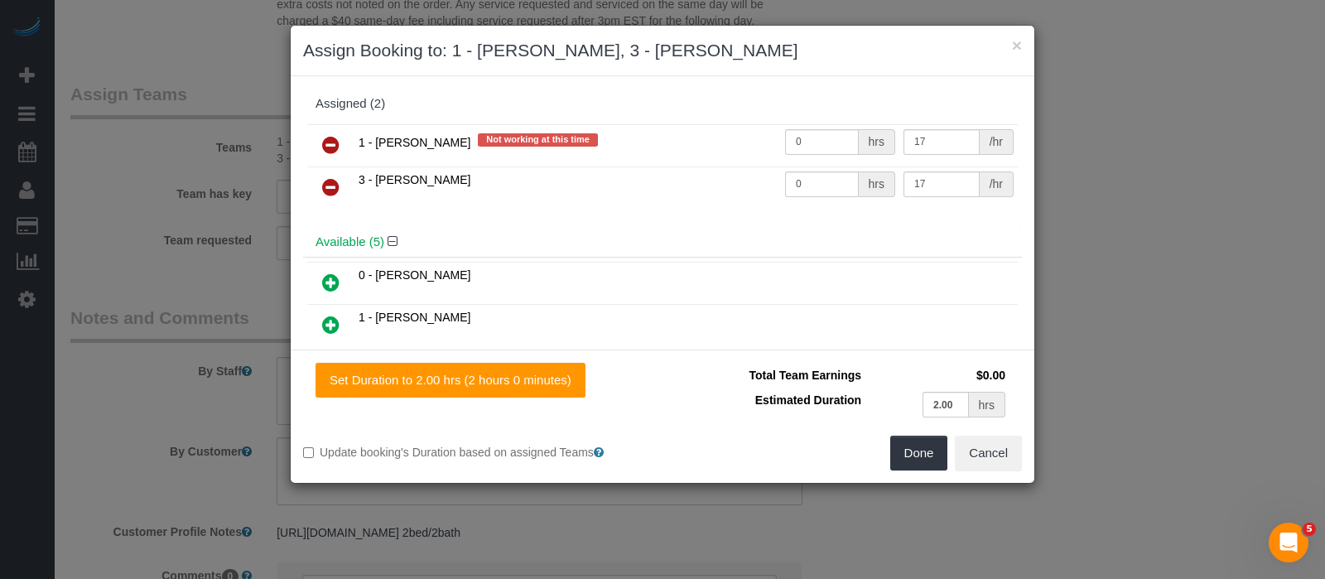
drag, startPoint x: 321, startPoint y: 182, endPoint x: 331, endPoint y: 182, distance: 9.1
click at [321, 181] on link at bounding box center [330, 187] width 39 height 33
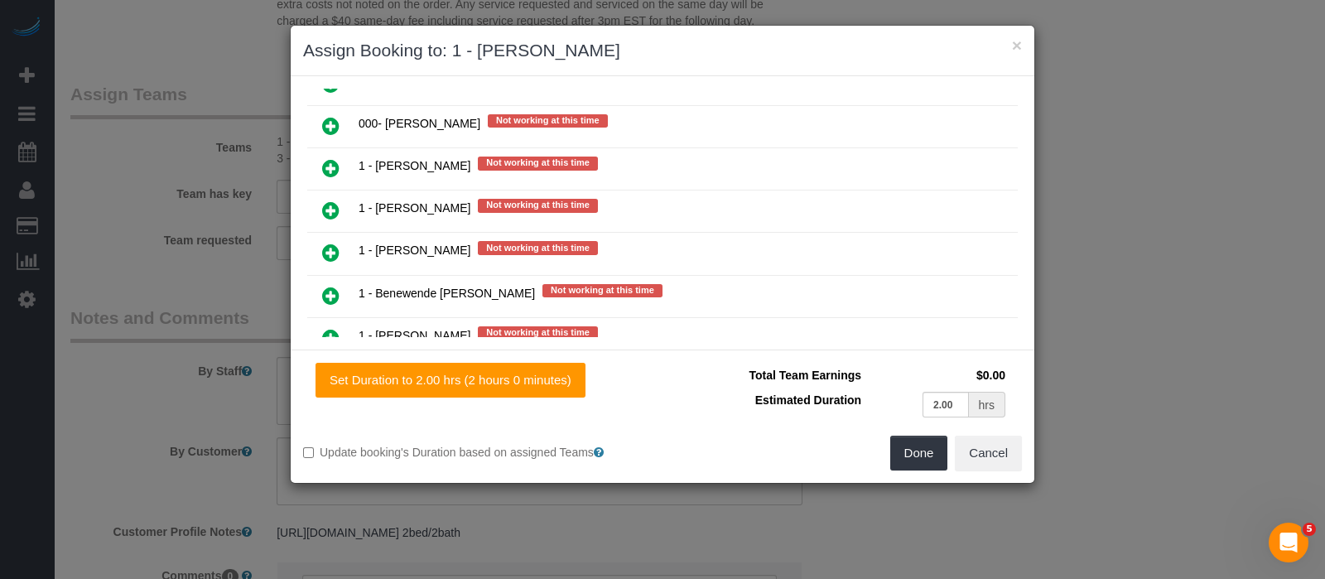
scroll to position [932, 0]
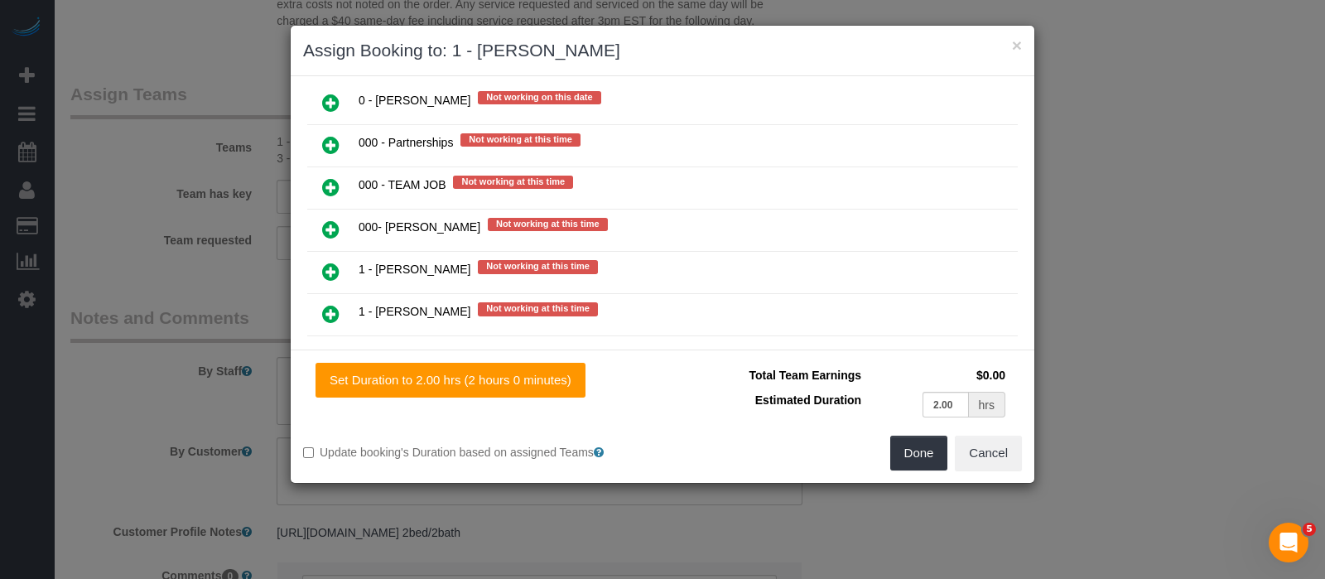
click at [327, 177] on icon at bounding box center [330, 187] width 17 height 20
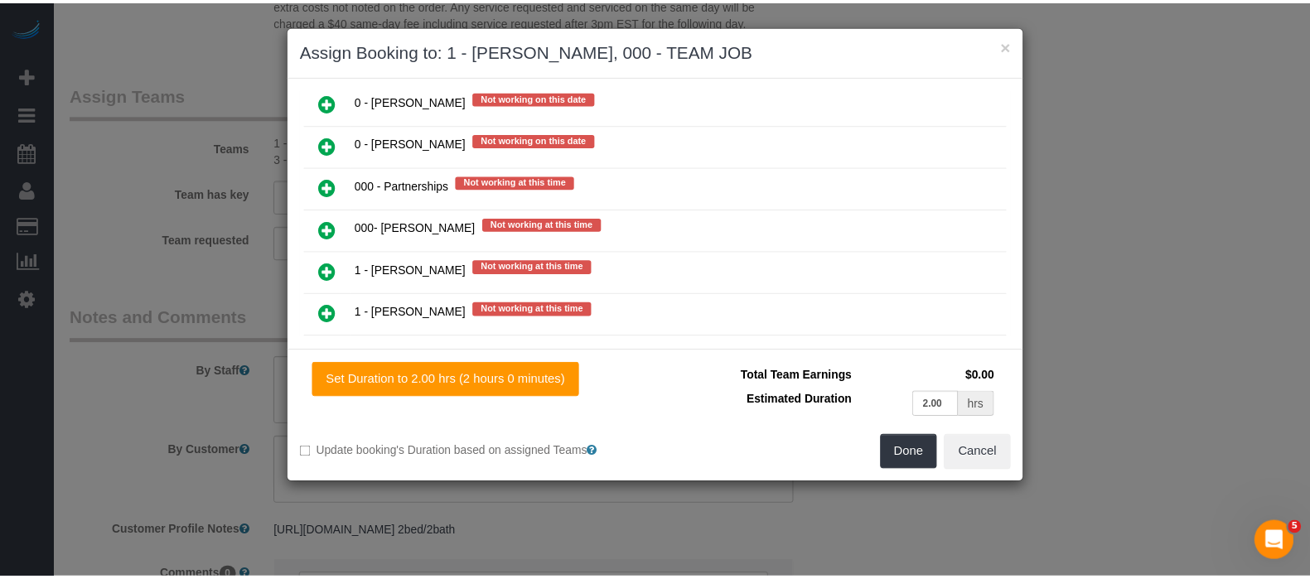
scroll to position [973, 0]
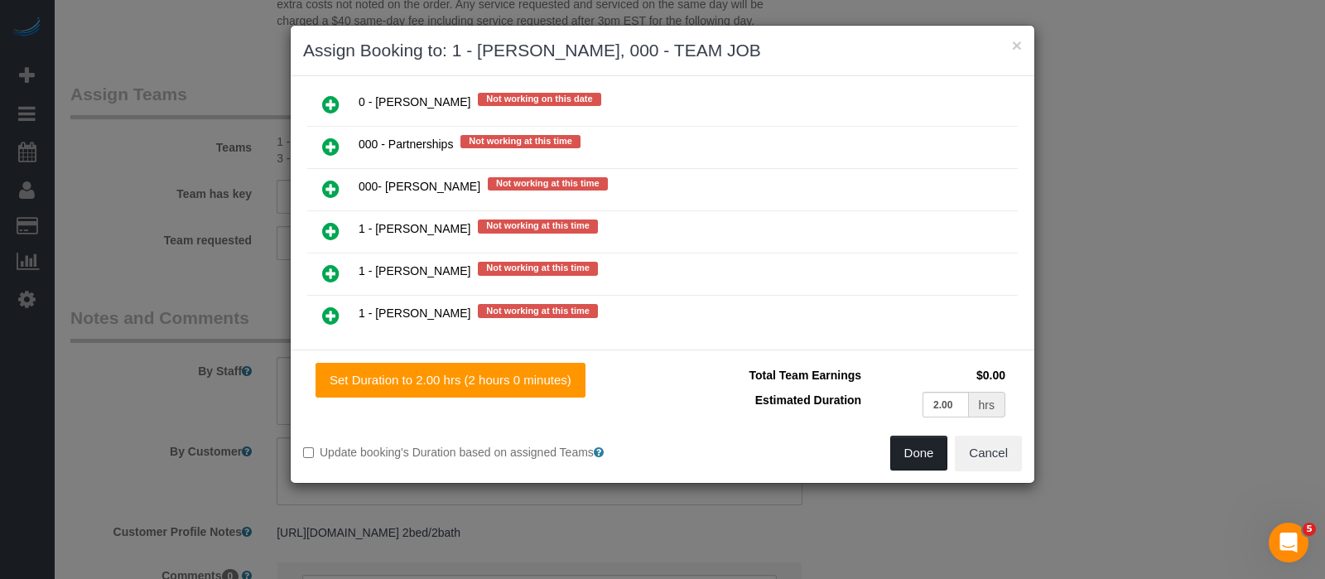
click at [915, 452] on button "Done" at bounding box center [919, 453] width 58 height 35
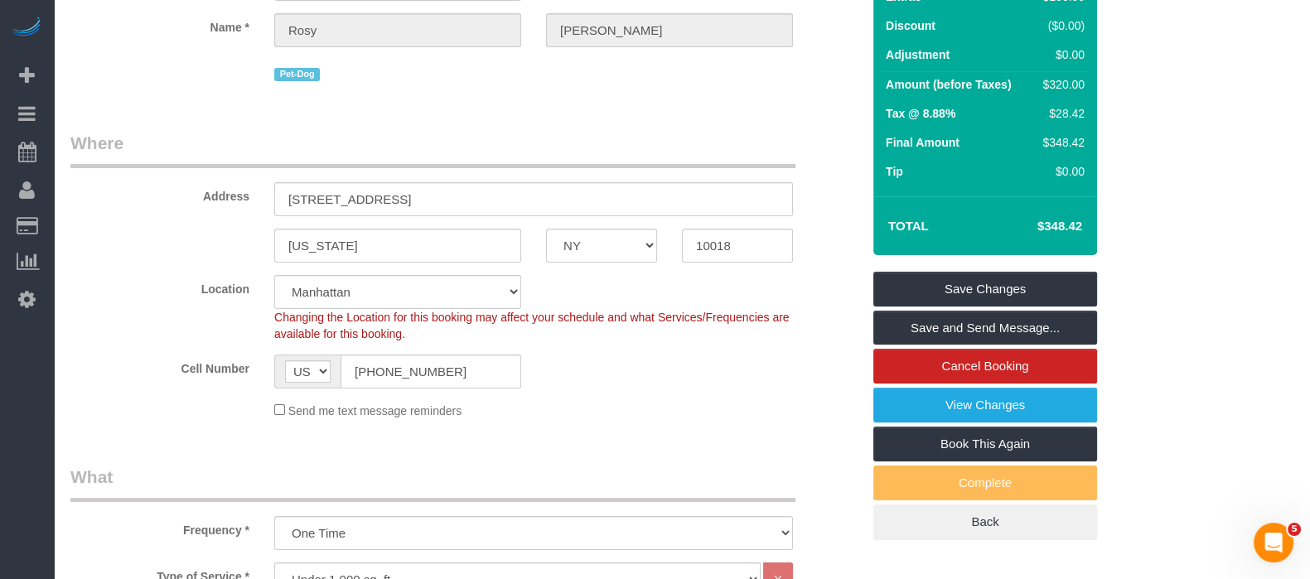
scroll to position [145, 0]
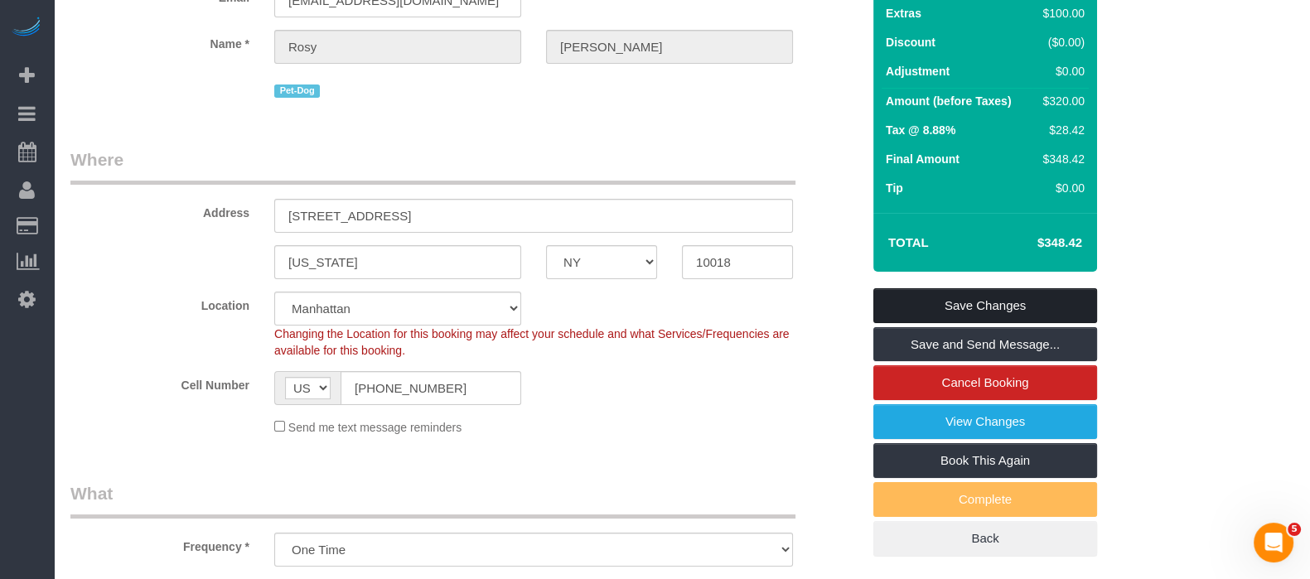
click at [1026, 311] on link "Save Changes" at bounding box center [985, 305] width 224 height 35
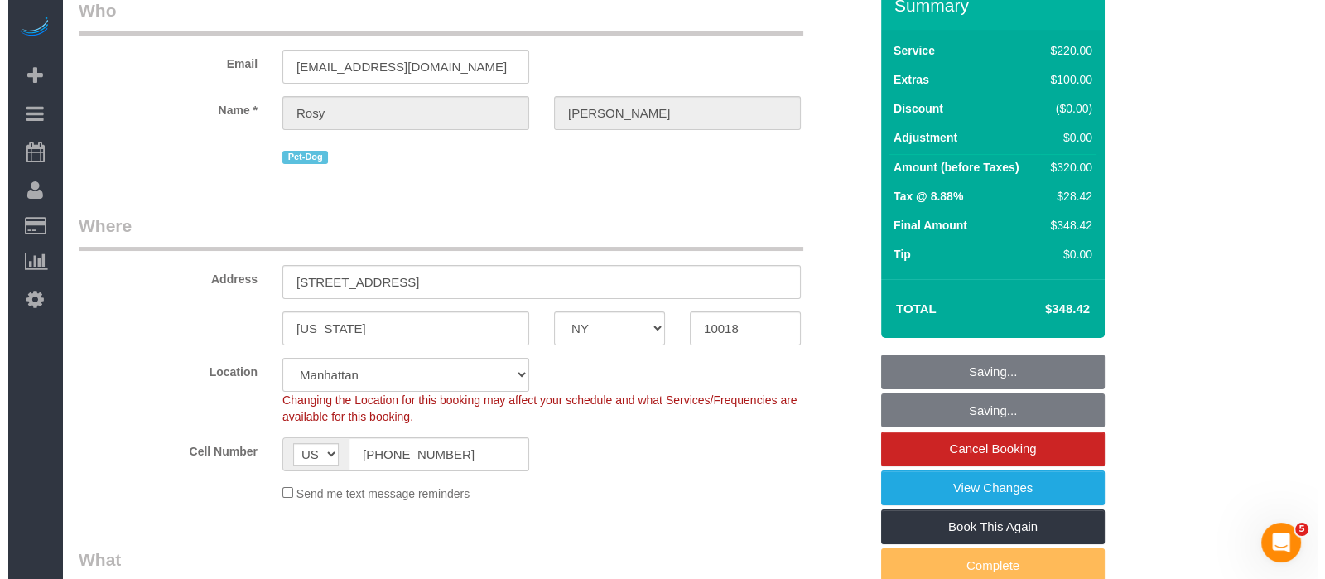
scroll to position [0, 0]
